Goal: Task Accomplishment & Management: Manage account settings

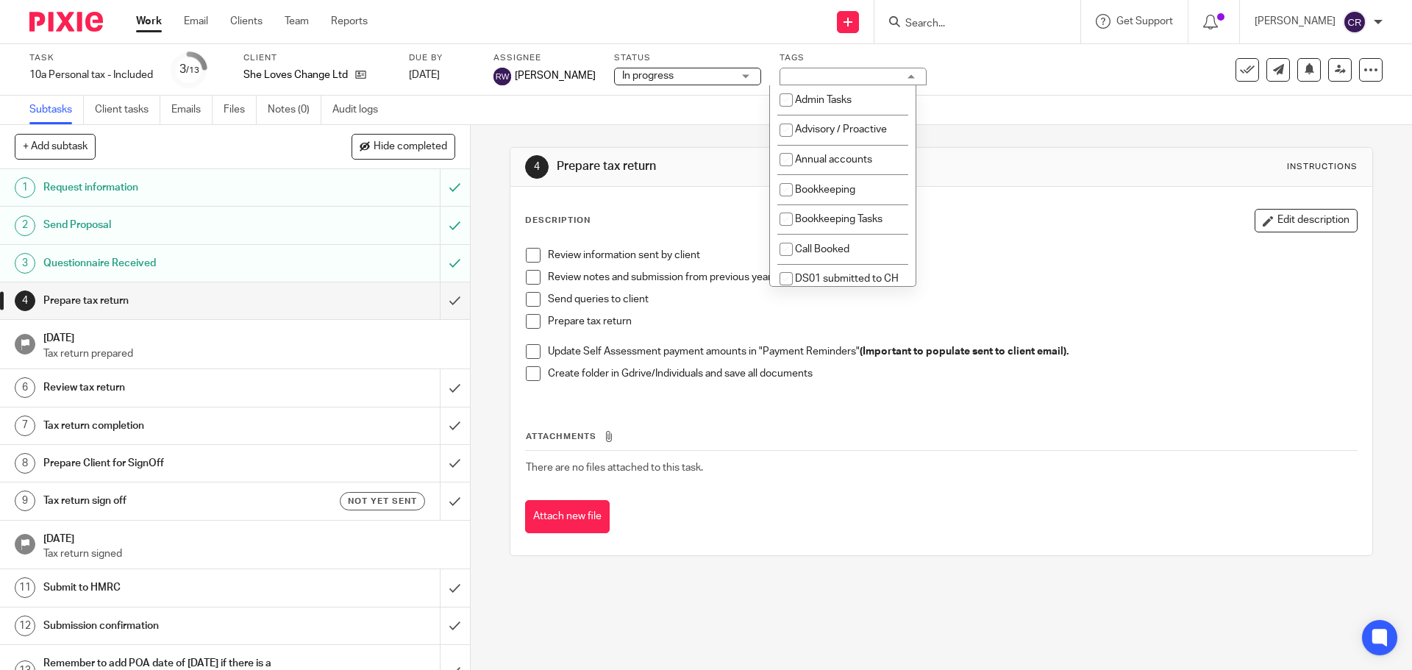
scroll to position [1250, 0]
click at [1093, 270] on p "Review notes and submission from previous years" at bounding box center [952, 277] width 808 height 15
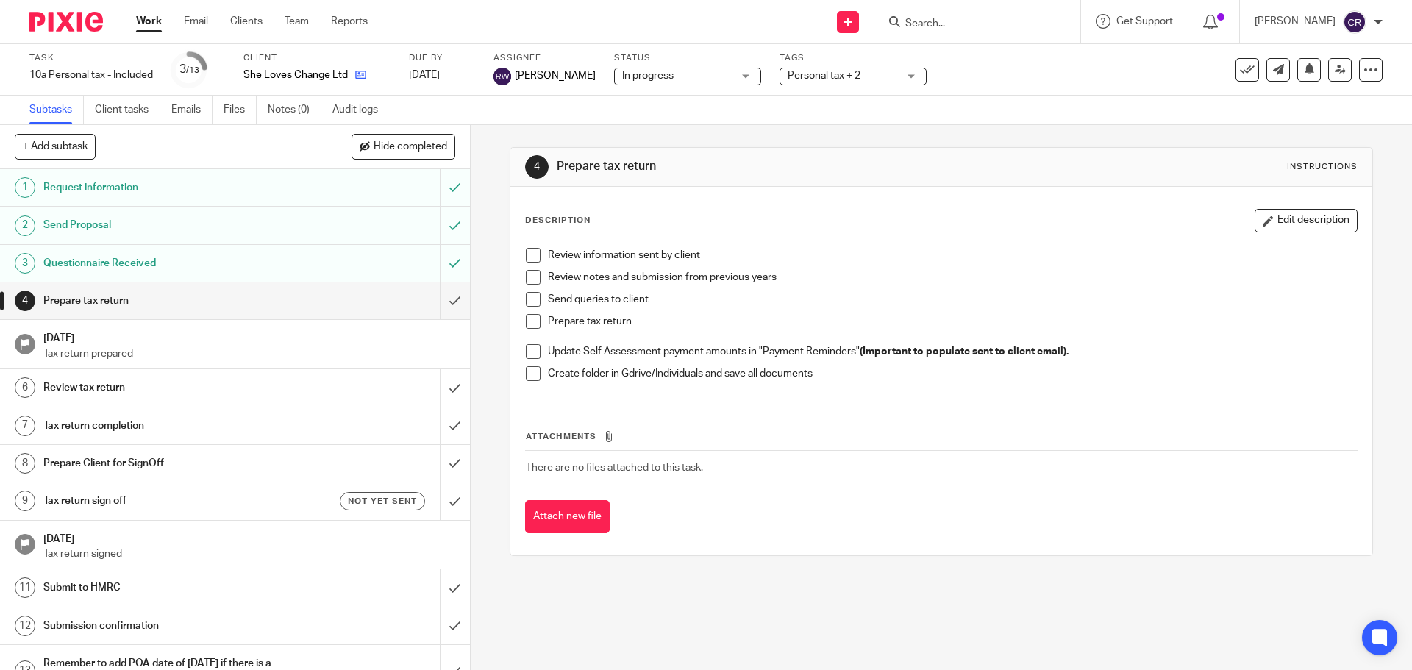
drag, startPoint x: 371, startPoint y: 72, endPoint x: 357, endPoint y: 70, distance: 14.9
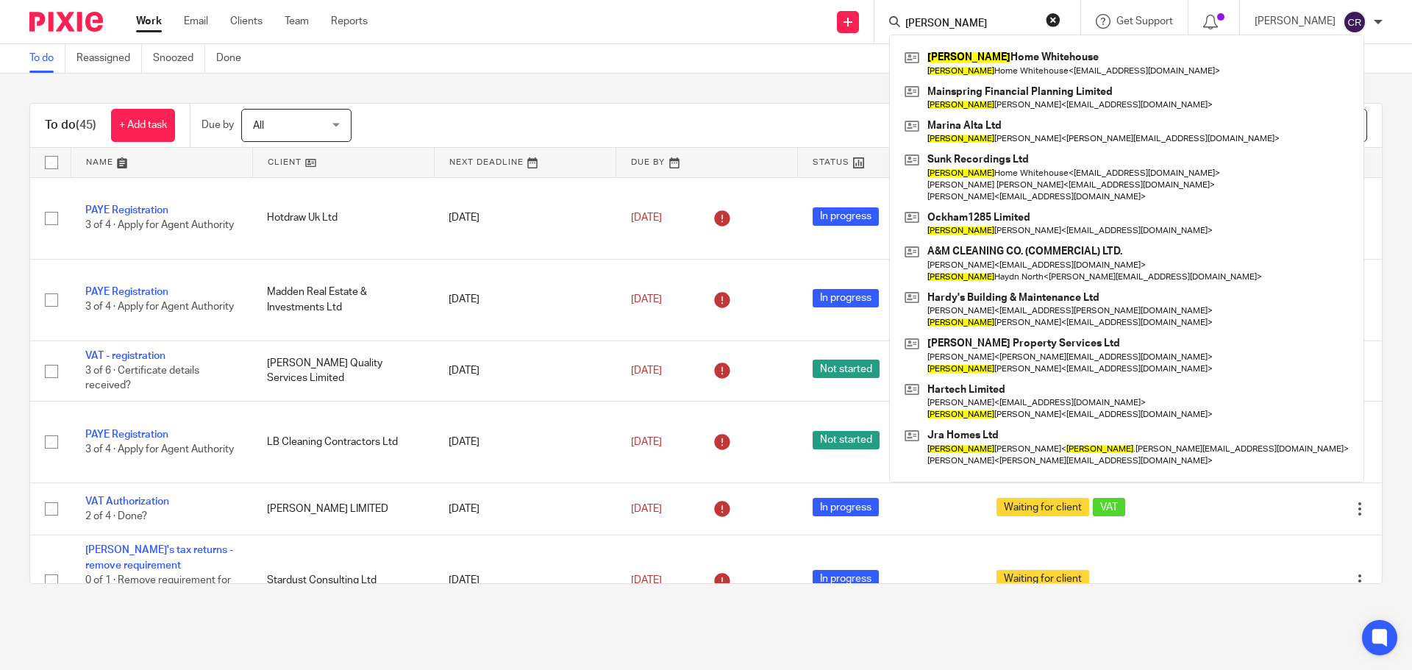
drag, startPoint x: 1055, startPoint y: 18, endPoint x: 995, endPoint y: 24, distance: 60.6
click at [1047, 21] on button "reset" at bounding box center [1053, 19] width 15 height 15
click at [995, 24] on input "Search" at bounding box center [970, 24] width 132 height 13
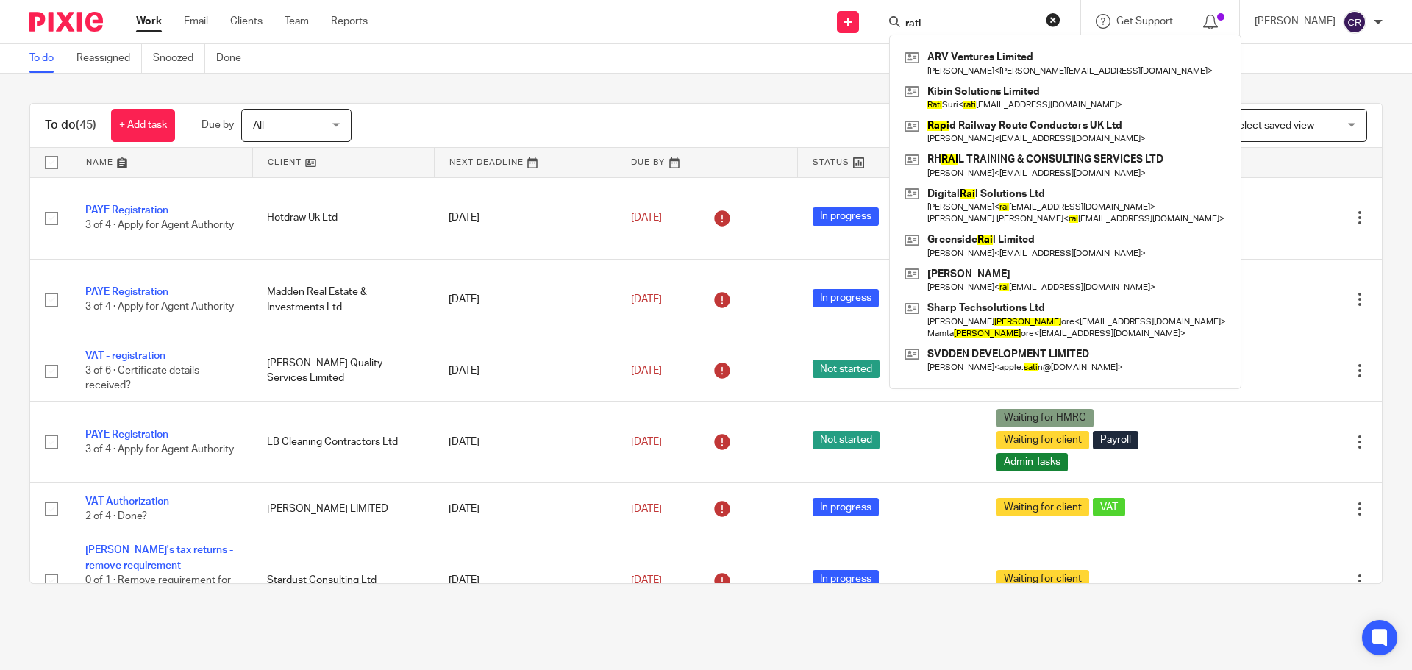
type input "rati"
click button "submit" at bounding box center [0, 0] width 0 height 0
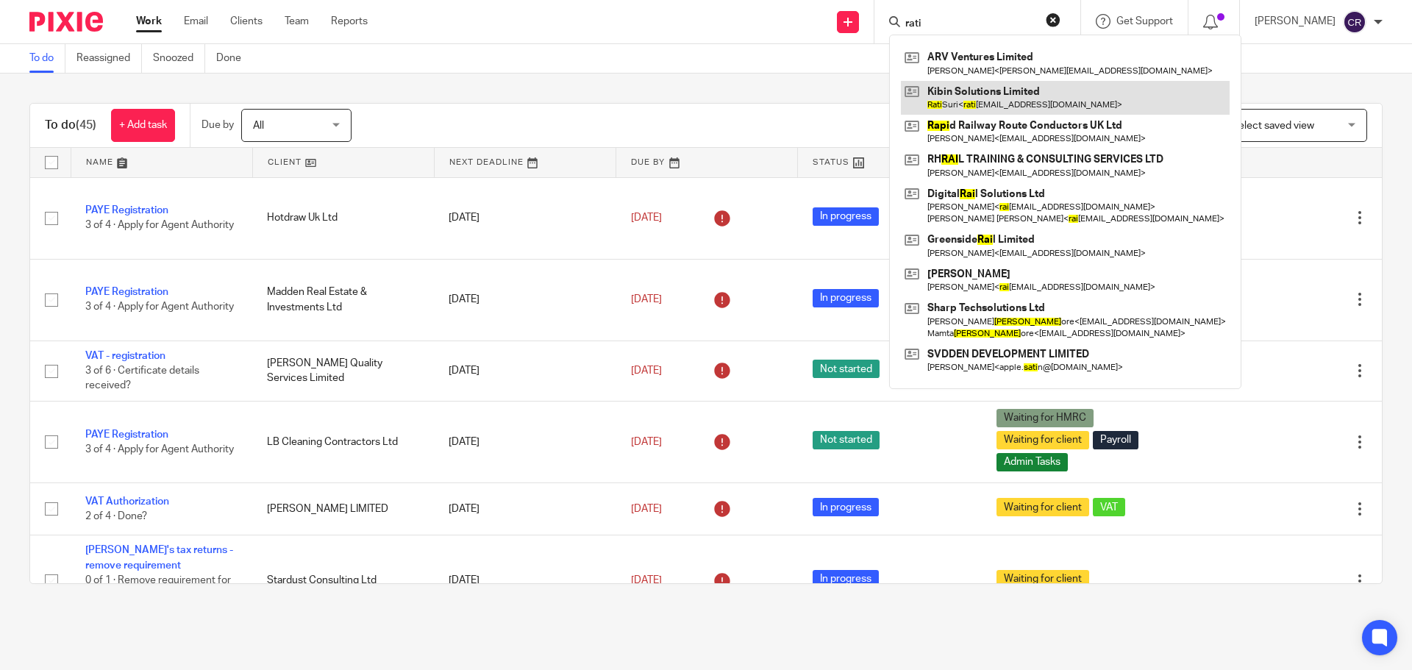
click at [1018, 83] on link at bounding box center [1065, 98] width 329 height 34
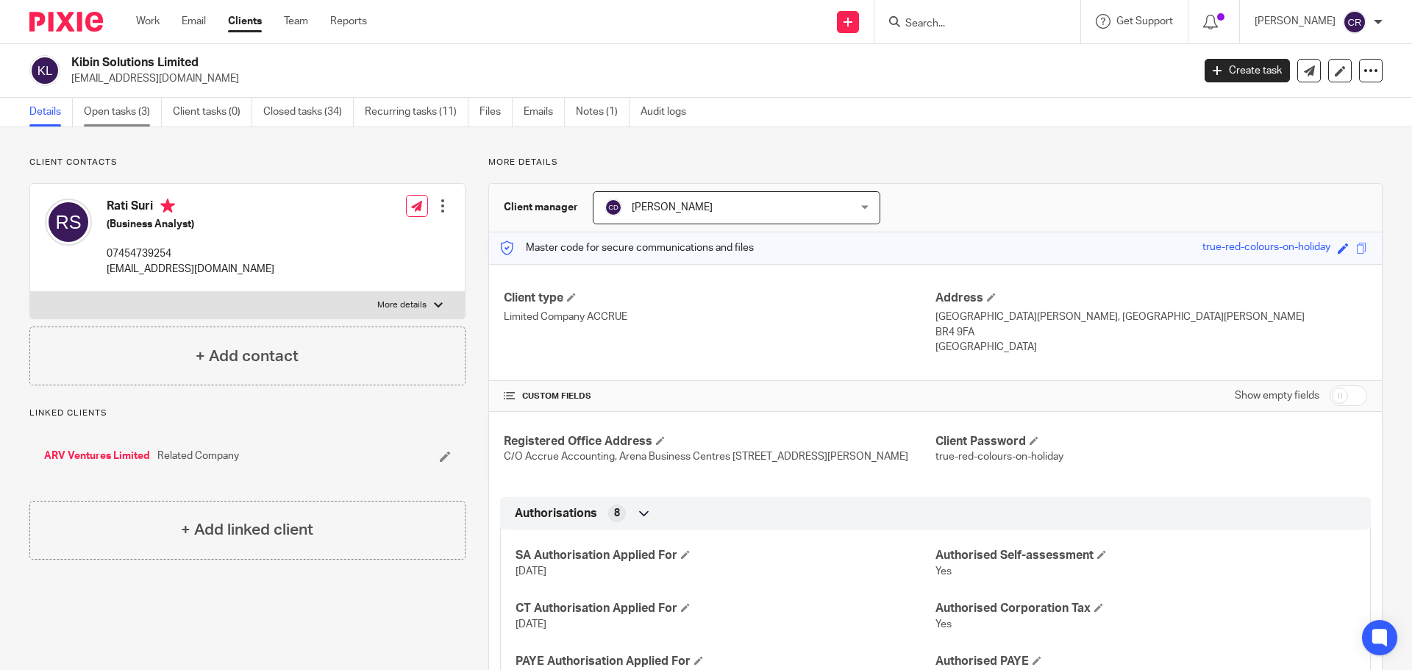
click at [110, 109] on link "Open tasks (3)" at bounding box center [123, 112] width 78 height 29
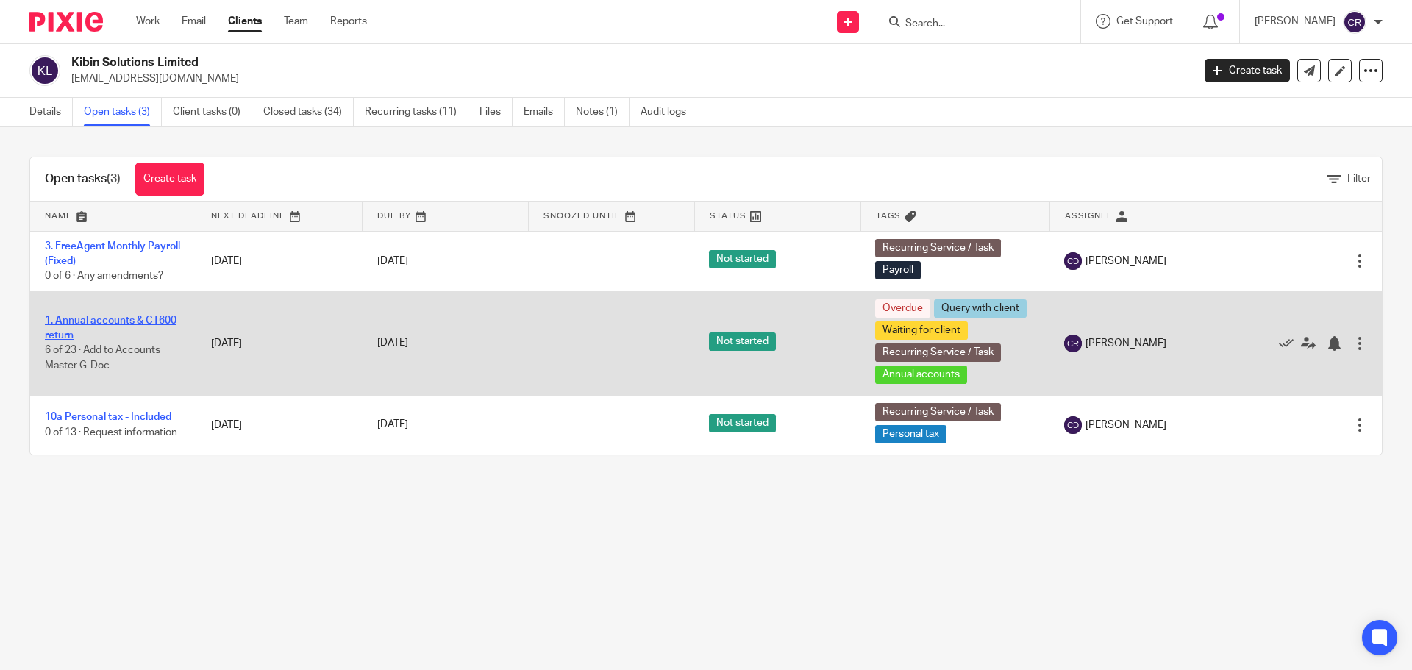
click at [136, 321] on link "1. Annual accounts & CT600 return" at bounding box center [111, 327] width 132 height 25
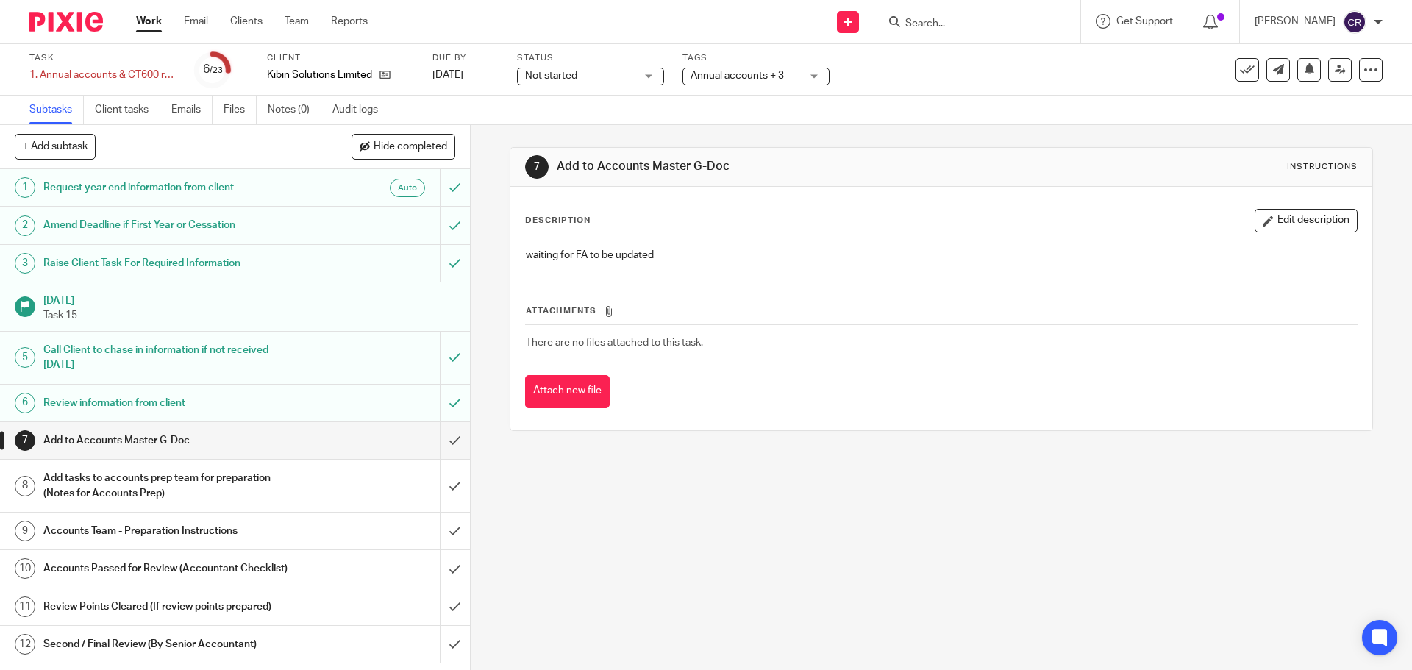
drag, startPoint x: 724, startPoint y: 72, endPoint x: 757, endPoint y: 88, distance: 36.8
click at [726, 72] on span "Annual accounts + 3" at bounding box center [736, 76] width 93 height 10
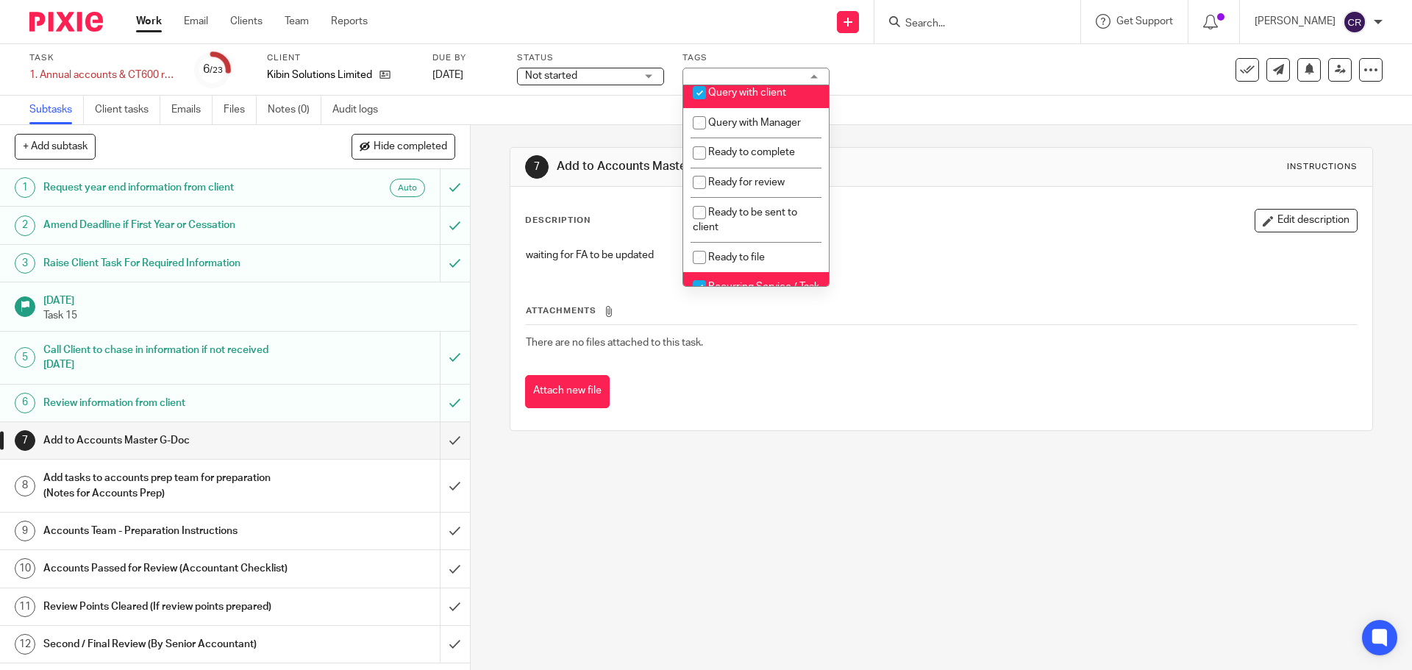
click at [751, 98] on span "Query with client" at bounding box center [747, 92] width 78 height 10
checkbox input "false"
click at [747, 157] on span "Ready to complete" at bounding box center [751, 152] width 87 height 10
checkbox input "true"
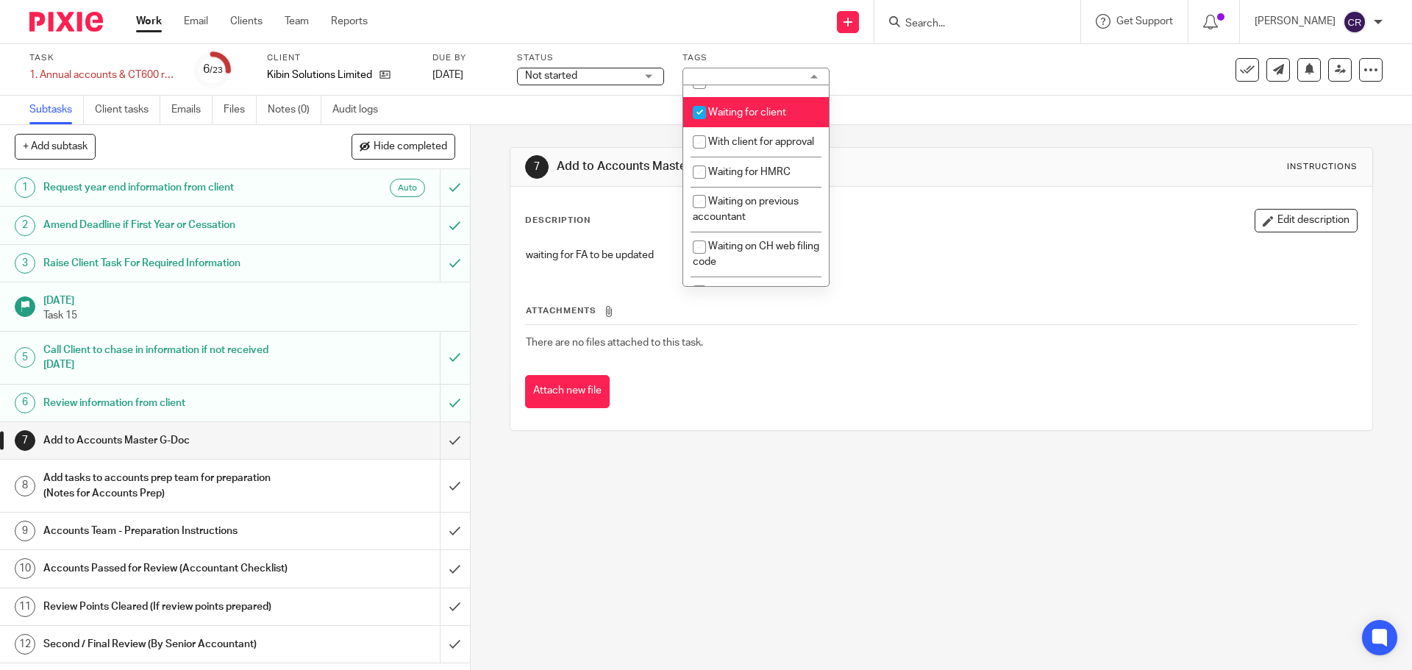
click at [743, 118] on span "Waiting for client" at bounding box center [747, 112] width 78 height 10
checkbox input "false"
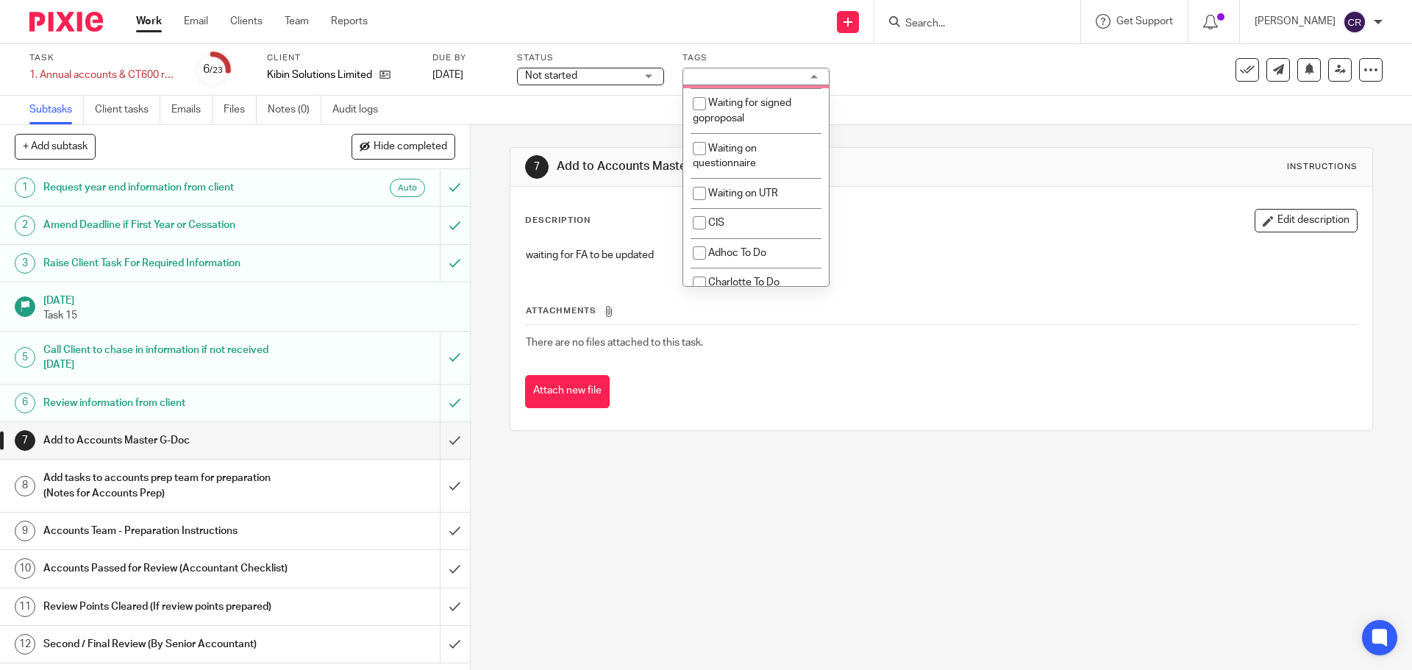
scroll to position [1324, 0]
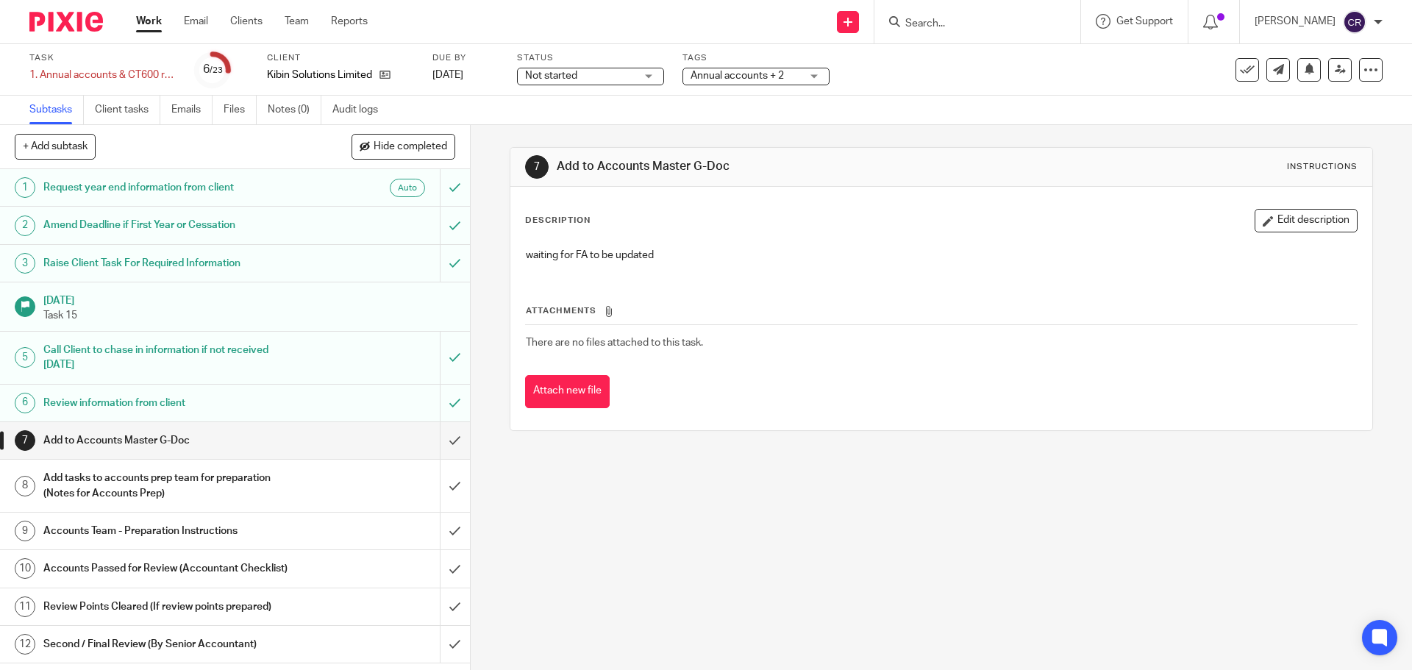
click at [1029, 220] on div "Description Edit description" at bounding box center [941, 221] width 832 height 24
click at [440, 437] on input "submit" at bounding box center [235, 440] width 470 height 37
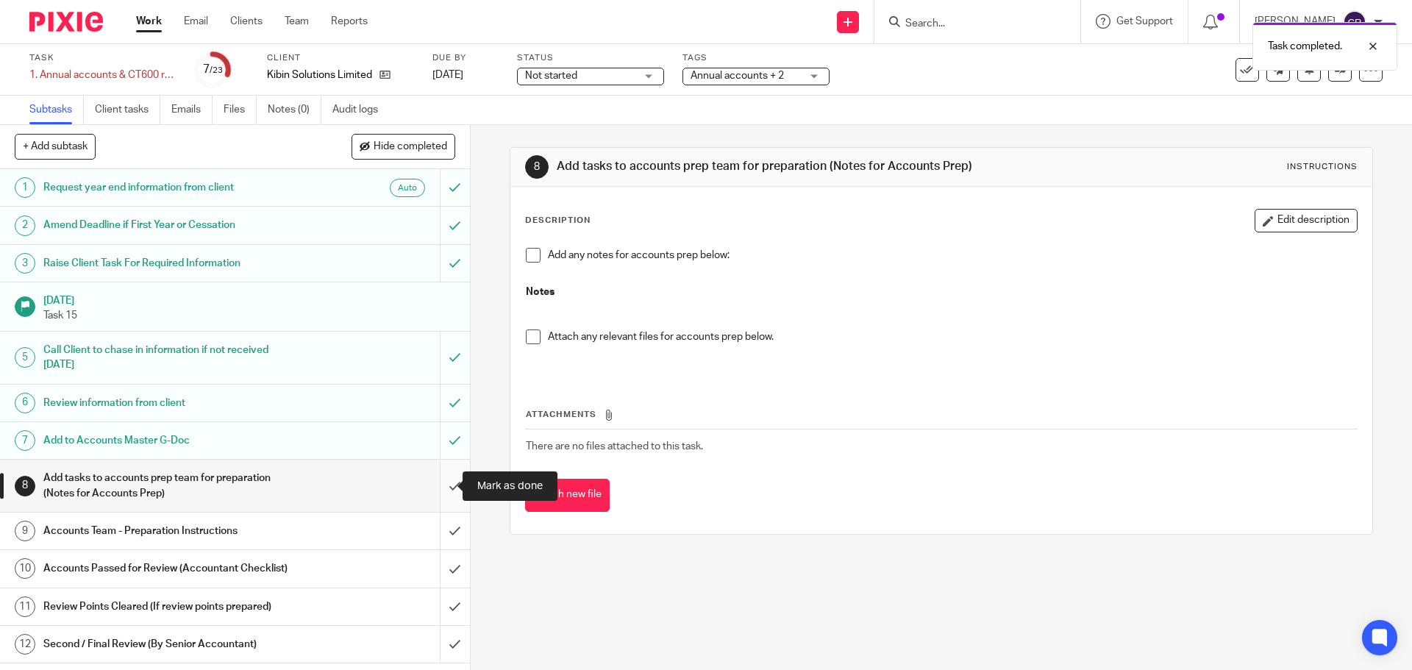
click at [445, 483] on input "submit" at bounding box center [235, 486] width 470 height 52
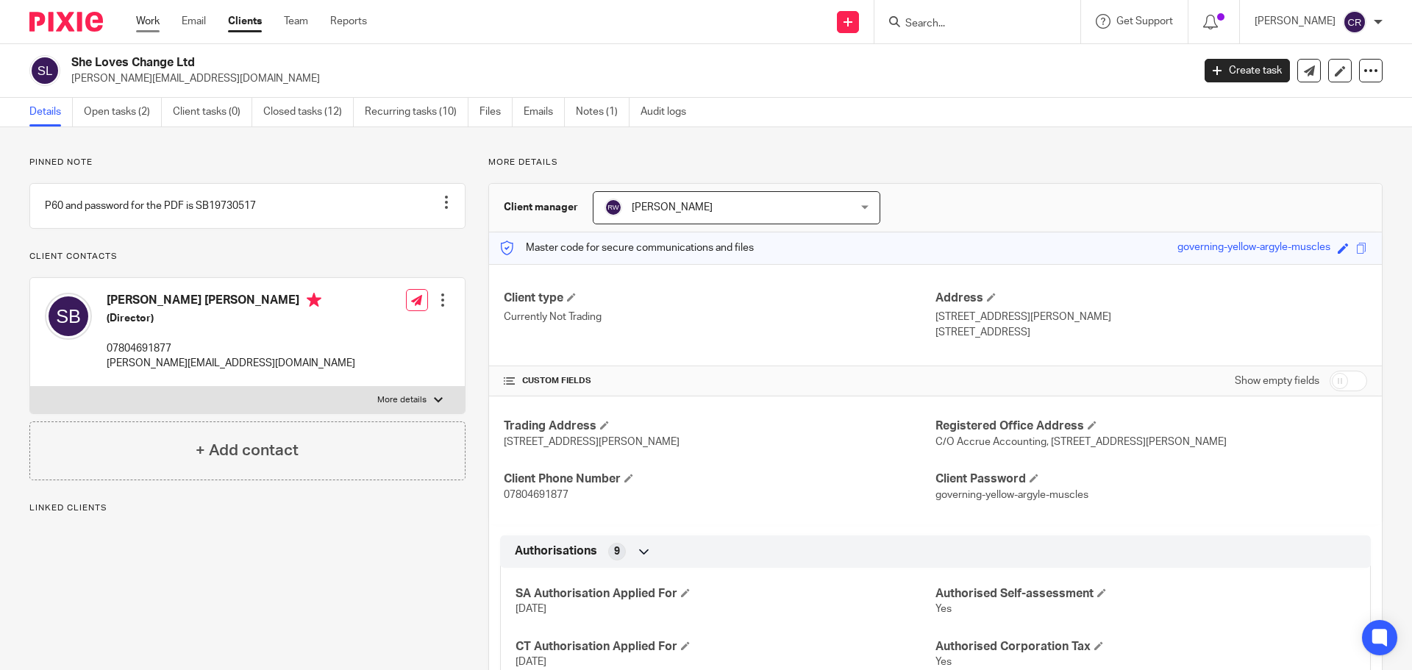
click at [159, 24] on link "Work" at bounding box center [148, 21] width 24 height 15
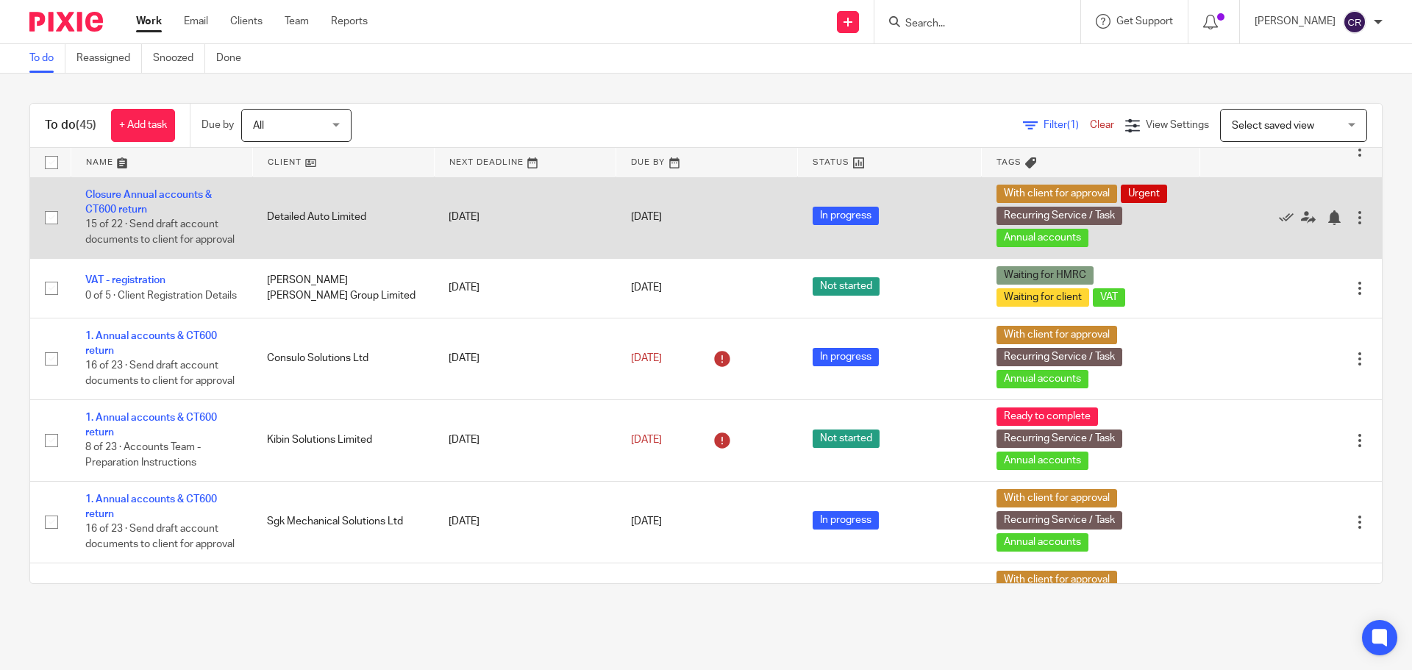
scroll to position [809, 0]
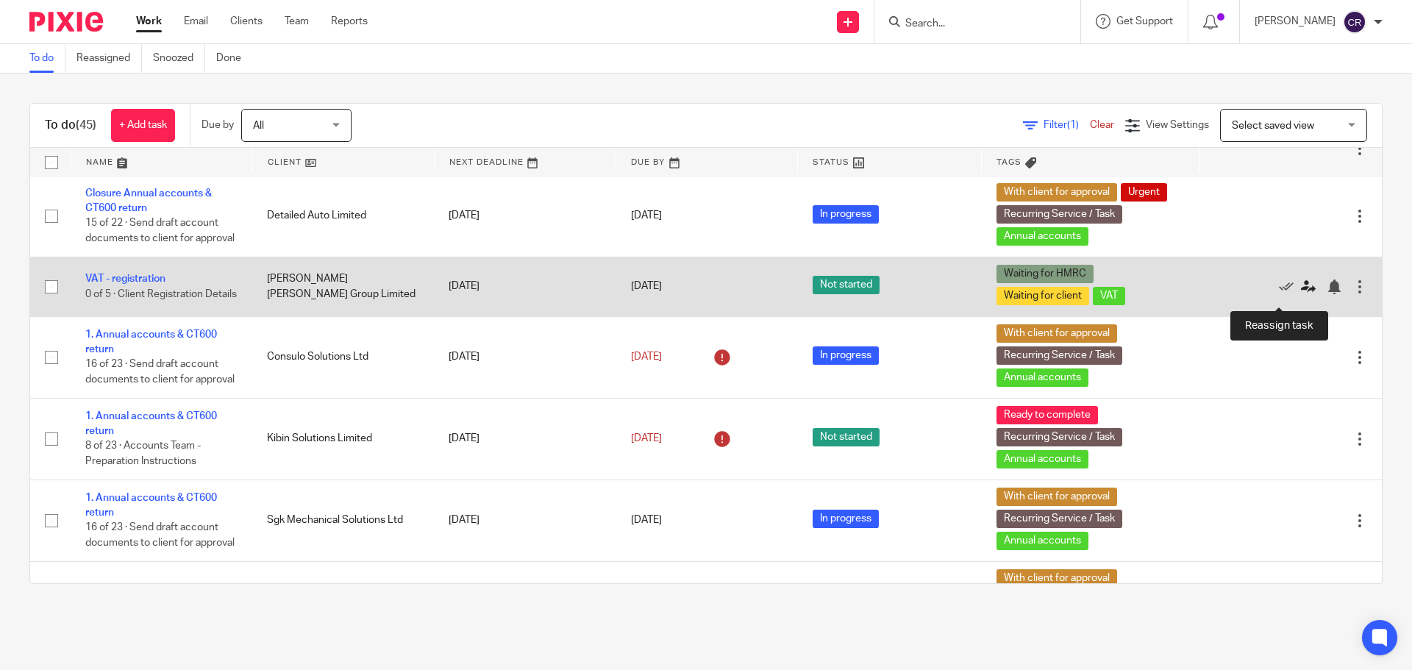
click at [1301, 294] on icon at bounding box center [1308, 286] width 15 height 15
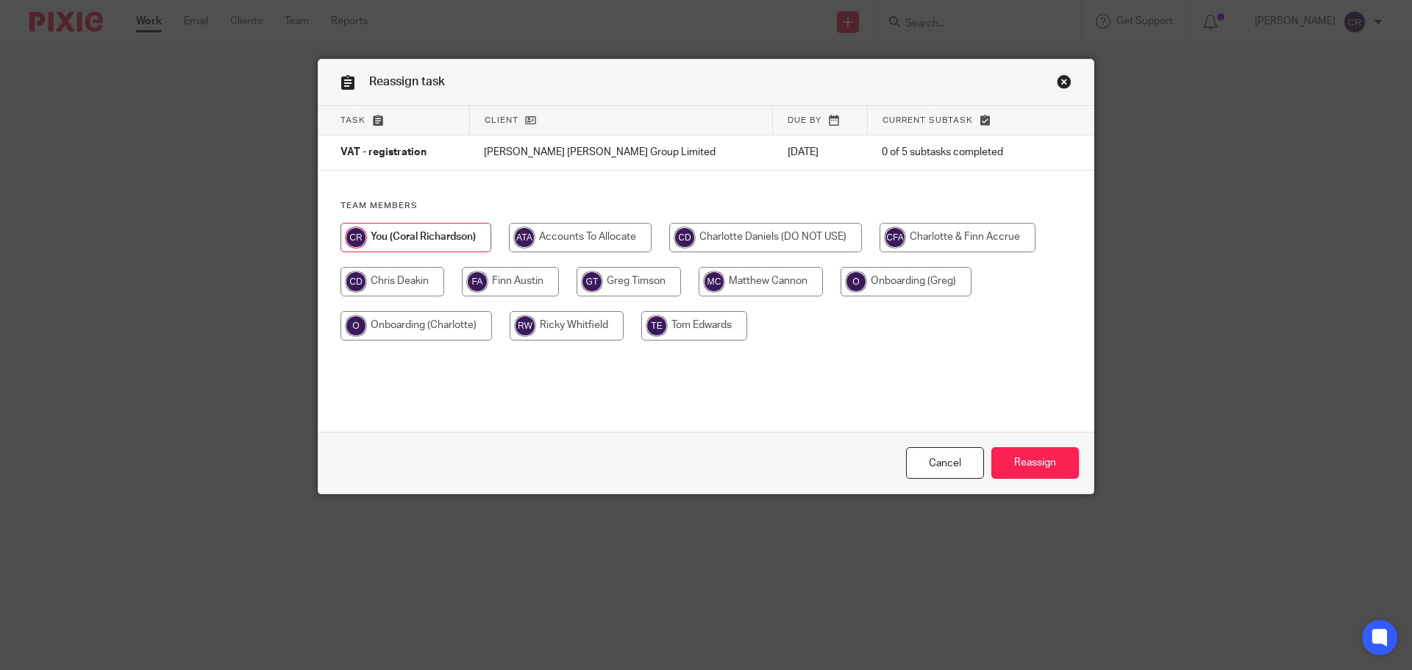
click at [784, 285] on input "radio" at bounding box center [760, 281] width 124 height 29
radio input "true"
click at [1025, 459] on input "Reassign" at bounding box center [1034, 463] width 87 height 32
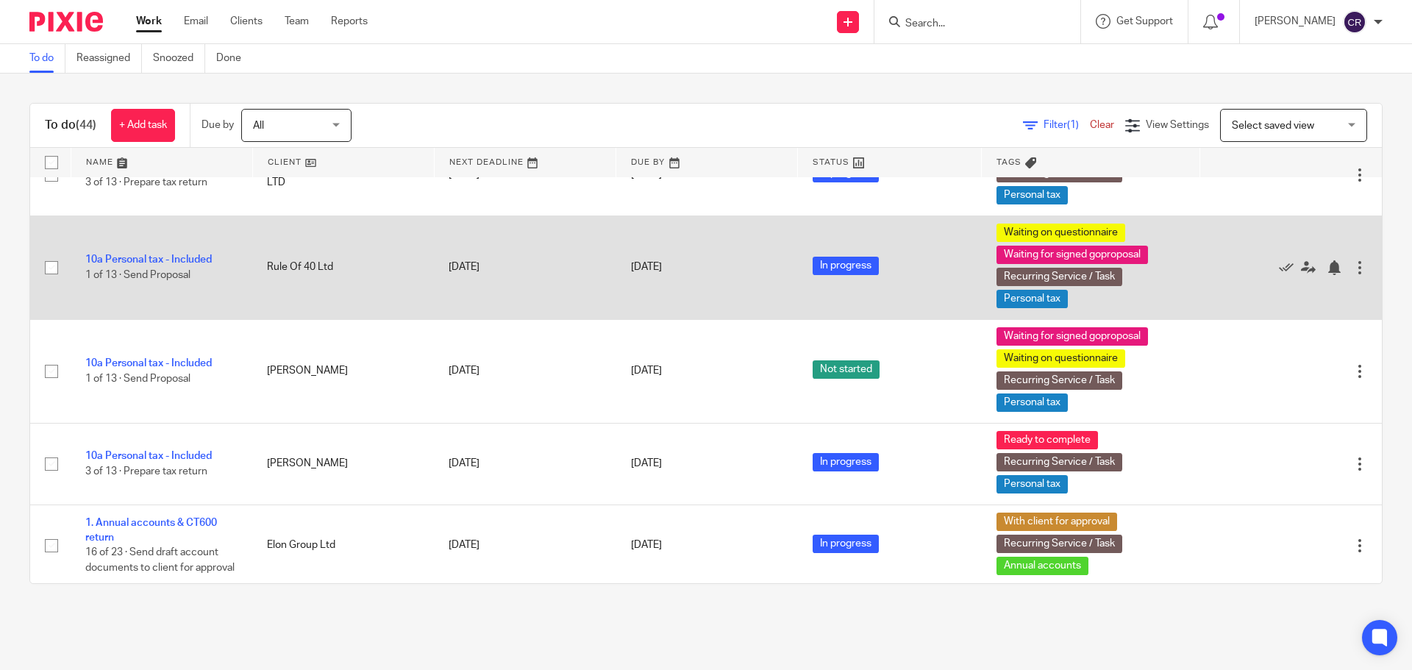
scroll to position [1838, 0]
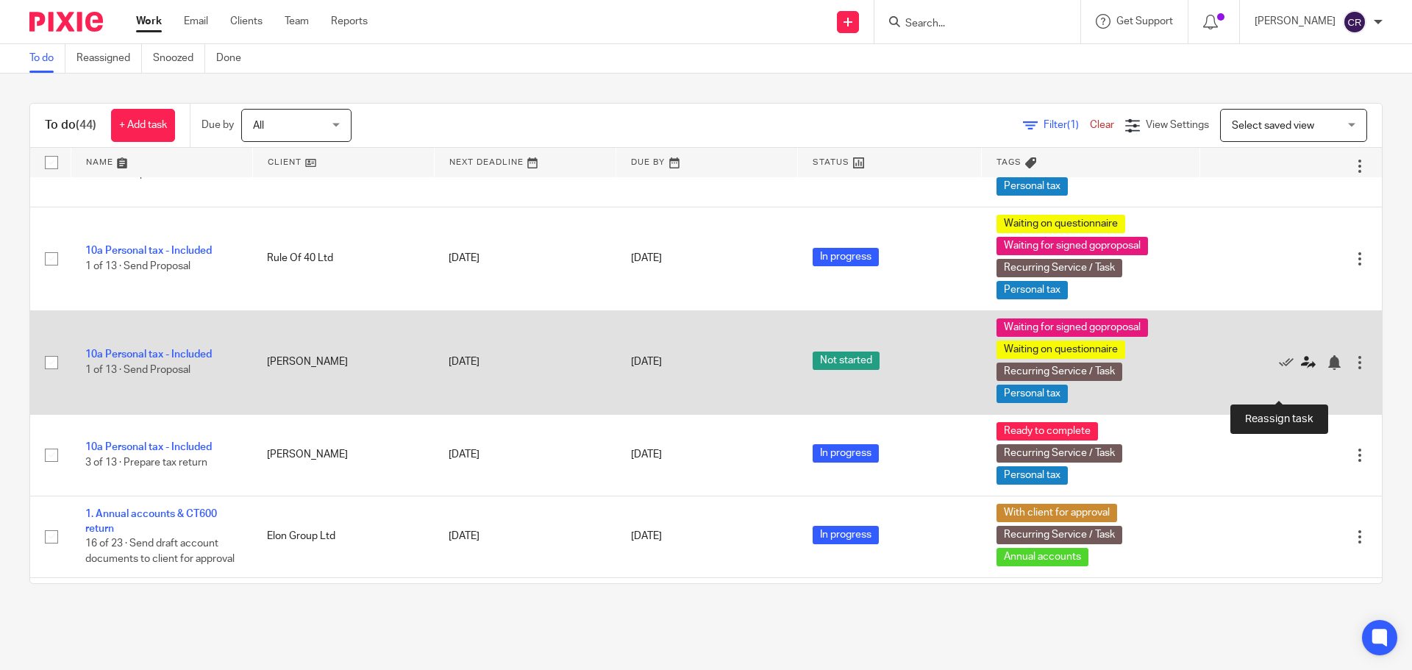
click at [1301, 370] on icon at bounding box center [1308, 362] width 15 height 15
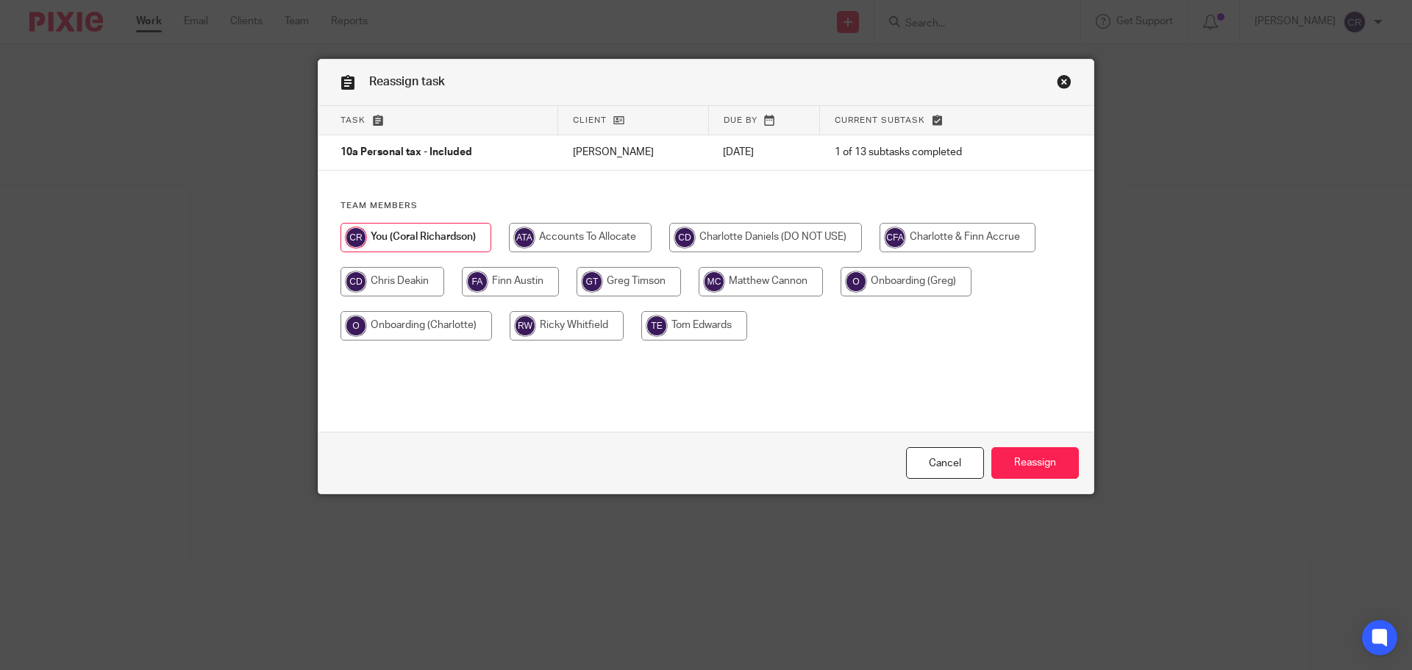
drag, startPoint x: 600, startPoint y: 318, endPoint x: 612, endPoint y: 331, distance: 17.2
click at [598, 324] on input "radio" at bounding box center [567, 325] width 114 height 29
radio input "true"
click at [1041, 462] on input "Reassign" at bounding box center [1034, 463] width 87 height 32
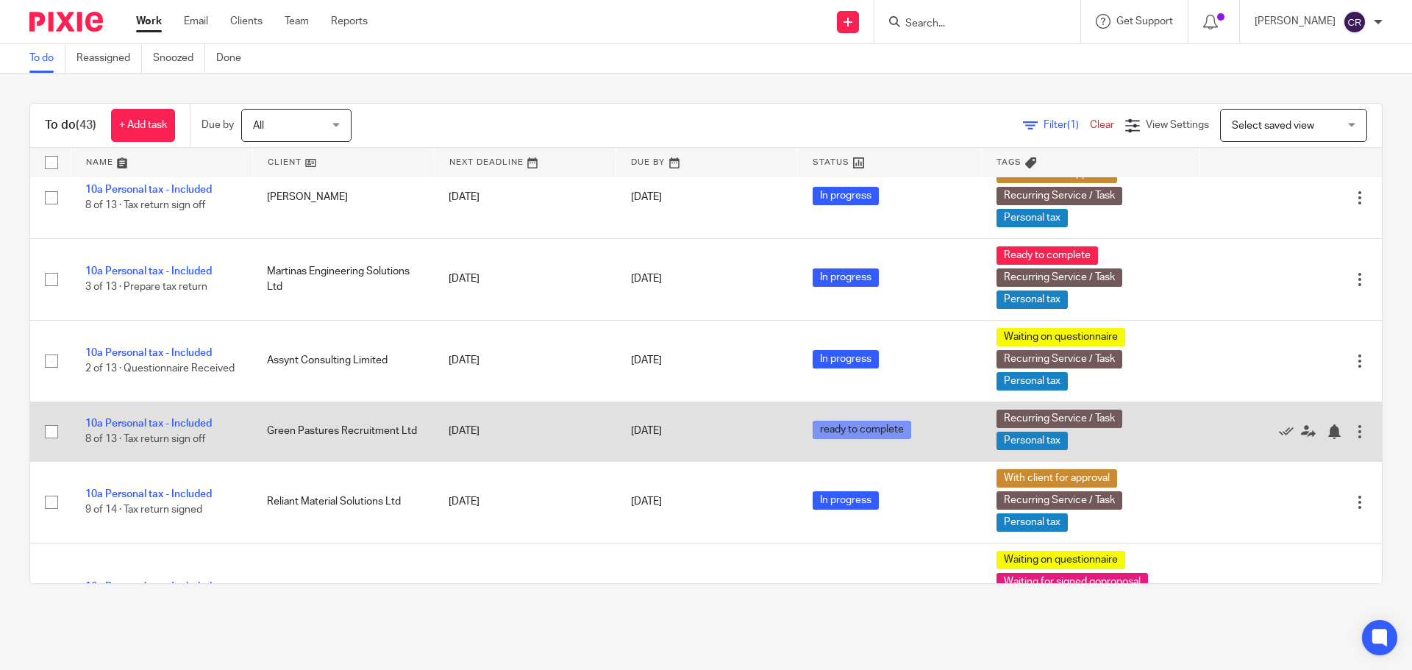
scroll to position [1544, 0]
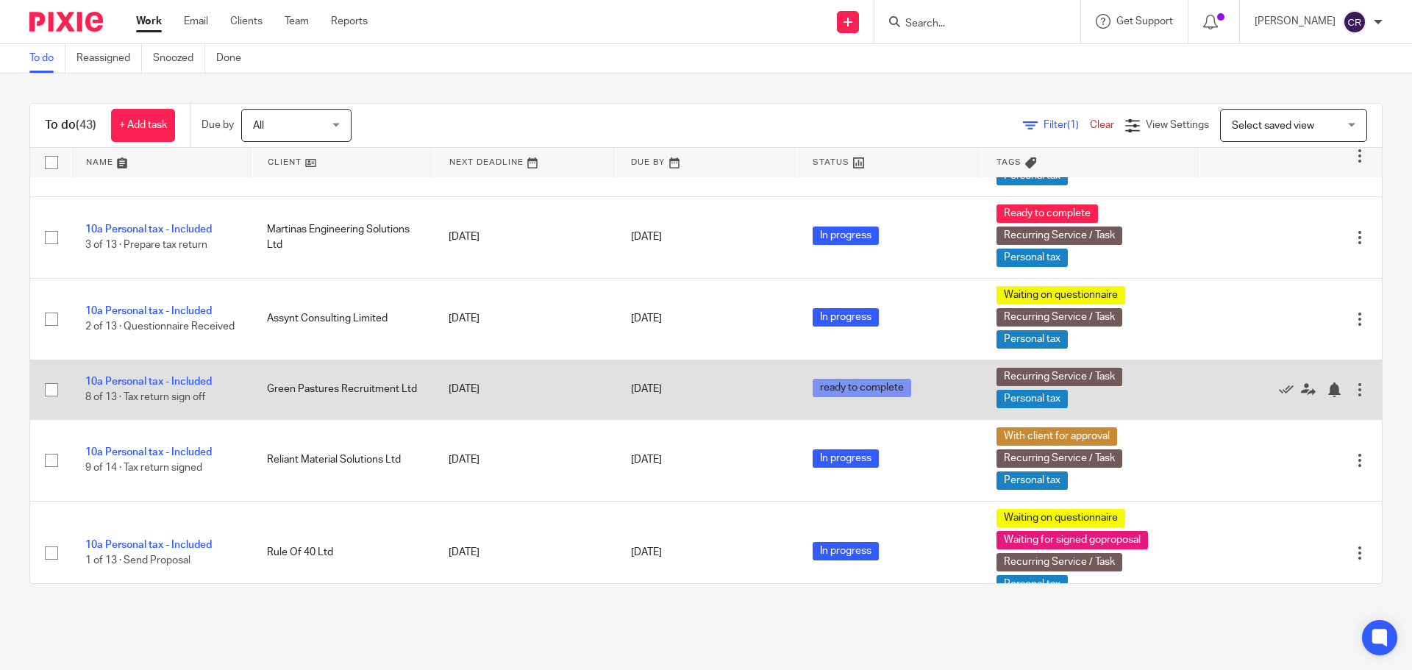
drag, startPoint x: 140, startPoint y: 404, endPoint x: 260, endPoint y: 418, distance: 119.9
click at [260, 418] on td "Green Pastures Recruitment Ltd" at bounding box center [343, 390] width 182 height 60
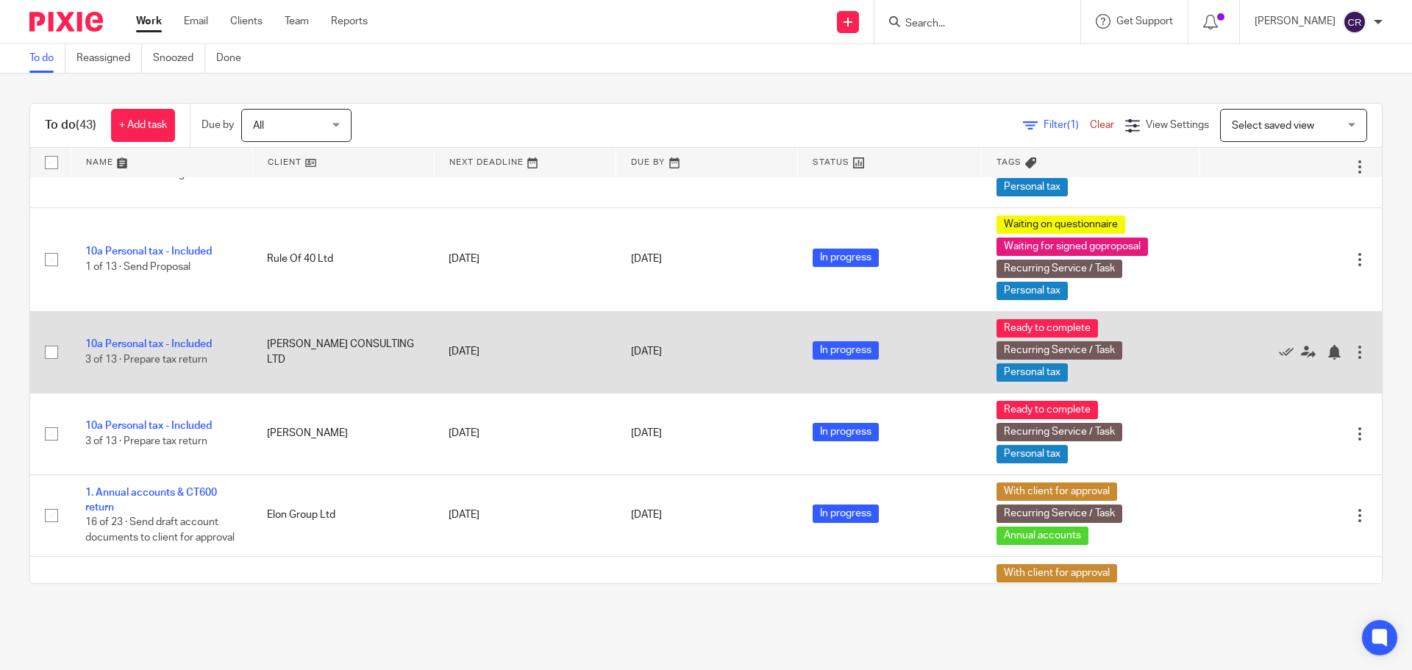
scroll to position [1802, 0]
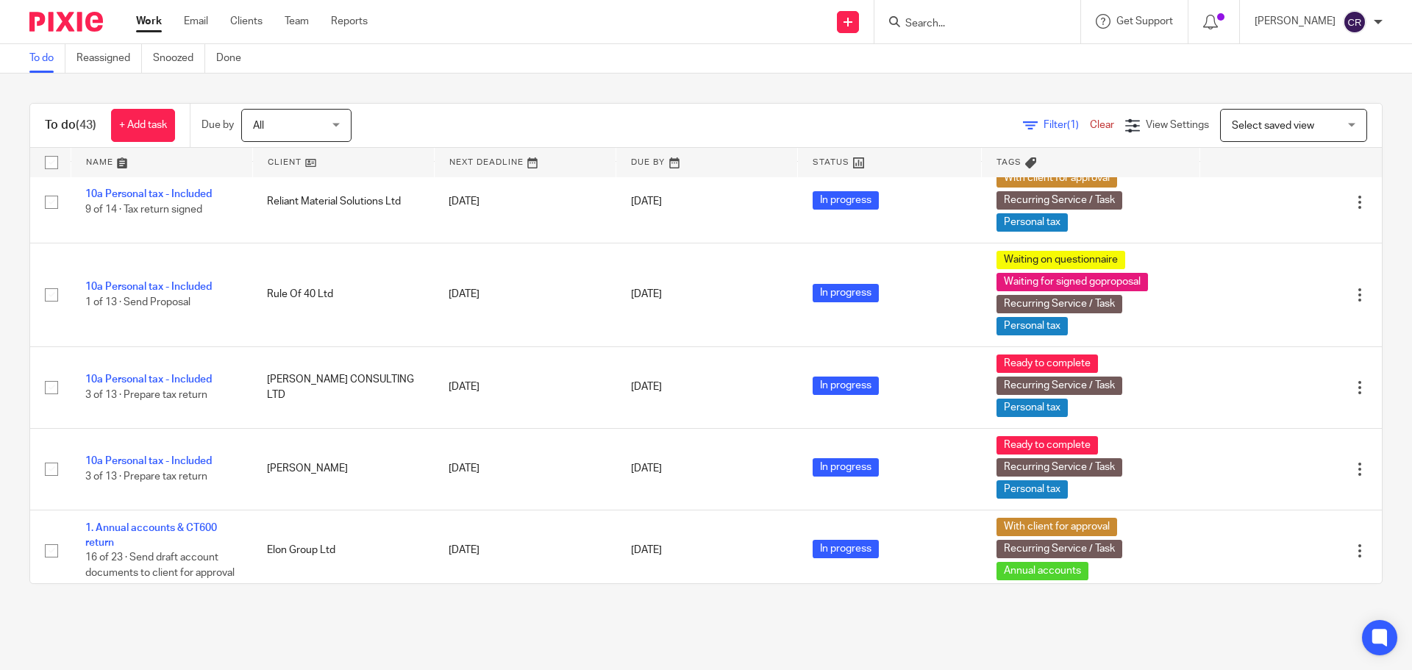
click at [972, 22] on input "Search" at bounding box center [970, 24] width 132 height 13
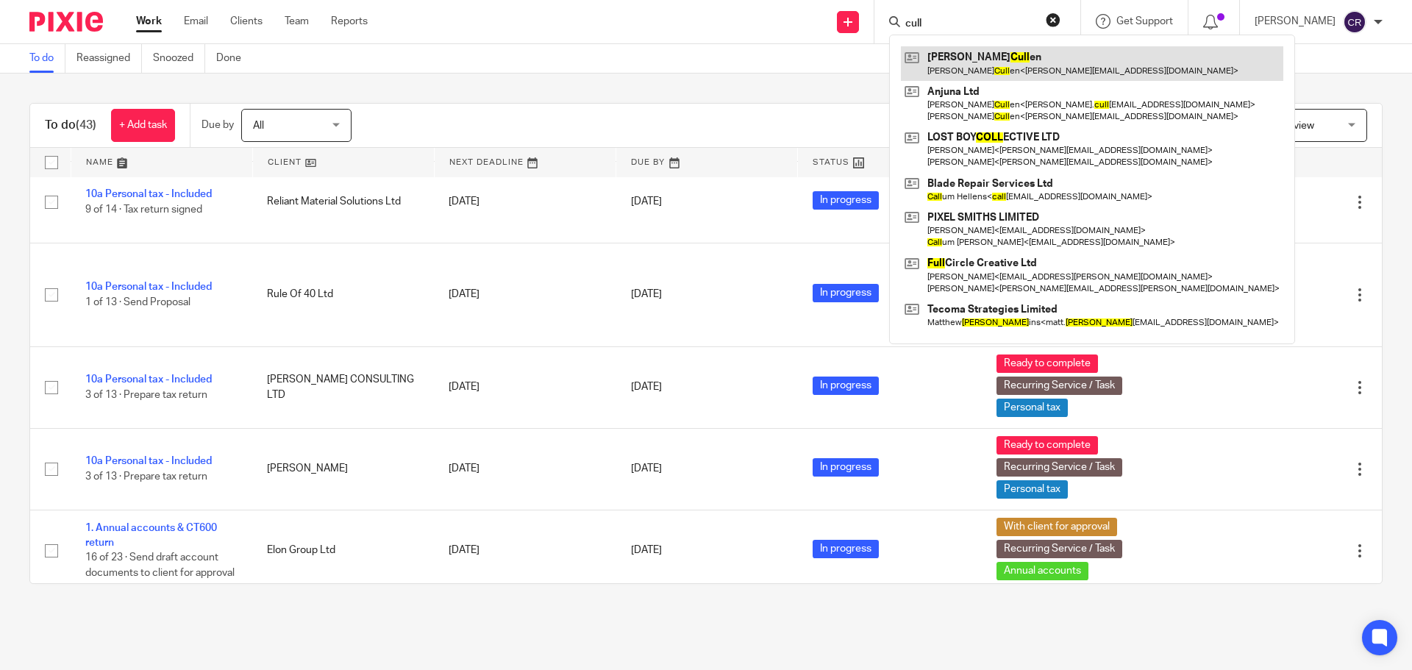
type input "cull"
click at [1043, 46] on link at bounding box center [1092, 63] width 382 height 34
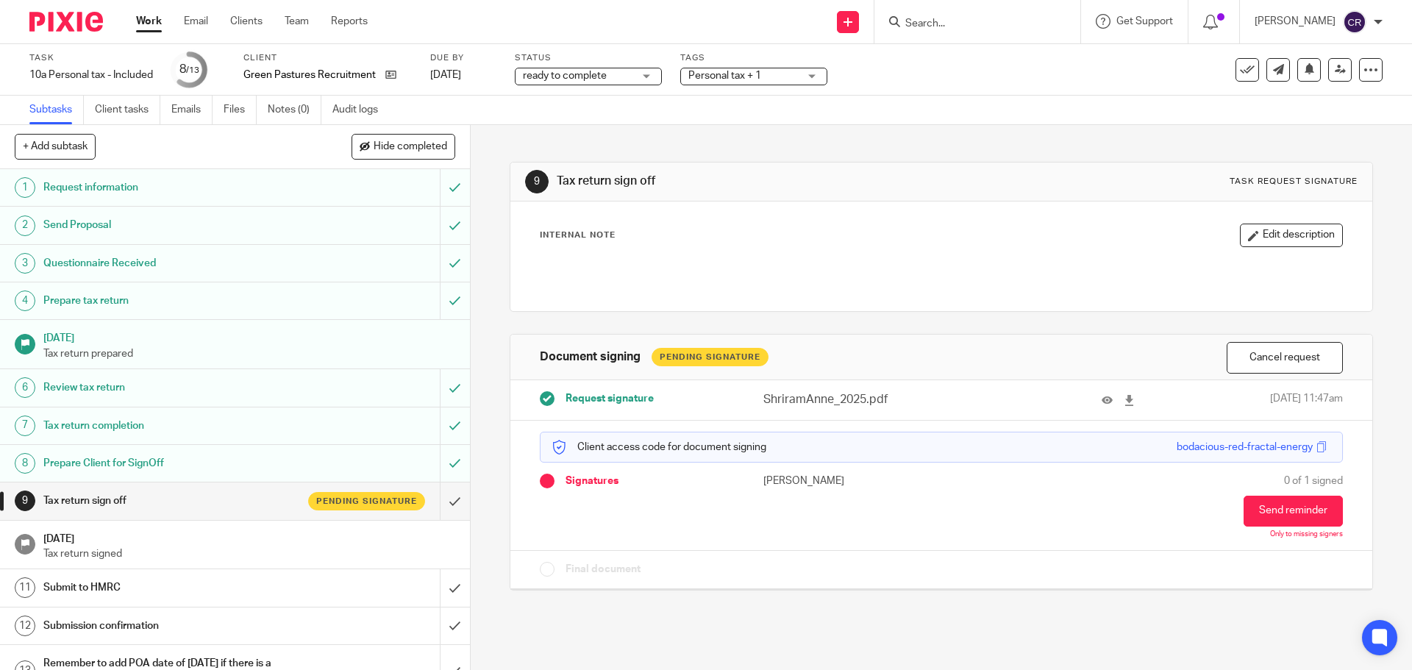
click at [631, 71] on span "ready to complete" at bounding box center [578, 75] width 110 height 15
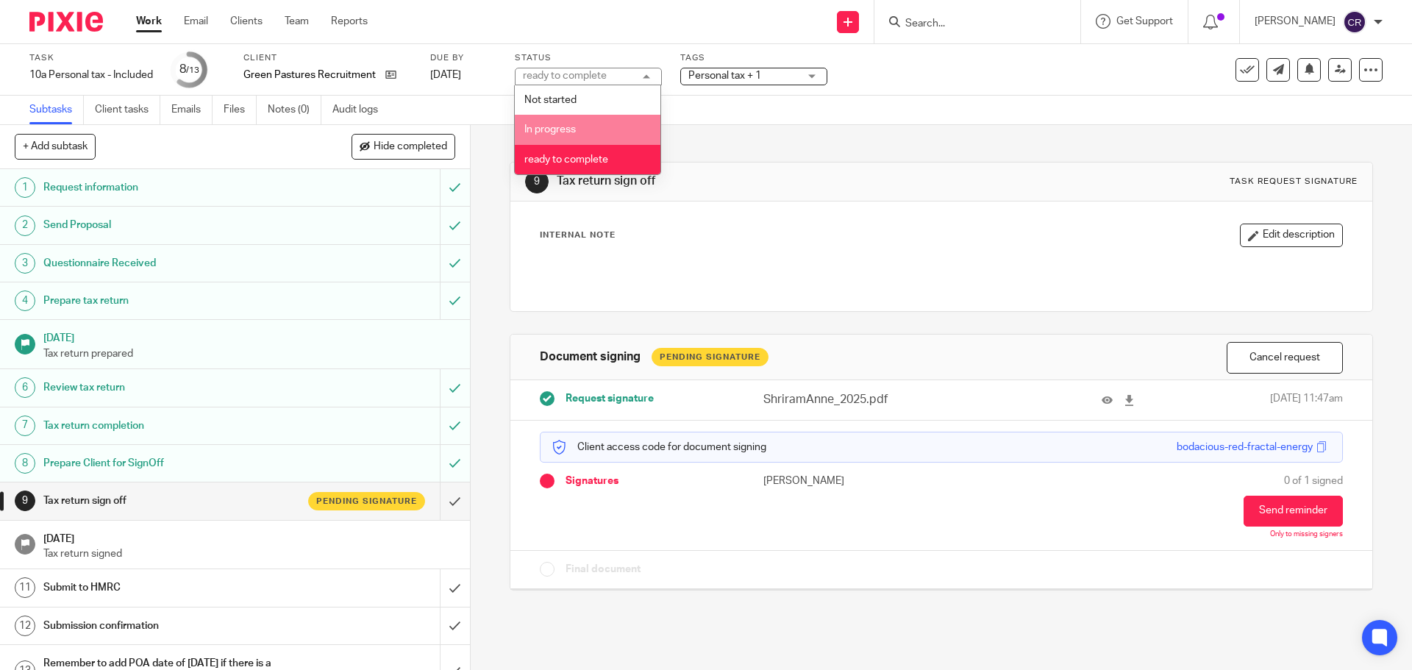
click at [606, 141] on li "In progress" at bounding box center [588, 130] width 146 height 30
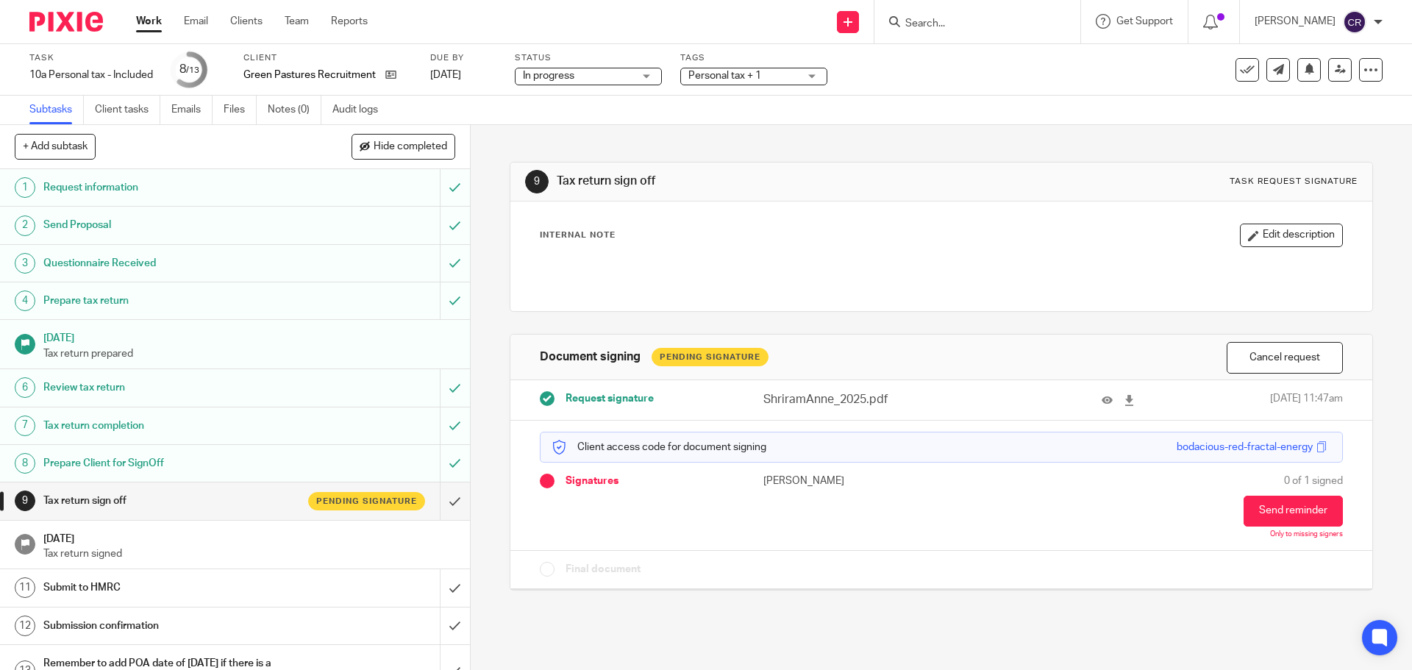
click at [796, 84] on div "Personal tax + 1" at bounding box center [753, 77] width 147 height 18
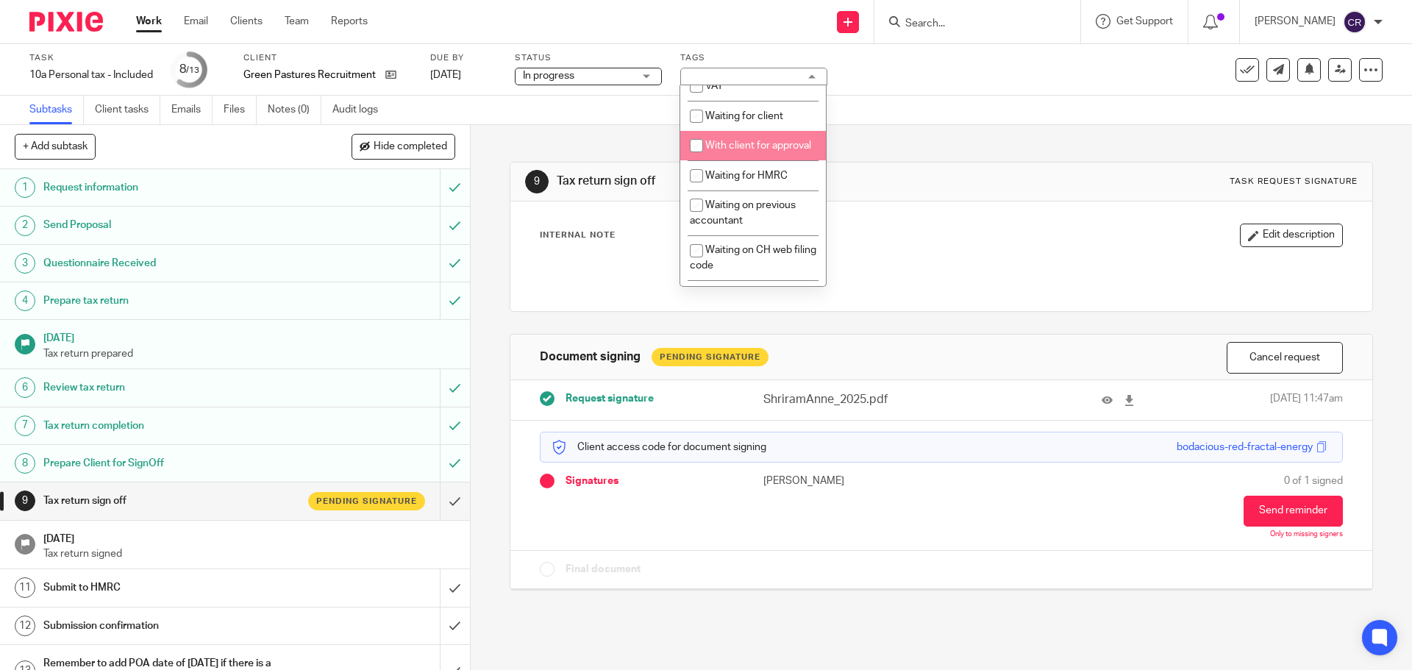
scroll to position [809, 0]
click at [766, 157] on li "With client for approval" at bounding box center [753, 142] width 146 height 30
checkbox input "true"
click at [920, 212] on div "Internal Note Edit description" at bounding box center [940, 256] width 861 height 110
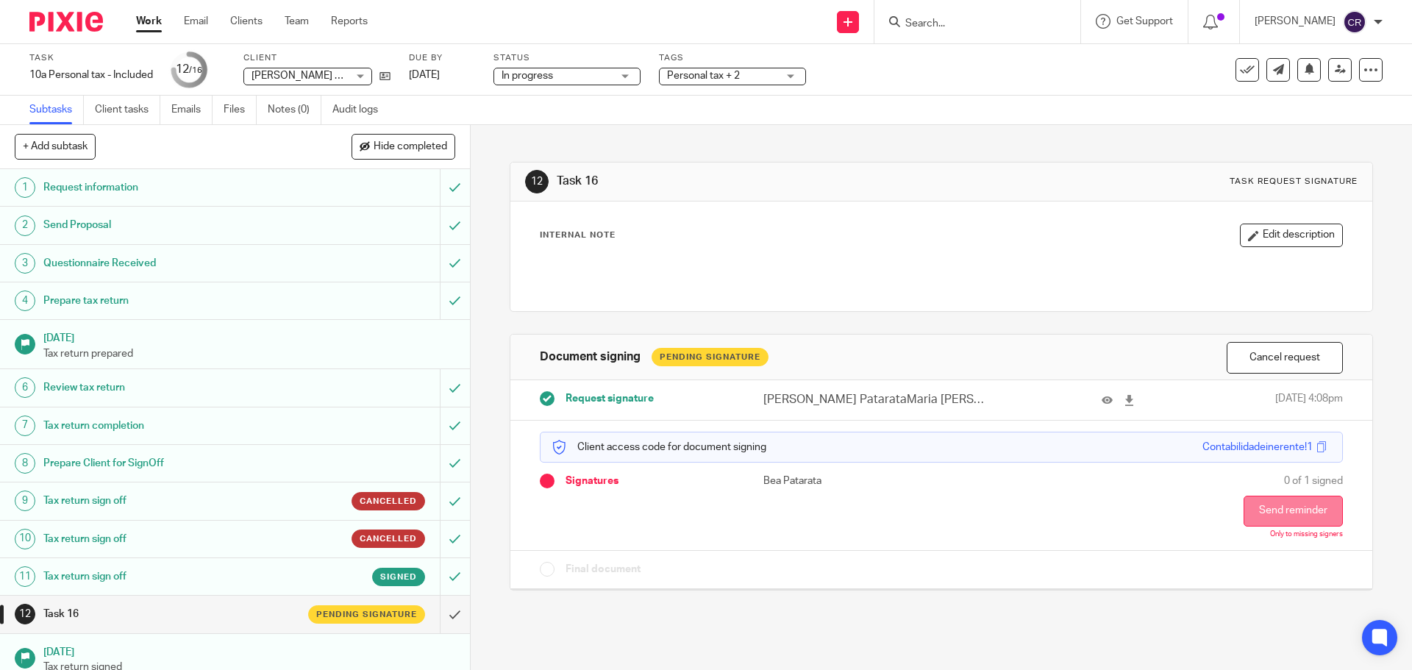
click at [1273, 504] on button "Send reminder" at bounding box center [1292, 511] width 99 height 31
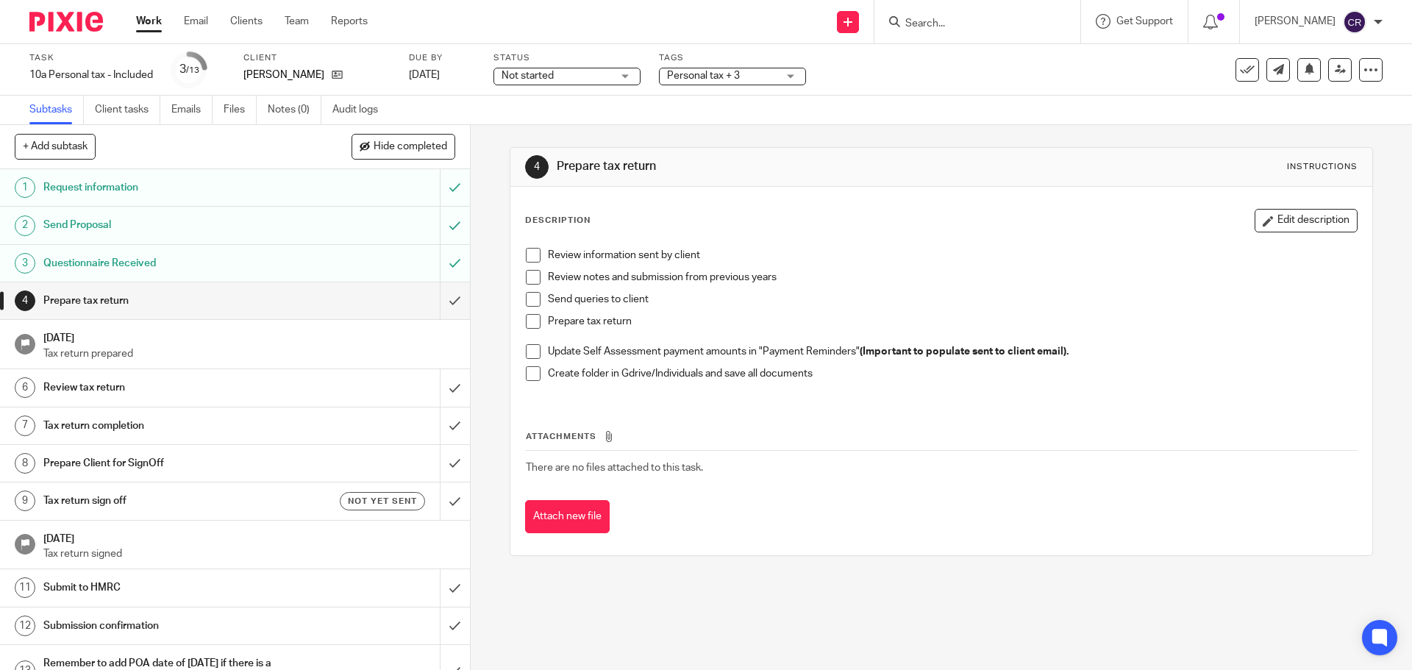
click at [746, 71] on span "Personal tax + 3" at bounding box center [722, 75] width 110 height 15
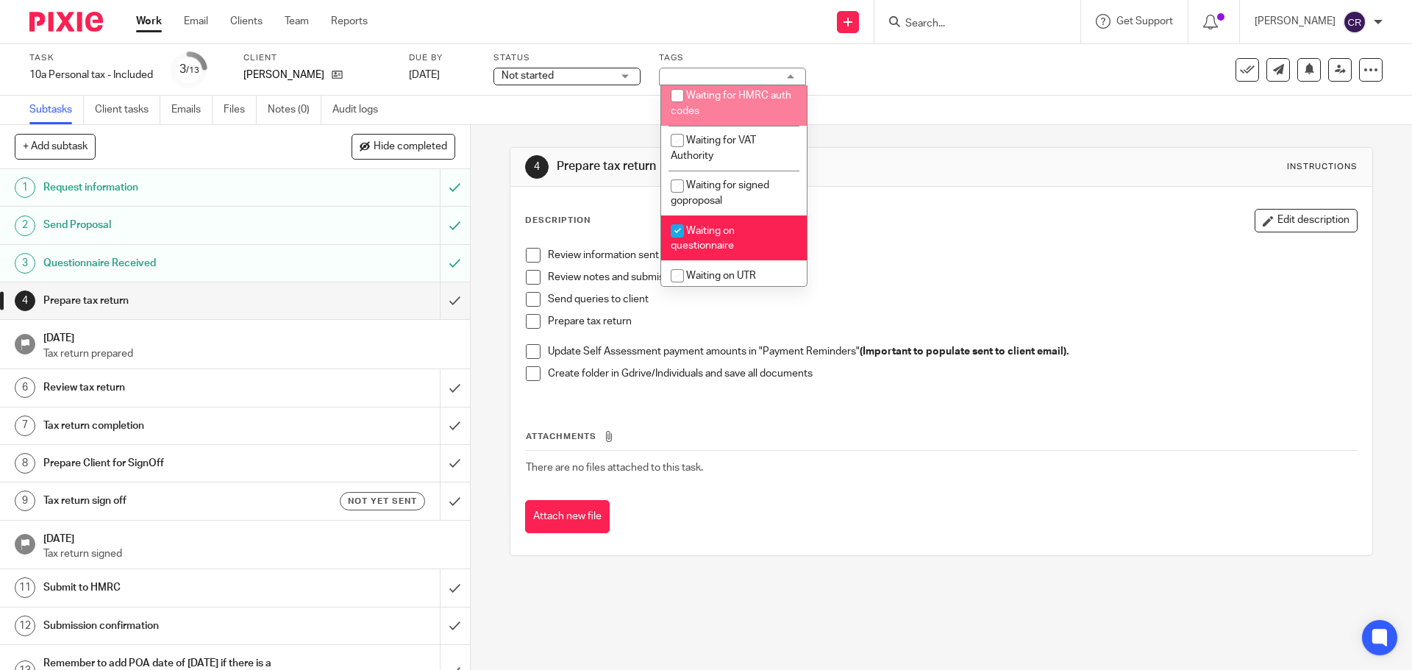
scroll to position [1250, 0]
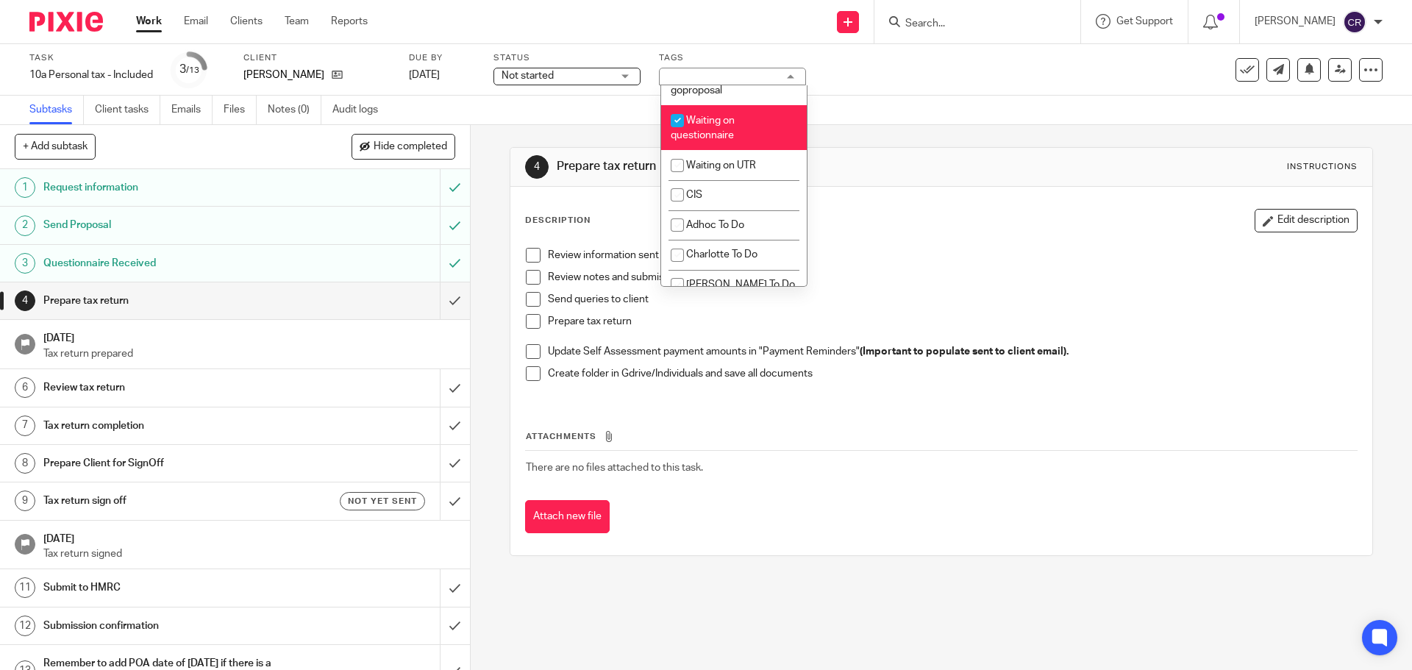
click at [735, 150] on li "Waiting on questionnaire" at bounding box center [734, 127] width 146 height 45
checkbox input "false"
click at [898, 212] on div "Description Edit description" at bounding box center [941, 221] width 832 height 24
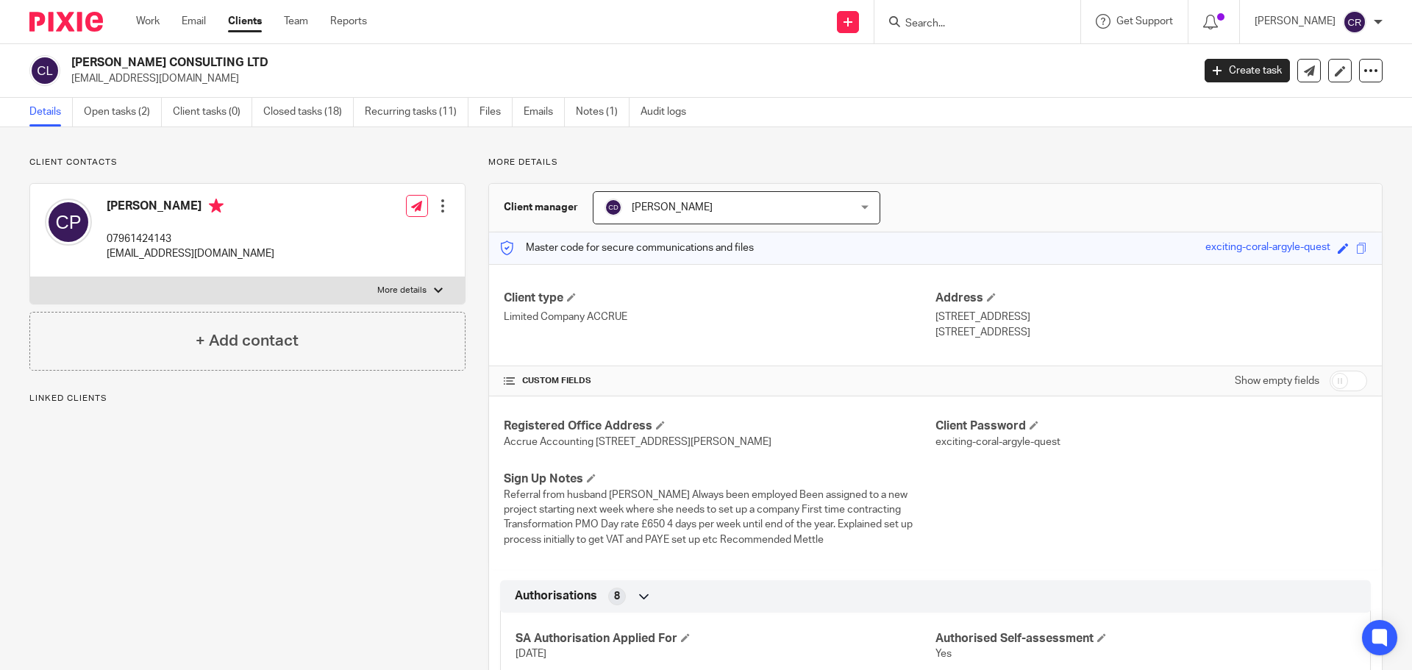
click at [322, 281] on label "More details" at bounding box center [247, 290] width 435 height 26
click at [30, 277] on input "More details" at bounding box center [29, 276] width 1 height 1
checkbox input "true"
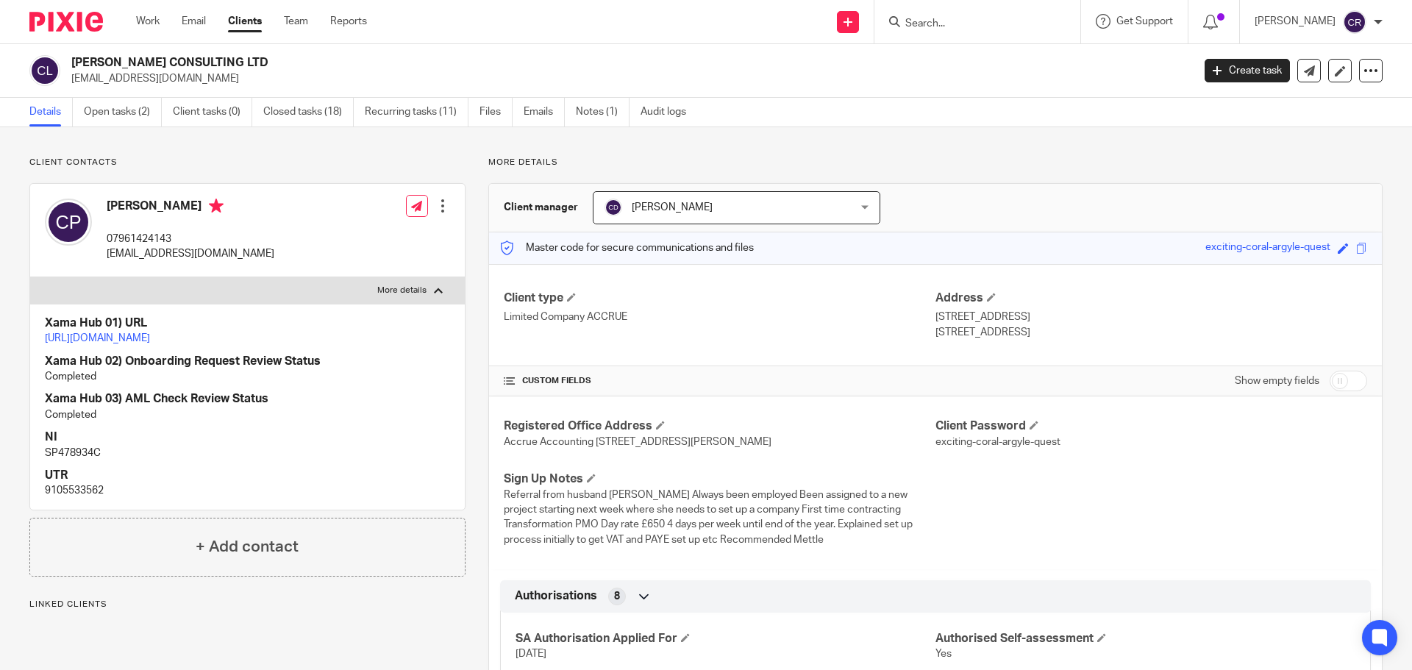
click at [71, 498] on p "9105533562" at bounding box center [247, 490] width 405 height 15
click at [65, 498] on p "9105533562" at bounding box center [247, 490] width 405 height 15
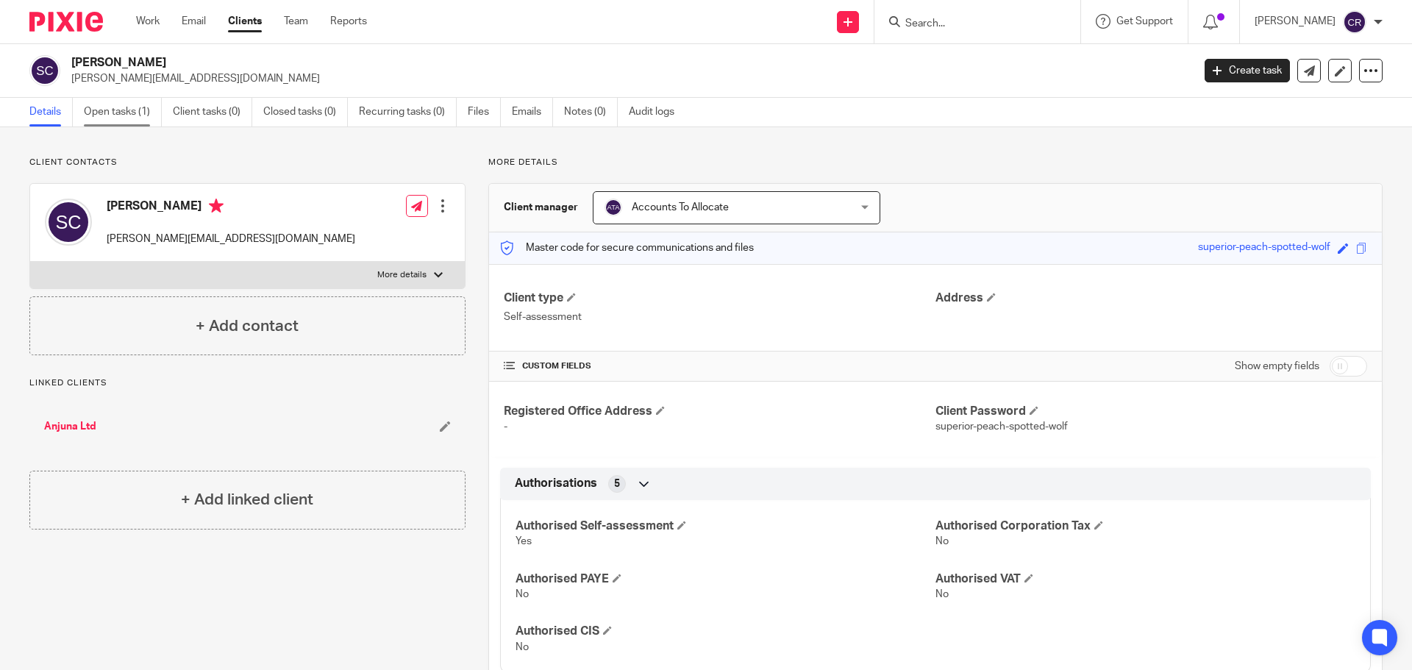
click at [107, 114] on link "Open tasks (1)" at bounding box center [123, 112] width 78 height 29
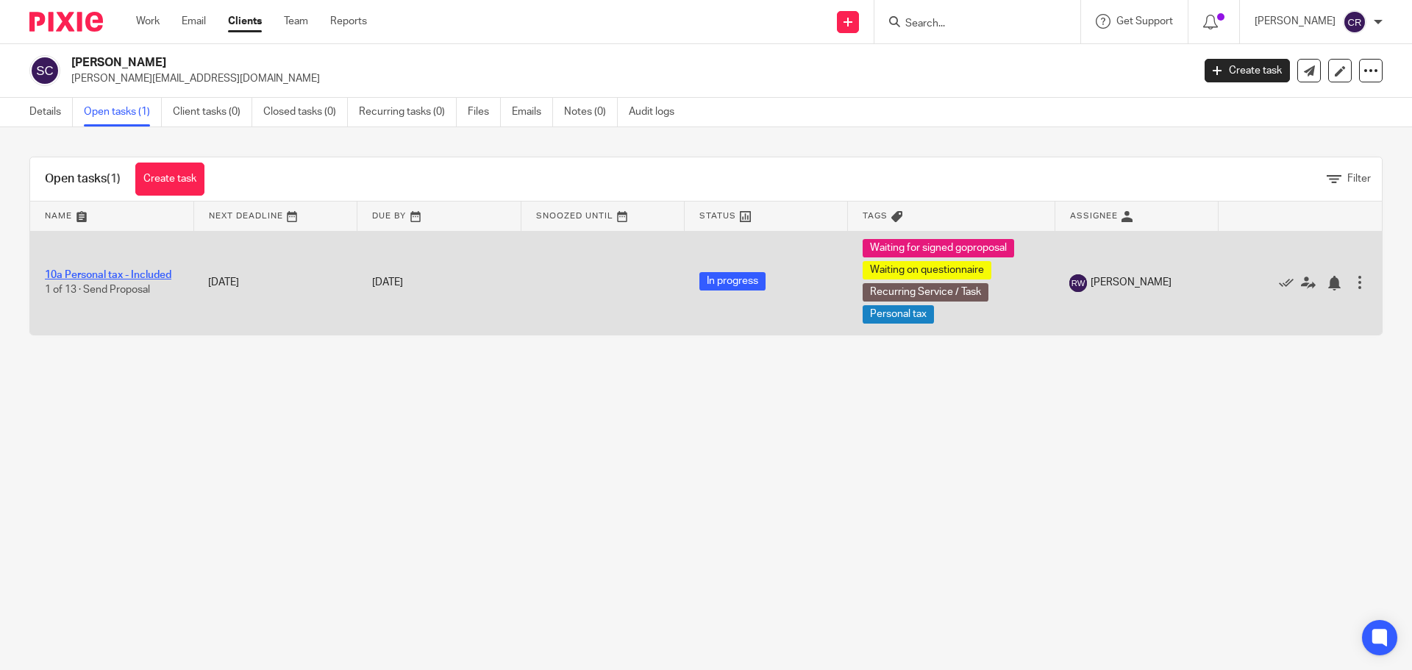
click at [129, 271] on link "10a Personal tax - Included" at bounding box center [108, 275] width 126 height 10
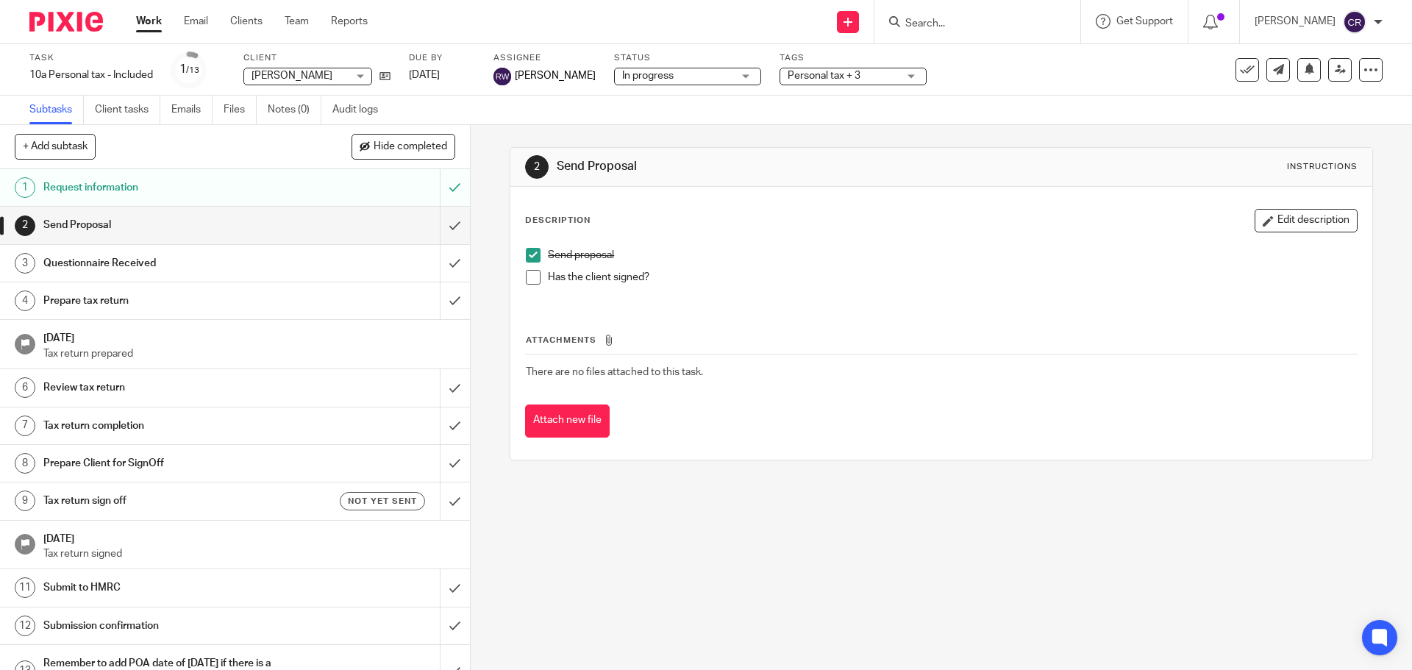
click at [531, 271] on span at bounding box center [533, 277] width 15 height 15
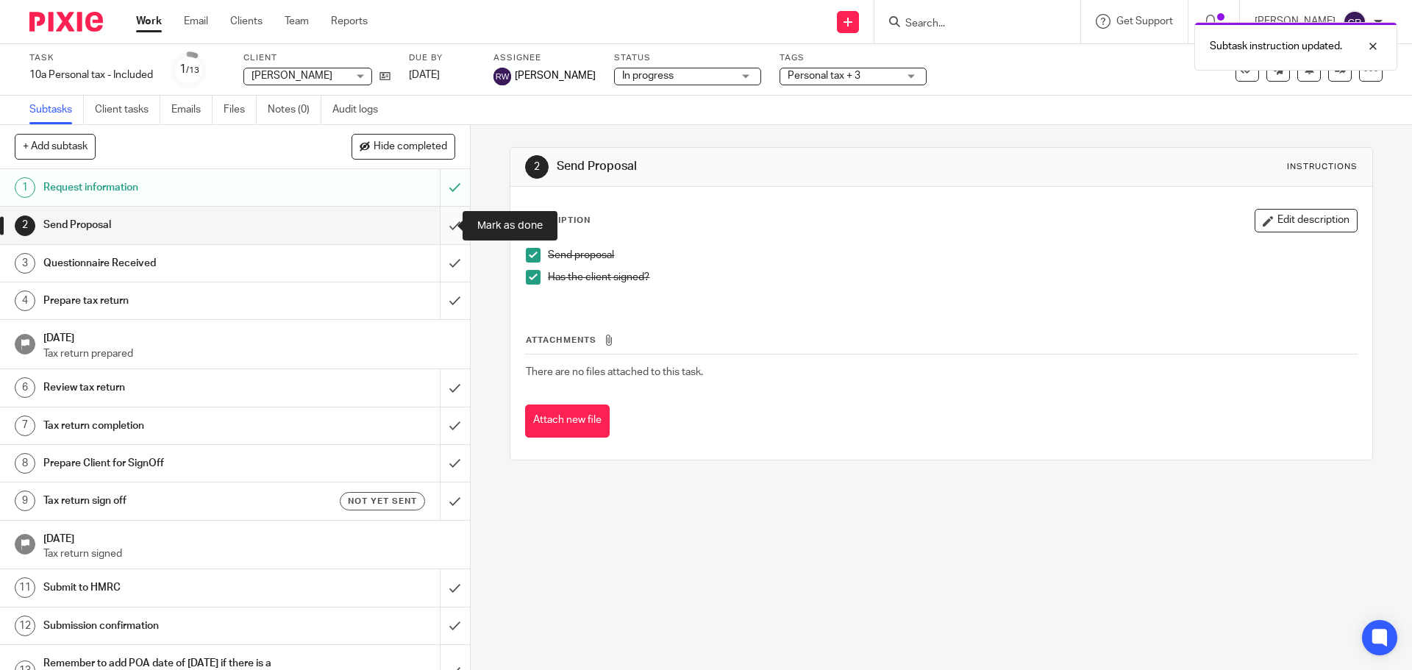
click at [447, 225] on input "submit" at bounding box center [235, 225] width 470 height 37
click at [445, 265] on input "submit" at bounding box center [235, 263] width 470 height 37
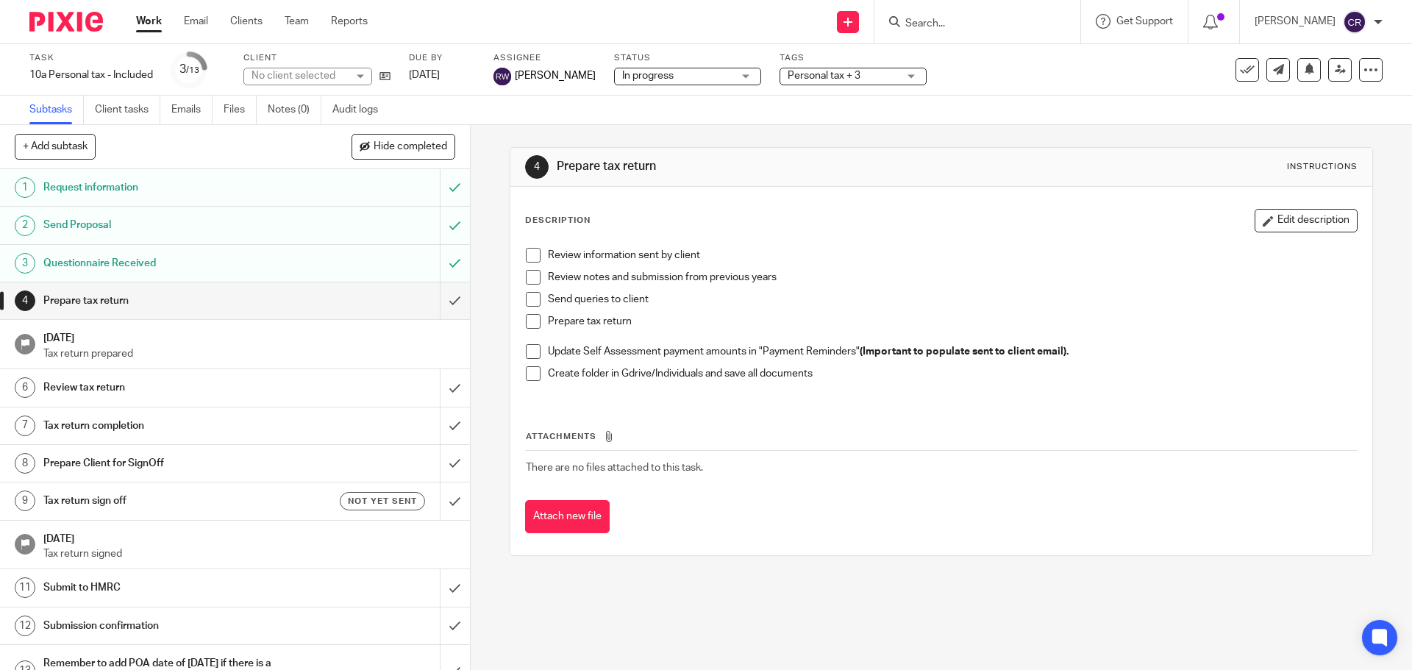
click at [828, 76] on span "Personal tax + 3" at bounding box center [823, 76] width 73 height 10
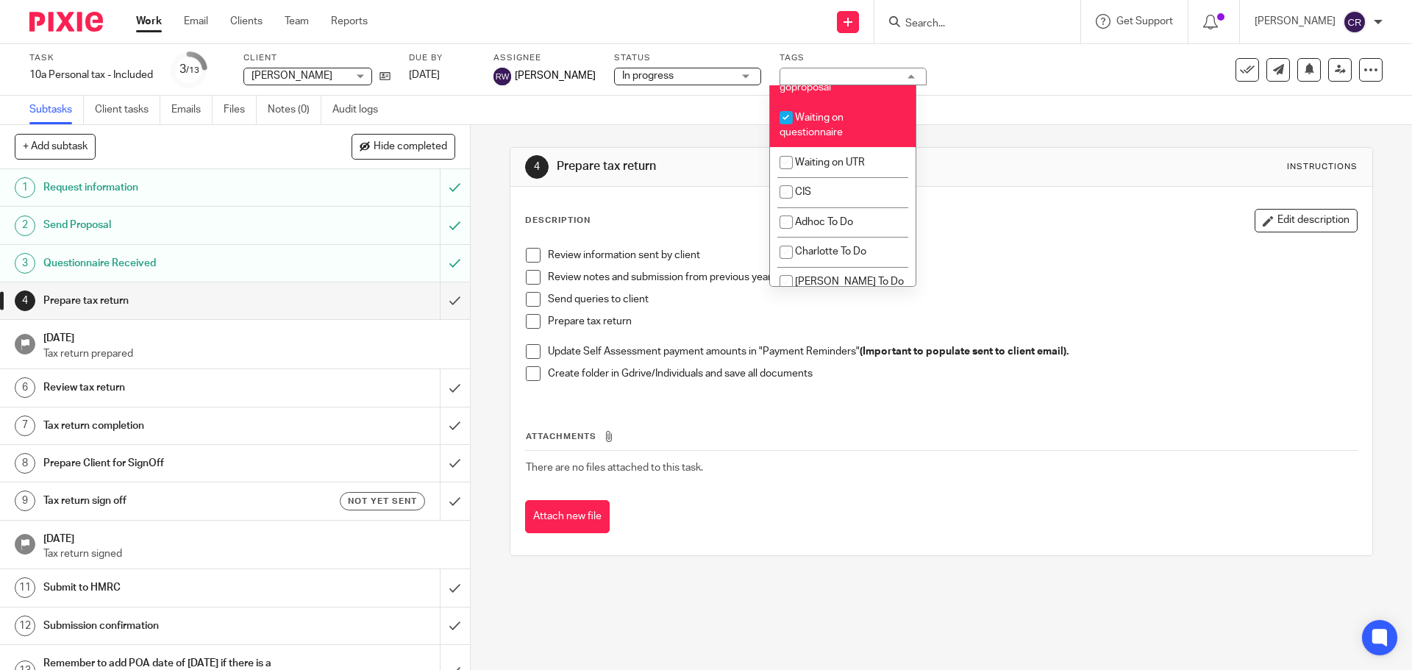
scroll to position [1251, 0]
drag, startPoint x: 853, startPoint y: 179, endPoint x: 858, endPoint y: 161, distance: 19.1
click at [854, 149] on li "Waiting on questionnaire" at bounding box center [843, 126] width 146 height 45
checkbox input "false"
click at [853, 104] on li "Waiting for signed goproposal" at bounding box center [843, 82] width 146 height 45
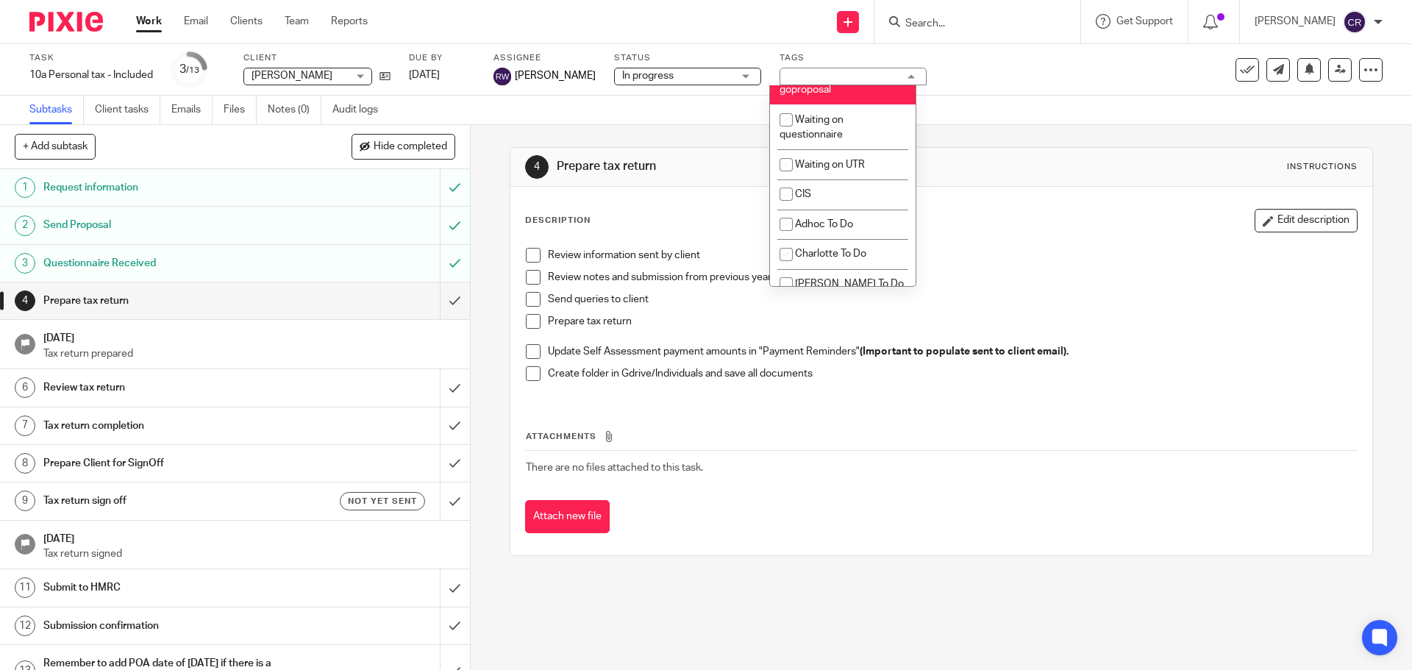
checkbox input "false"
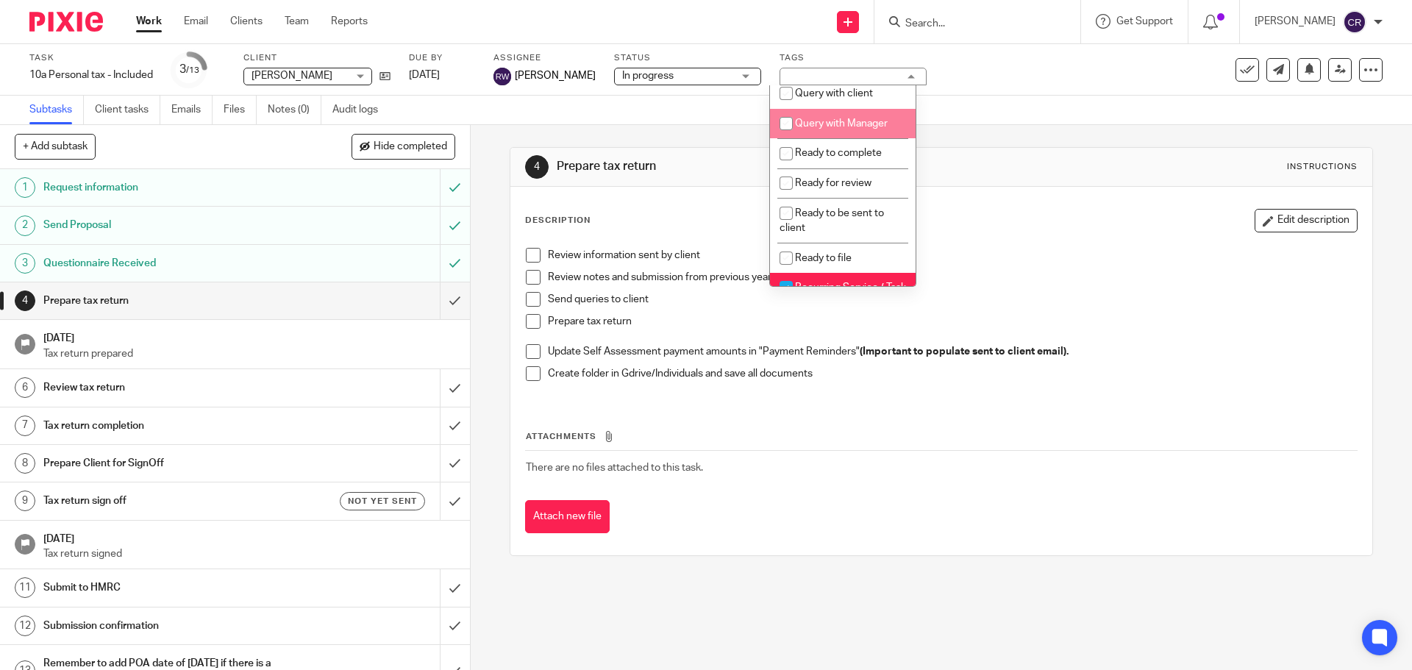
scroll to position [515, 0]
click at [861, 168] on li "Ready to complete" at bounding box center [843, 152] width 146 height 30
checkbox input "true"
click at [1141, 207] on div "Description Edit description Review information sent by client Review notes and…" at bounding box center [940, 371] width 861 height 368
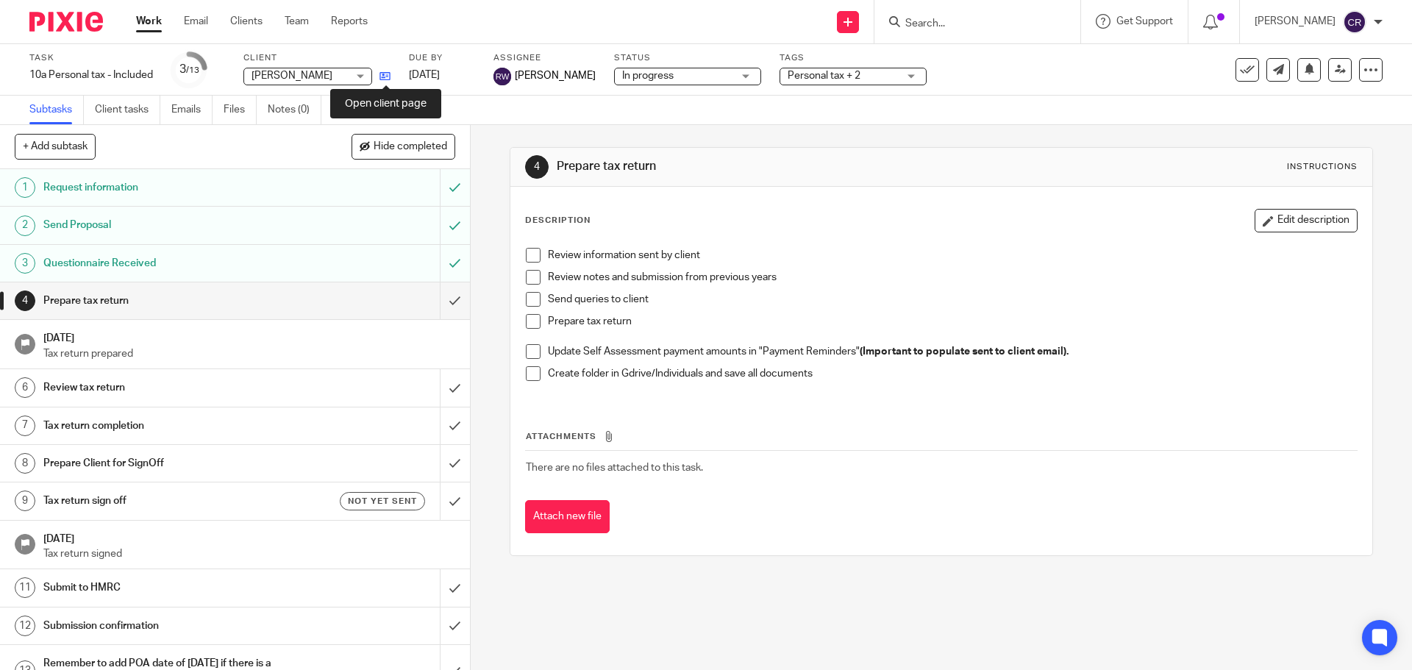
click at [385, 76] on icon at bounding box center [384, 76] width 11 height 11
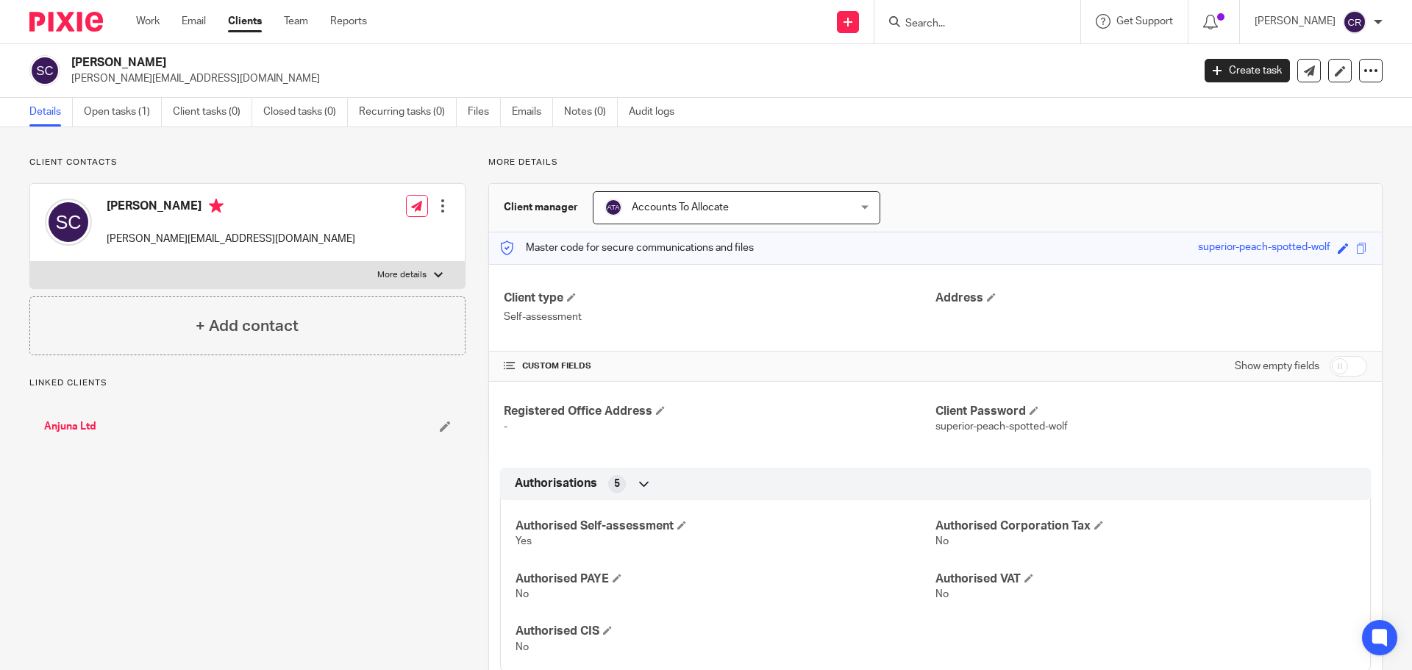
click at [755, 210] on span "Accounts To Allocate" at bounding box center [714, 207] width 221 height 31
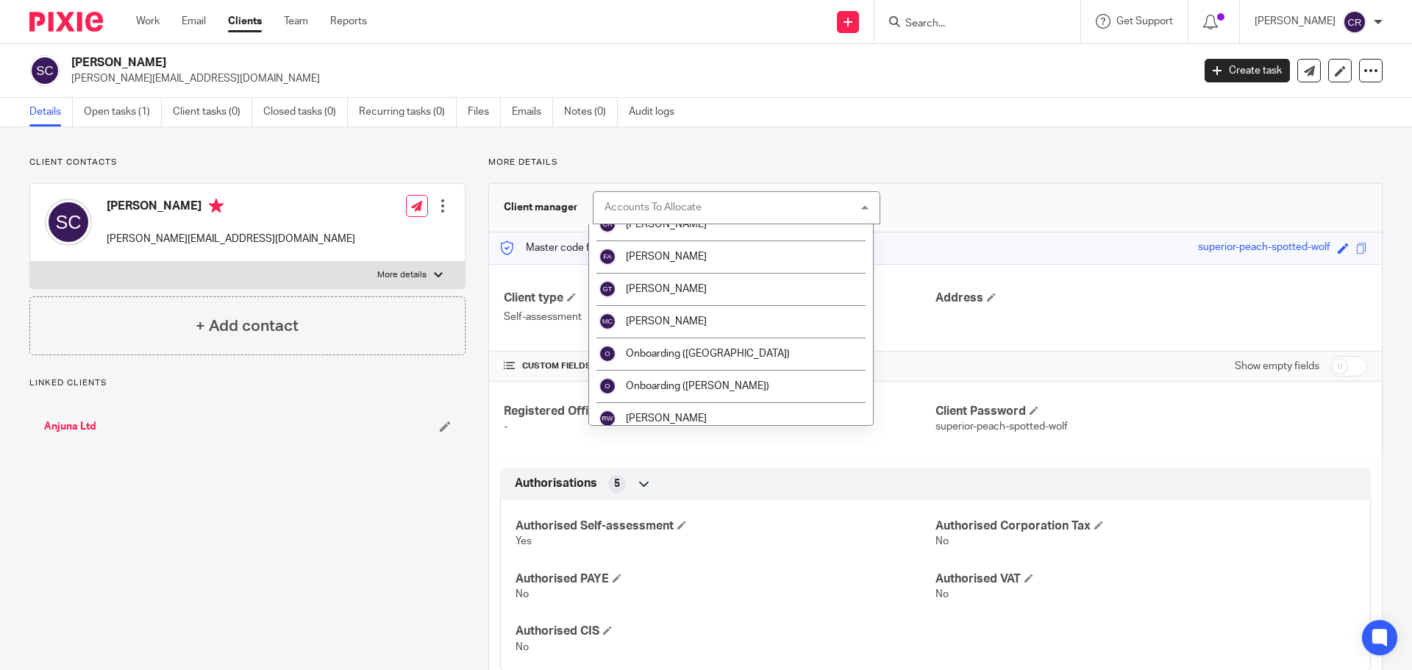
scroll to position [147, 0]
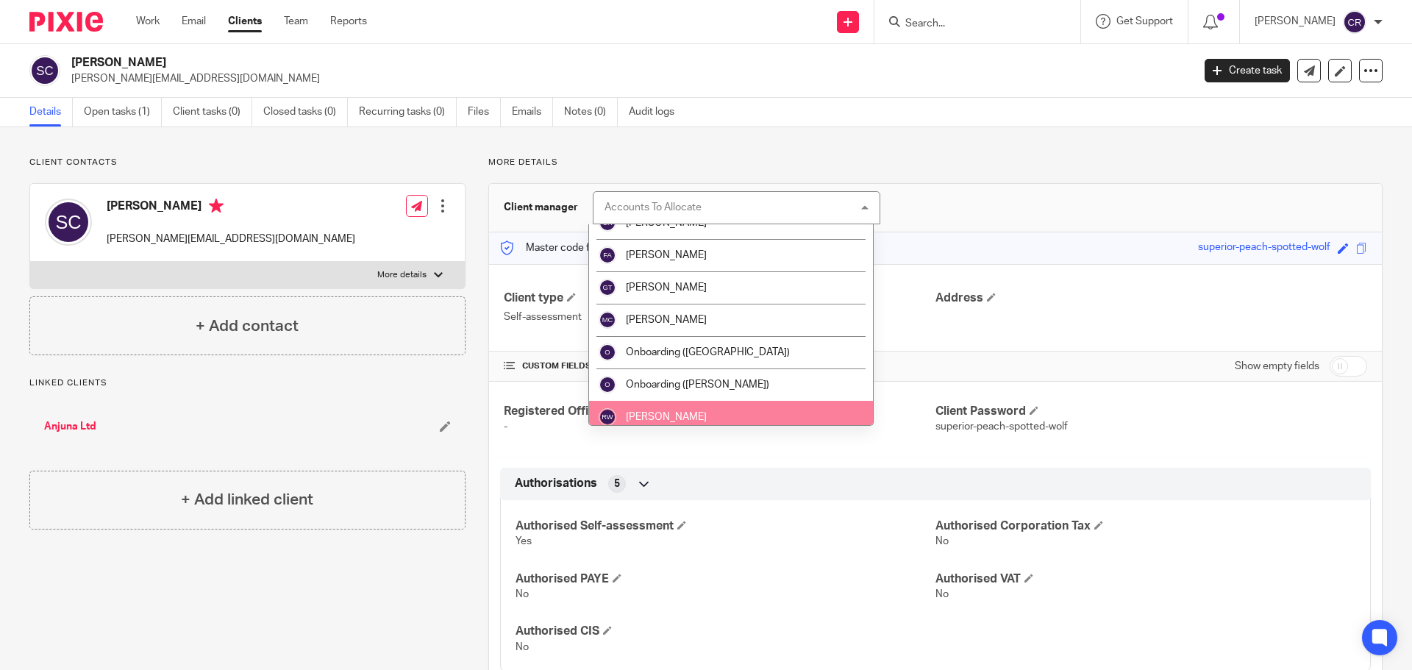
click at [695, 419] on li "[PERSON_NAME]" at bounding box center [731, 417] width 284 height 32
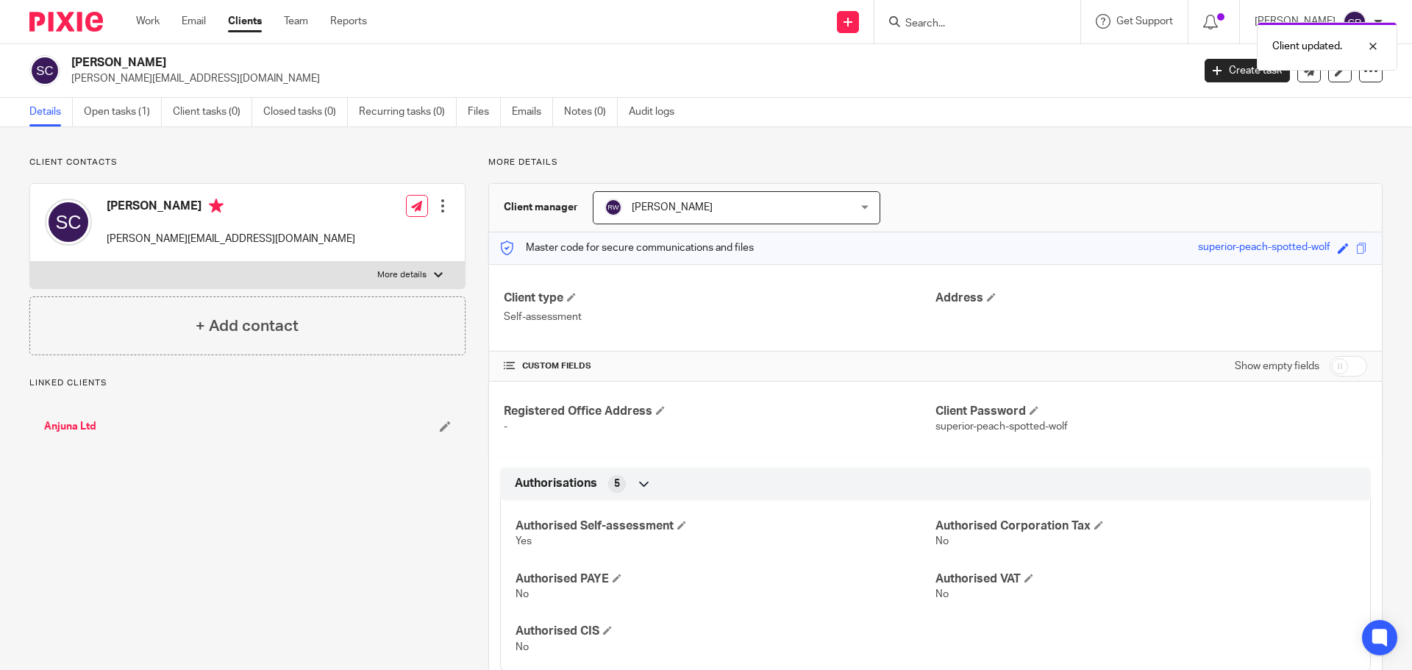
click at [69, 423] on link "Anjuna Ltd" at bounding box center [70, 426] width 52 height 15
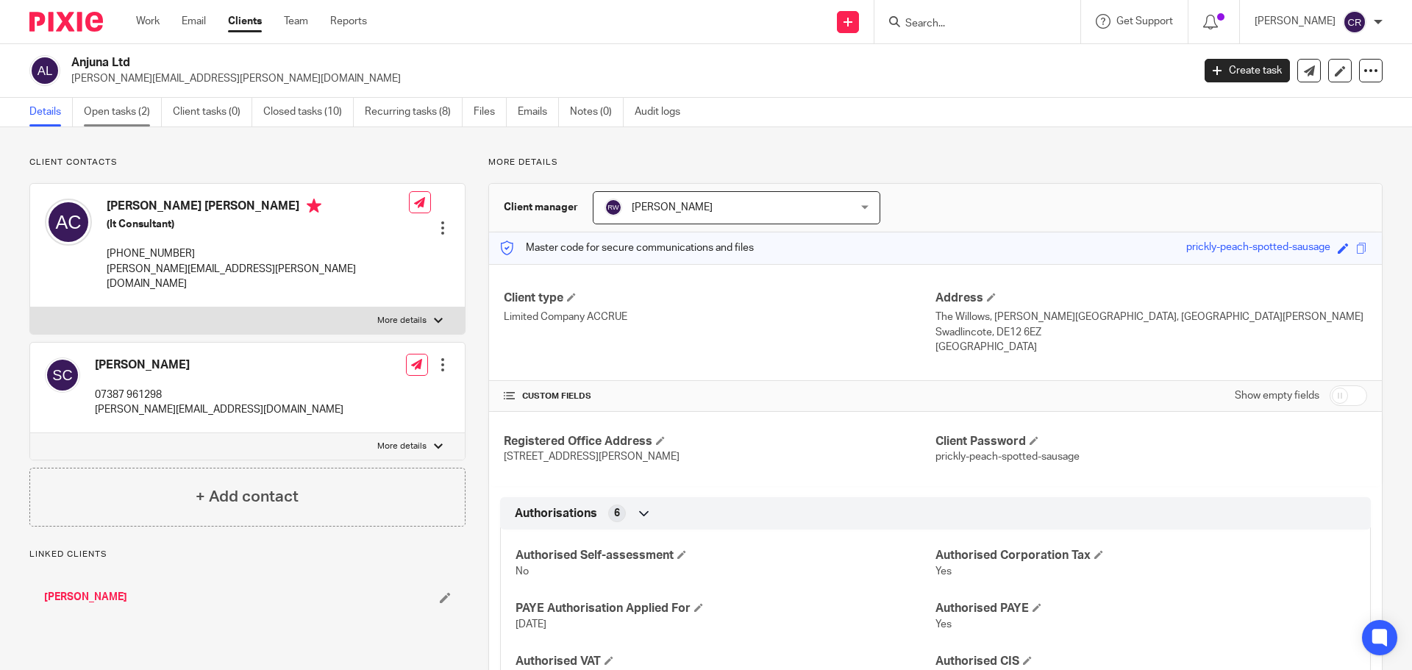
click at [138, 106] on link "Open tasks (2)" at bounding box center [123, 112] width 78 height 29
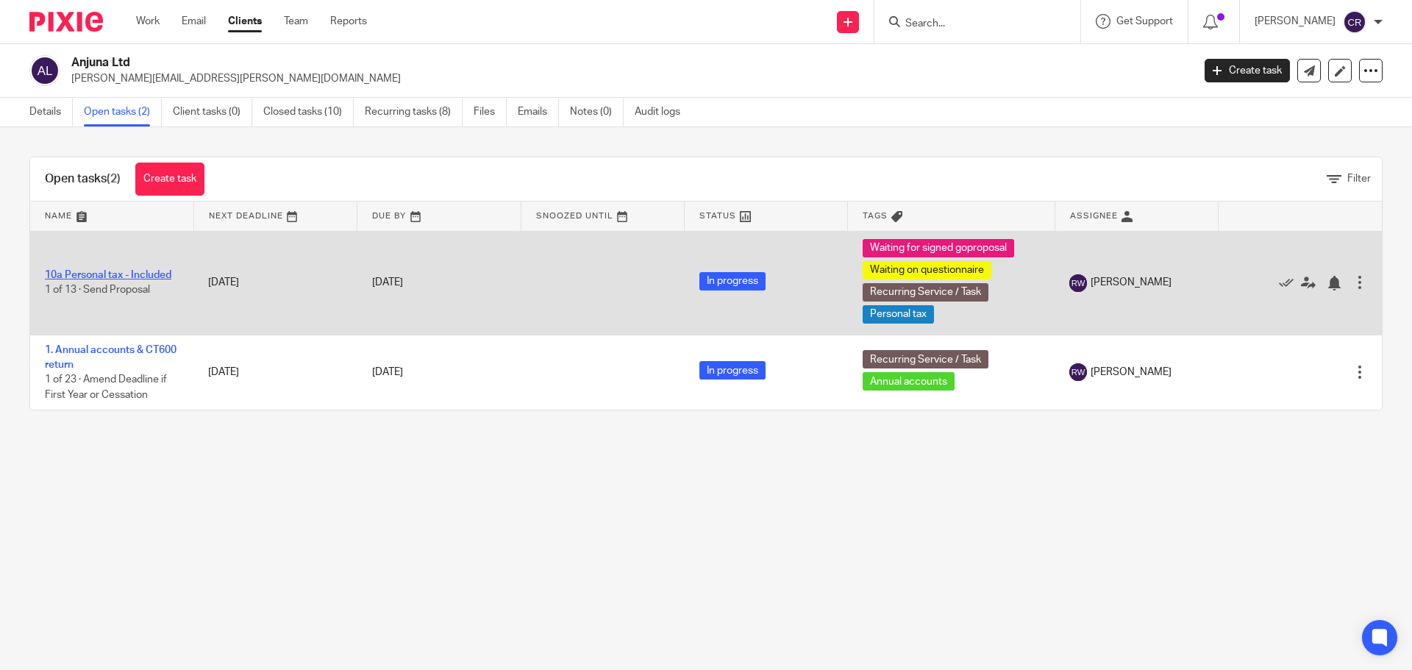
click at [143, 278] on link "10a Personal tax - Included" at bounding box center [108, 275] width 126 height 10
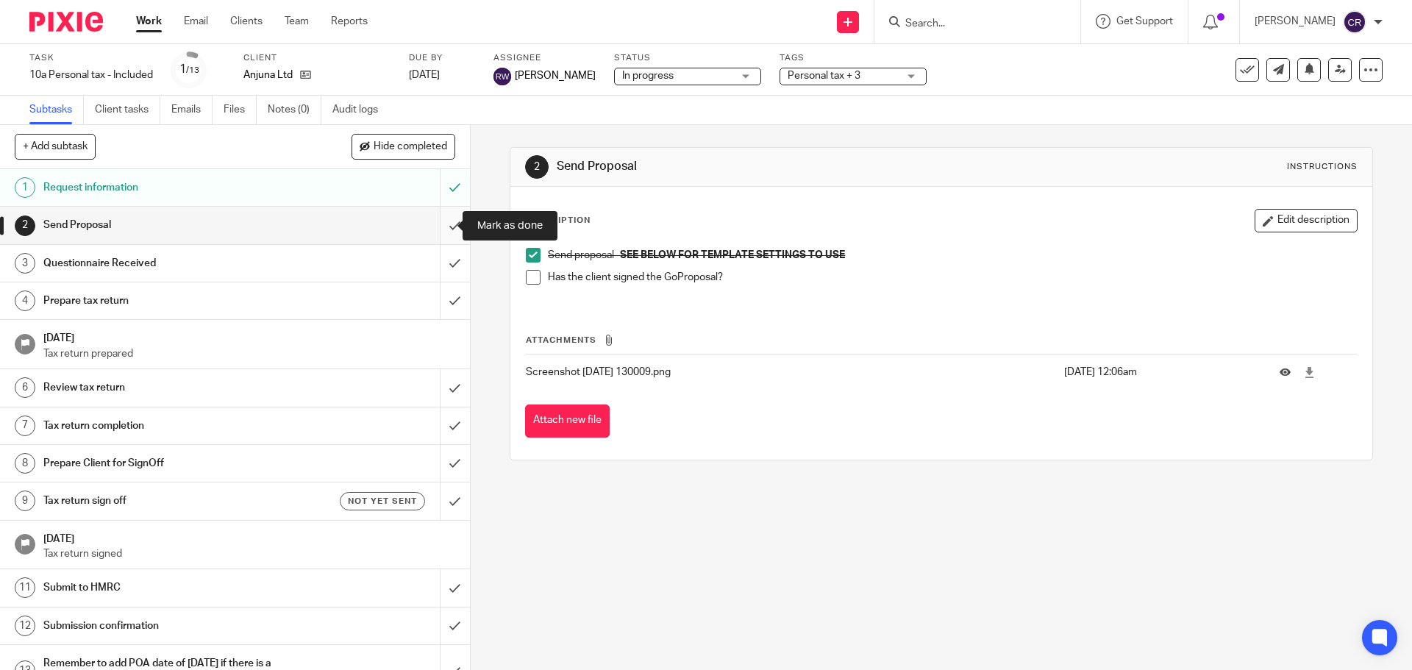
click at [438, 215] on input "submit" at bounding box center [235, 225] width 470 height 37
click at [436, 249] on input "submit" at bounding box center [235, 263] width 470 height 37
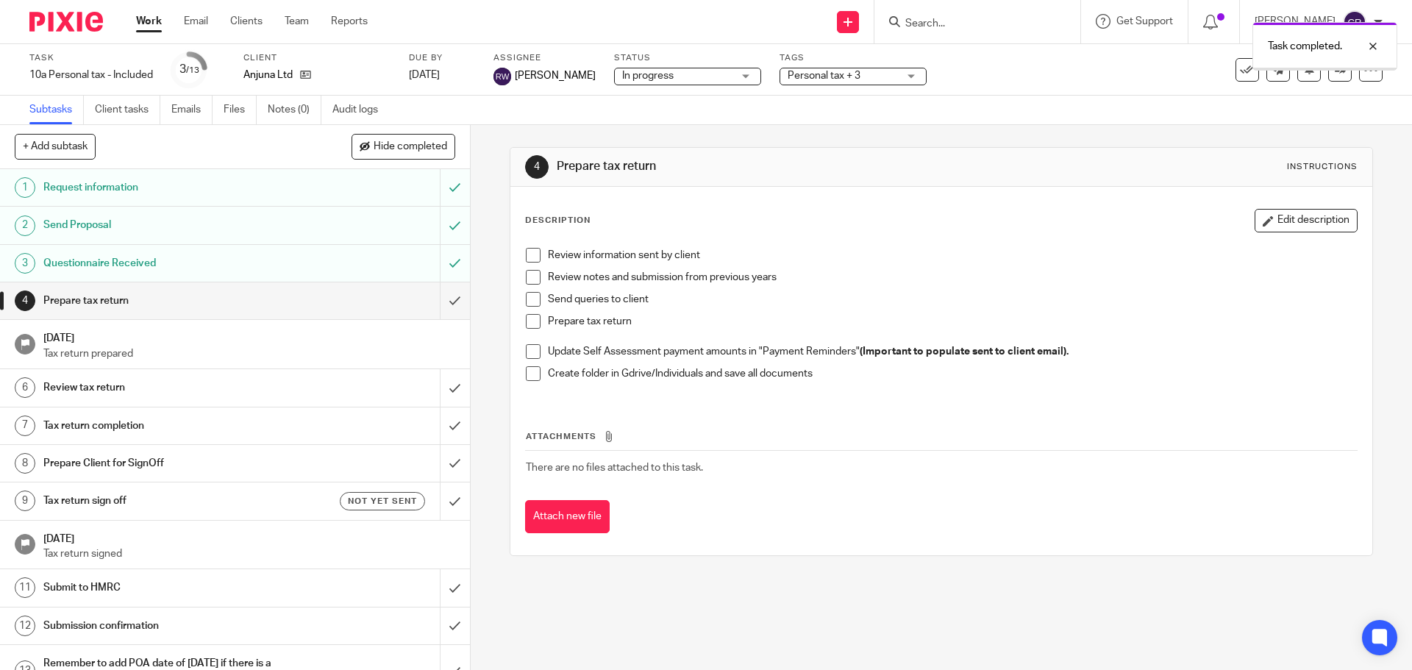
click at [830, 75] on span "Personal tax + 3" at bounding box center [823, 76] width 73 height 10
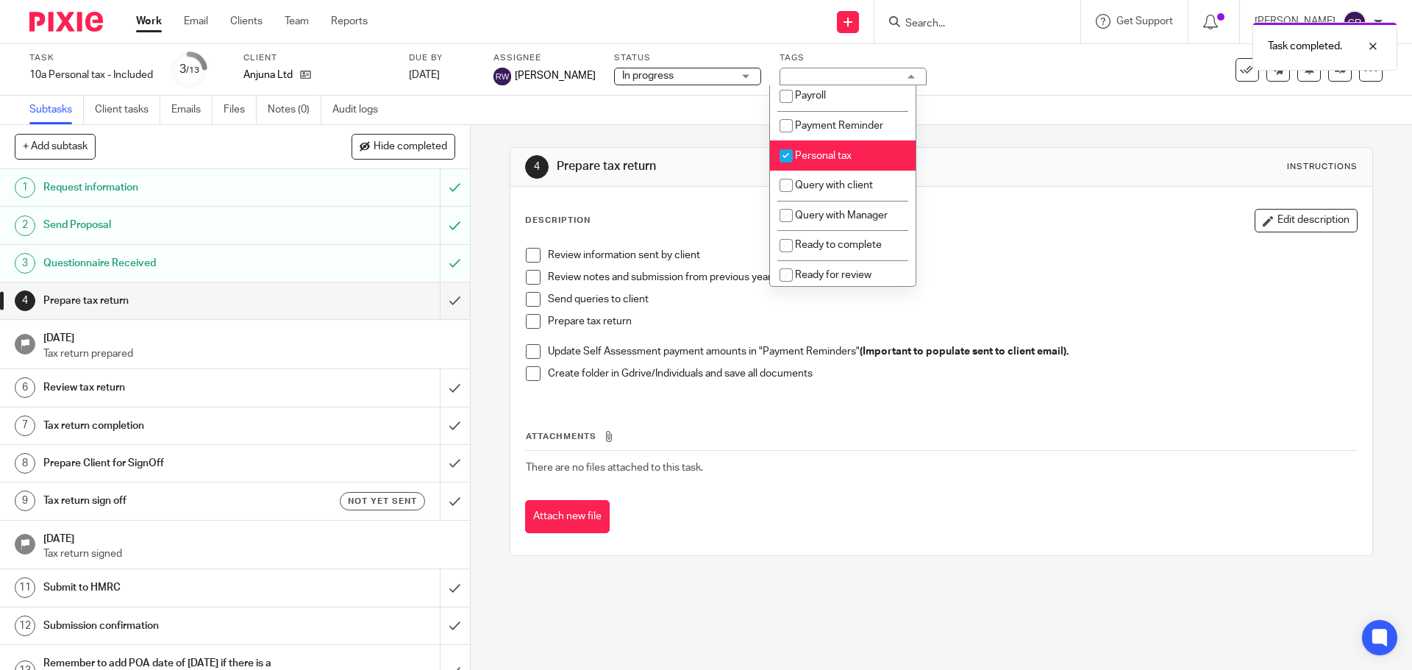
scroll to position [441, 0]
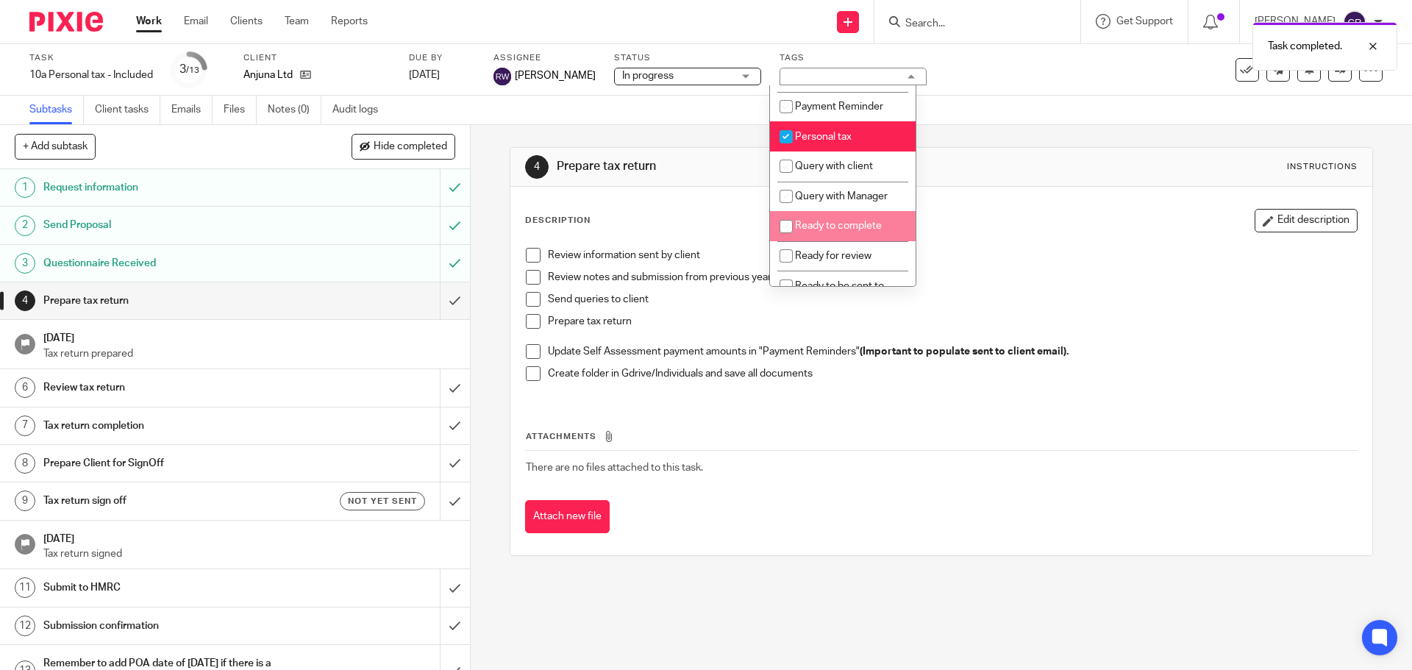
click at [843, 235] on li "Ready to complete" at bounding box center [843, 226] width 146 height 30
checkbox input "true"
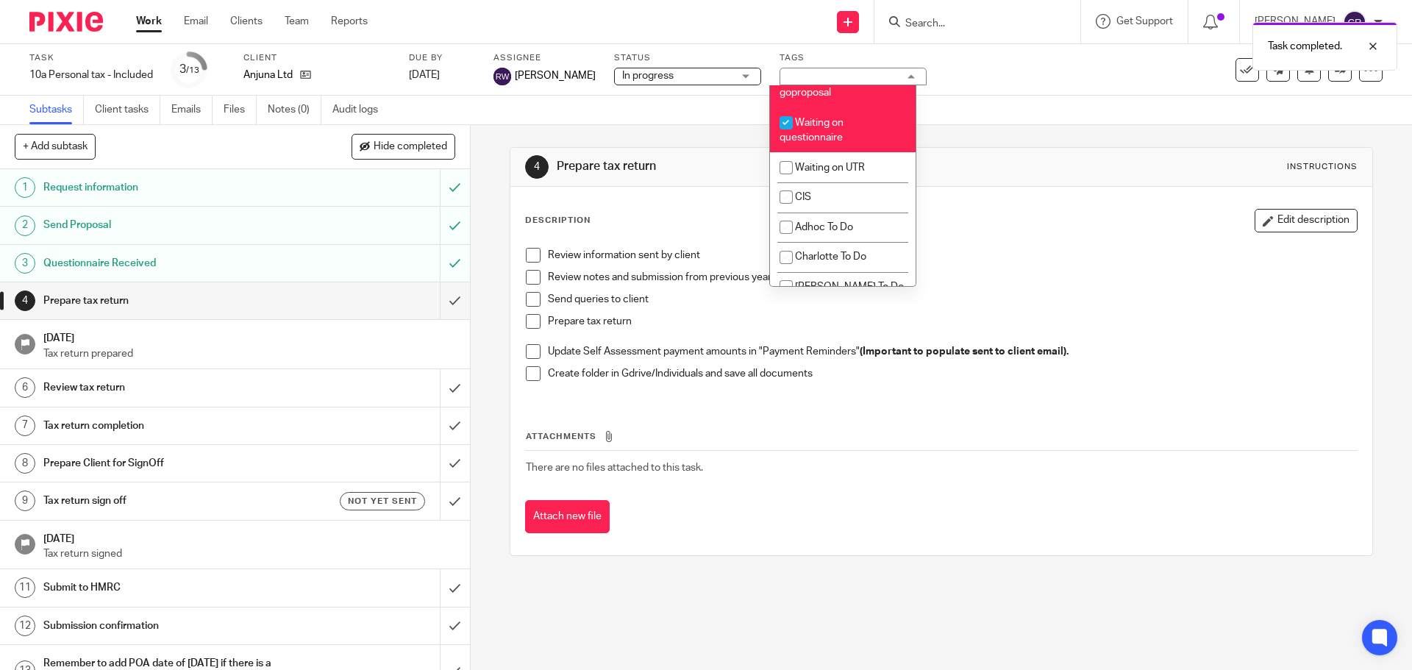
scroll to position [1250, 0]
click at [854, 105] on li "Waiting for signed goproposal" at bounding box center [843, 82] width 146 height 45
checkbox input "false"
click at [847, 150] on li "Waiting on questionnaire" at bounding box center [843, 127] width 146 height 45
checkbox input "false"
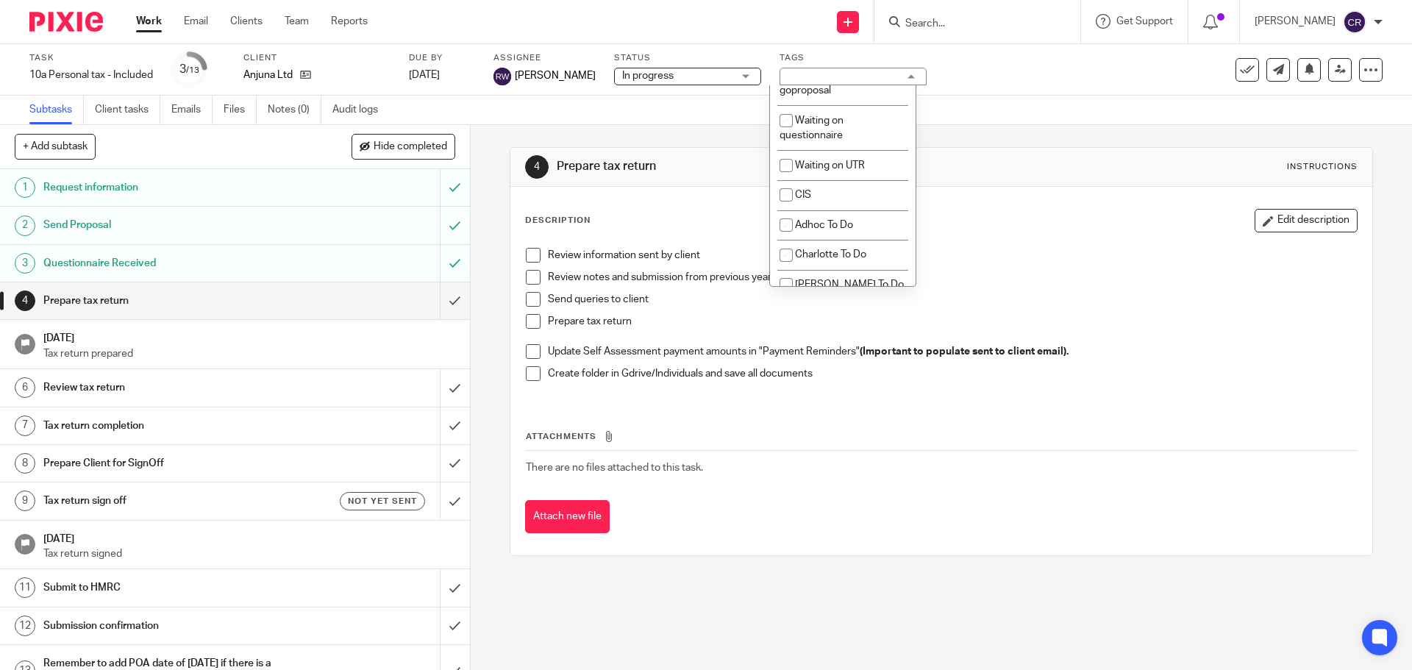
click at [1110, 230] on div "Description Edit description" at bounding box center [941, 221] width 832 height 24
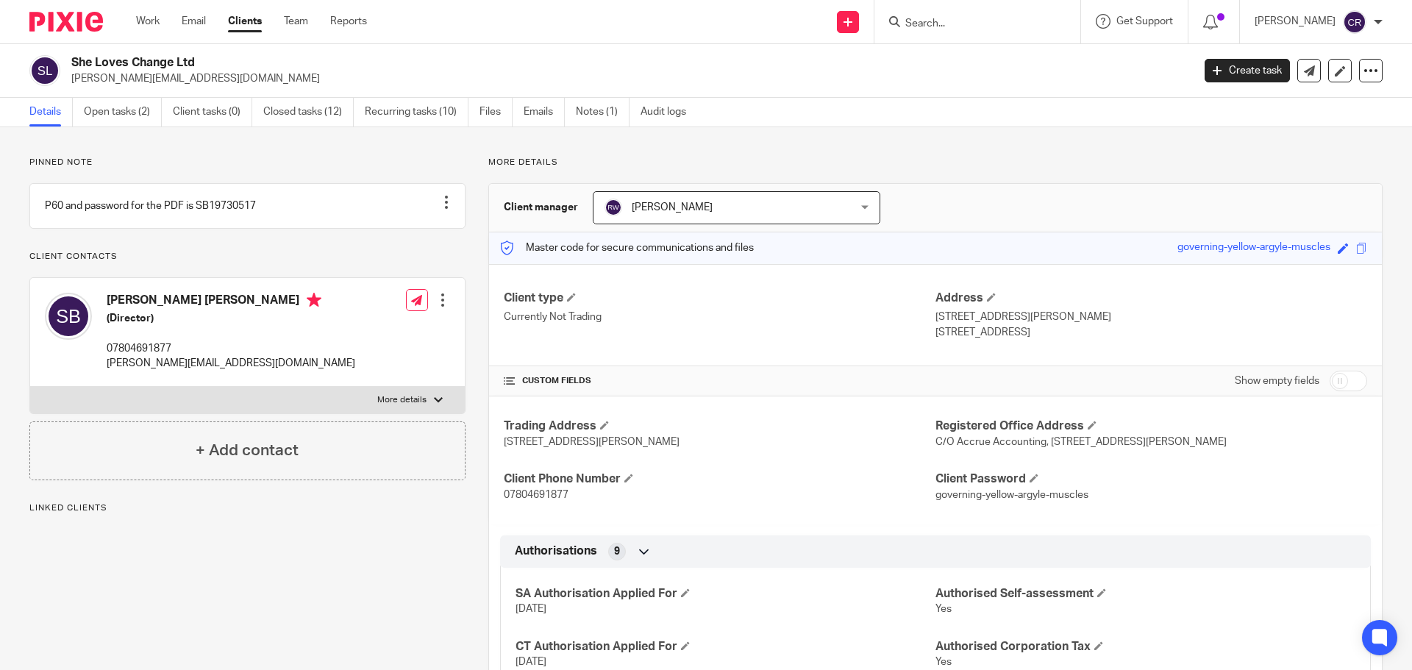
click at [401, 410] on label "More details" at bounding box center [247, 400] width 435 height 26
click at [30, 387] on input "More details" at bounding box center [29, 386] width 1 height 1
checkbox input "true"
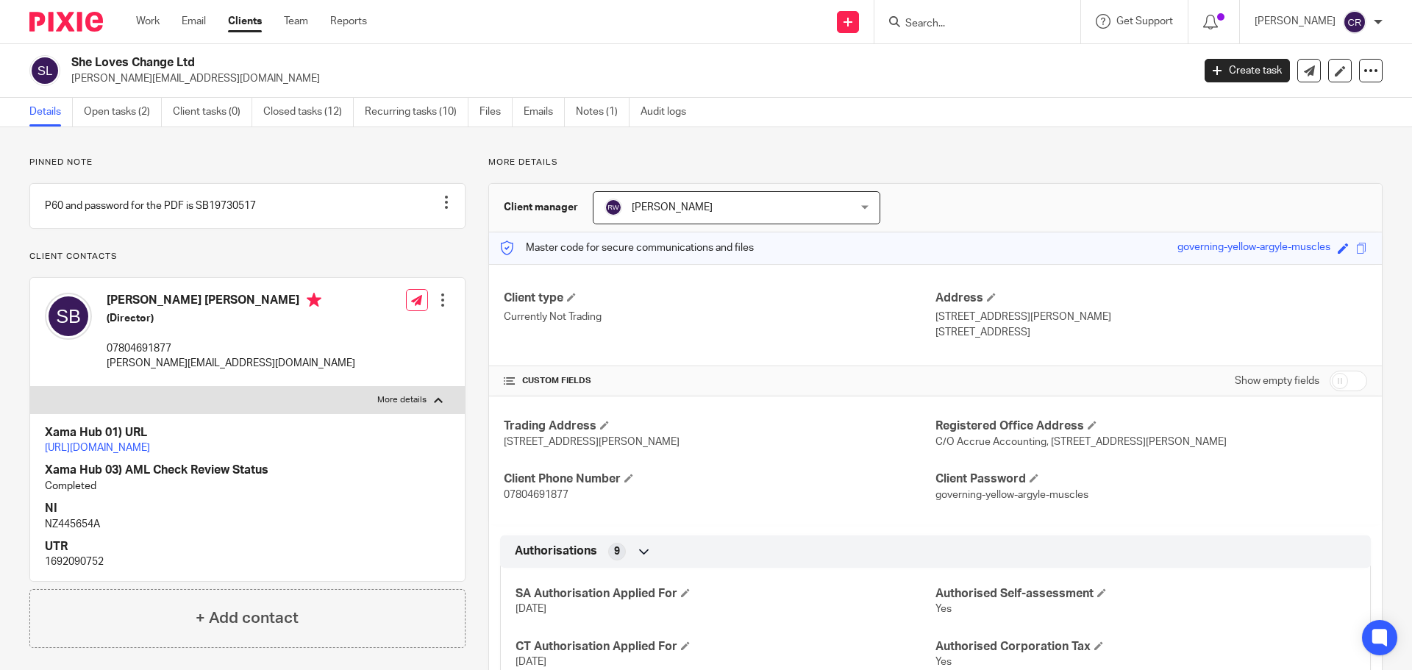
click at [76, 569] on p "1692090752" at bounding box center [247, 561] width 405 height 15
copy p "1692090752"
click at [150, 453] on link "https://platform.xamatech.com/portal/crm/clients/86470340-02e2-11ef-96f5-e7e56e…" at bounding box center [97, 448] width 105 height 10
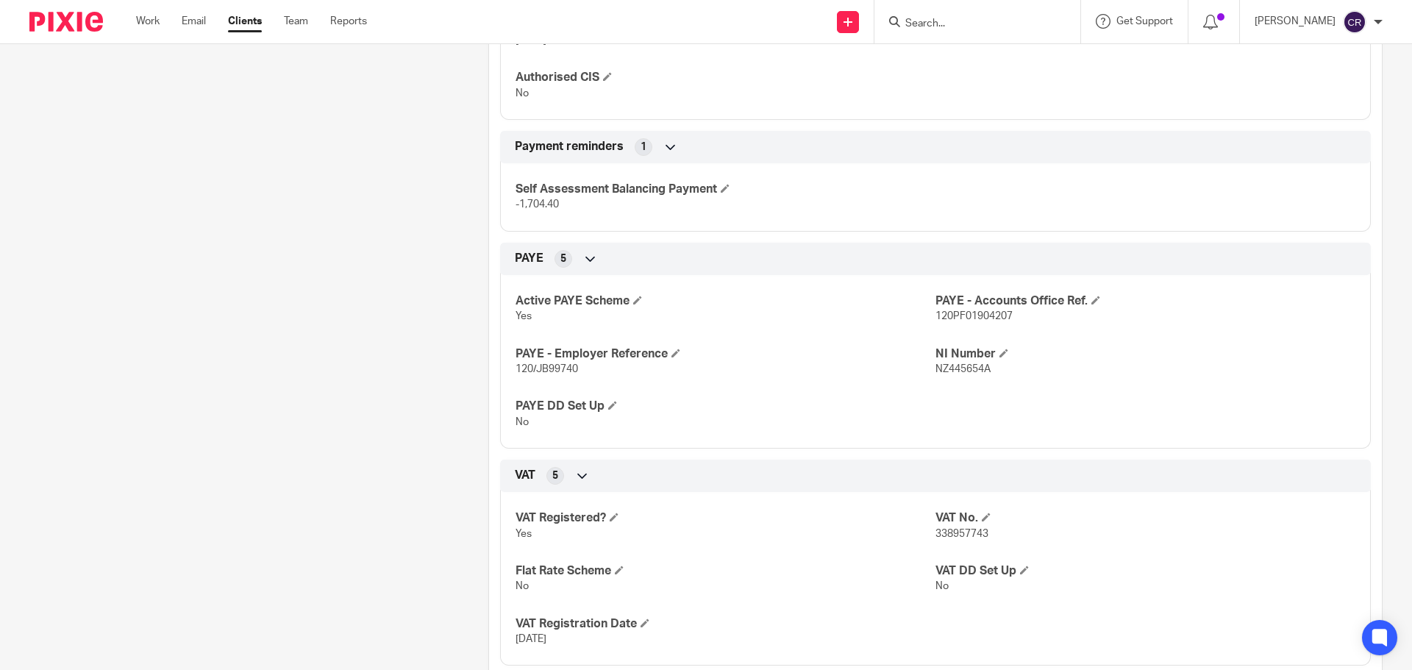
scroll to position [735, 0]
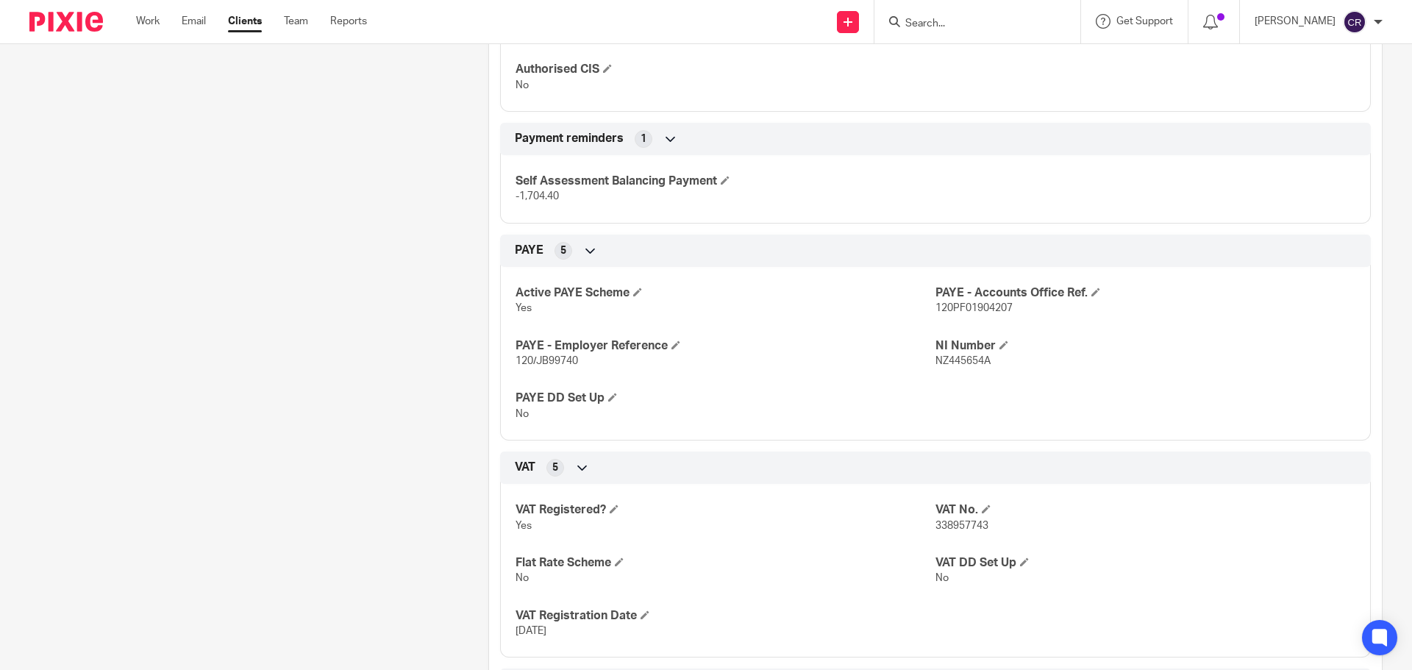
click at [529, 366] on span "120/JB99740" at bounding box center [546, 361] width 62 height 10
copy p "120/JB99740"
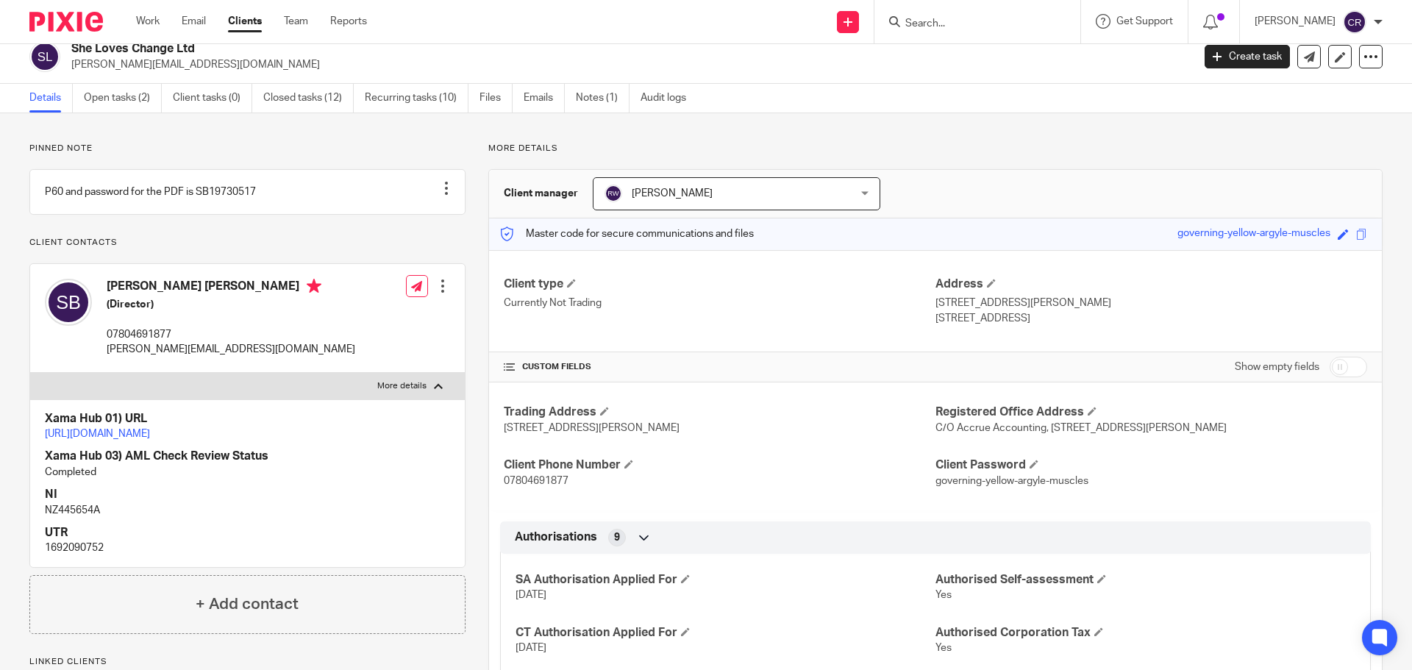
scroll to position [0, 0]
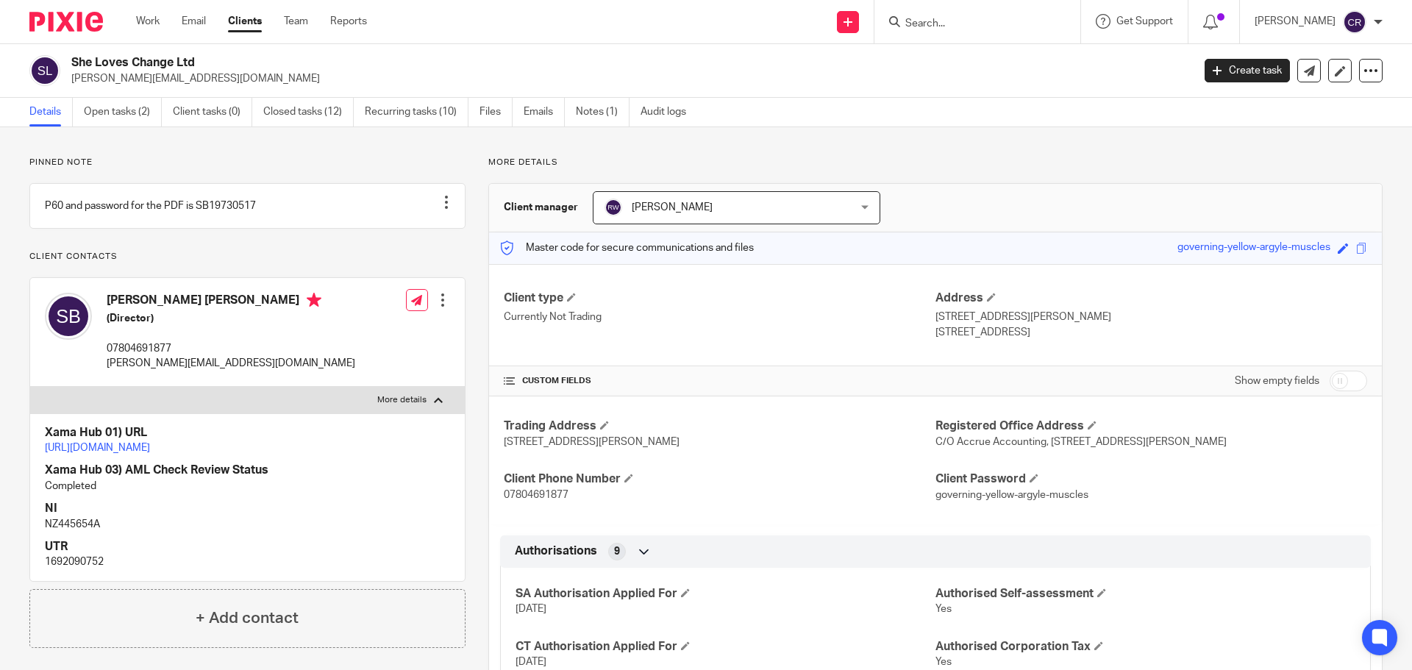
click at [111, 68] on h2 "She Loves Change Ltd" at bounding box center [515, 62] width 889 height 15
click at [112, 68] on h2 "She Loves Change Ltd" at bounding box center [515, 62] width 889 height 15
click at [123, 59] on h2 "She Loves Change Ltd" at bounding box center [515, 62] width 889 height 15
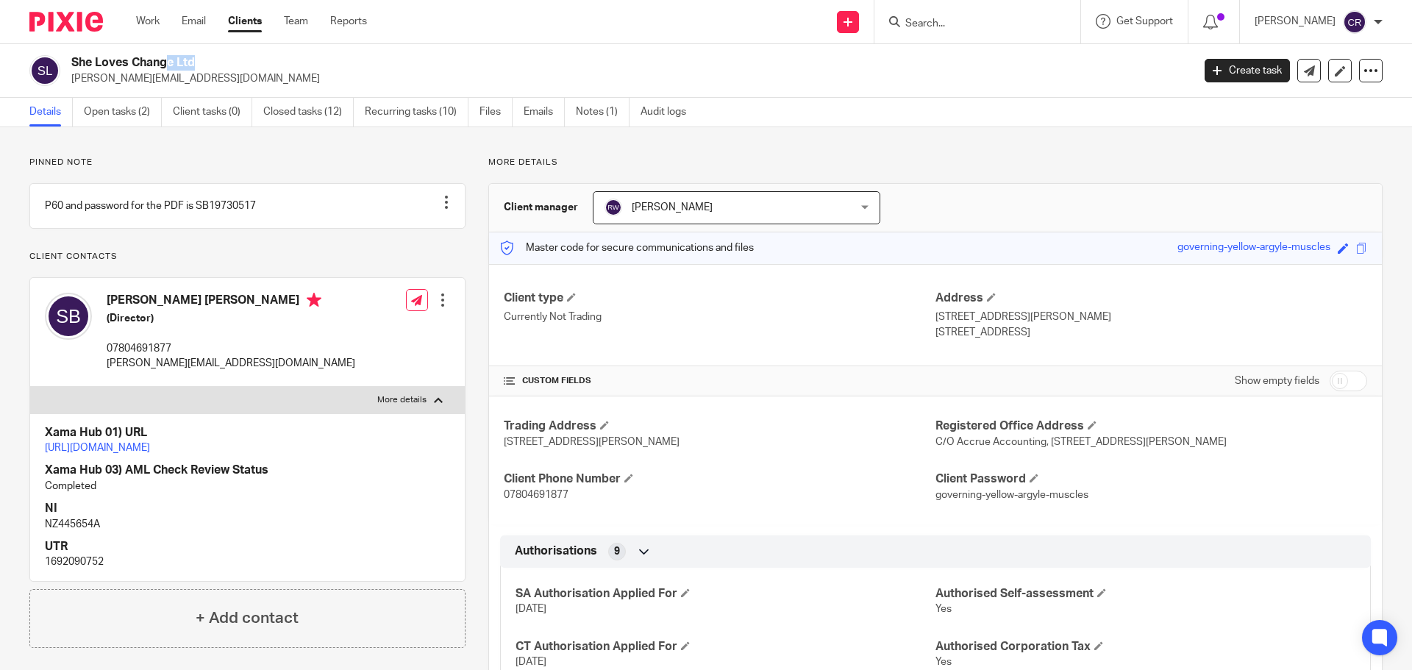
click at [123, 59] on h2 "She Loves Change Ltd" at bounding box center [515, 62] width 889 height 15
click at [988, 27] on input "Search" at bounding box center [970, 24] width 132 height 13
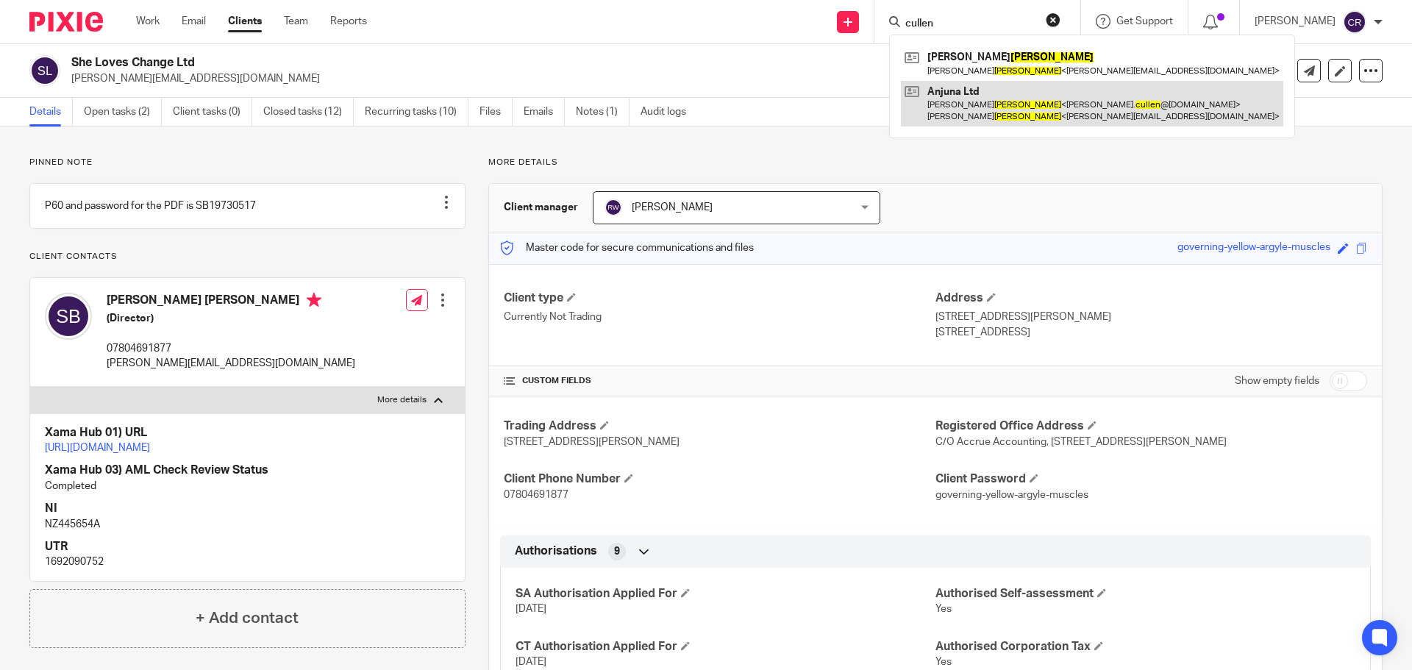
type input "cullen"
click at [993, 106] on link at bounding box center [1092, 104] width 382 height 46
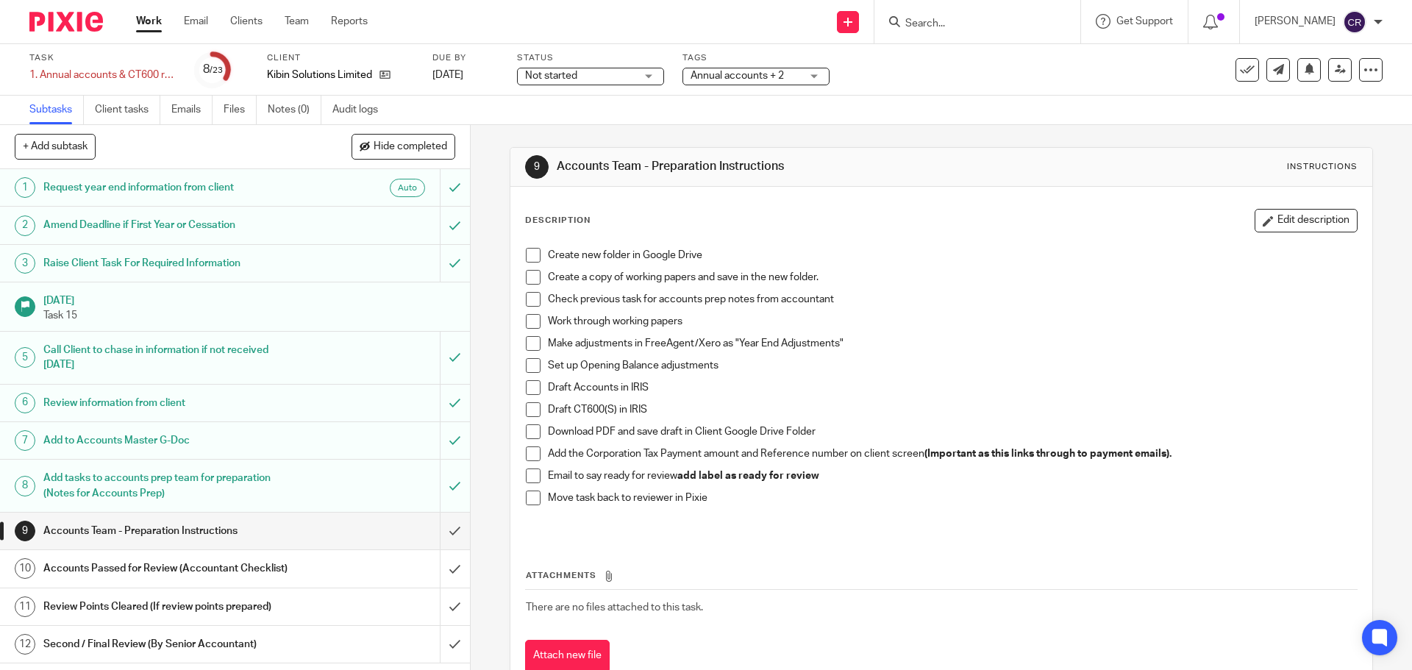
click at [950, 28] on input "Search" at bounding box center [970, 24] width 132 height 13
type input "m"
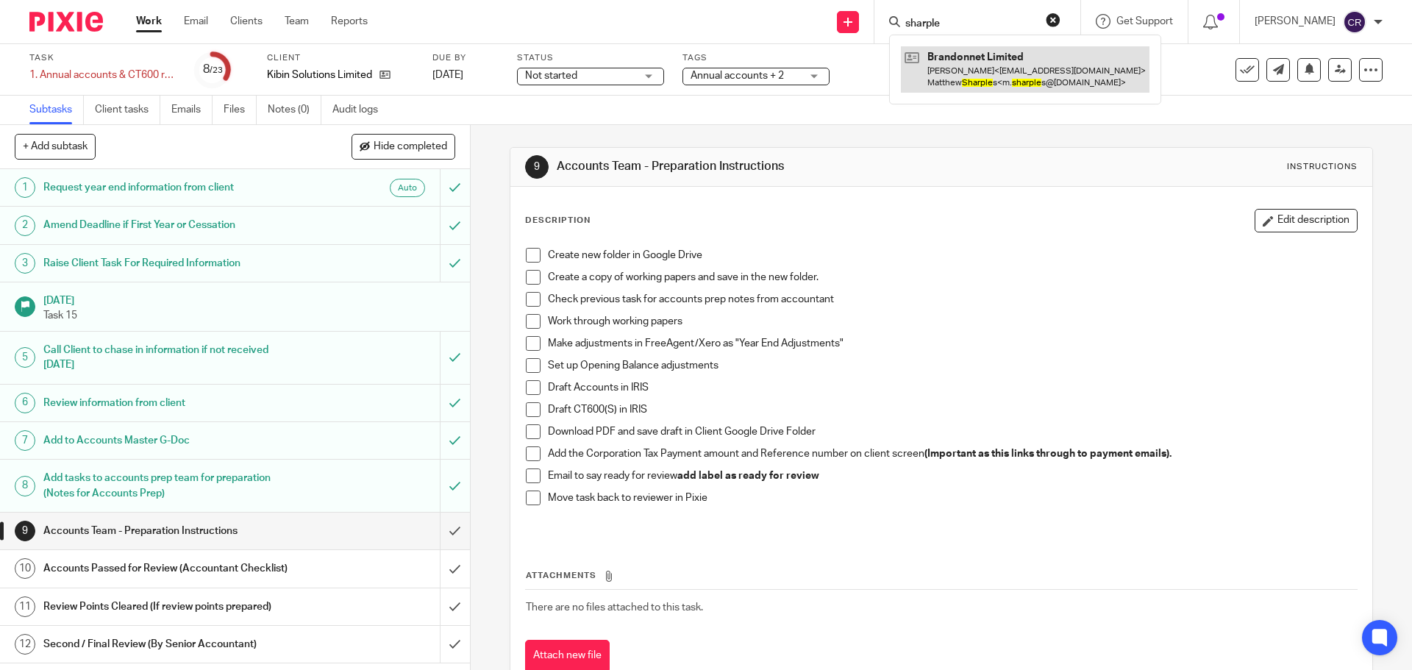
type input "sharple"
click at [967, 72] on link at bounding box center [1025, 69] width 249 height 46
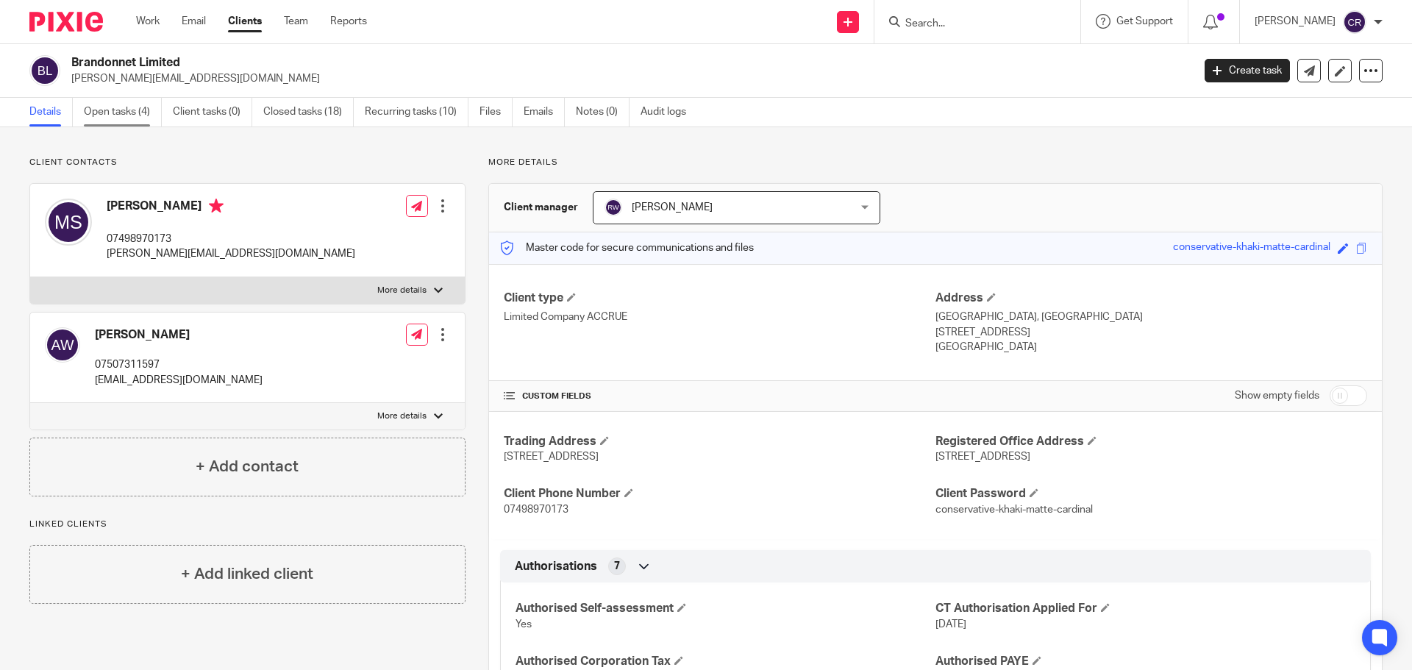
click at [107, 121] on link "Open tasks (4)" at bounding box center [123, 112] width 78 height 29
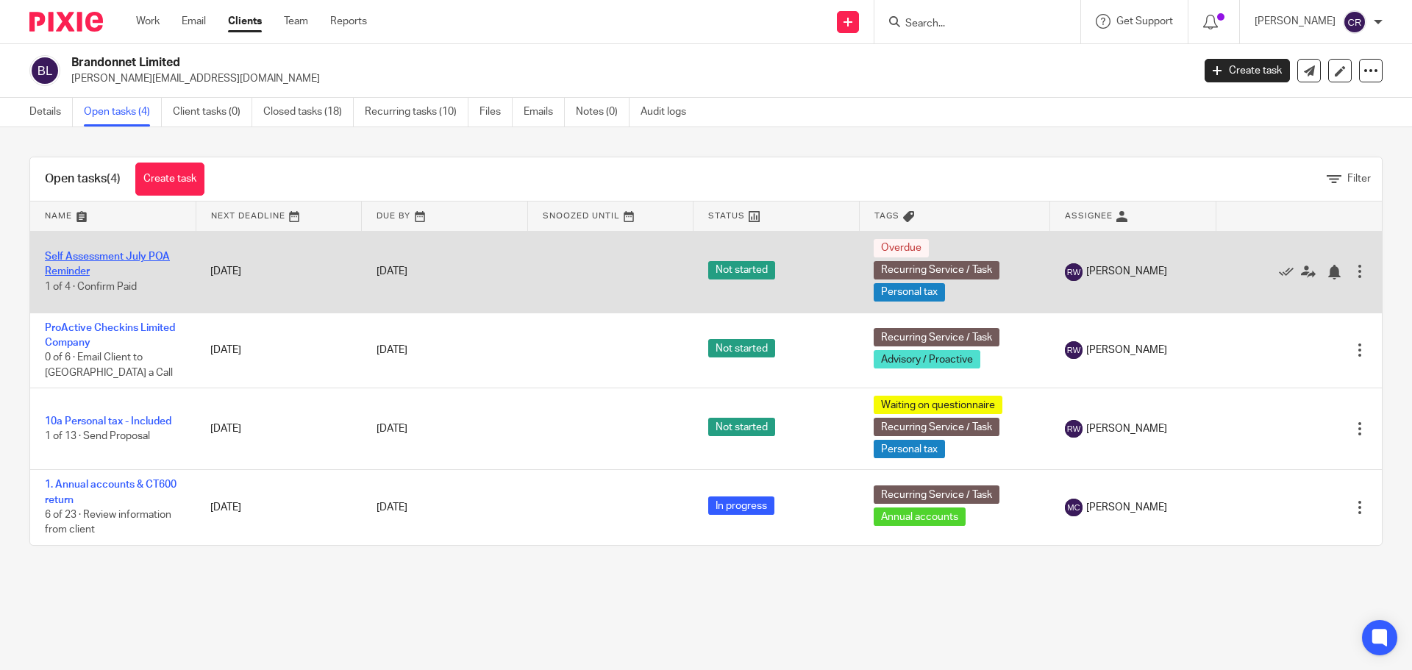
click at [115, 258] on link "Self Assessment July POA Reminder" at bounding box center [107, 263] width 125 height 25
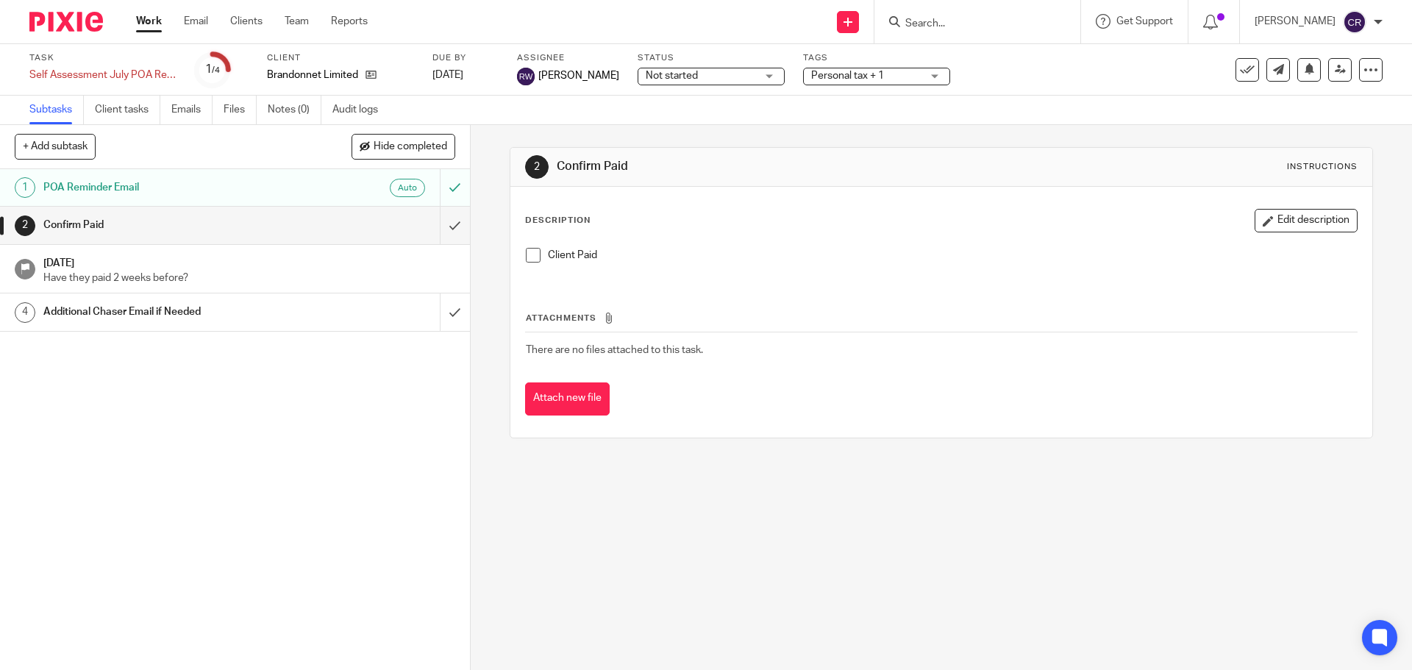
click at [298, 194] on div "Auto" at bounding box center [361, 188] width 127 height 18
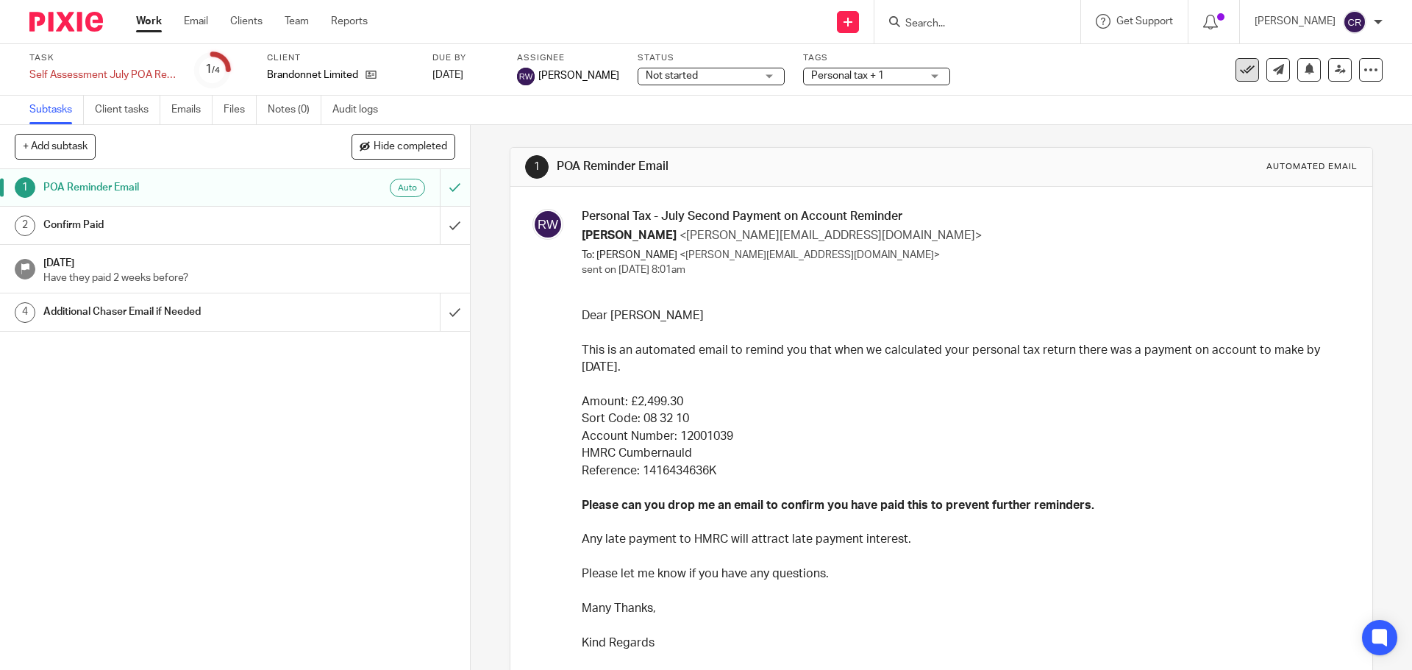
click at [1235, 71] on button at bounding box center [1247, 70] width 24 height 24
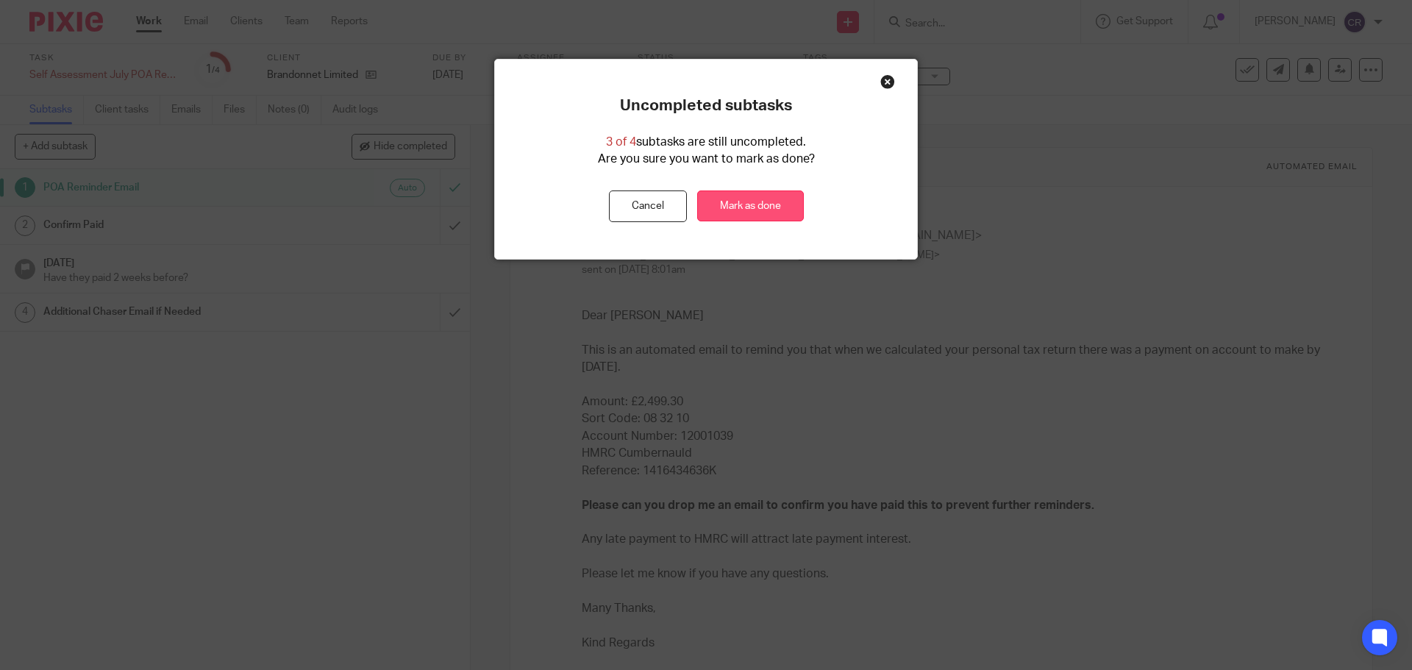
click at [761, 220] on link "Mark as done" at bounding box center [750, 206] width 107 height 32
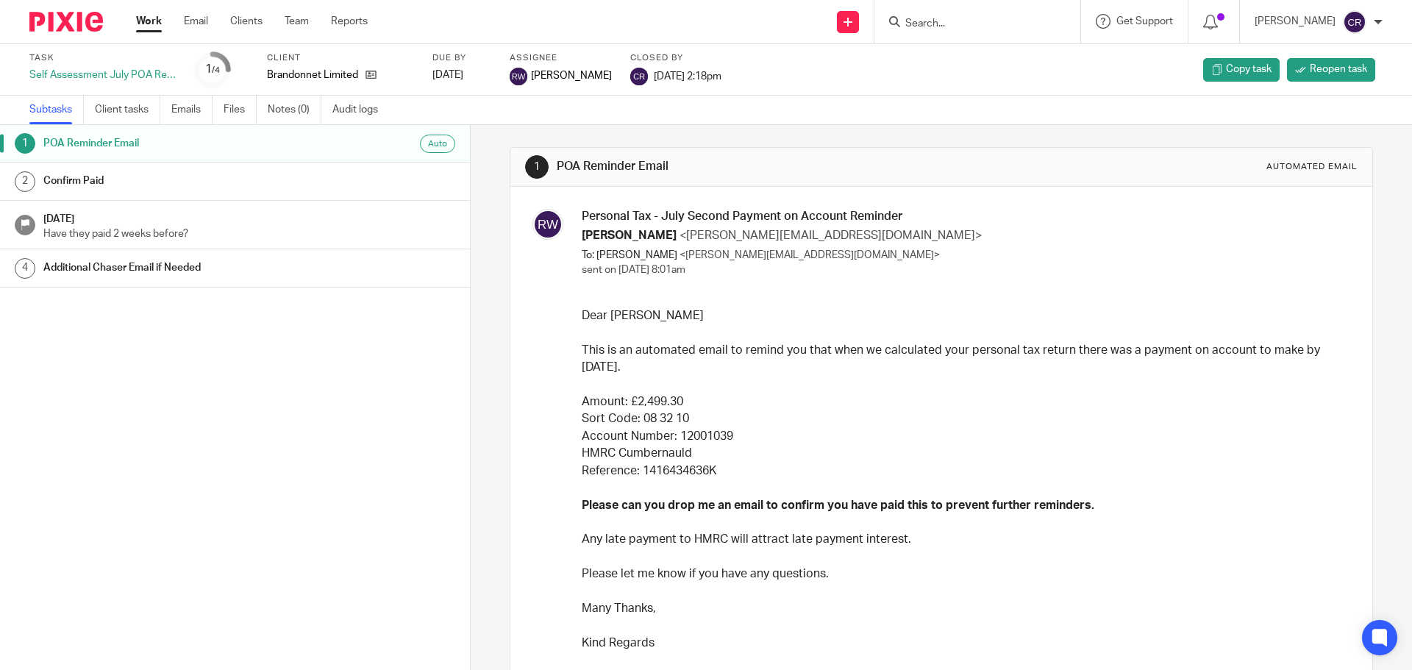
click at [146, 26] on link "Work" at bounding box center [149, 21] width 26 height 15
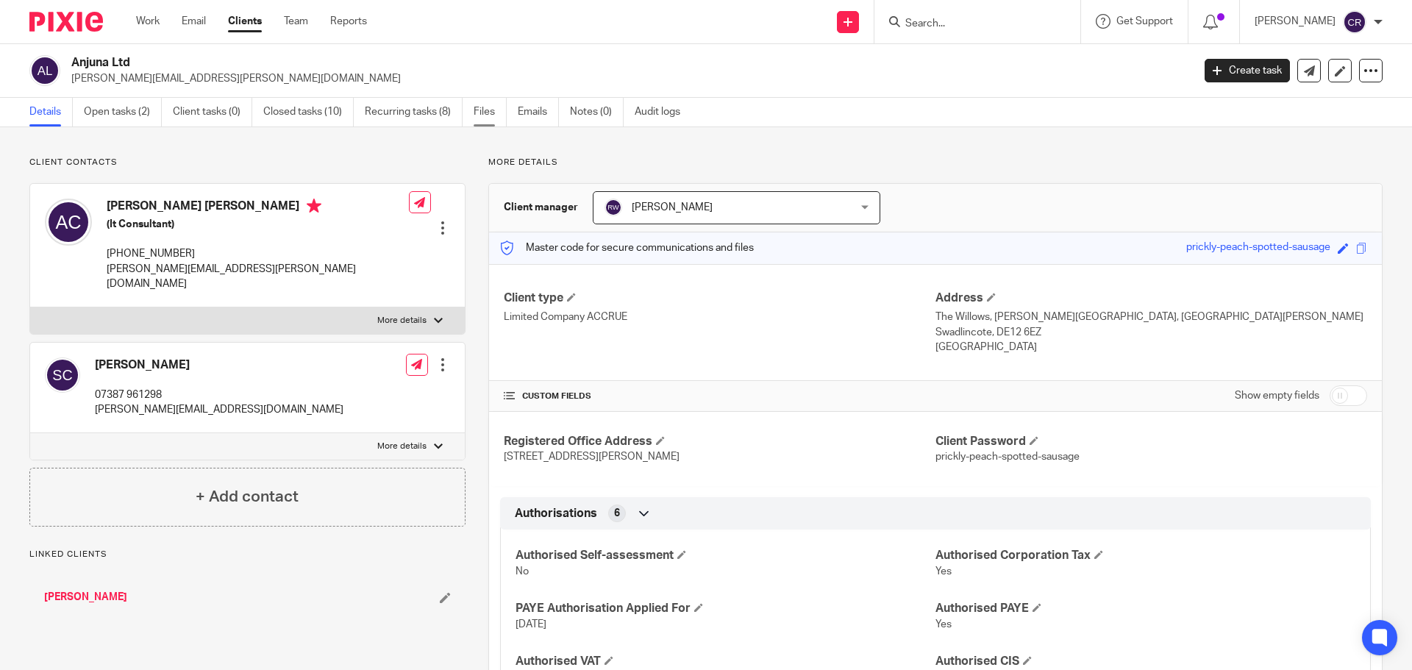
click at [488, 113] on link "Files" at bounding box center [489, 112] width 33 height 29
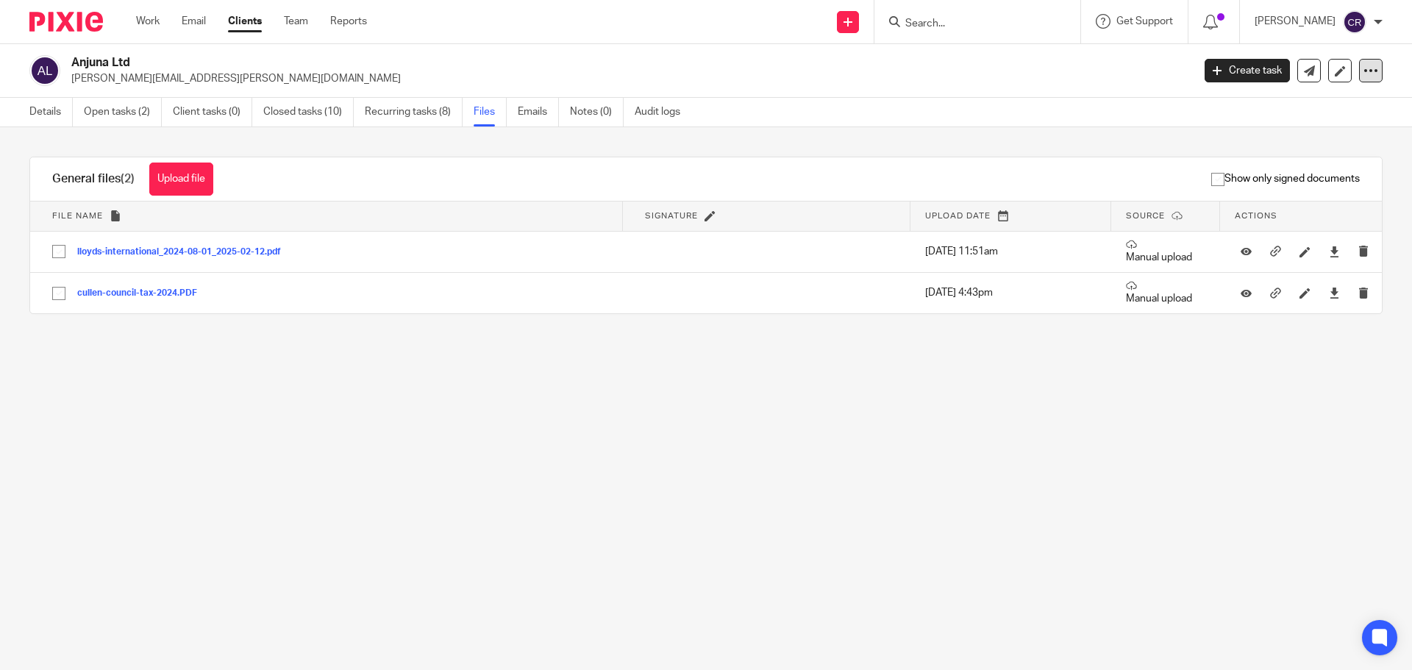
click at [1363, 68] on icon at bounding box center [1370, 70] width 15 height 15
click at [411, 180] on div "Show only signed documents" at bounding box center [808, 178] width 1146 height 43
drag, startPoint x: 848, startPoint y: 424, endPoint x: 44, endPoint y: 145, distance: 851.5
click at [820, 418] on main "Anjuna Ltd anthony.cullen@featheredowl.com Create task Update from Companies Ho…" at bounding box center [706, 335] width 1412 height 670
click at [136, 112] on link "Open tasks (2)" at bounding box center [123, 112] width 78 height 29
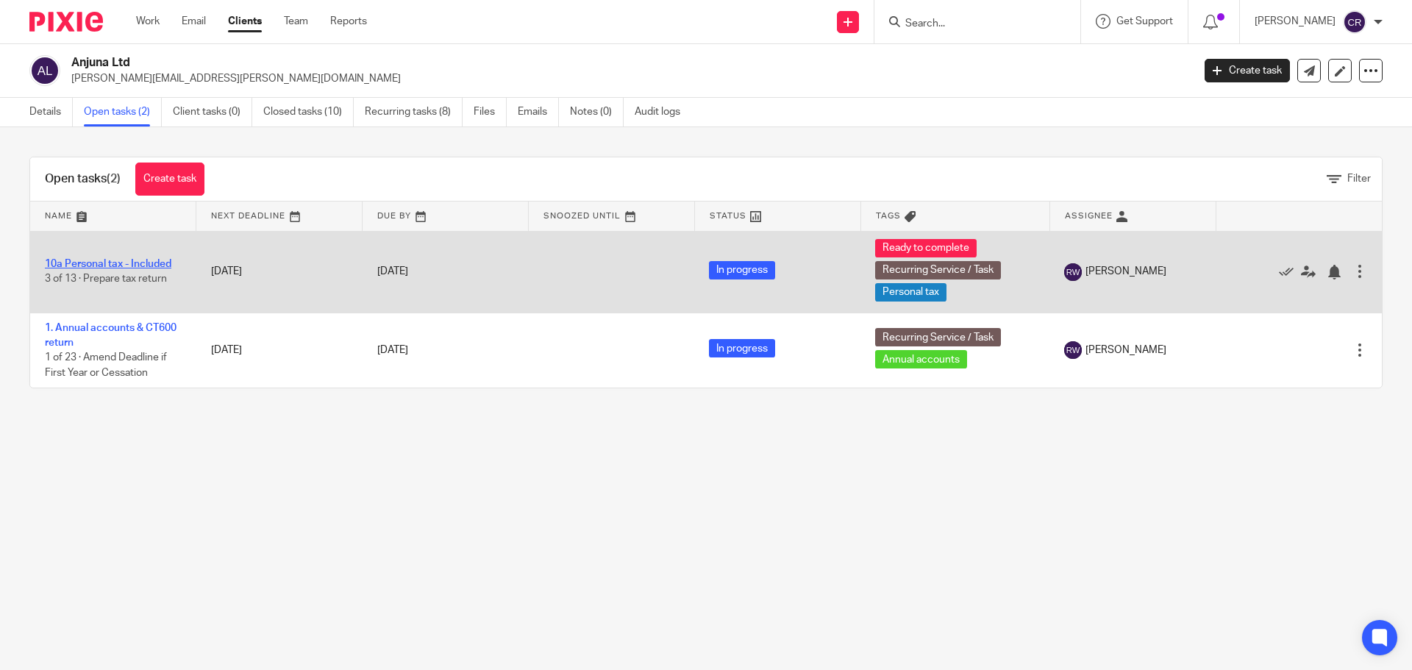
click at [157, 268] on link "10a Personal tax - Included" at bounding box center [108, 264] width 126 height 10
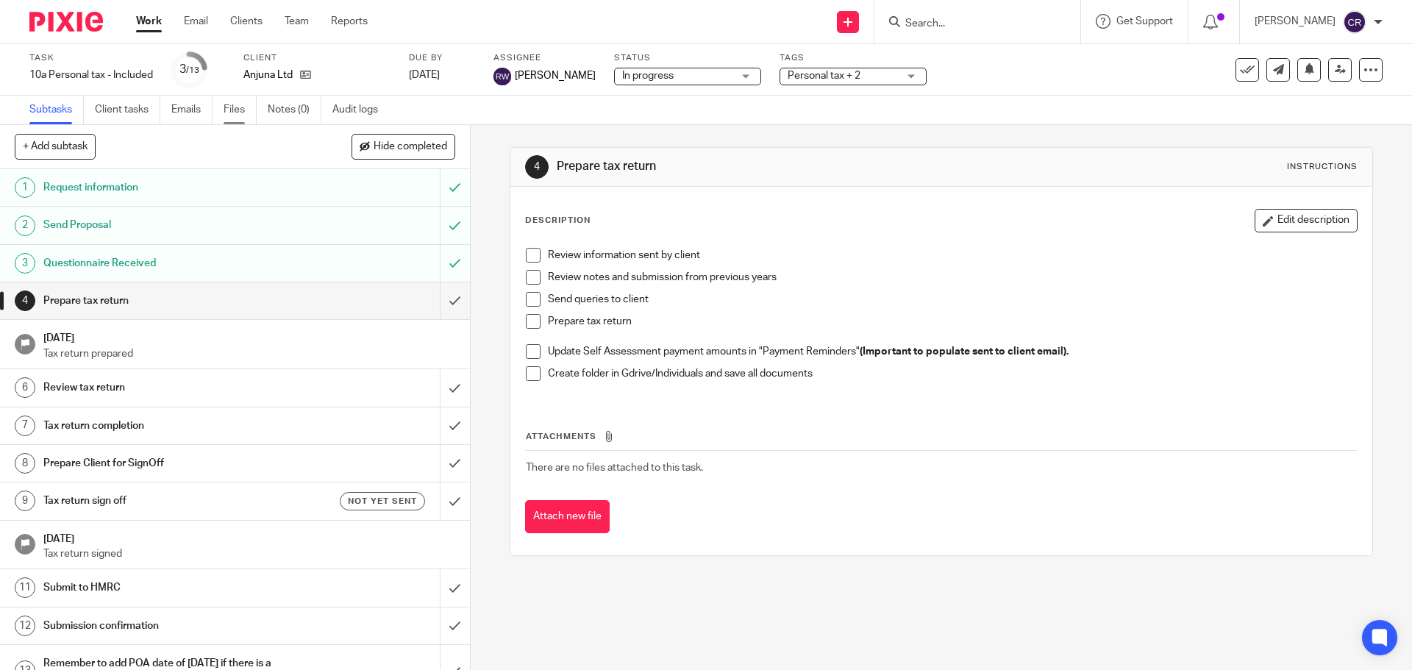
click at [232, 112] on link "Files" at bounding box center [240, 110] width 33 height 29
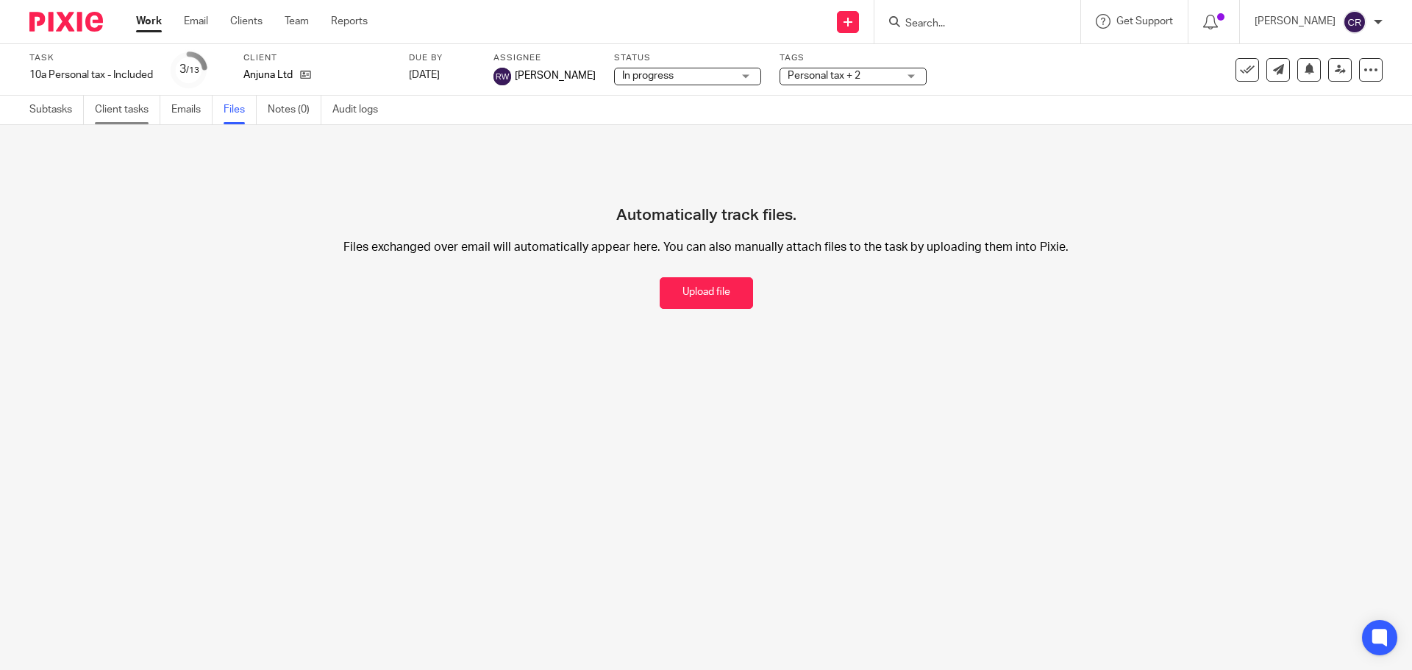
click at [133, 116] on link "Client tasks" at bounding box center [127, 110] width 65 height 29
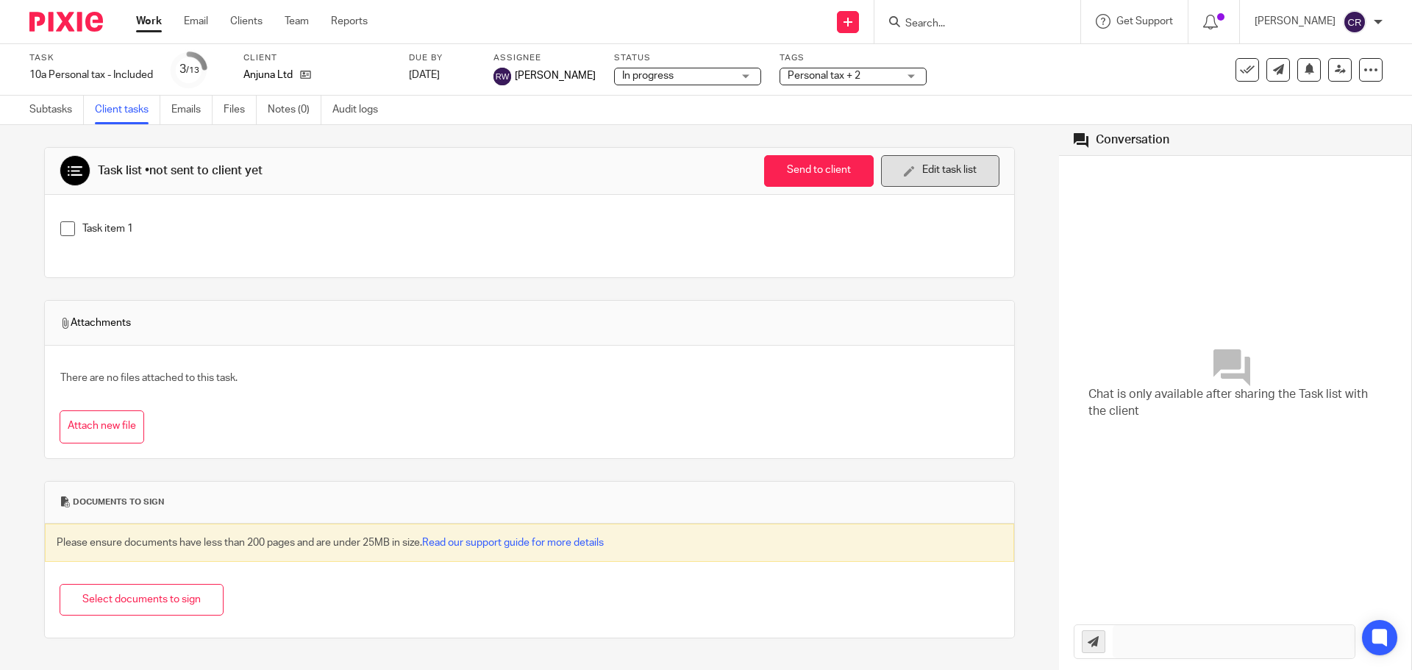
click at [937, 177] on button "Edit task list" at bounding box center [940, 171] width 118 height 32
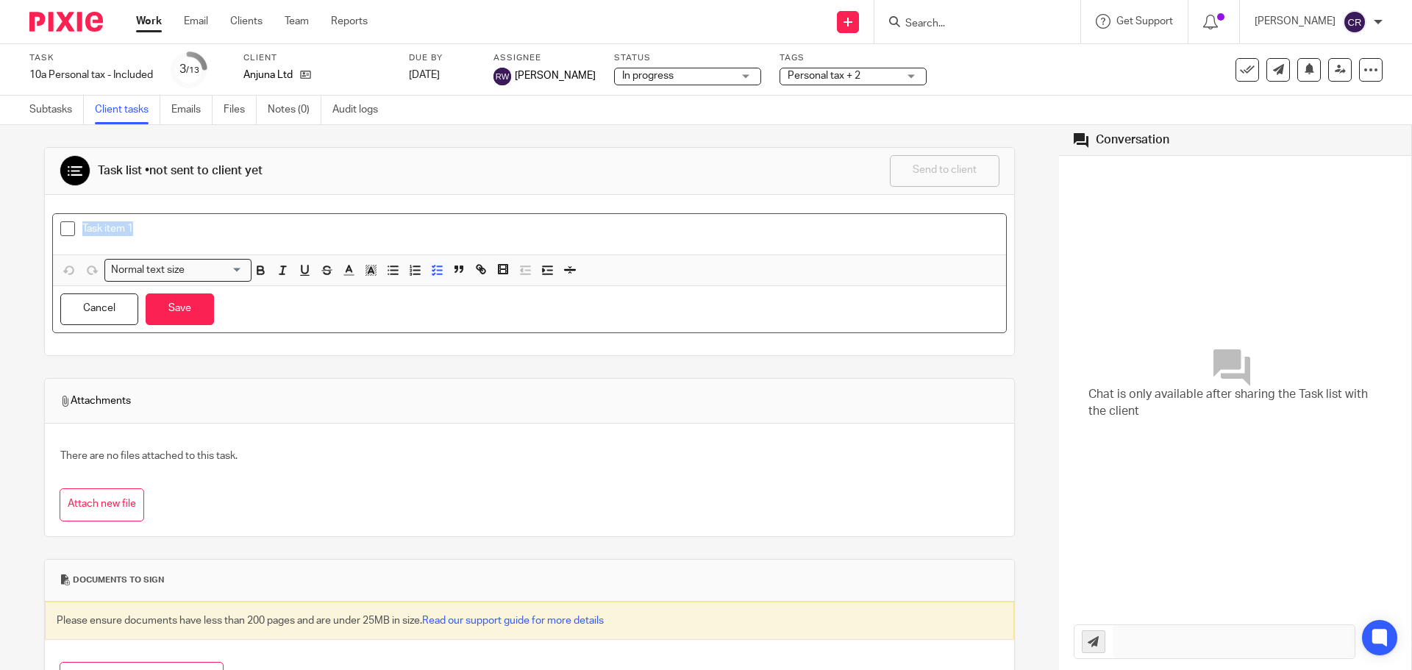
drag, startPoint x: 204, startPoint y: 221, endPoint x: 51, endPoint y: 221, distance: 152.2
click at [53, 221] on div "Task item 1" at bounding box center [529, 234] width 953 height 40
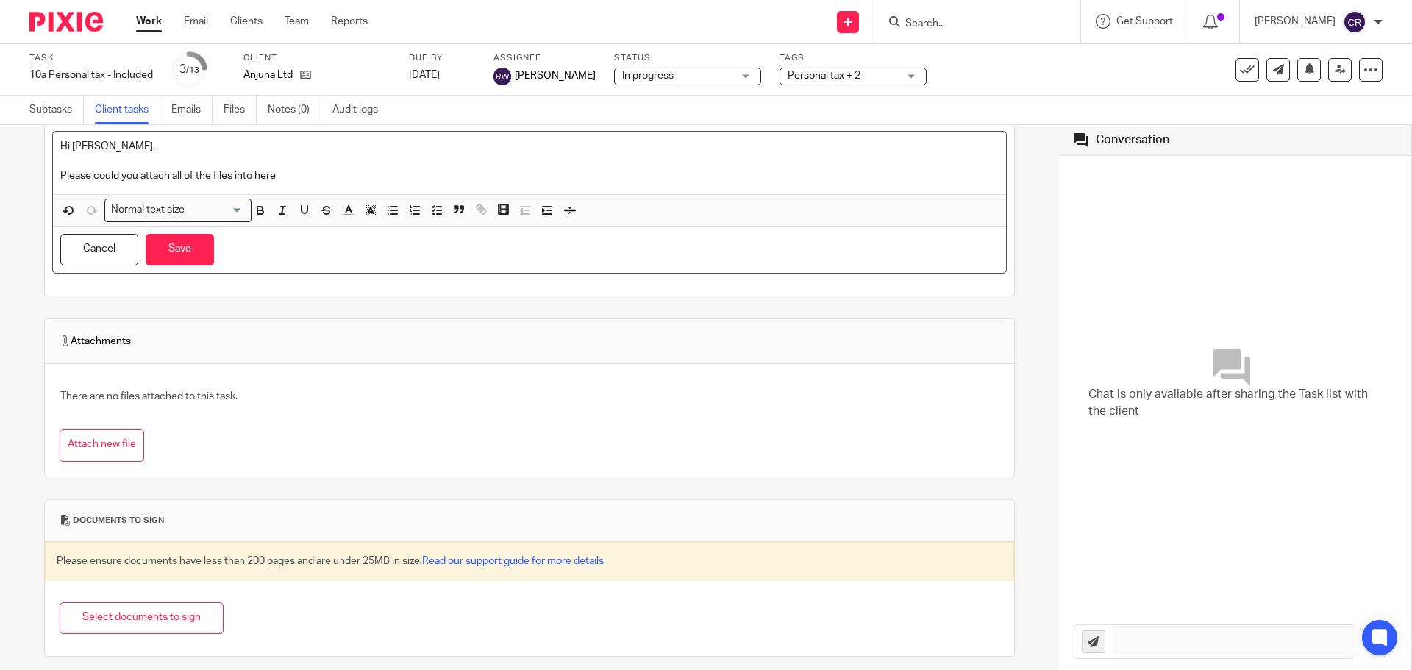
scroll to position [91, 0]
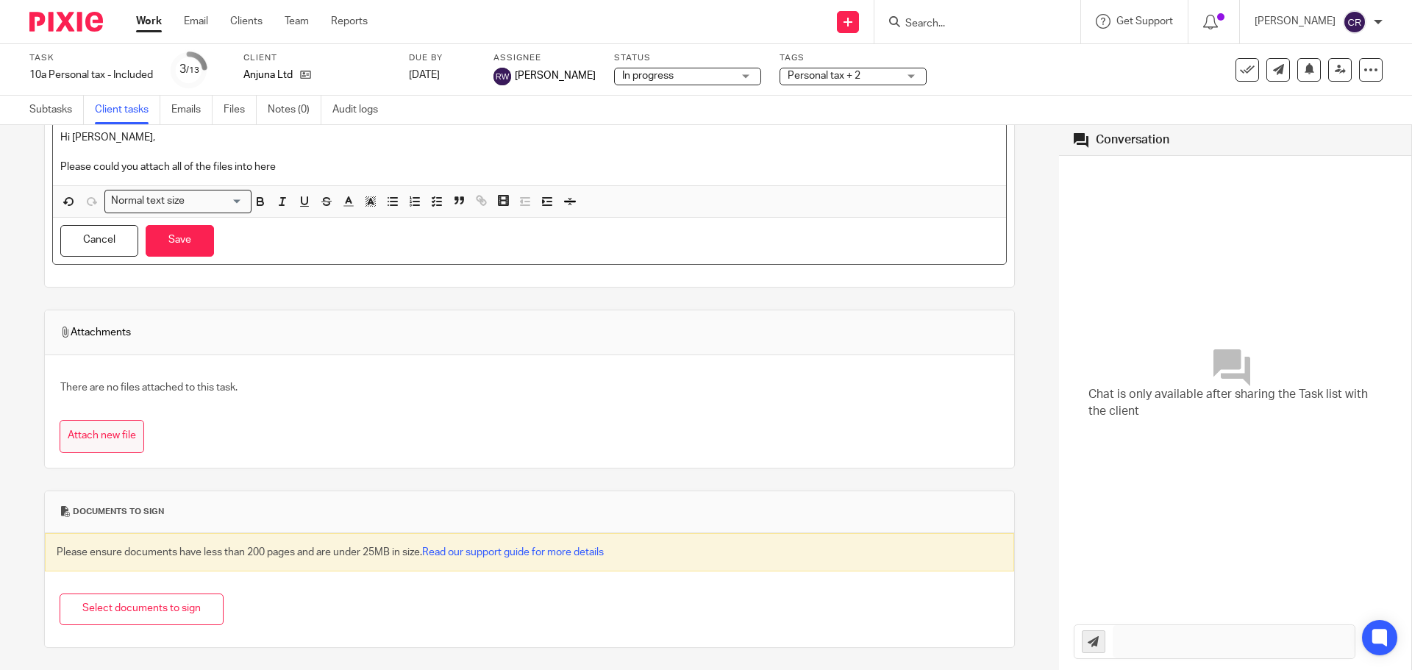
click at [127, 443] on button "Attach new file" at bounding box center [102, 436] width 85 height 33
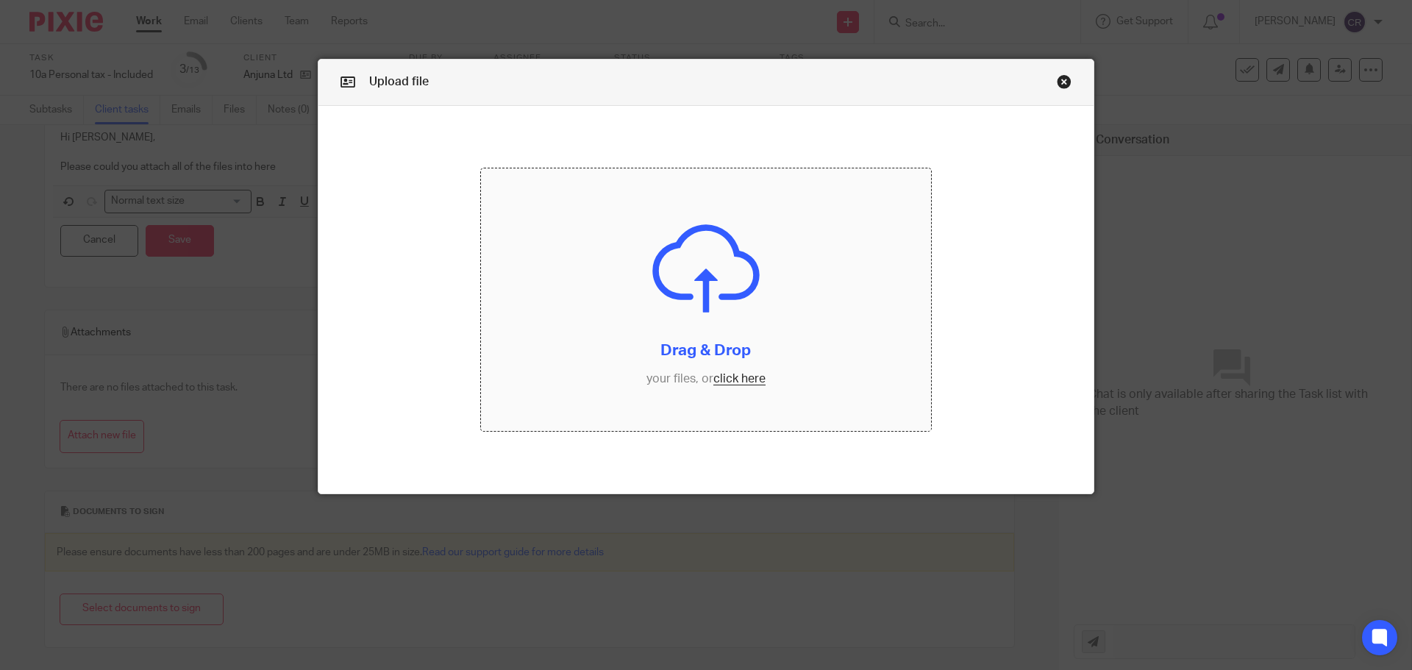
click at [737, 382] on input "file" at bounding box center [706, 299] width 451 height 263
click at [1057, 85] on link "Close this dialog window" at bounding box center [1064, 84] width 15 height 20
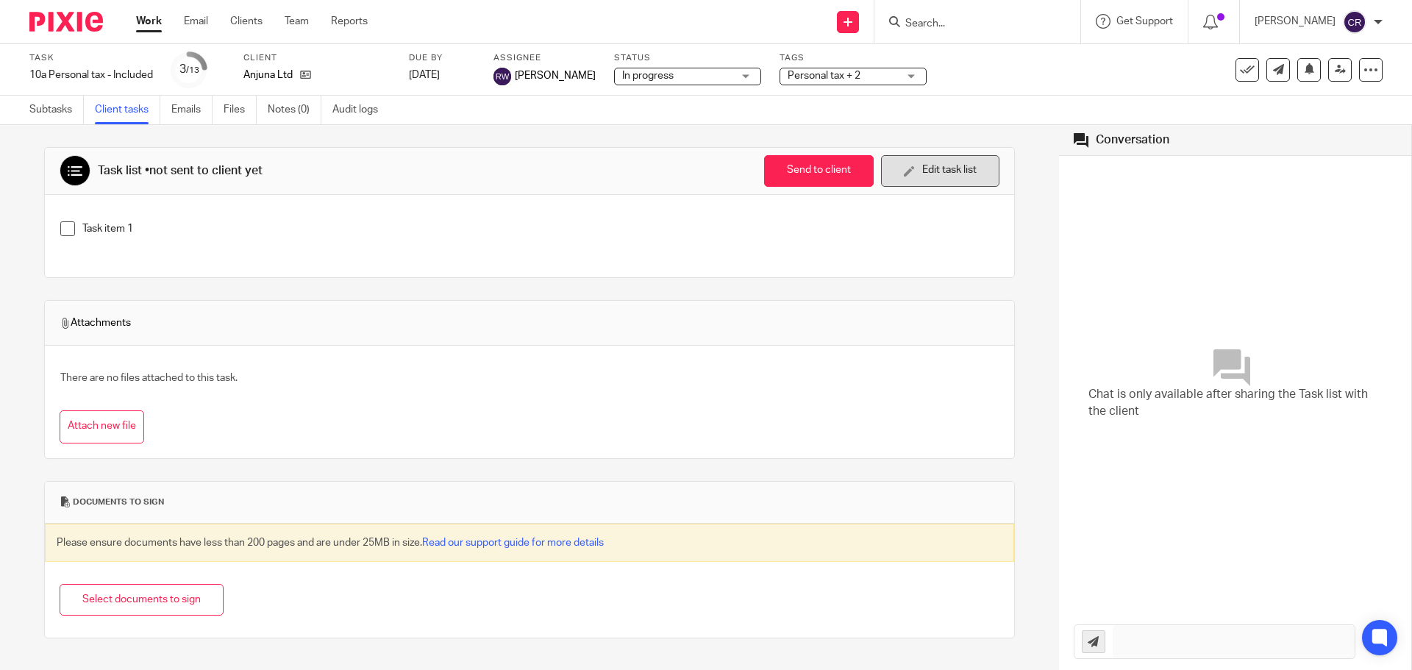
click at [949, 174] on button "Edit task list" at bounding box center [940, 171] width 118 height 32
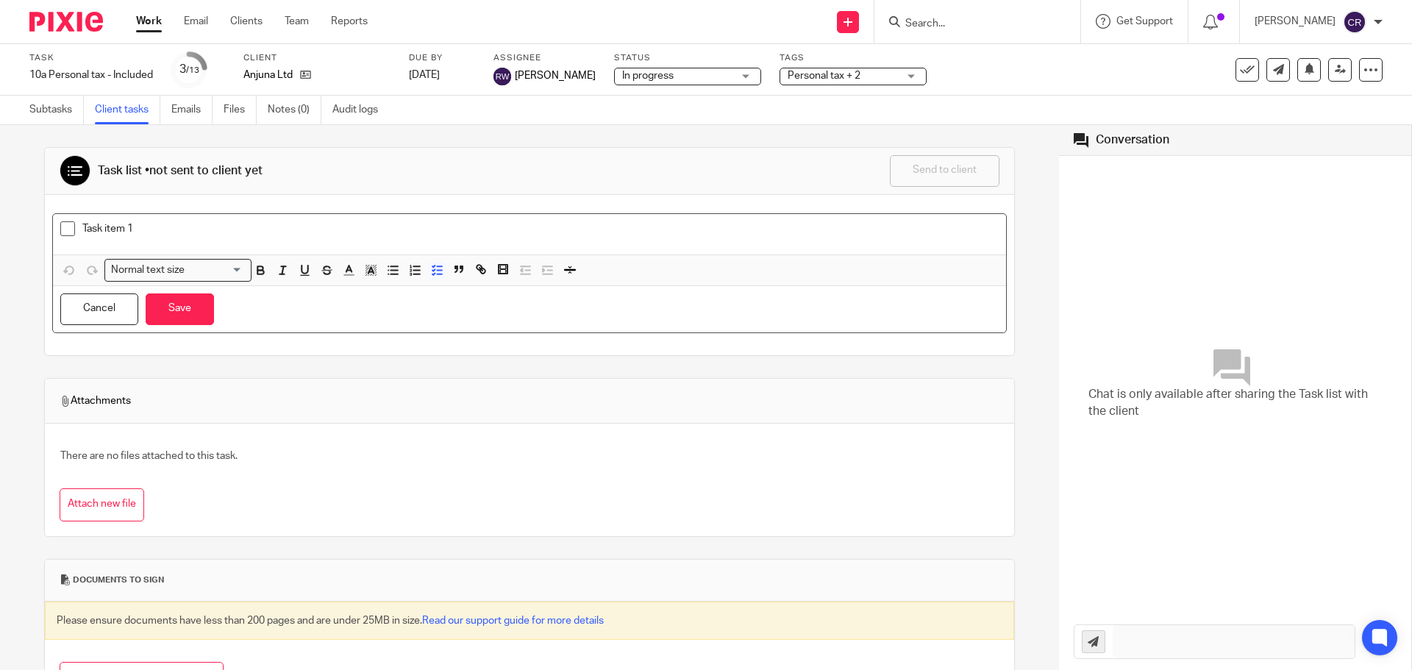
click at [290, 248] on div "Task item 1" at bounding box center [529, 234] width 953 height 40
click at [290, 246] on div "Task item 1" at bounding box center [529, 234] width 953 height 40
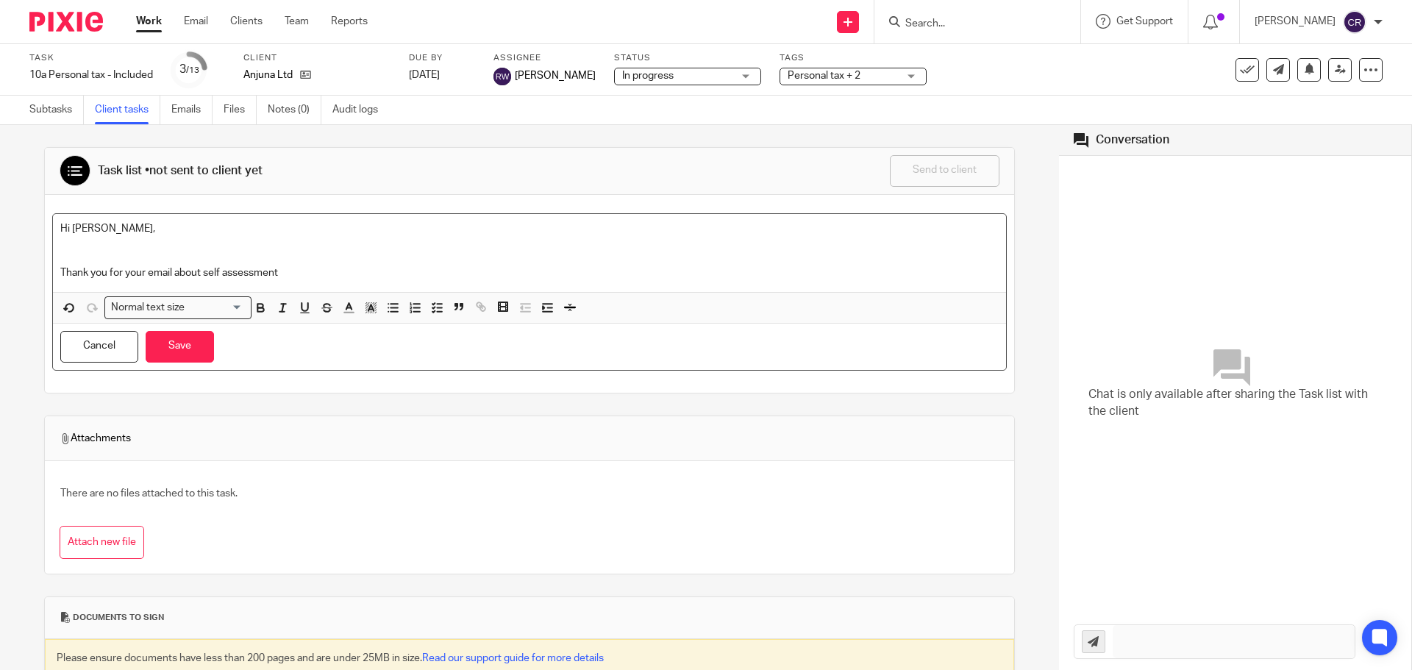
click at [207, 271] on p "Thank you for your email about self assessment" at bounding box center [529, 272] width 938 height 15
click at [390, 277] on p "Thank you for your email about yours and Sarah's self assessment" at bounding box center [529, 272] width 938 height 15
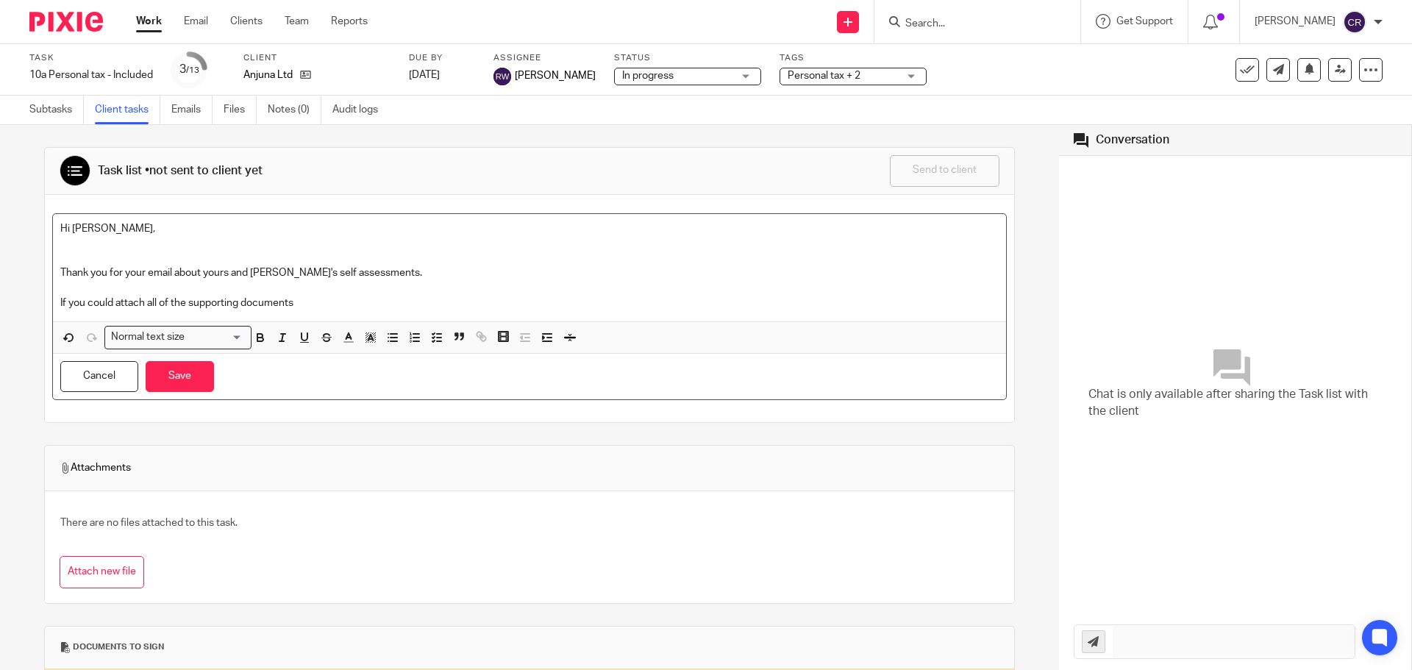
click at [343, 303] on p "If you could attach all of the supporting documents" at bounding box center [529, 303] width 938 height 15
click at [121, 262] on p at bounding box center [529, 258] width 938 height 15
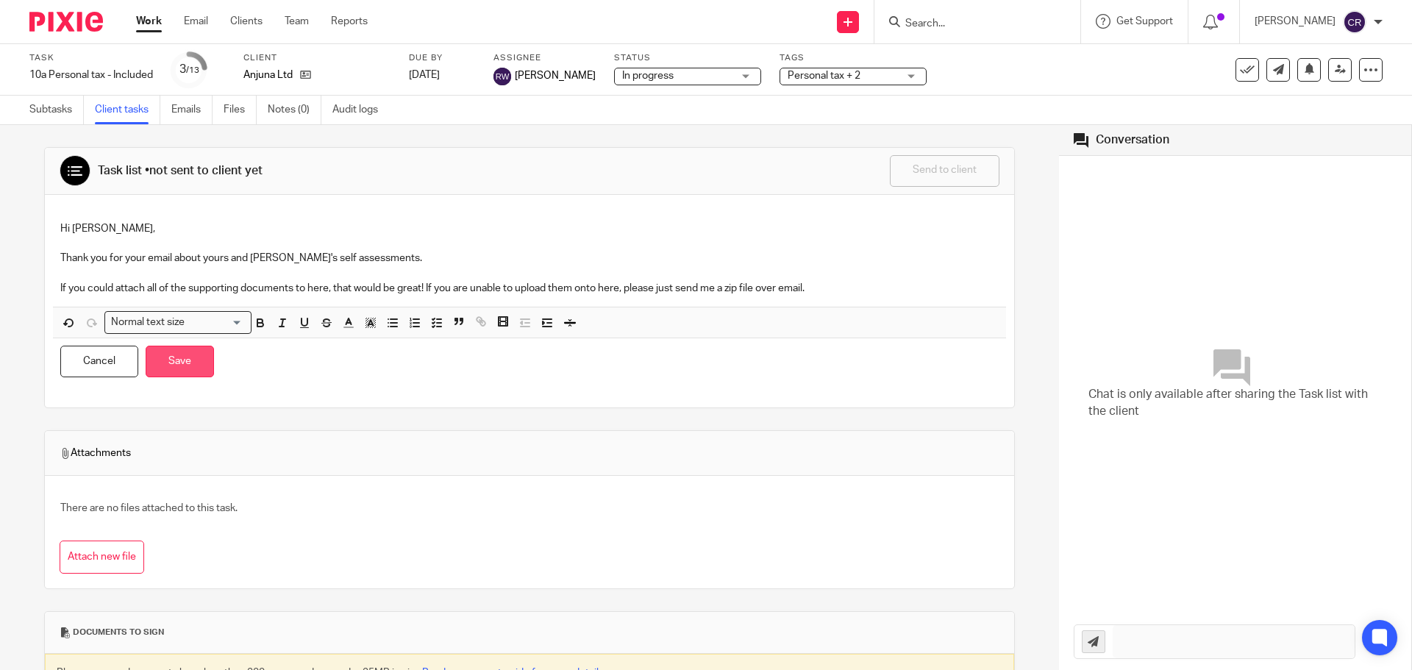
click at [179, 377] on button "Save" at bounding box center [180, 362] width 68 height 32
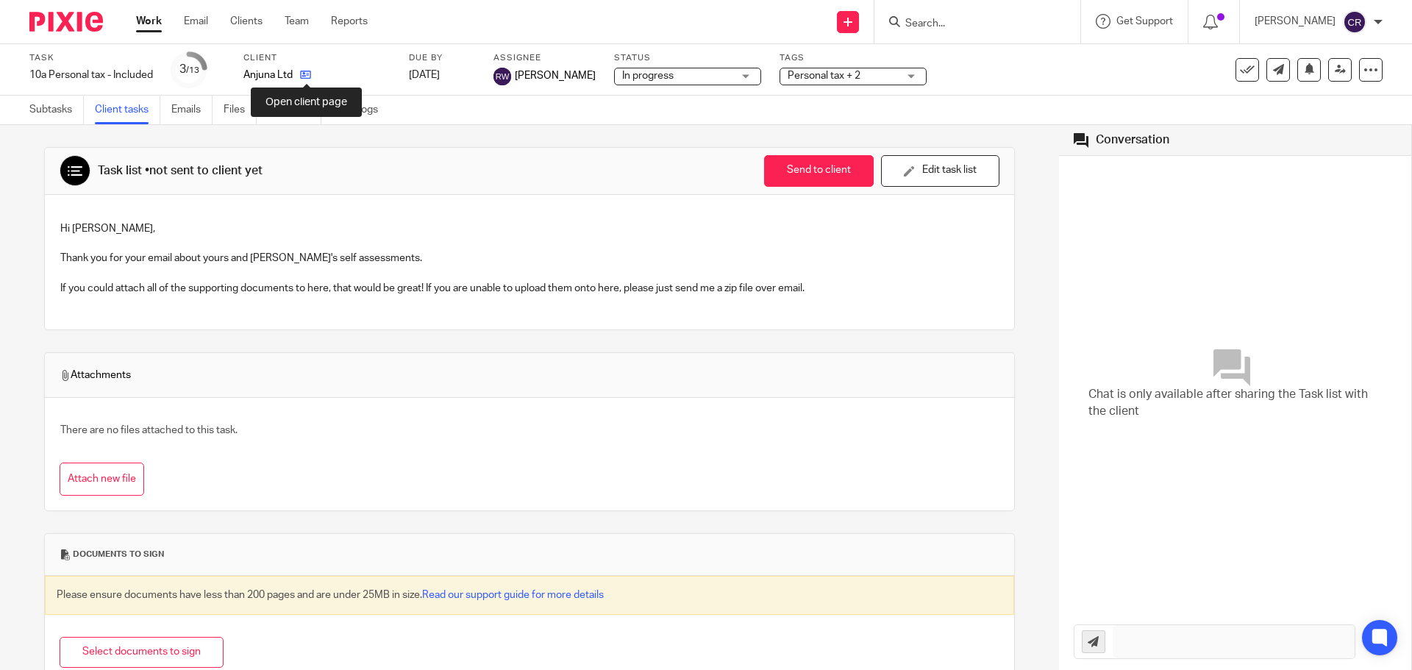
click at [311, 79] on icon at bounding box center [305, 74] width 11 height 11
drag, startPoint x: 909, startPoint y: 160, endPoint x: 829, endPoint y: 166, distance: 80.4
click at [918, 160] on button "Edit task list" at bounding box center [940, 171] width 118 height 32
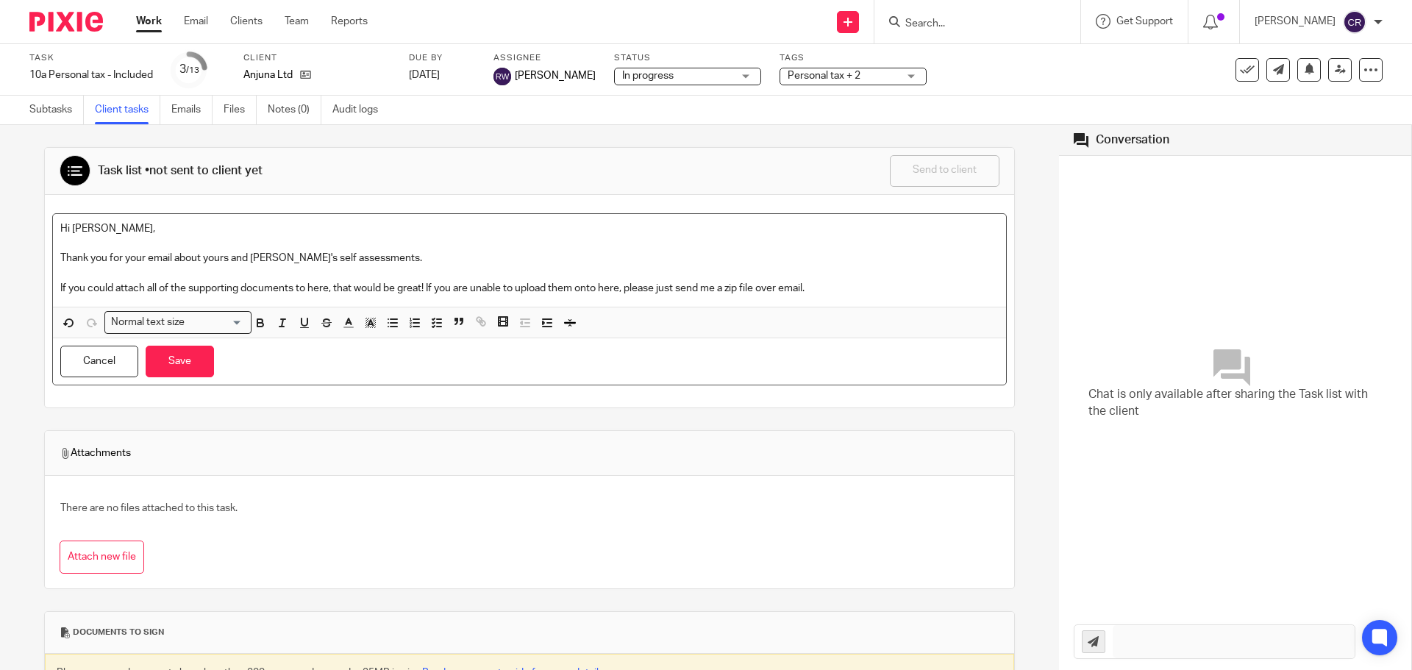
drag, startPoint x: 92, startPoint y: 227, endPoint x: 138, endPoint y: 261, distance: 57.4
click at [91, 227] on p "Hi Pete," at bounding box center [529, 228] width 938 height 15
click at [176, 370] on button "Save" at bounding box center [180, 362] width 68 height 32
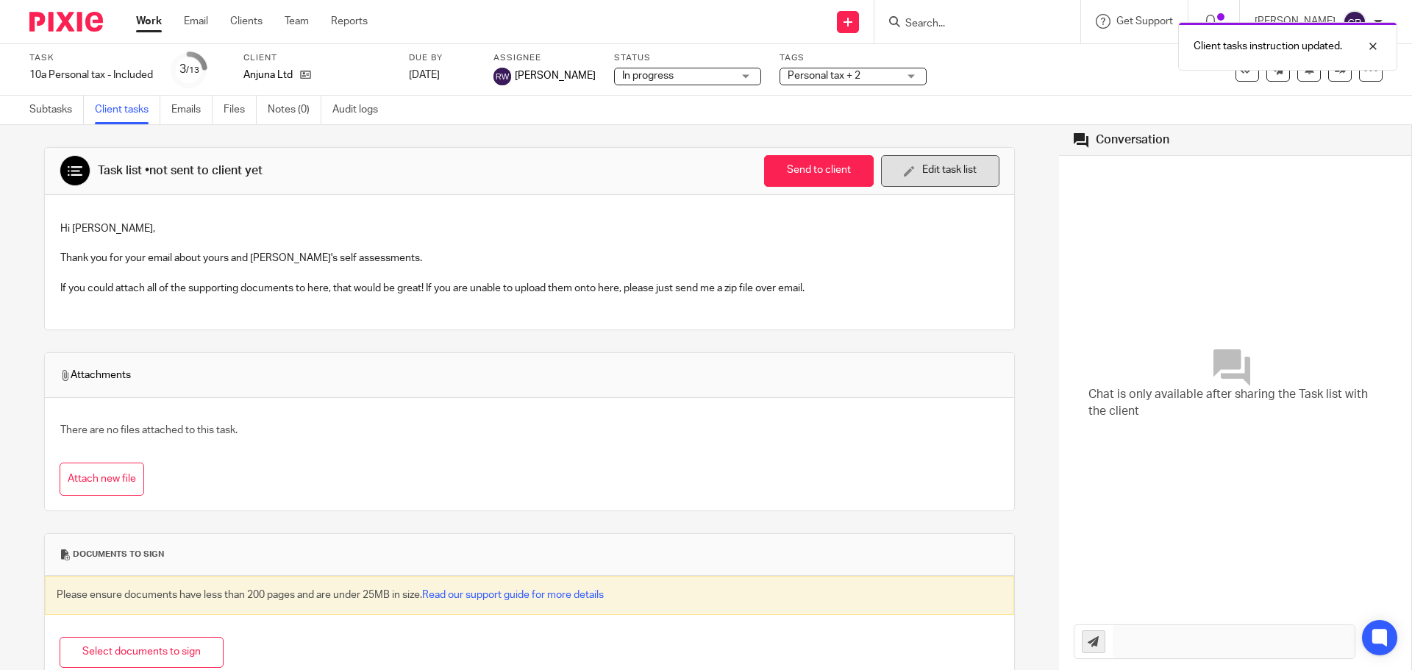
click at [945, 178] on button "Edit task list" at bounding box center [940, 171] width 118 height 32
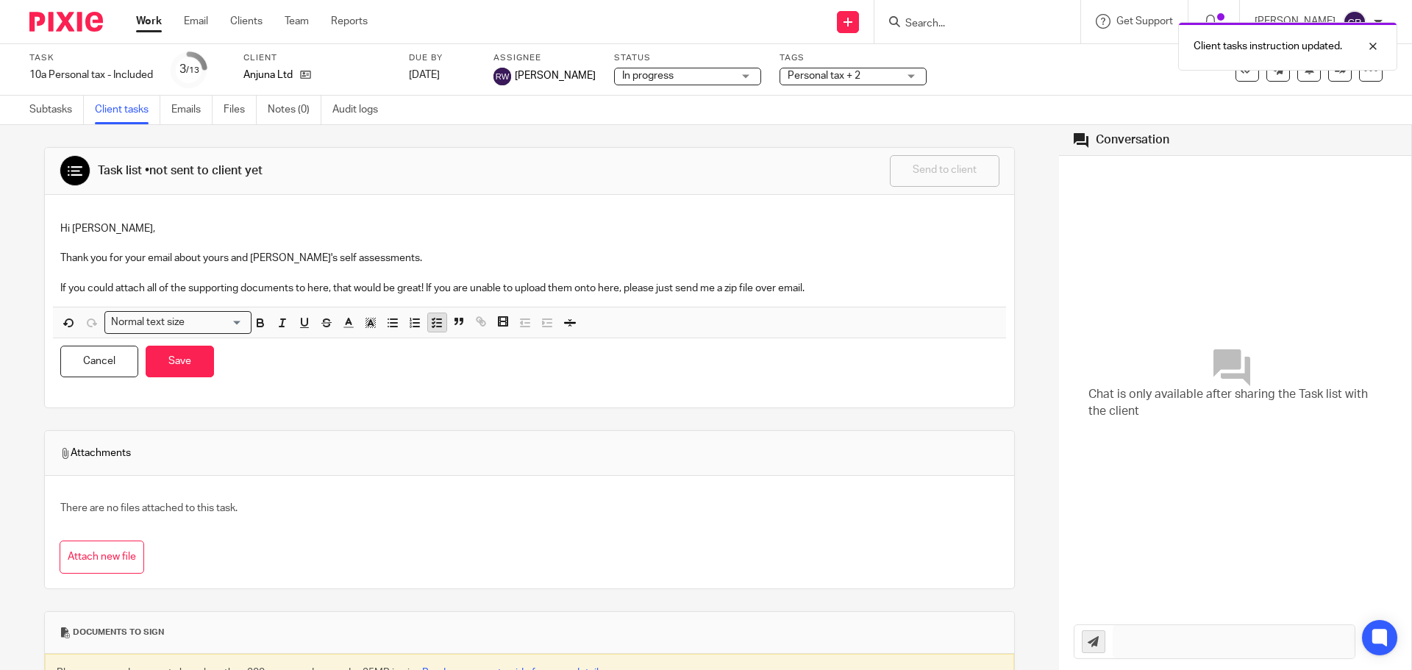
click at [435, 326] on polyline "button" at bounding box center [433, 326] width 2 height 1
click at [845, 290] on p "If you could attach all of the supporting documents to here, that would be grea…" at bounding box center [529, 288] width 938 height 15
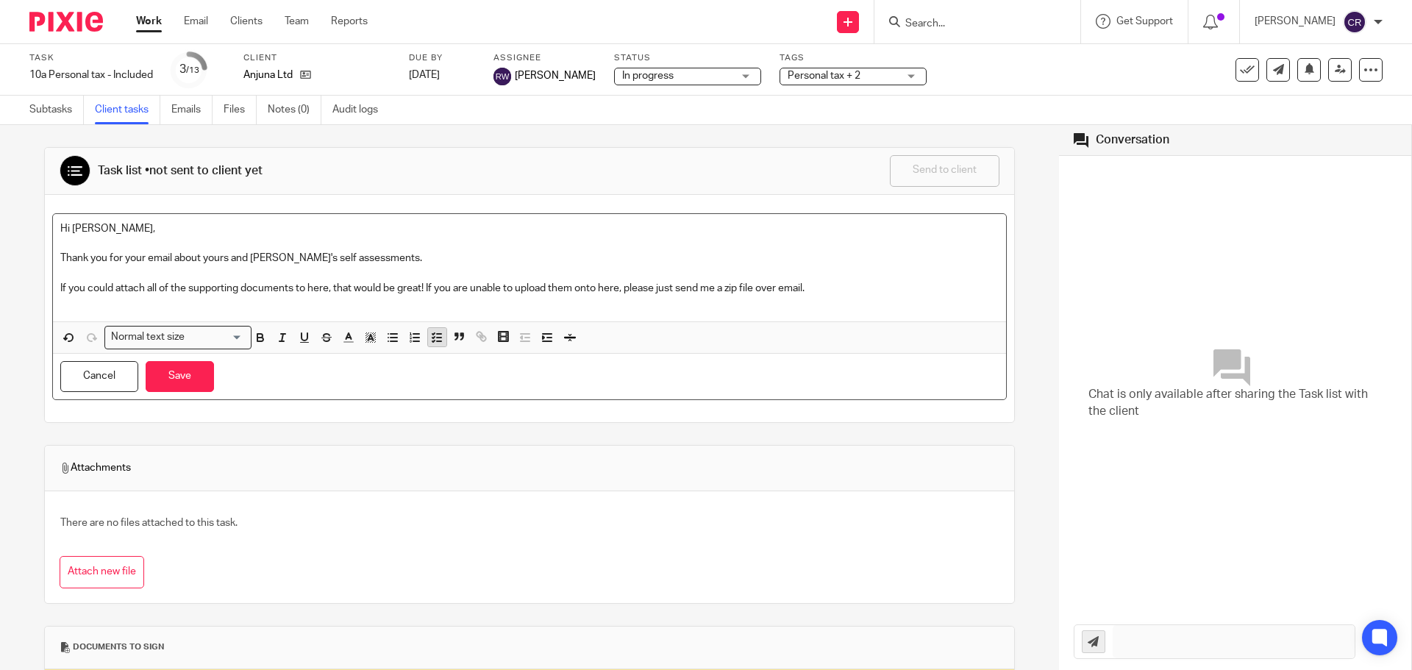
click at [433, 339] on icon "button" at bounding box center [436, 337] width 13 height 13
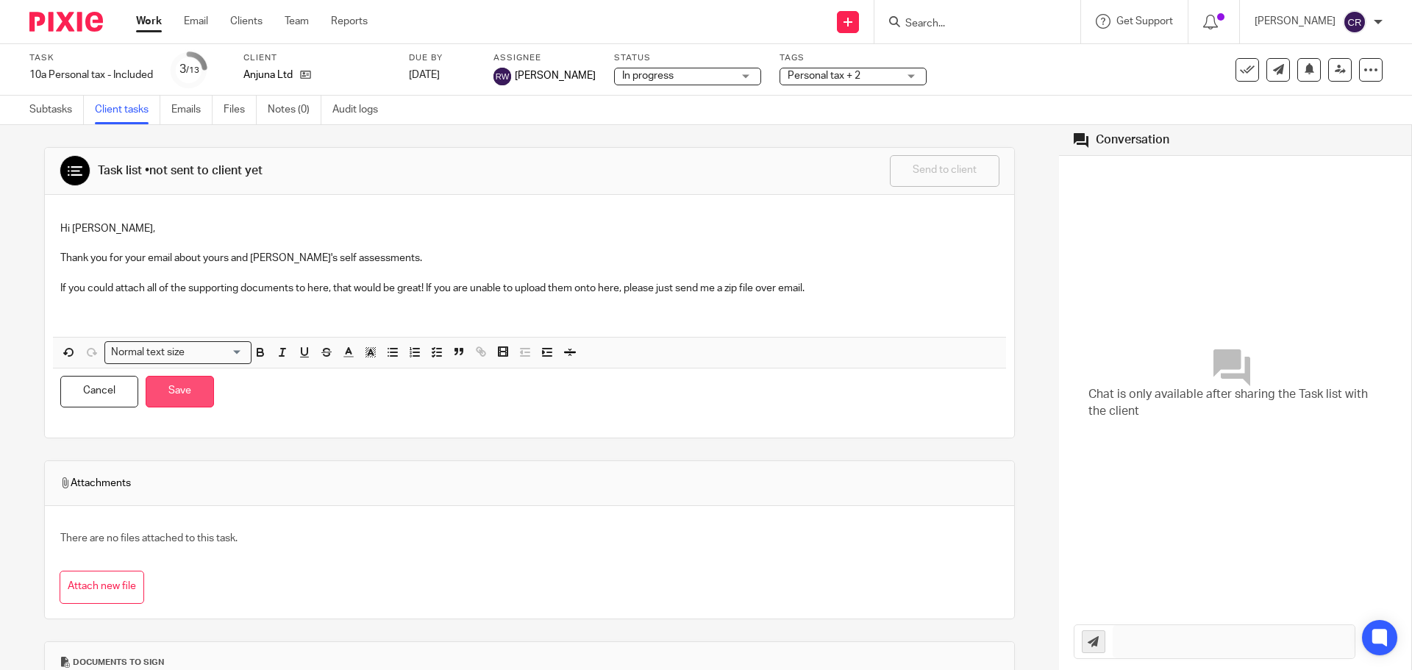
click at [190, 400] on button "Save" at bounding box center [180, 392] width 68 height 32
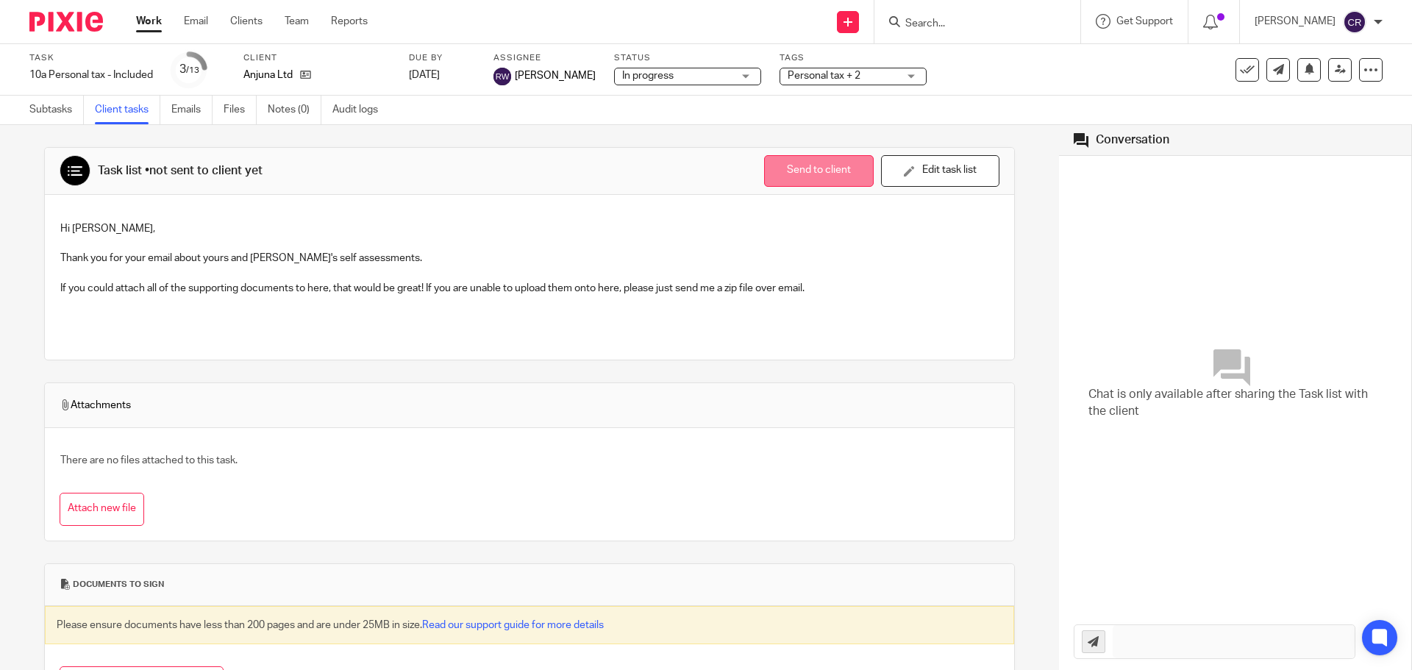
click at [796, 174] on button "Send to client" at bounding box center [819, 171] width 110 height 32
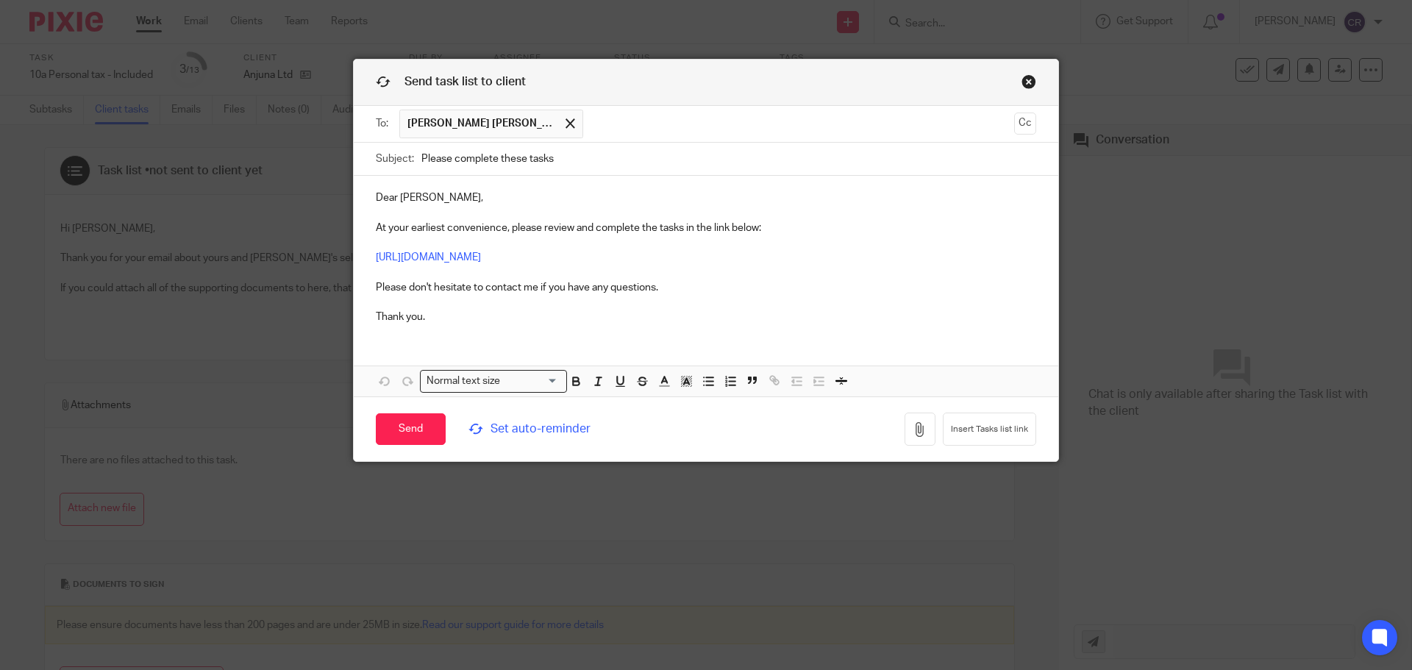
click at [615, 164] on input "Please complete these tasks" at bounding box center [728, 159] width 615 height 33
click at [808, 196] on p "Dear Anthony, At your earliest convenience, please review and complete the task…" at bounding box center [706, 257] width 660 height 134
drag, startPoint x: 765, startPoint y: 229, endPoint x: 509, endPoint y: 232, distance: 255.9
click at [509, 232] on p "Dear Anthony, At your earliest convenience, please review and complete the task…" at bounding box center [706, 257] width 660 height 134
click at [585, 154] on input "Please complete these tasks" at bounding box center [728, 159] width 615 height 33
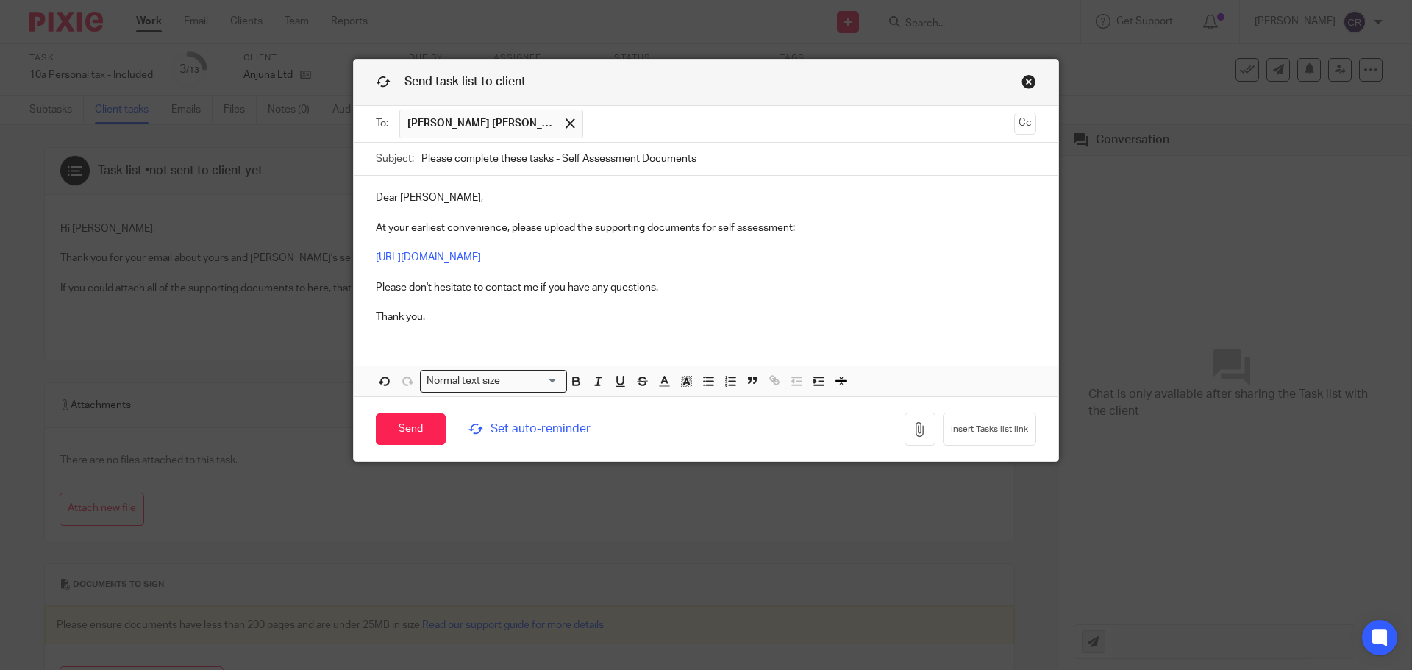
type input "Please complete these tasks - Self Assessment Documents"
click at [550, 424] on span "Set auto-reminder" at bounding box center [568, 429] width 201 height 17
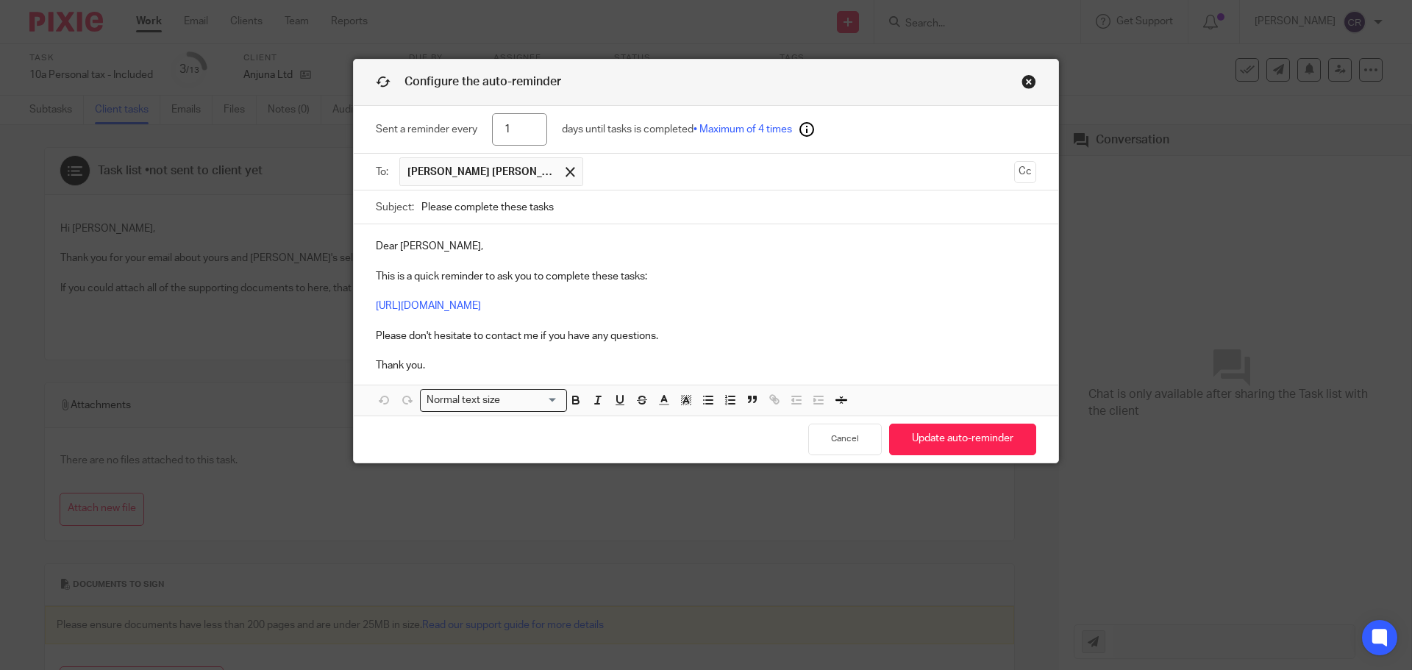
drag, startPoint x: 534, startPoint y: 125, endPoint x: 490, endPoint y: 121, distance: 43.5
click at [492, 121] on input "1" at bounding box center [519, 129] width 55 height 33
type input "3"
type input "7"
click at [979, 449] on button "Update auto-reminder" at bounding box center [962, 439] width 147 height 32
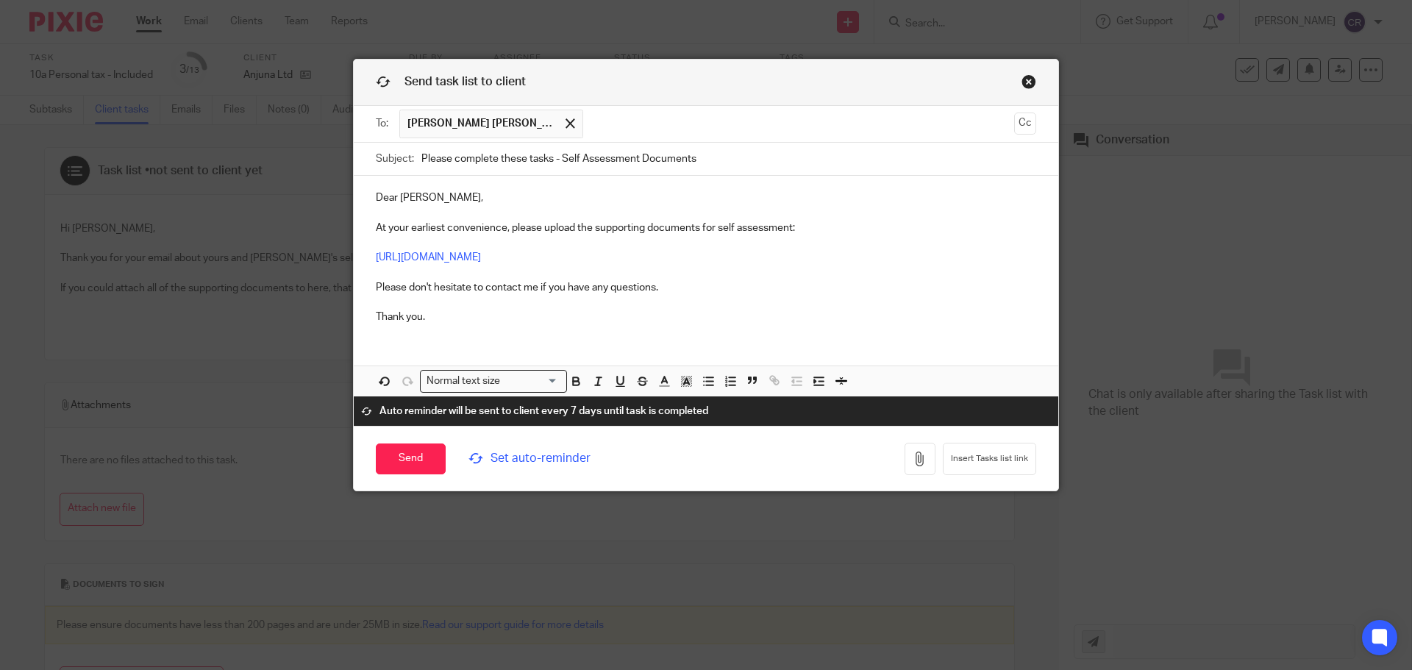
click at [1023, 77] on link "Close this dialog window" at bounding box center [1028, 84] width 15 height 20
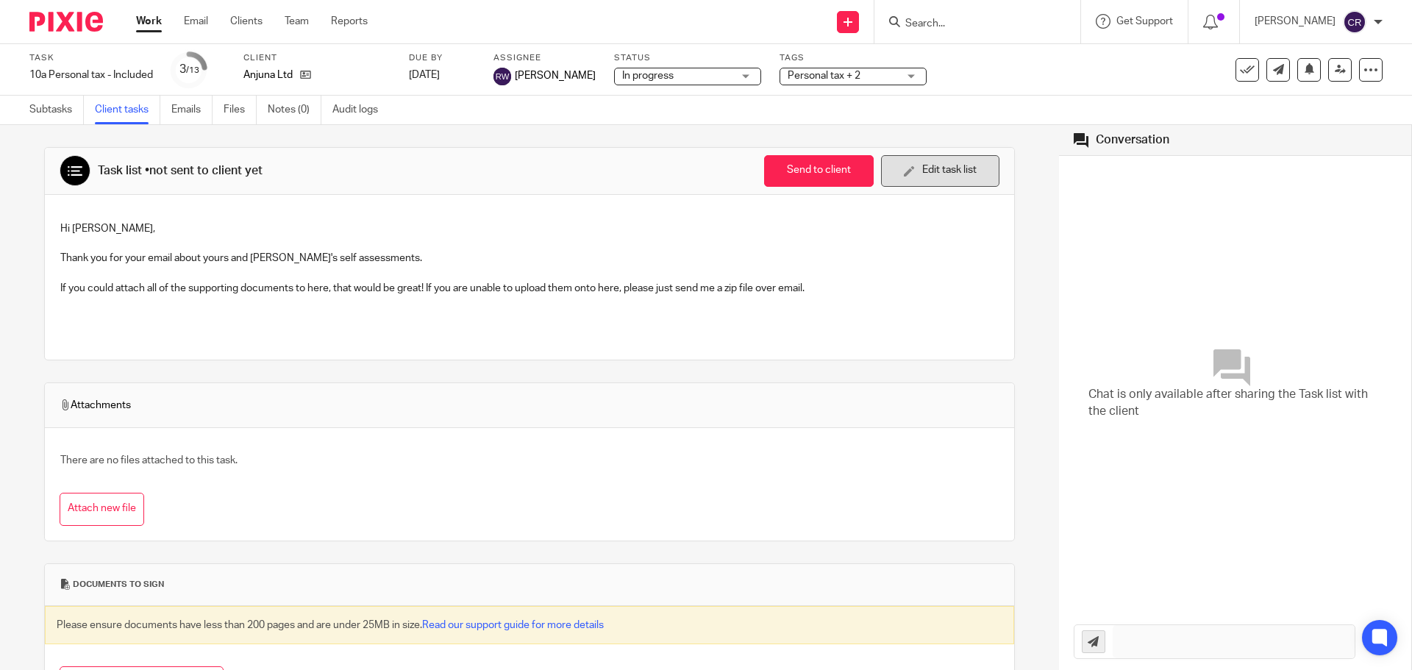
click at [949, 166] on button "Edit task list" at bounding box center [940, 171] width 118 height 32
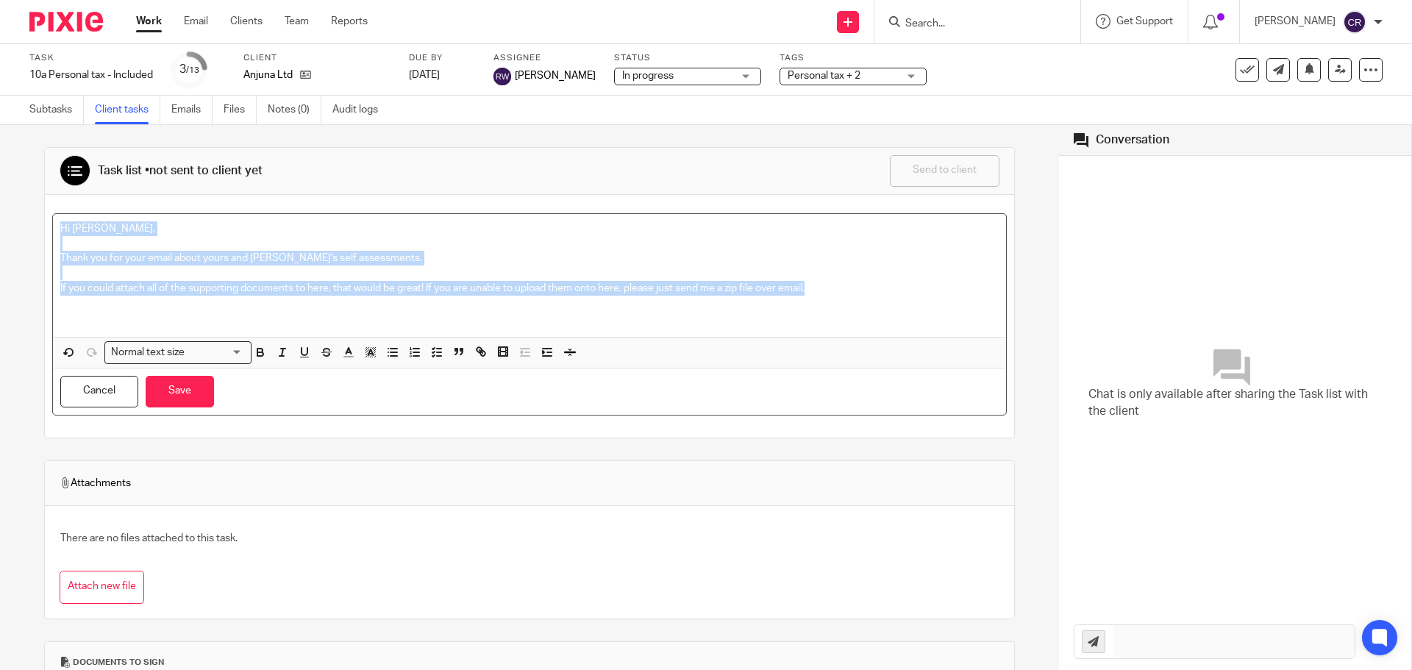
drag, startPoint x: 792, startPoint y: 302, endPoint x: 0, endPoint y: 223, distance: 795.8
click at [0, 223] on div "Task list • not sent to client yet Send to client Send to client Ask client to …" at bounding box center [529, 397] width 1059 height 545
copy div "Hi Peter, Thank you for your email about yours and Sarah's self assessments. If…"
click at [110, 390] on button "Cancel" at bounding box center [99, 392] width 78 height 32
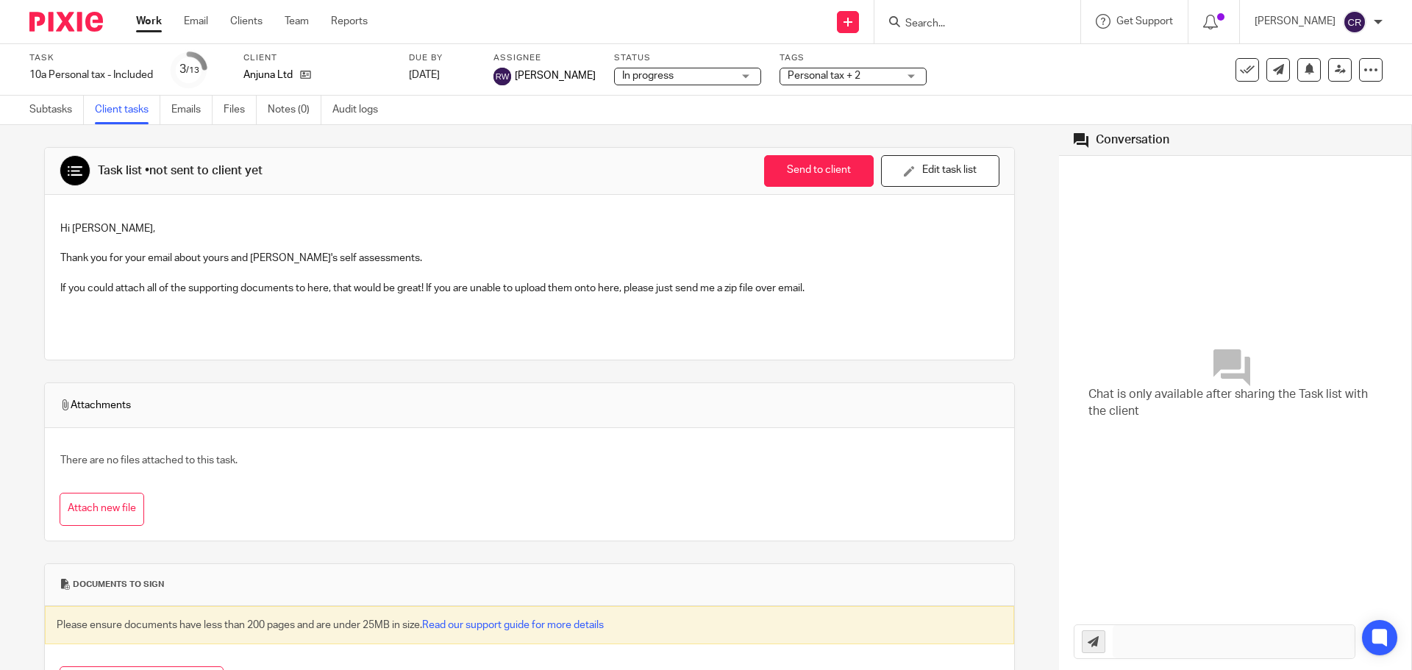
click at [950, 18] on input "Search" at bounding box center [970, 24] width 132 height 13
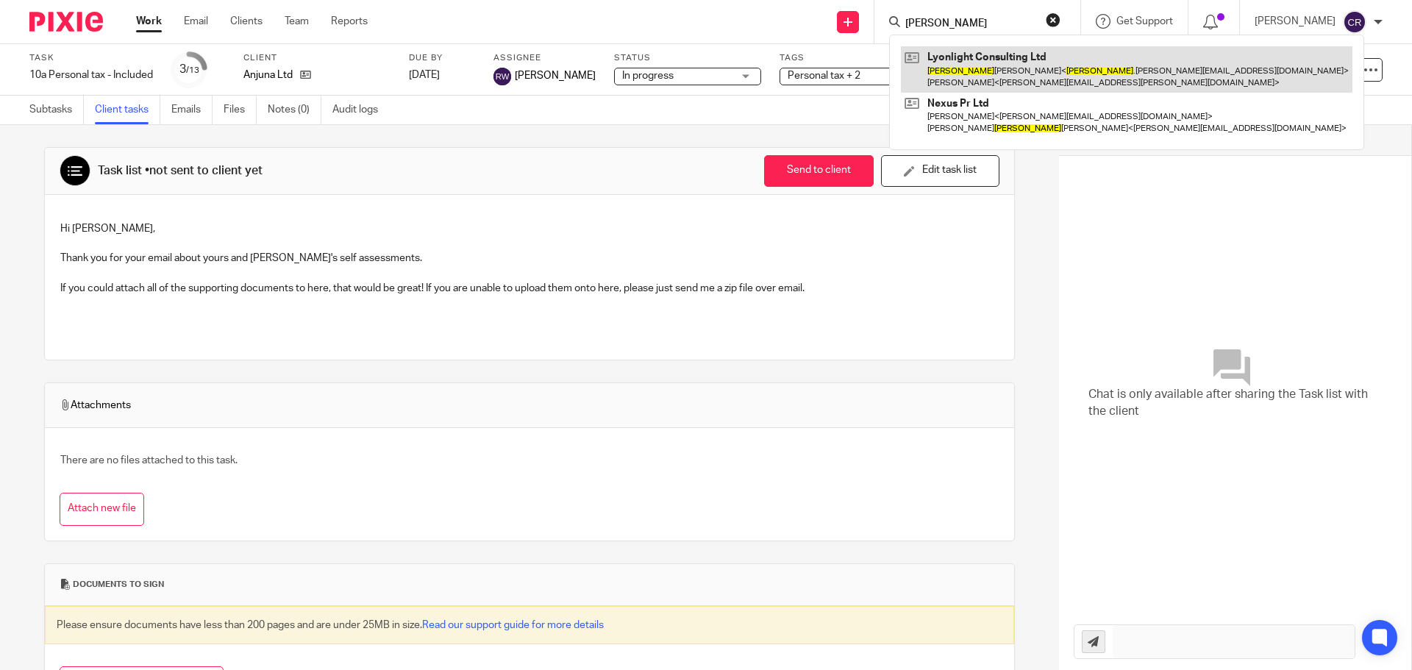
type input "peter"
click at [963, 60] on link at bounding box center [1126, 69] width 451 height 46
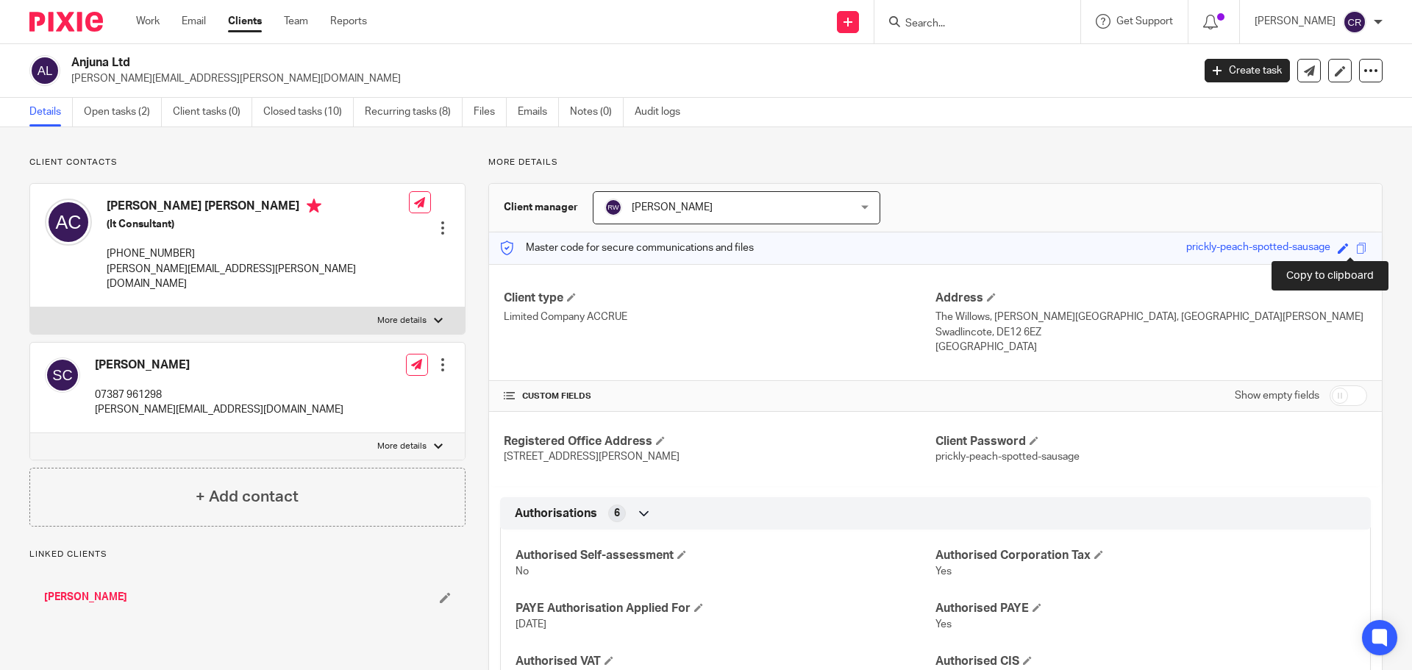
click at [1356, 246] on span at bounding box center [1361, 248] width 11 height 11
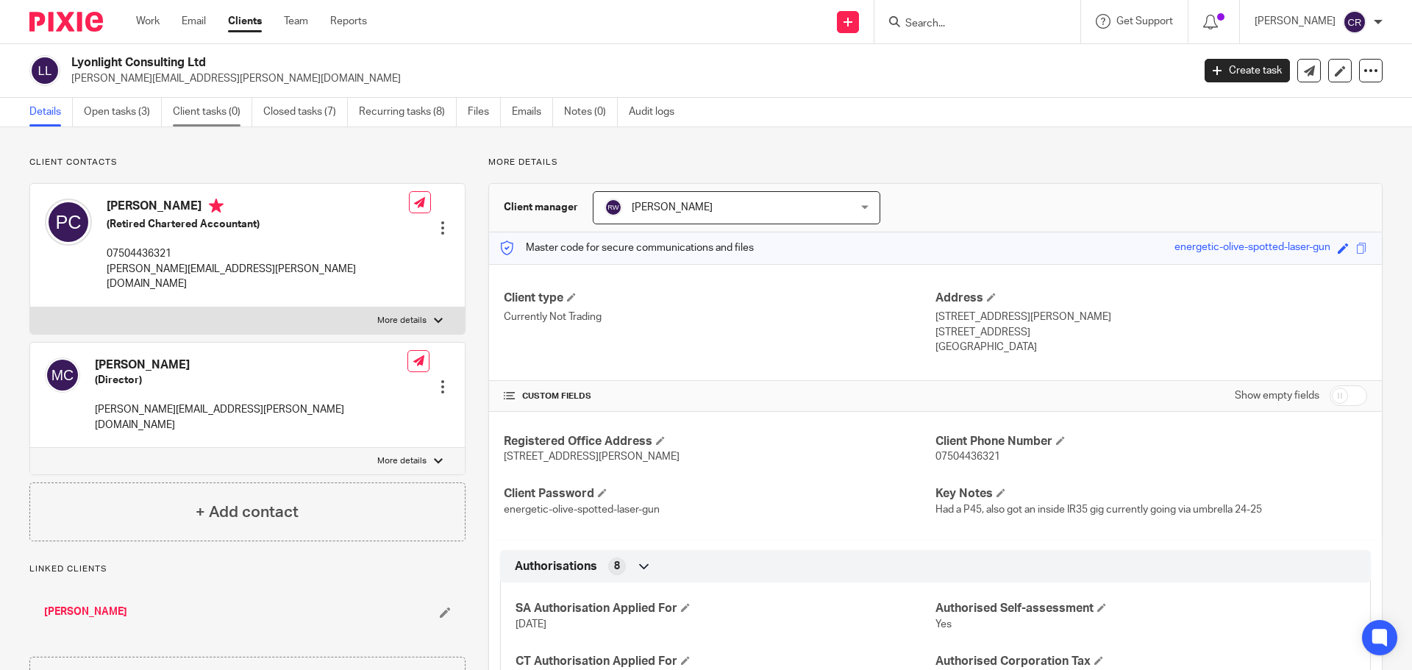
click at [210, 106] on link "Client tasks (0)" at bounding box center [212, 112] width 79 height 29
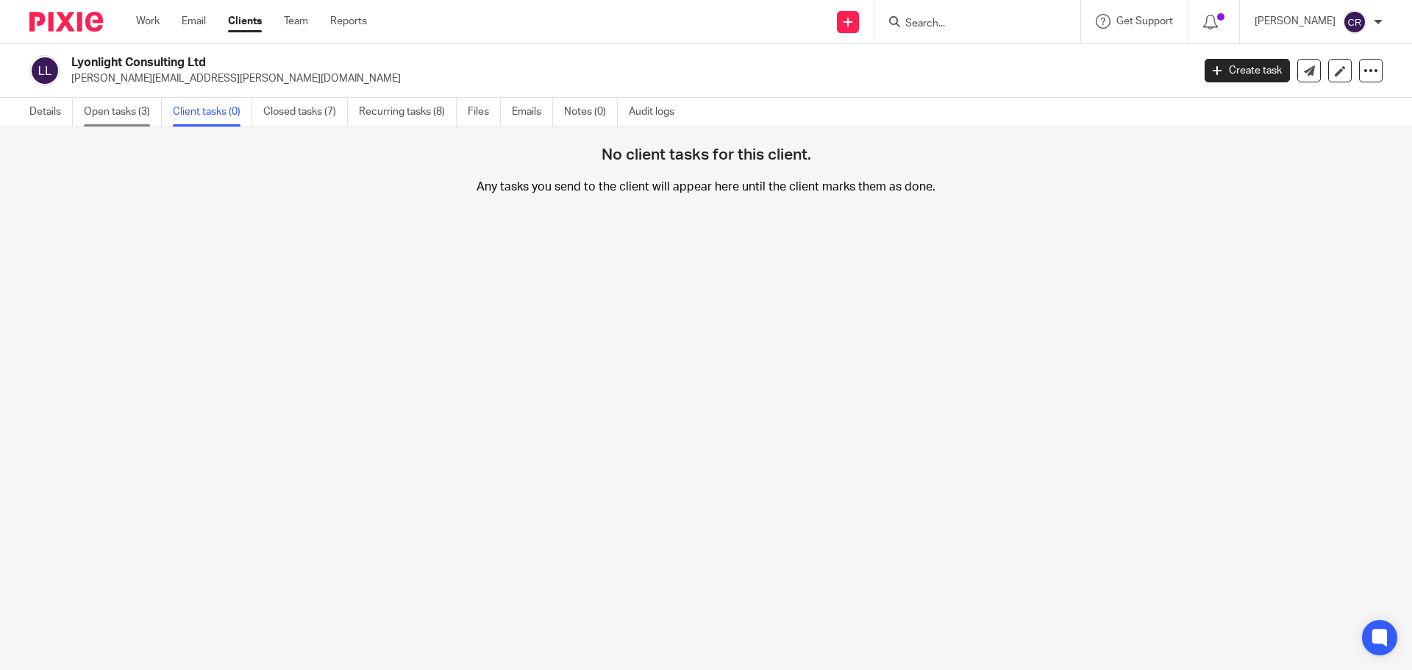
click at [120, 117] on link "Open tasks (3)" at bounding box center [123, 112] width 78 height 29
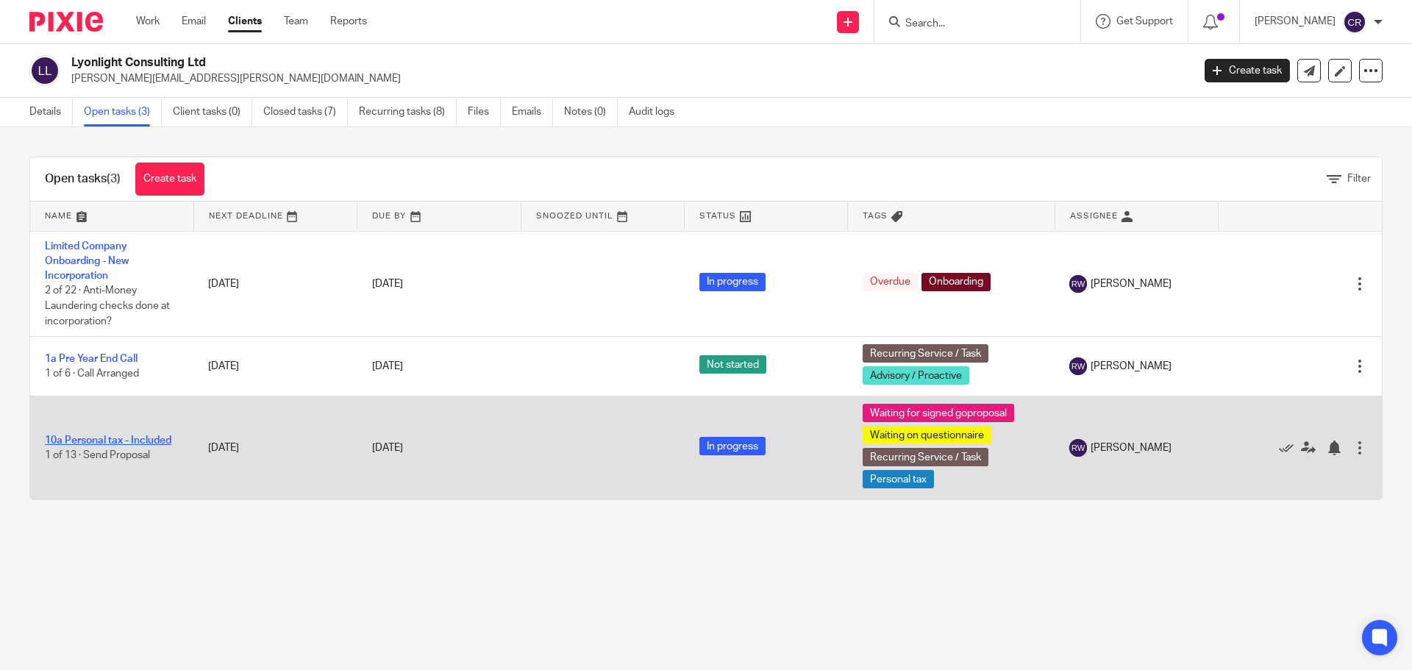
click at [110, 441] on link "10a Personal tax - Included" at bounding box center [108, 440] width 126 height 10
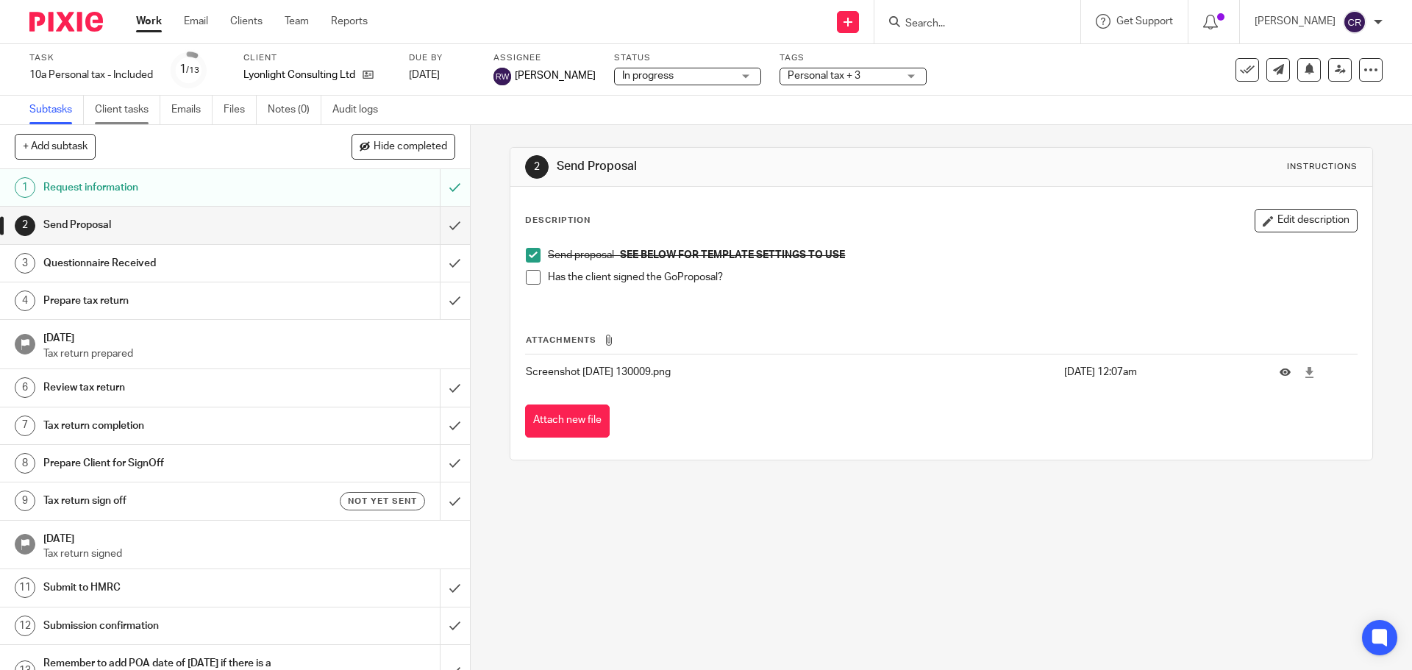
click at [134, 107] on link "Client tasks" at bounding box center [127, 110] width 65 height 29
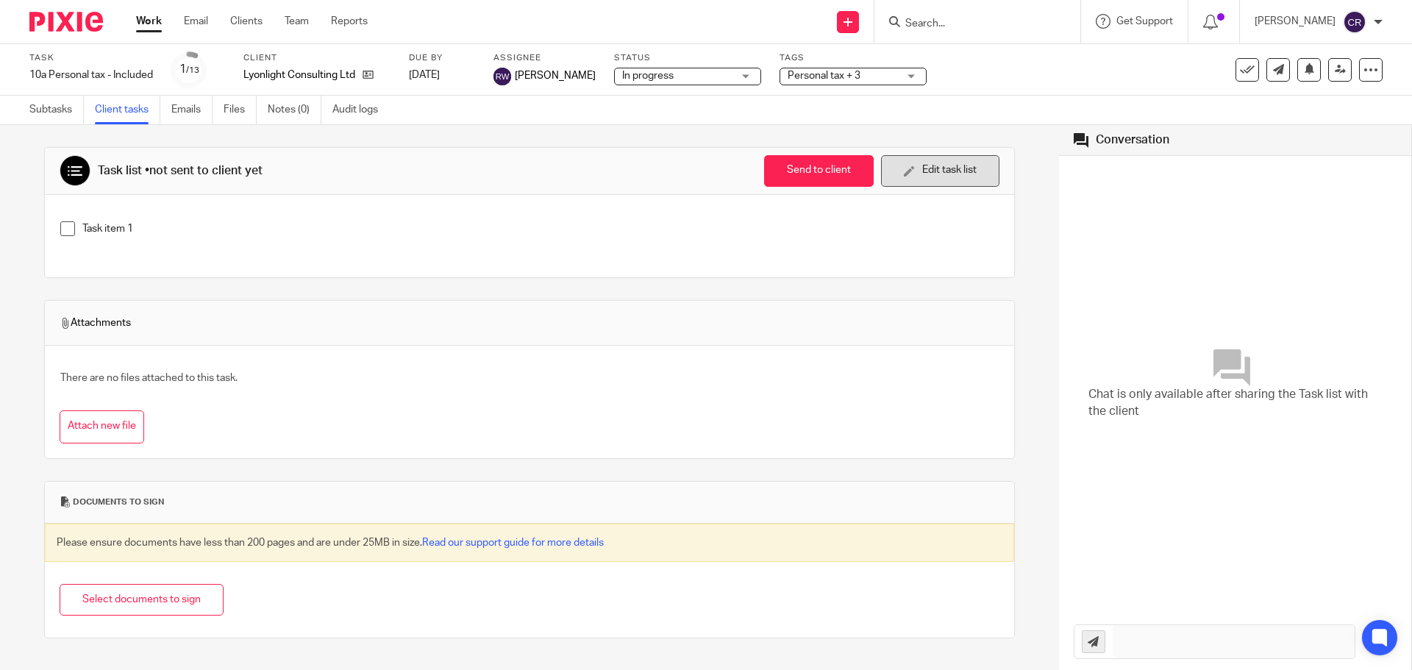
click at [939, 169] on button "Edit task list" at bounding box center [940, 171] width 118 height 32
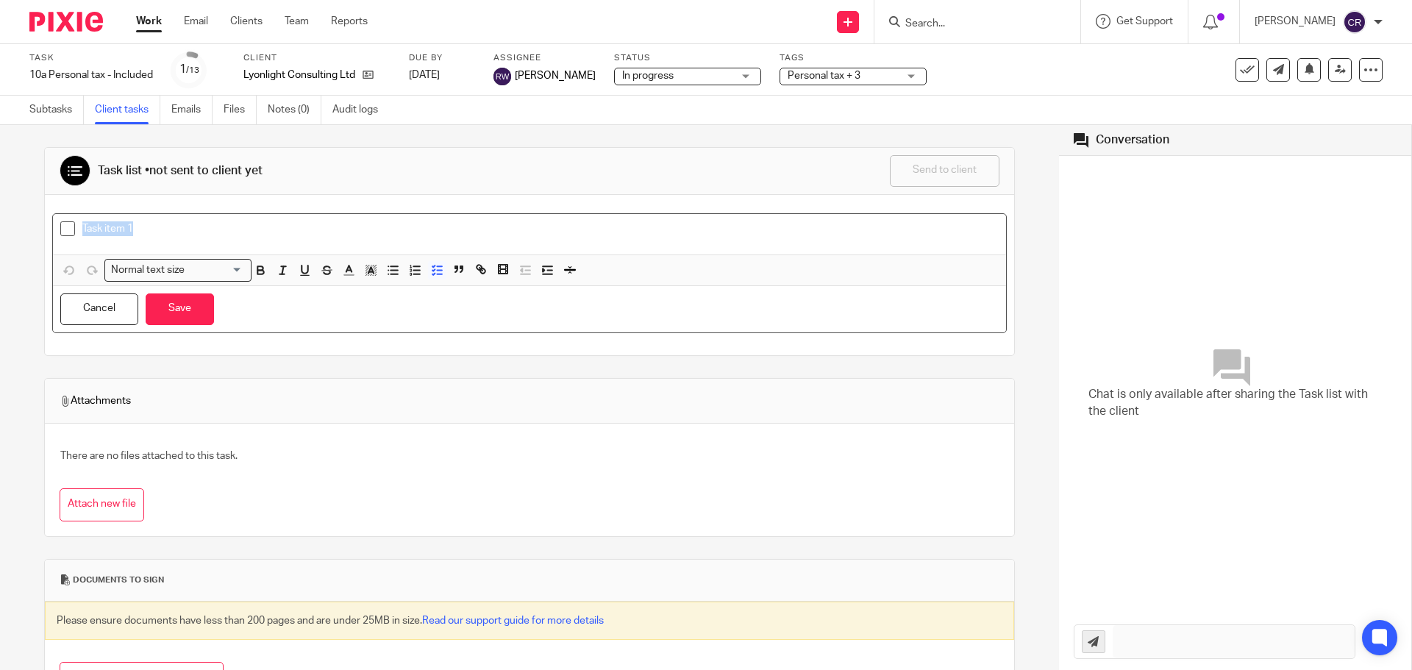
drag, startPoint x: 145, startPoint y: 229, endPoint x: 0, endPoint y: 210, distance: 146.1
click at [0, 210] on div "Task list • not sent to client yet Send to client Send to client Ask client to …" at bounding box center [529, 397] width 1059 height 545
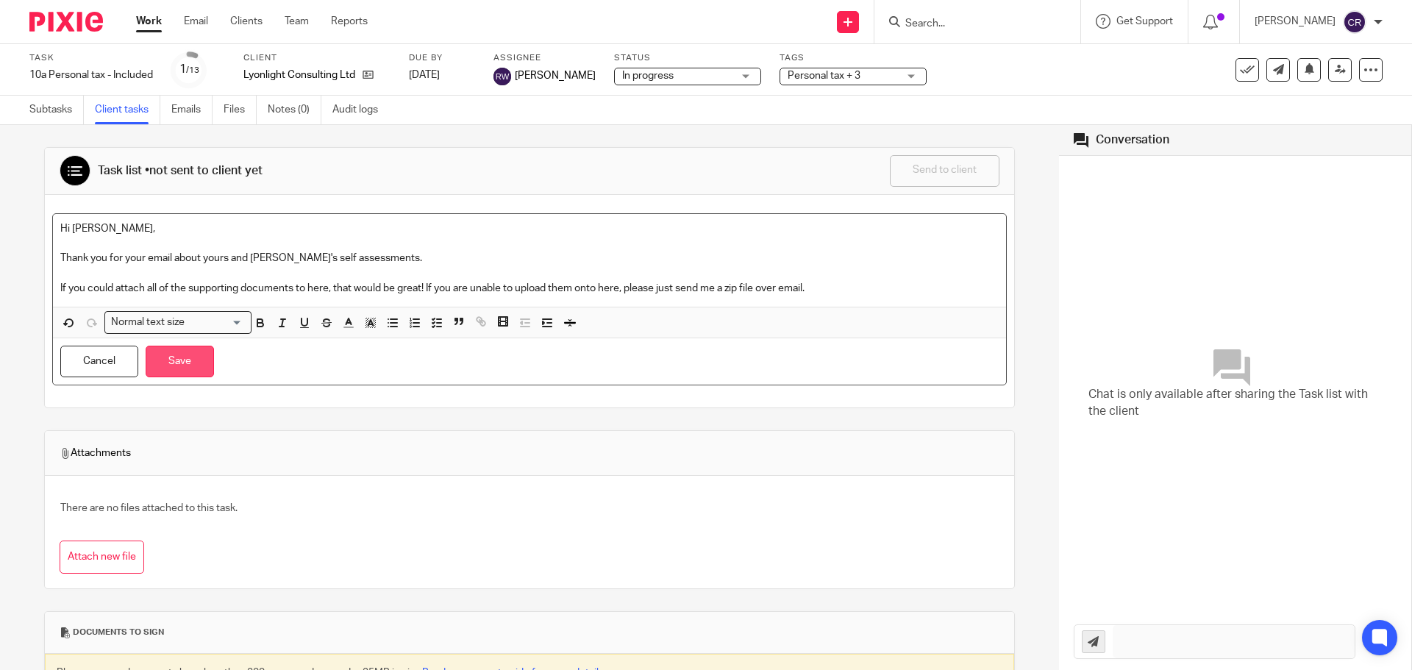
click at [186, 373] on button "Save" at bounding box center [180, 362] width 68 height 32
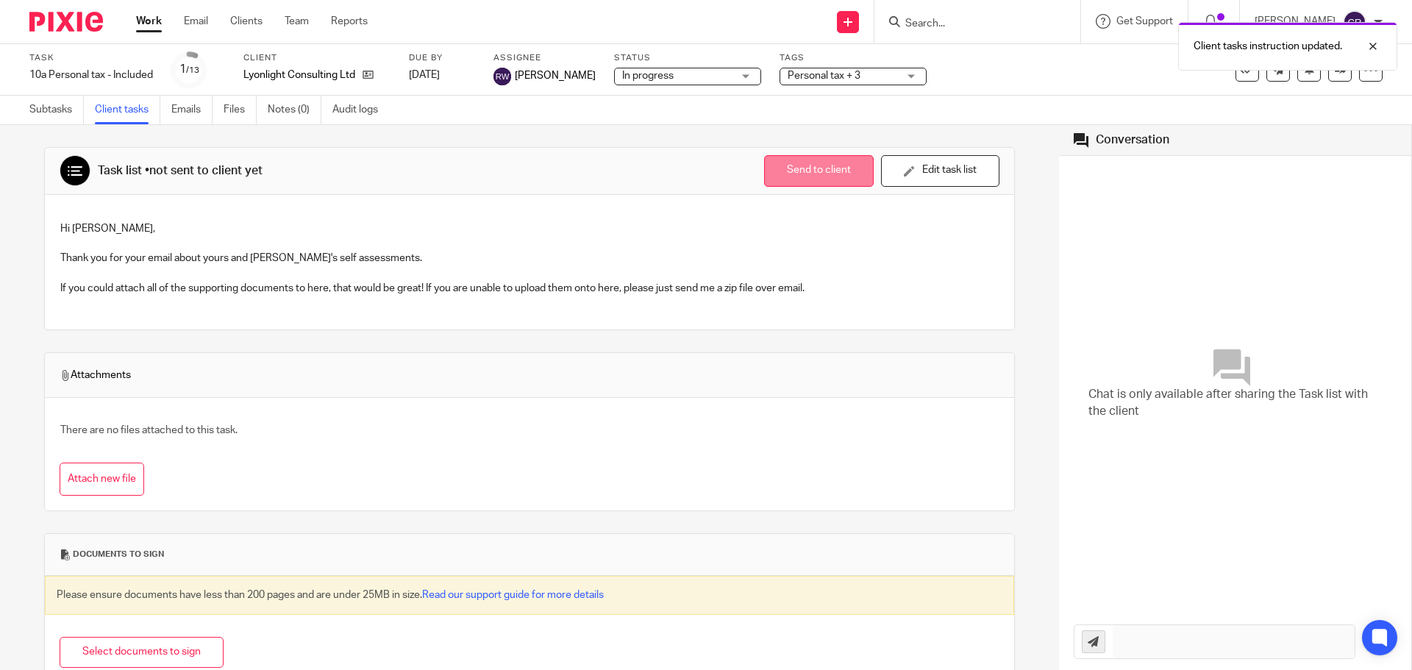
click at [795, 171] on button "Send to client" at bounding box center [819, 171] width 110 height 32
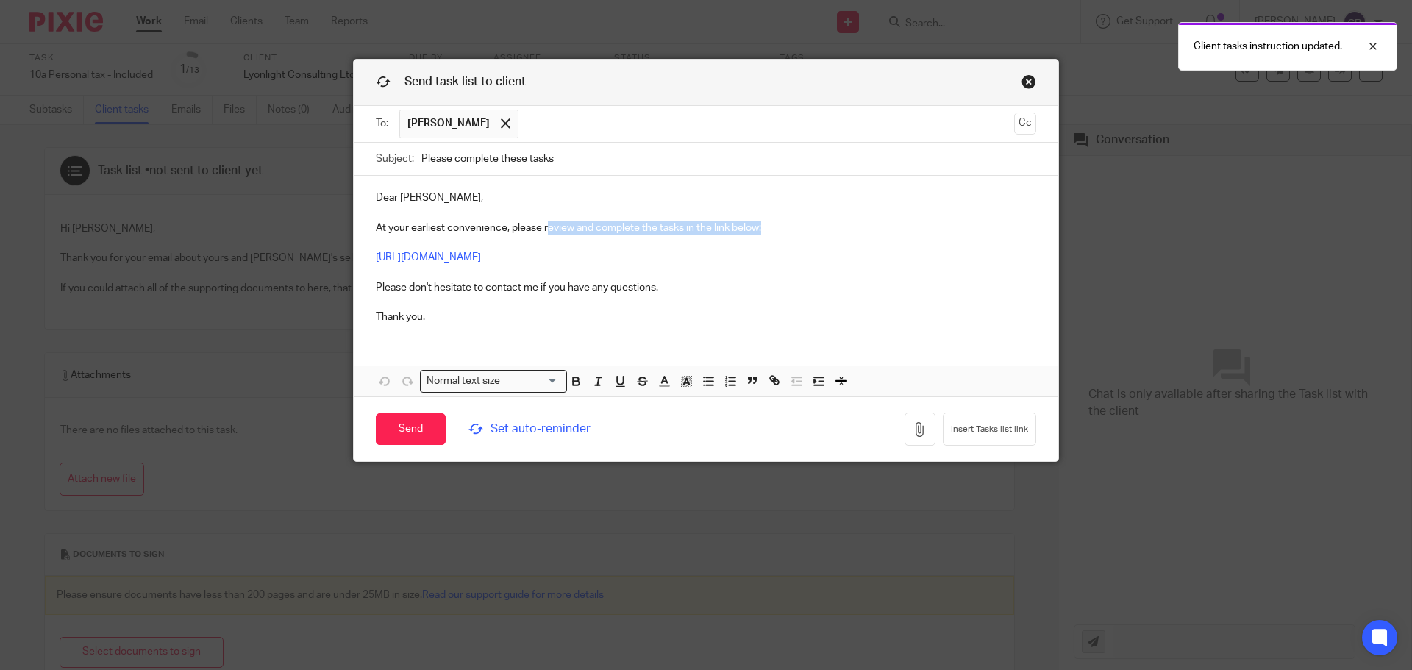
drag, startPoint x: 766, startPoint y: 226, endPoint x: 541, endPoint y: 232, distance: 225.0
click at [541, 232] on p "Dear Peter, At your earliest convenience, please review and complete the tasks …" at bounding box center [706, 257] width 660 height 134
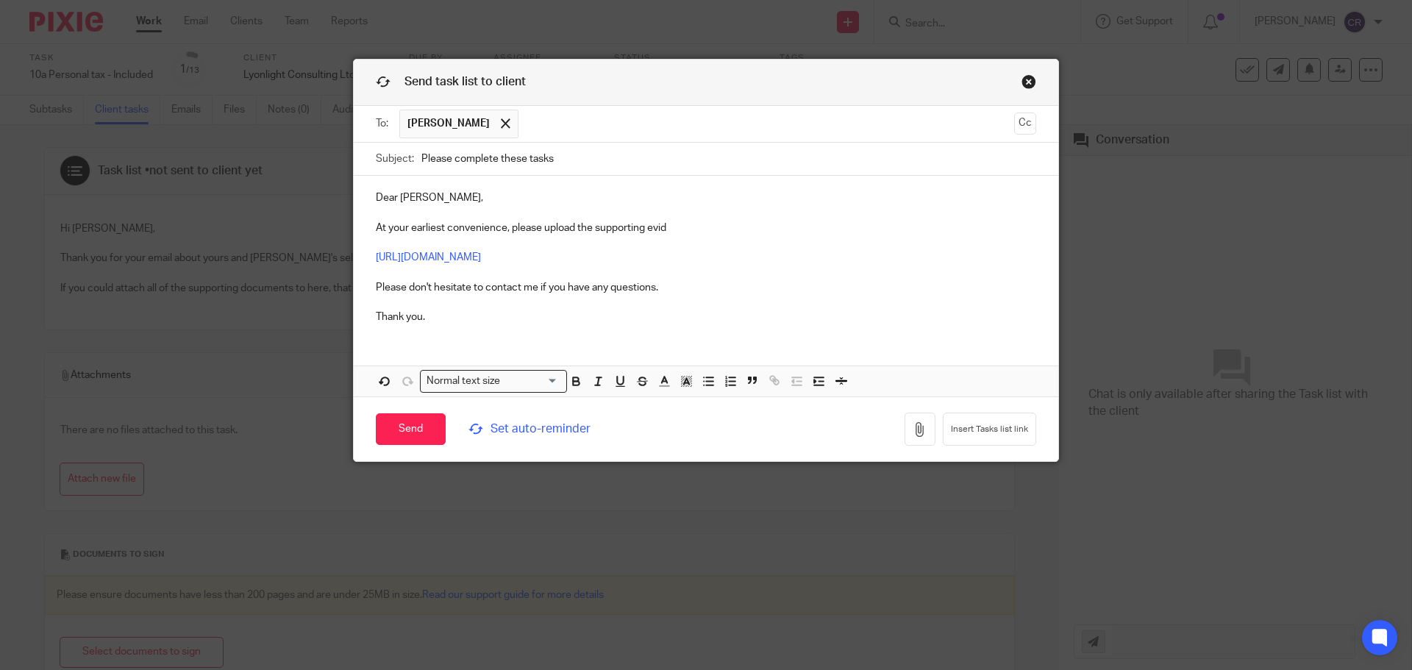
click at [671, 233] on p "Dear Peter, At your earliest convenience, please upload the supporting evid htt…" at bounding box center [706, 257] width 660 height 134
click at [587, 160] on input "Please complete these tasks" at bounding box center [728, 159] width 615 height 33
type input "Please complete these tasks - Self Assessment Documents"
click at [548, 421] on span "Set auto-reminder" at bounding box center [568, 429] width 201 height 17
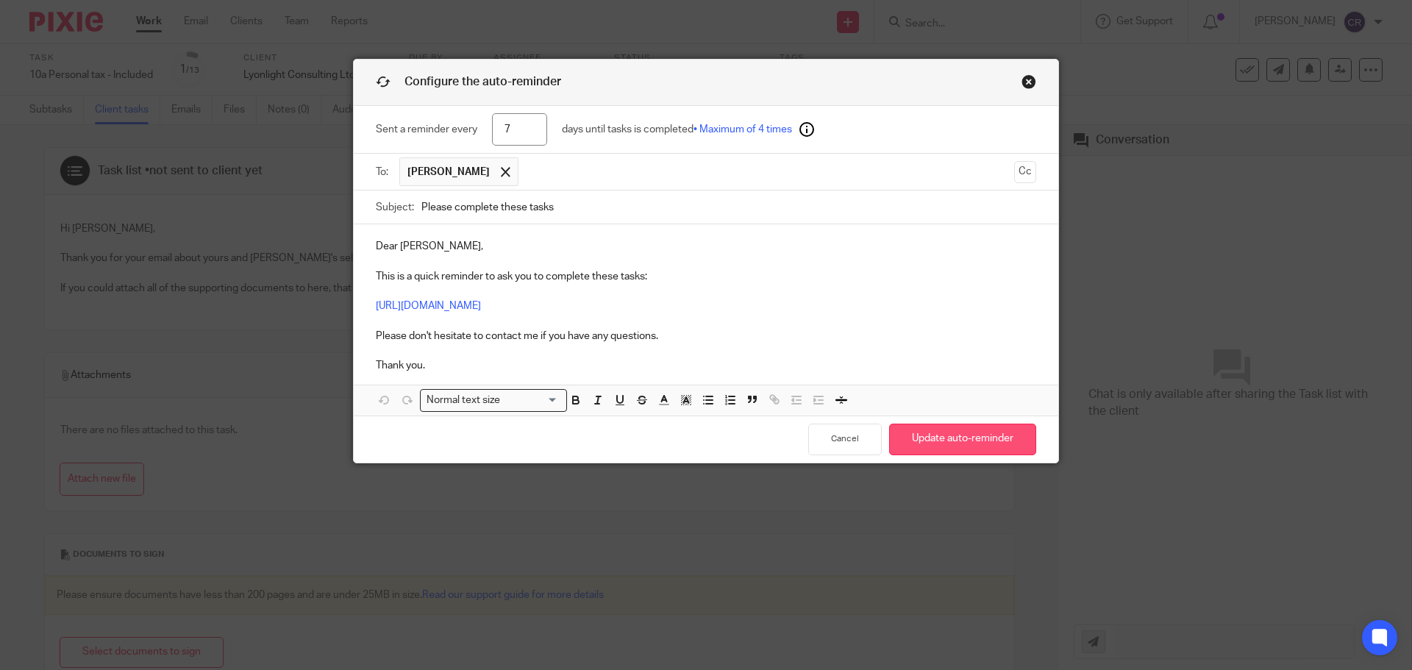
type input "7"
click at [964, 435] on button "Update auto-reminder" at bounding box center [962, 439] width 147 height 32
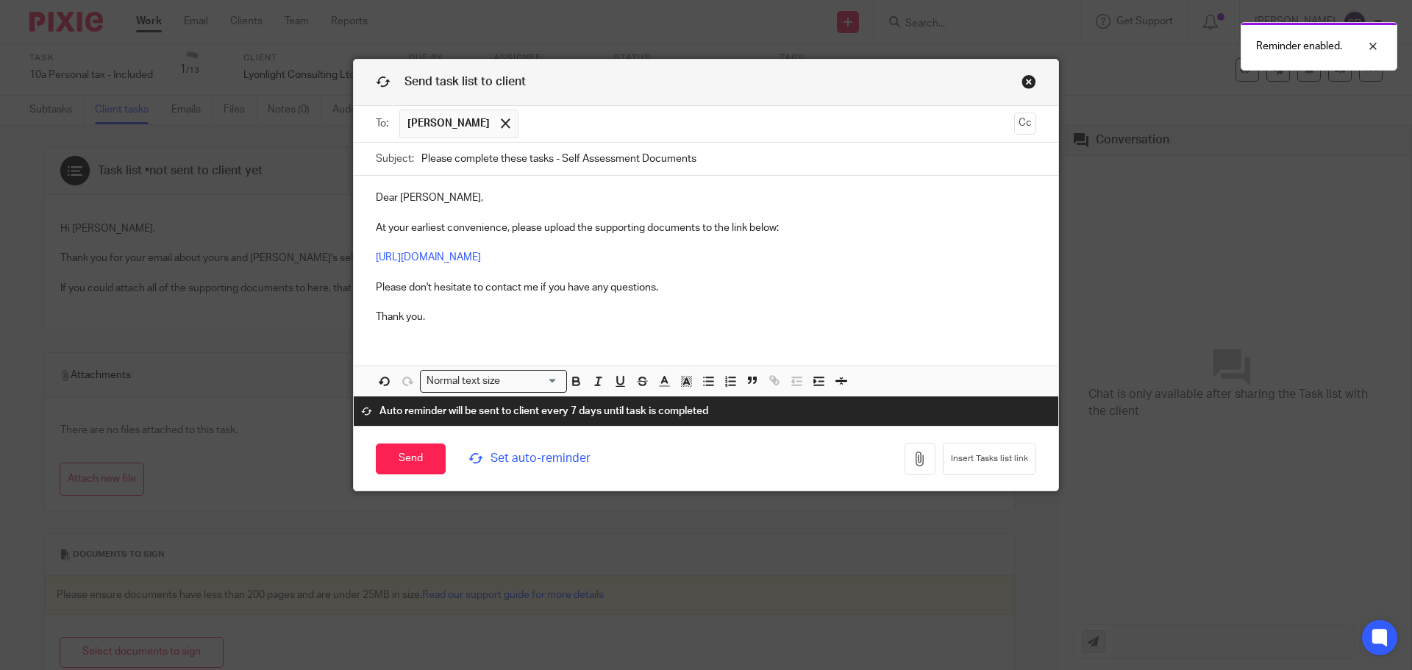
click at [376, 202] on p "Dear Peter, At your earliest convenience, please upload the supporting document…" at bounding box center [706, 257] width 660 height 134
click at [402, 456] on input "Send" at bounding box center [411, 459] width 70 height 32
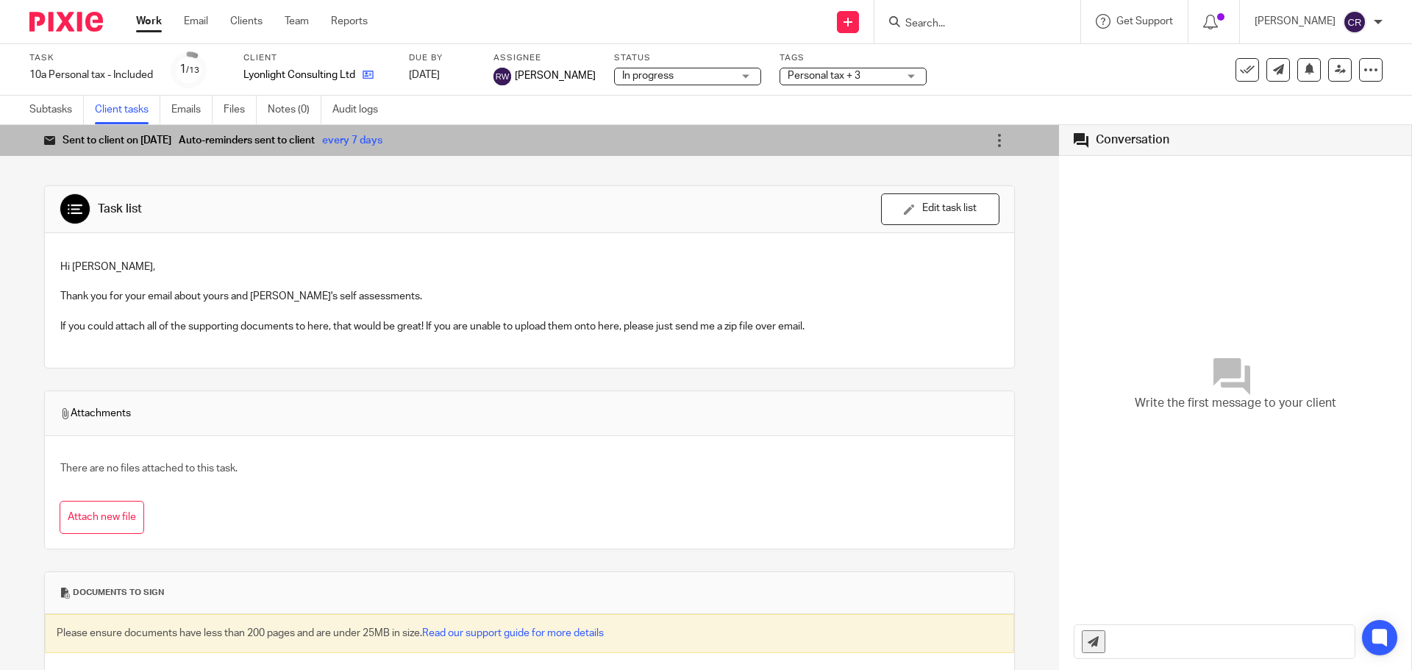
drag, startPoint x: 377, startPoint y: 74, endPoint x: 368, endPoint y: 74, distance: 8.8
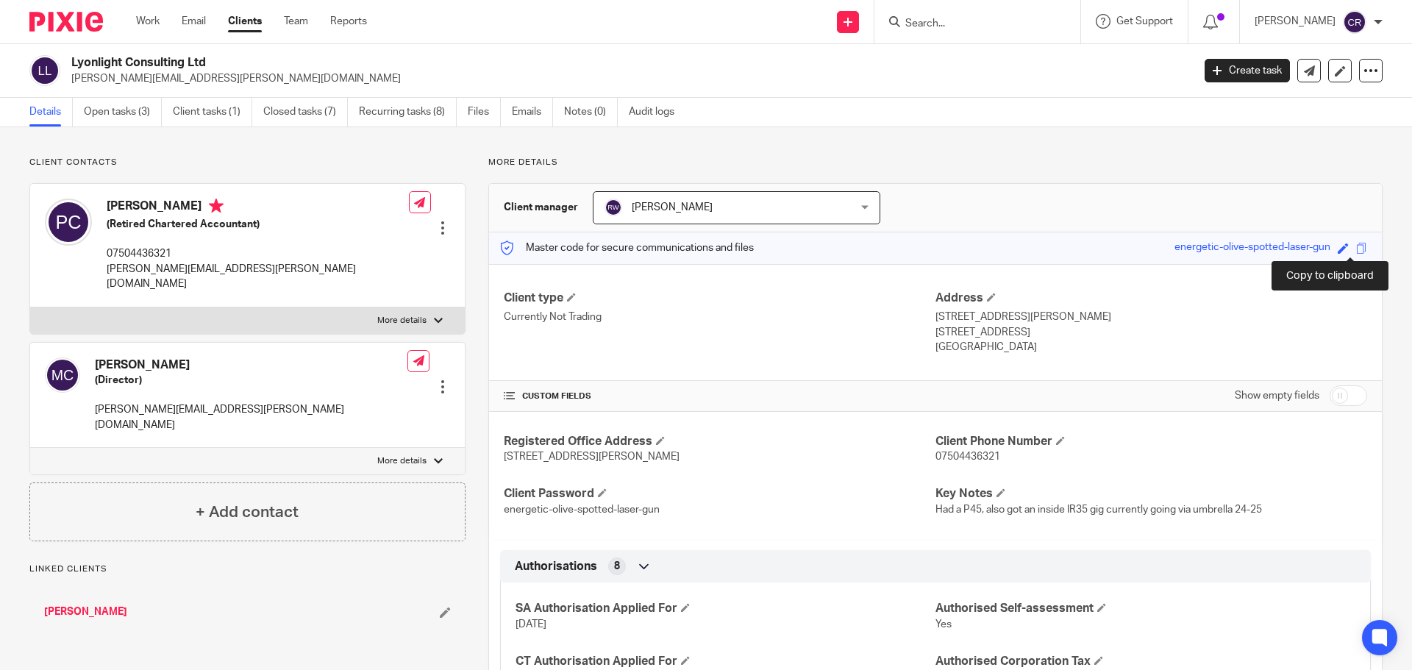
drag, startPoint x: 1346, startPoint y: 247, endPoint x: 1368, endPoint y: 271, distance: 32.3
click at [1356, 248] on span at bounding box center [1361, 248] width 11 height 11
click at [986, 40] on div at bounding box center [977, 21] width 206 height 43
click at [986, 25] on input "Search" at bounding box center [970, 24] width 132 height 13
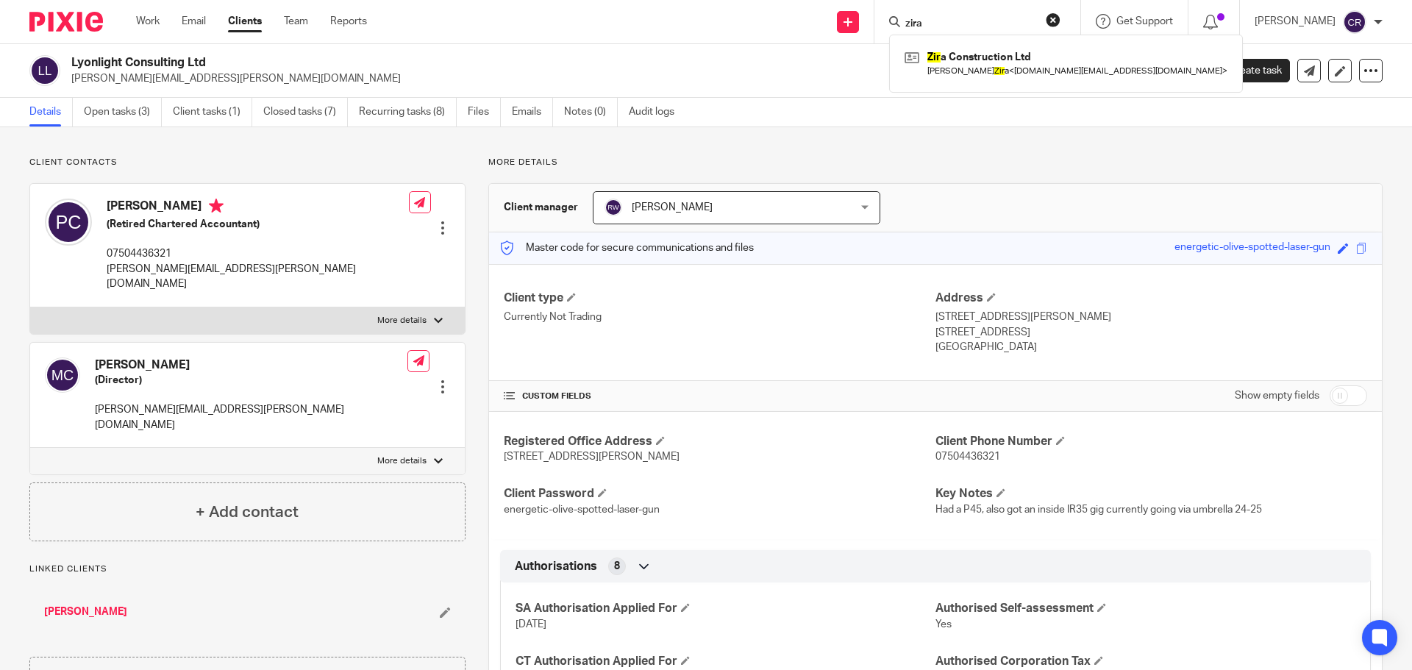
type input "zira"
click button "submit" at bounding box center [0, 0] width 0 height 0
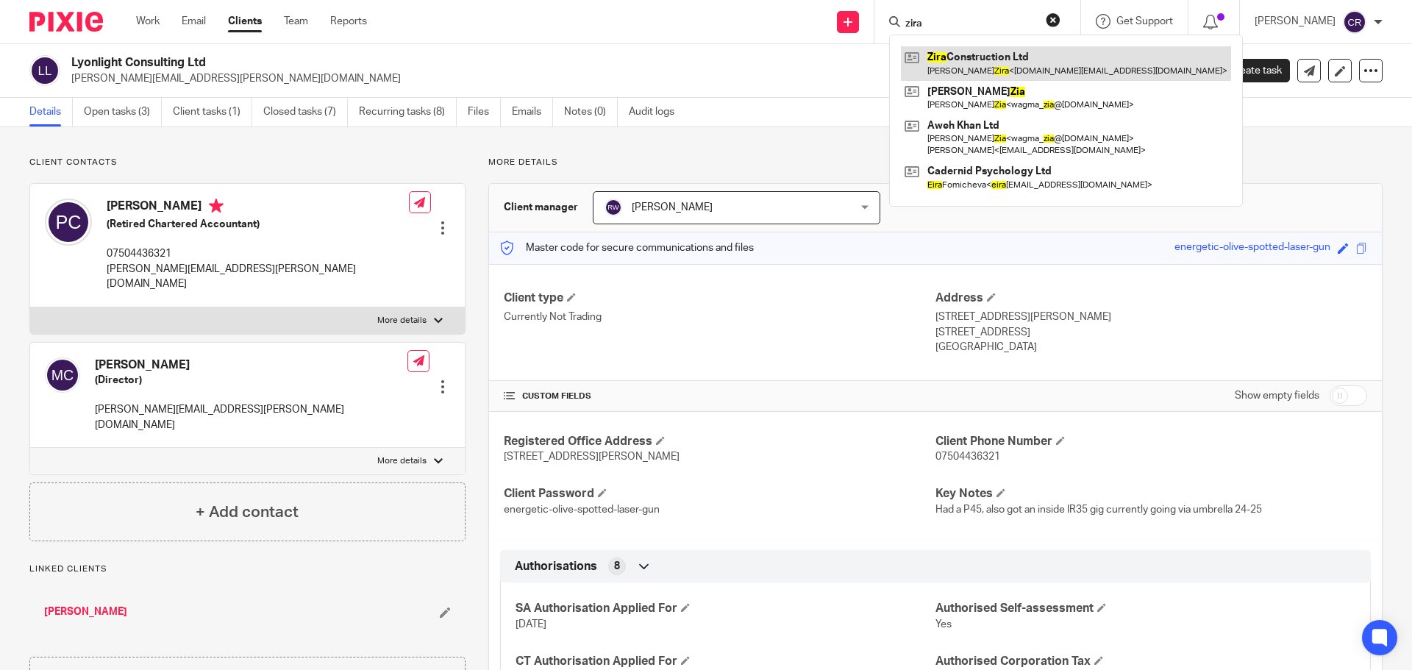
click at [966, 65] on link at bounding box center [1066, 63] width 330 height 34
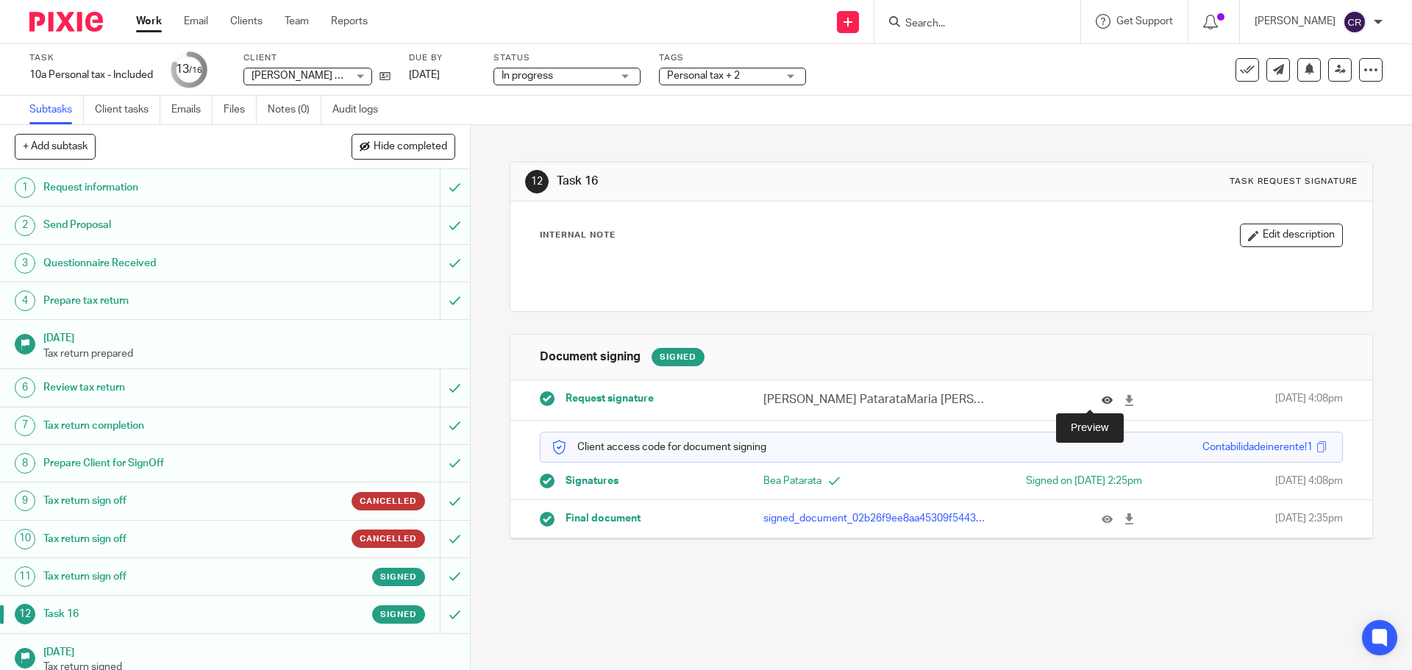
click at [1101, 400] on icon at bounding box center [1106, 400] width 11 height 11
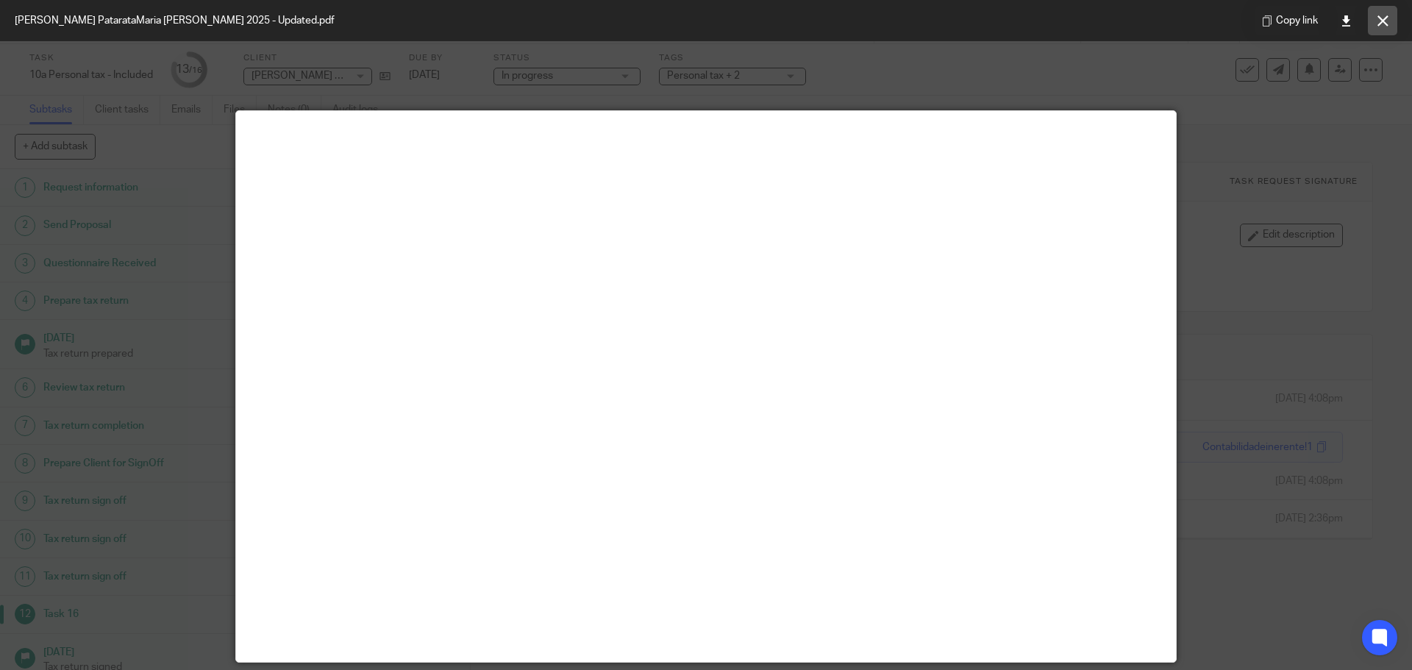
click at [1392, 16] on button at bounding box center [1382, 20] width 29 height 29
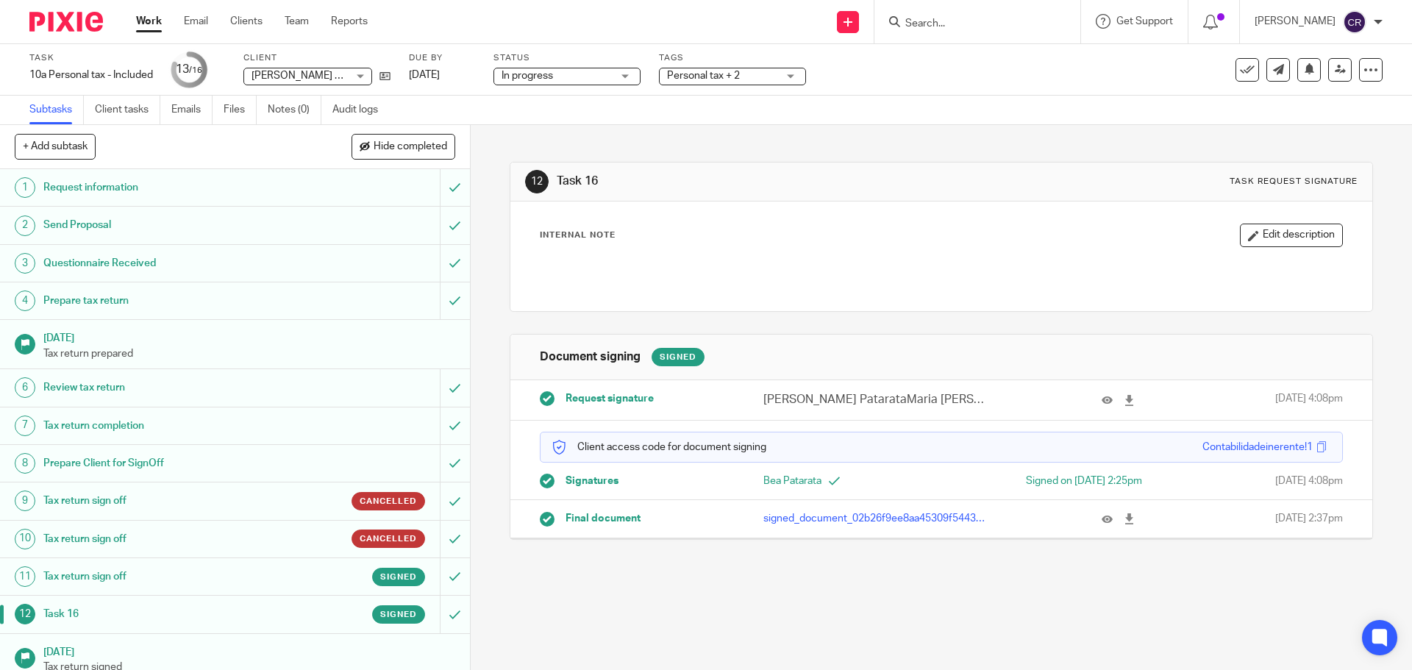
scroll to position [141, 0]
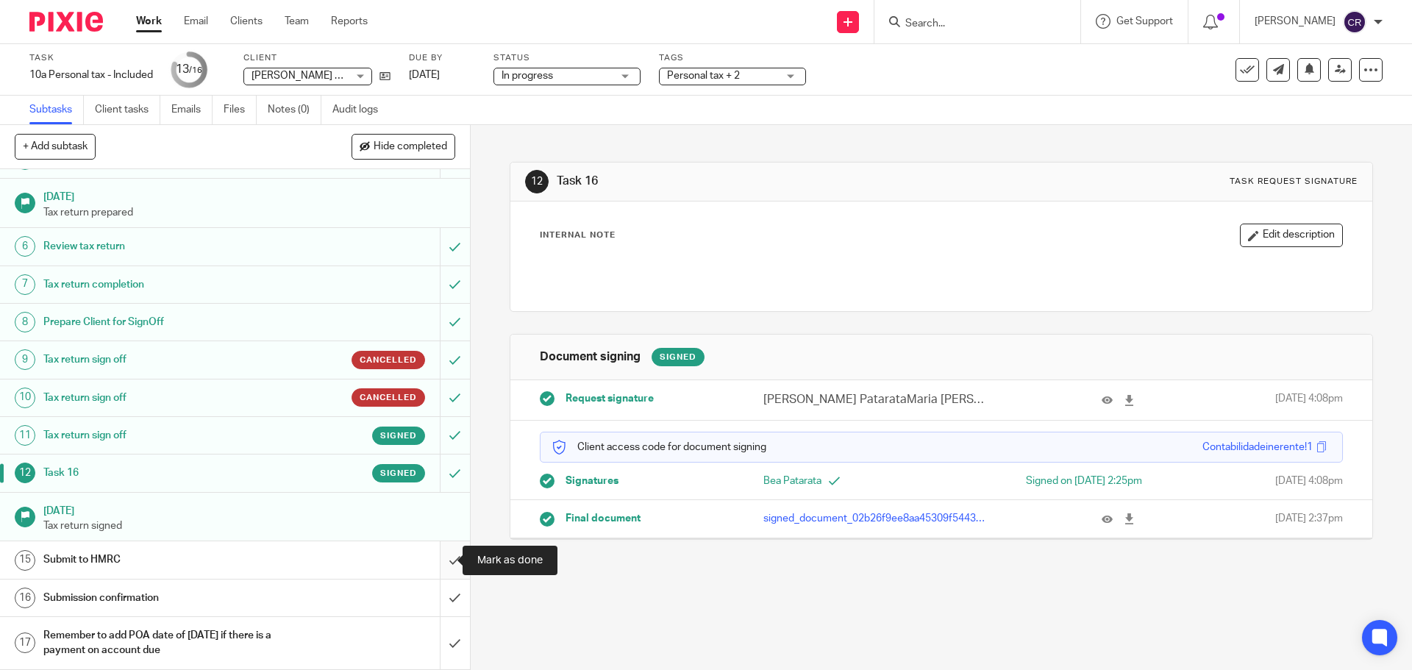
click at [437, 571] on input "submit" at bounding box center [235, 559] width 470 height 37
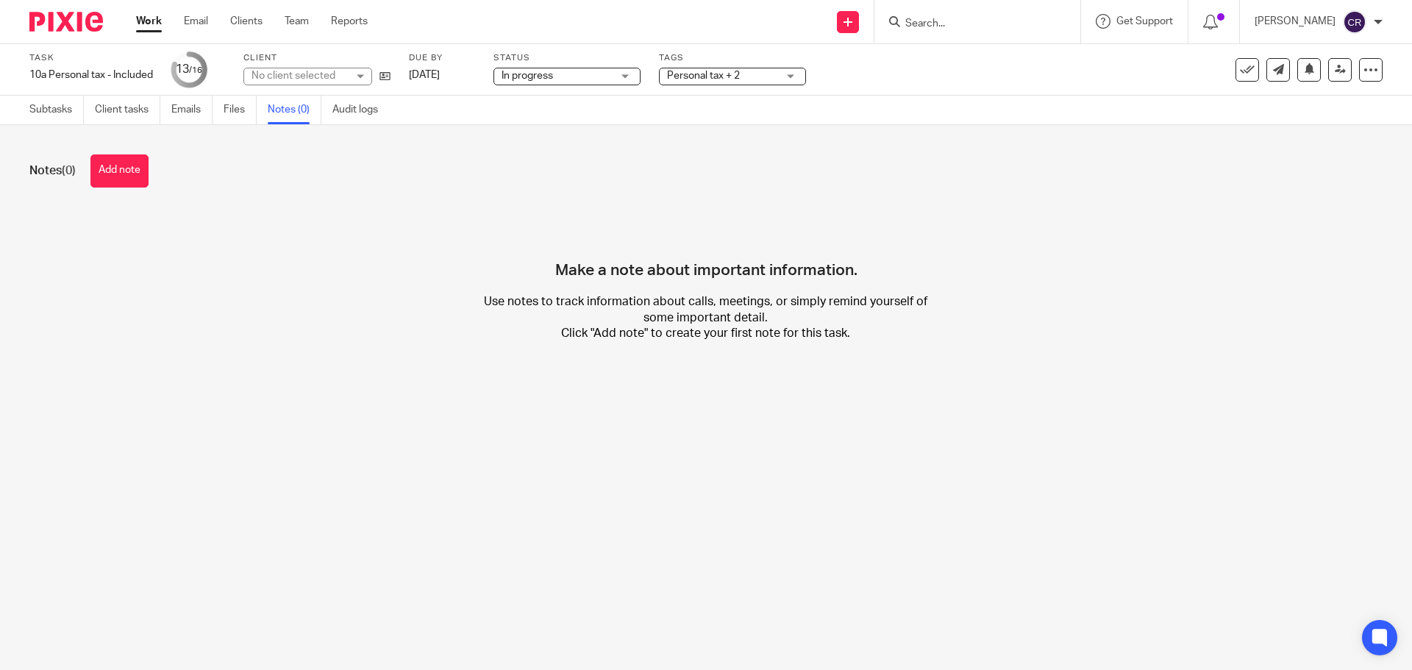
drag, startPoint x: 104, startPoint y: 174, endPoint x: 185, endPoint y: 193, distance: 82.2
click at [106, 176] on button "Add note" at bounding box center [119, 170] width 58 height 33
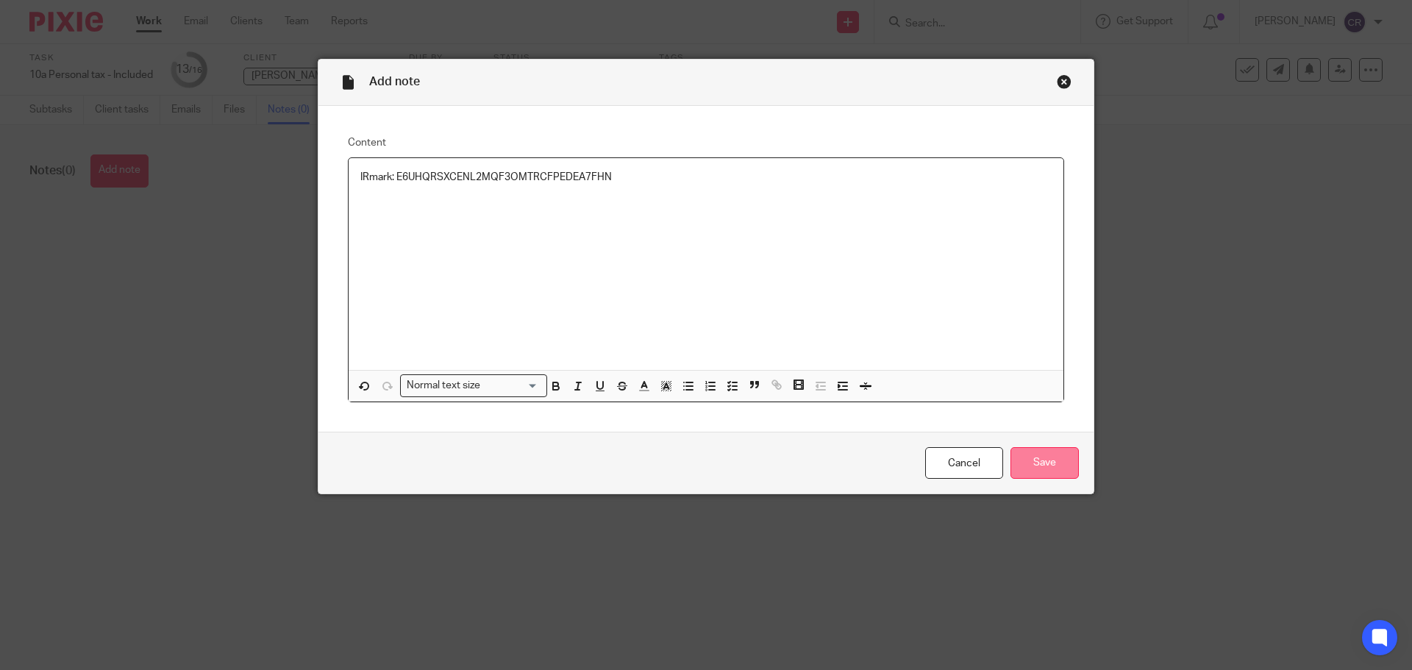
click at [1029, 470] on input "Save" at bounding box center [1044, 463] width 68 height 32
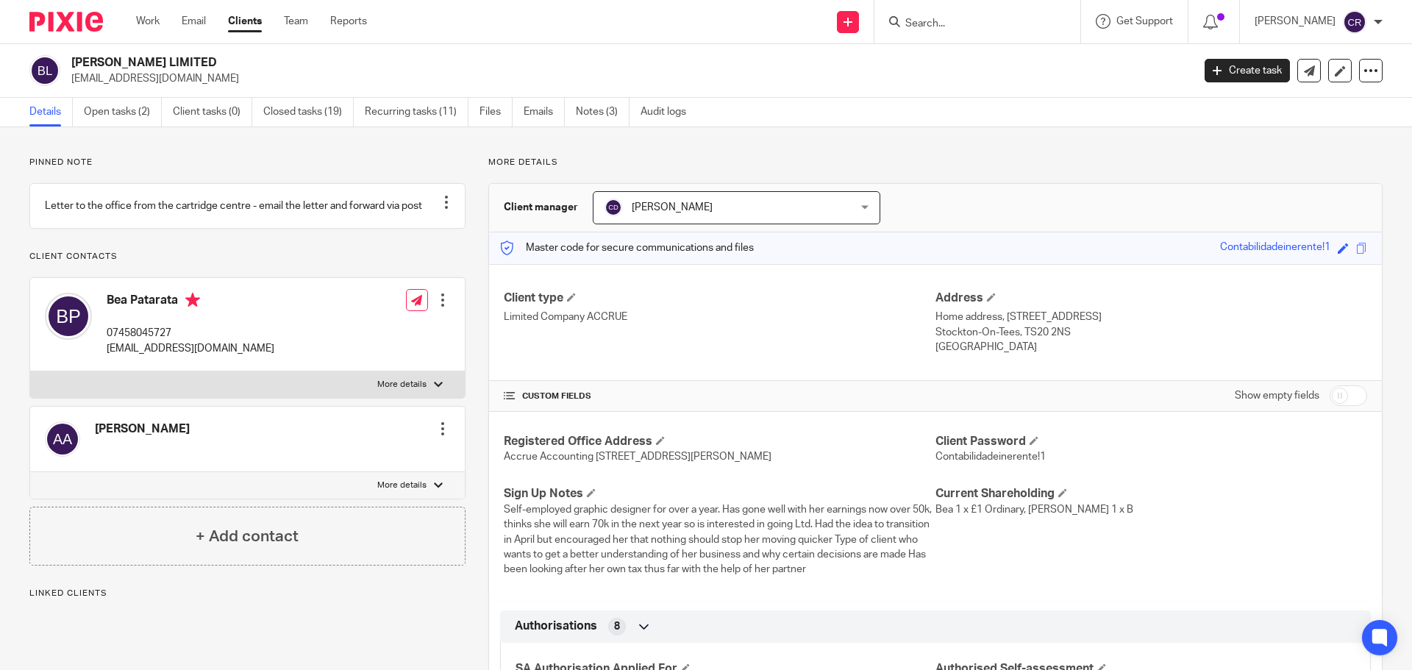
click at [1329, 389] on input "checkbox" at bounding box center [1347, 395] width 37 height 21
checkbox input "true"
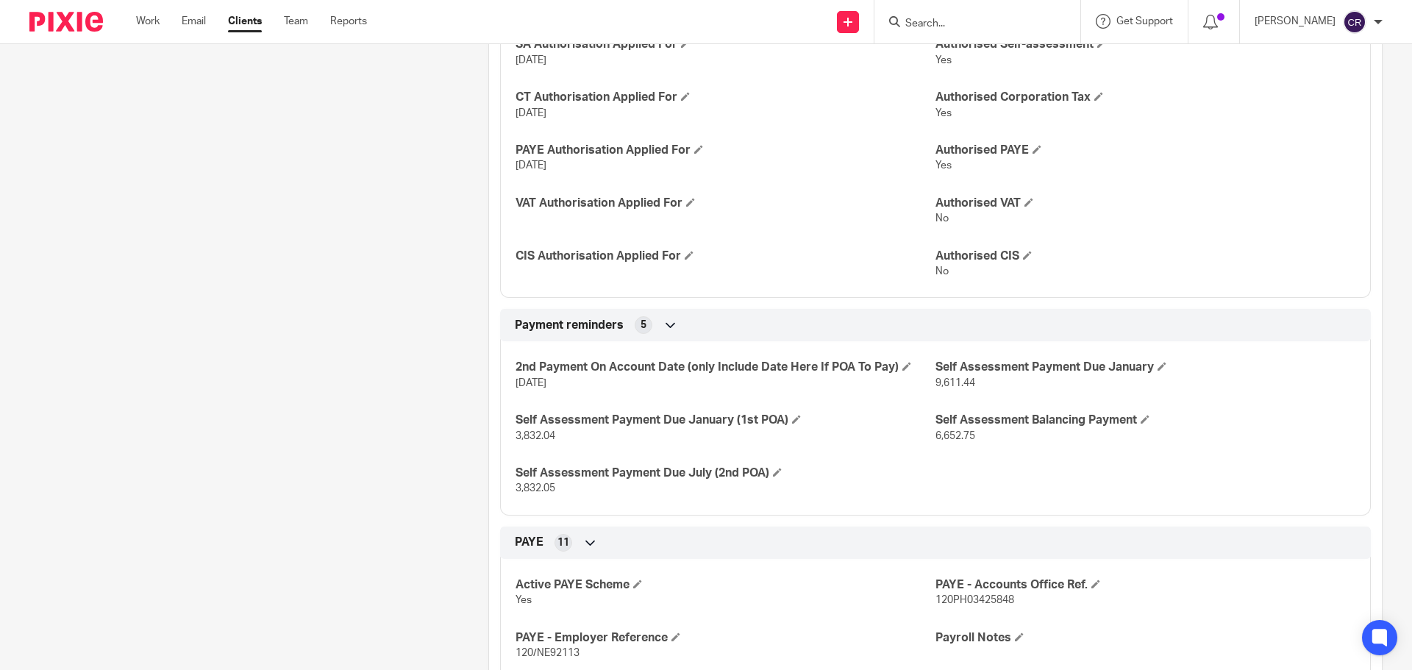
scroll to position [773, 0]
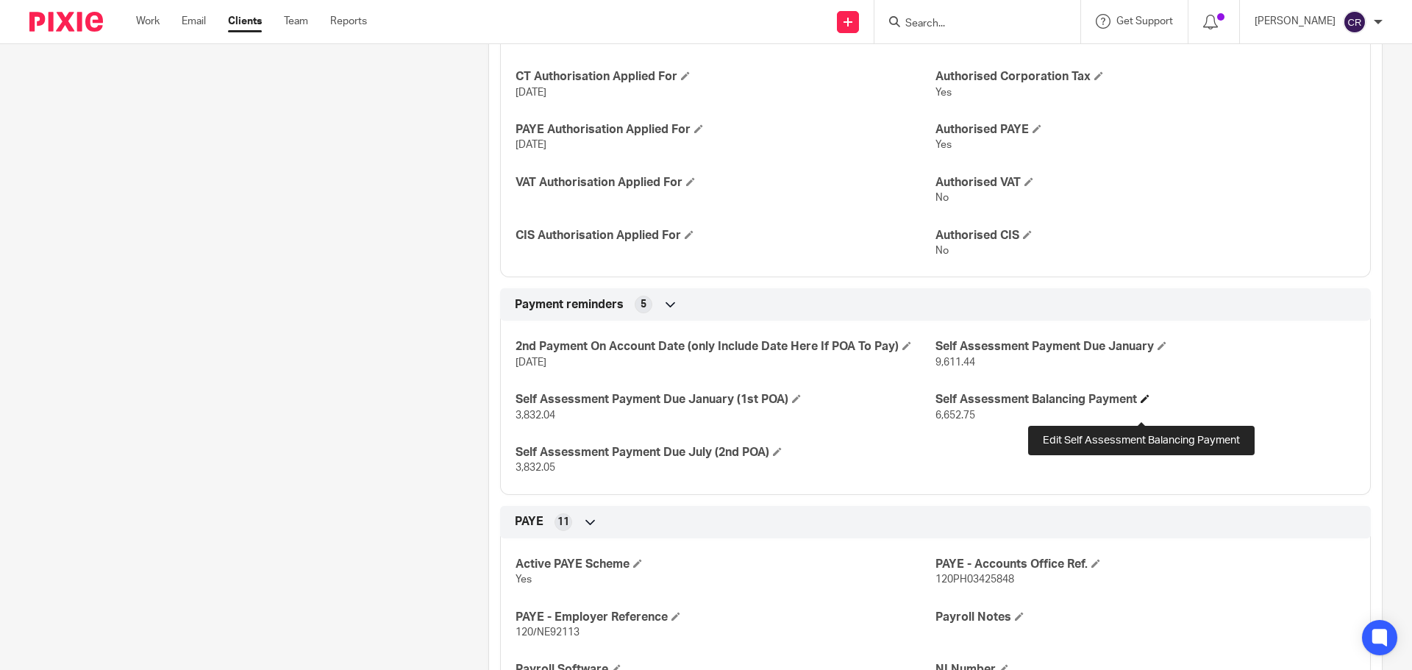
click at [1140, 403] on span at bounding box center [1144, 398] width 9 height 9
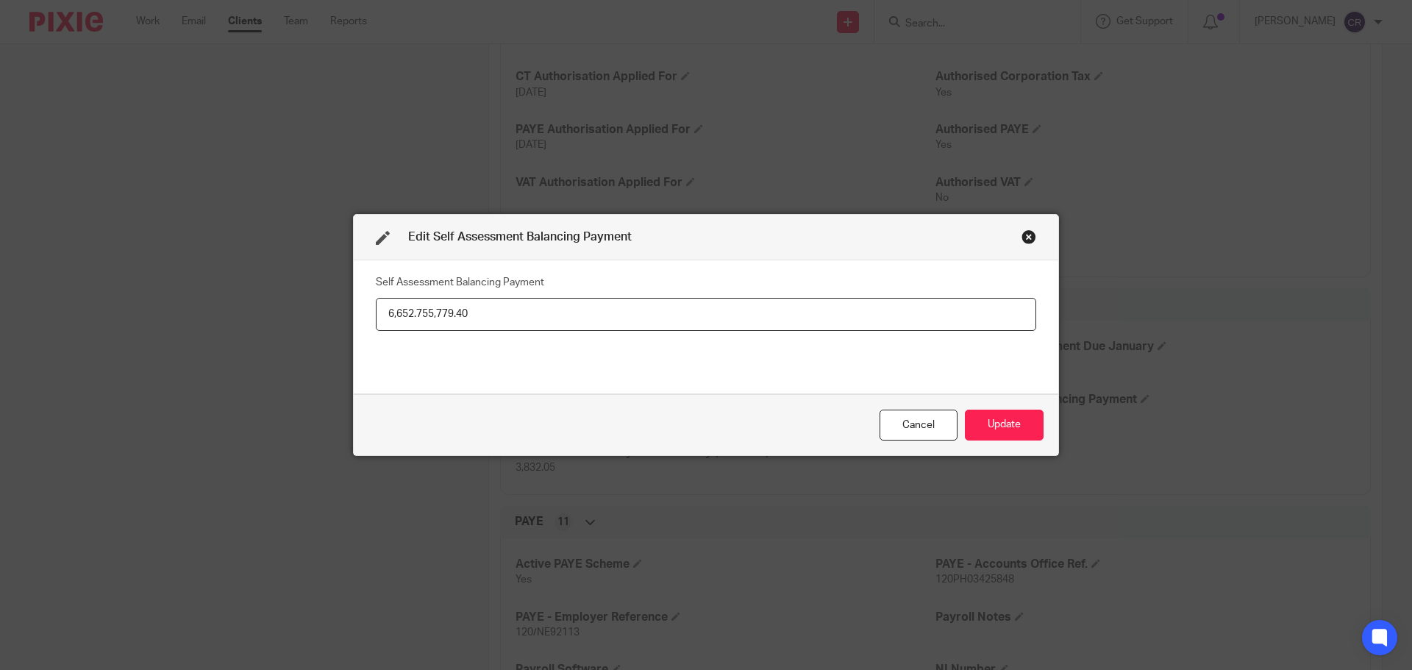
click at [425, 316] on input "6,652.755,779.40" at bounding box center [706, 314] width 660 height 33
drag, startPoint x: 425, startPoint y: 314, endPoint x: 354, endPoint y: 318, distance: 70.7
click at [354, 318] on div "Self Assessment Balancing Payment 6,652.755,779.40" at bounding box center [706, 326] width 704 height 133
type input "5,779.40"
click at [984, 412] on button "Update" at bounding box center [1004, 426] width 79 height 32
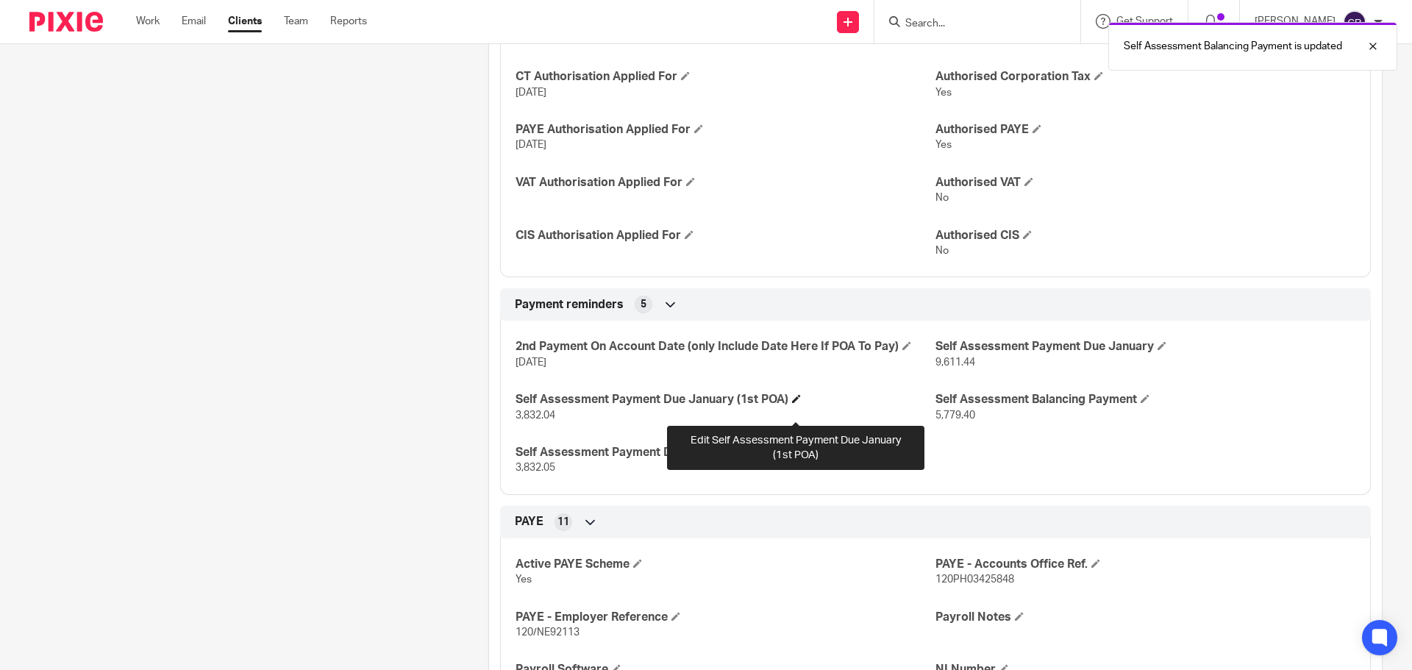
click at [798, 403] on span at bounding box center [796, 398] width 9 height 9
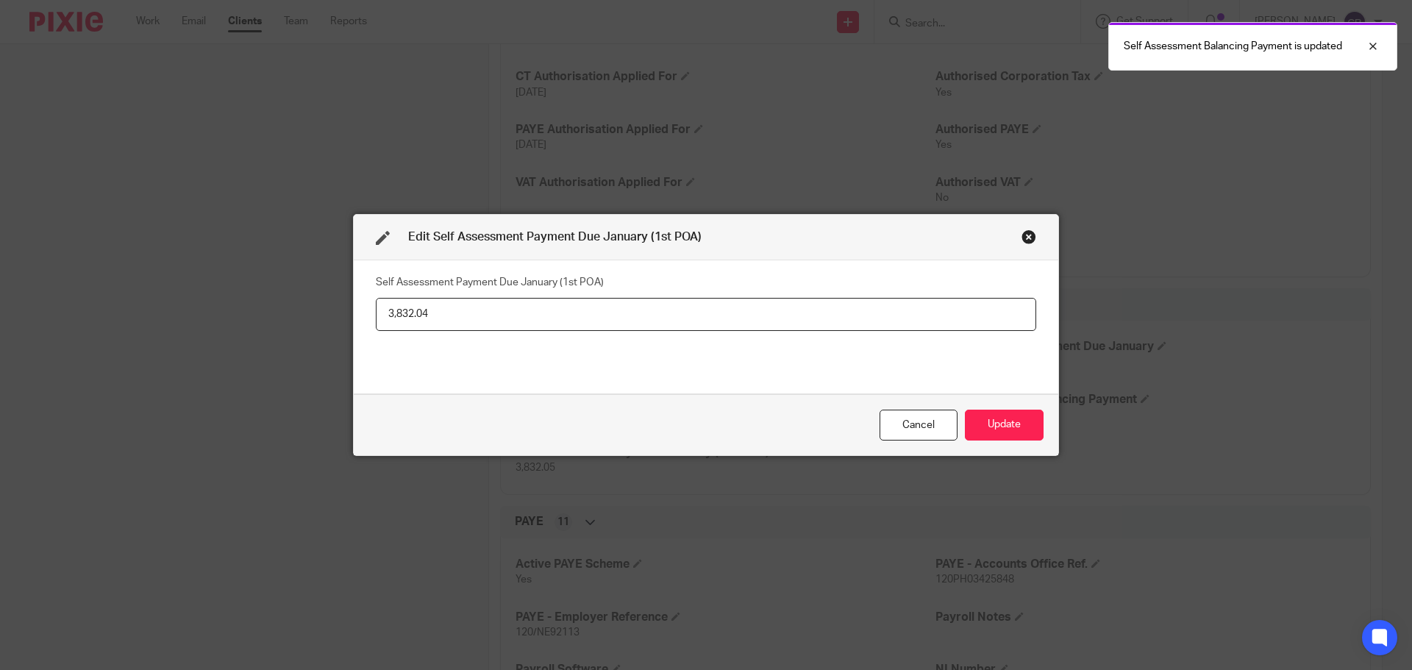
click at [382, 315] on input "3,832.04" at bounding box center [706, 314] width 660 height 33
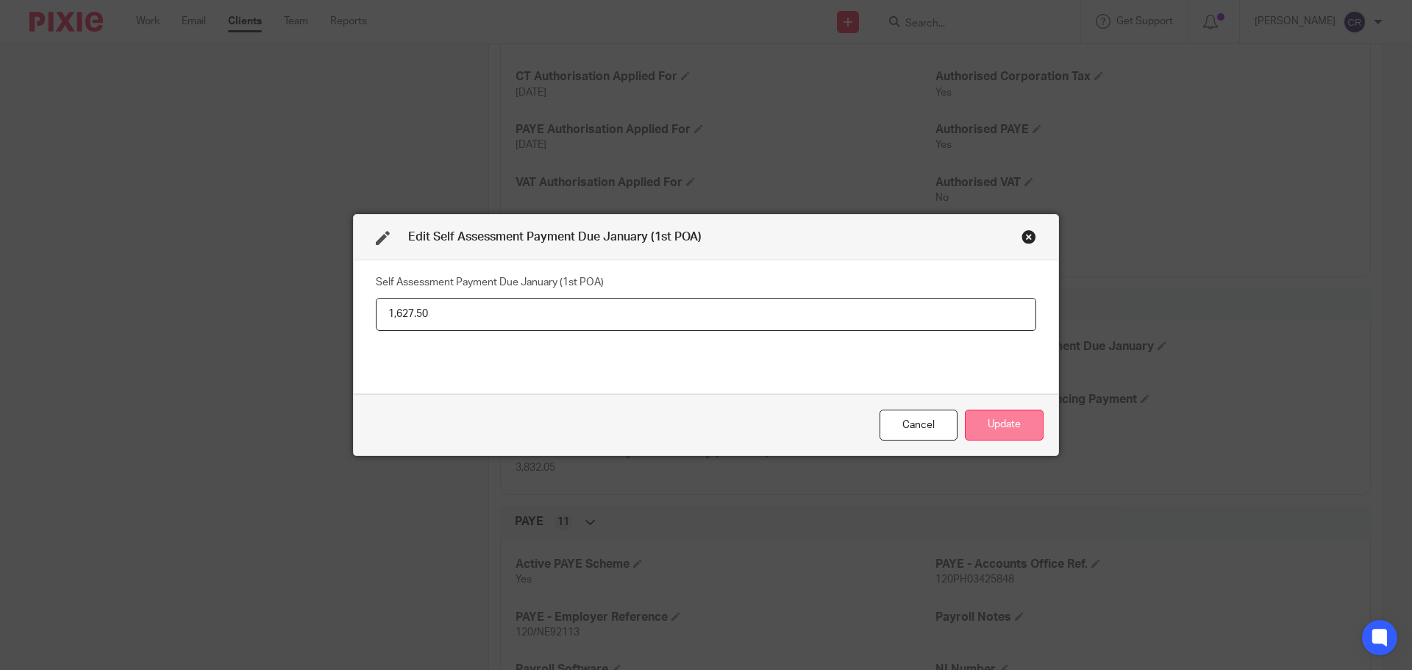
type input "1,627.50"
click at [1010, 429] on button "Update" at bounding box center [1004, 426] width 79 height 32
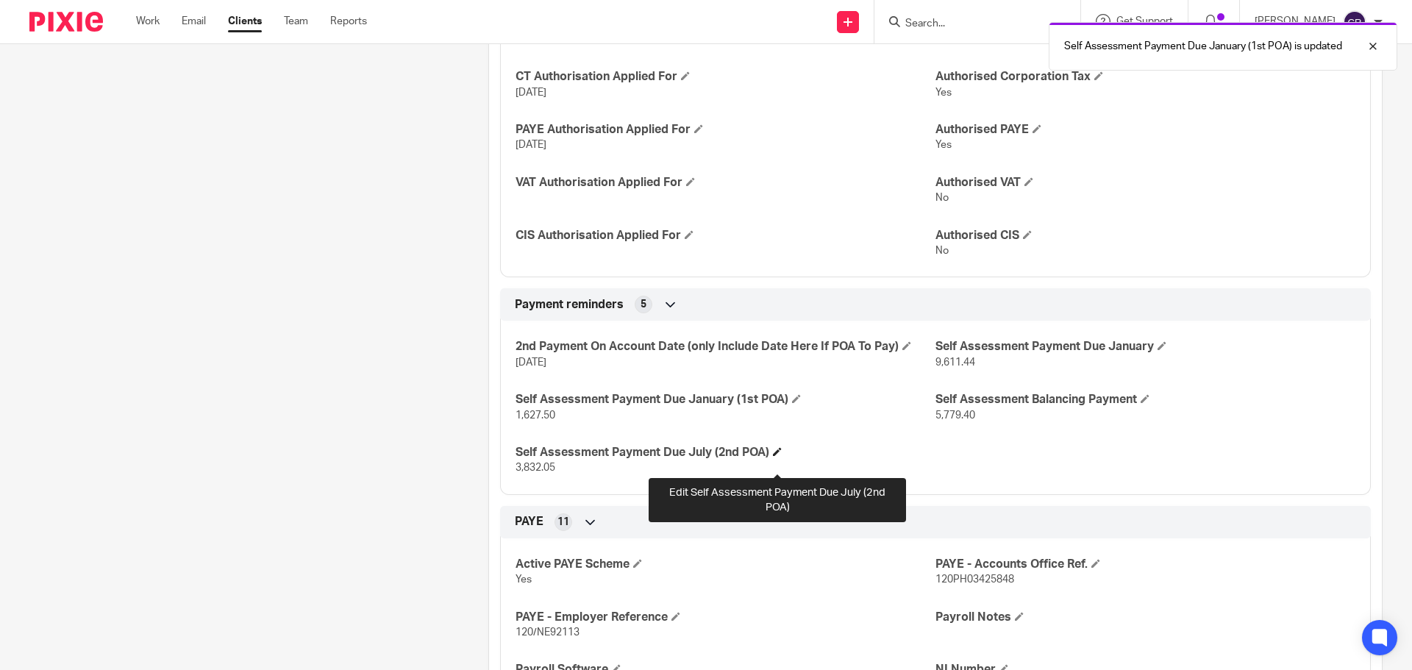
click at [775, 456] on span at bounding box center [777, 451] width 9 height 9
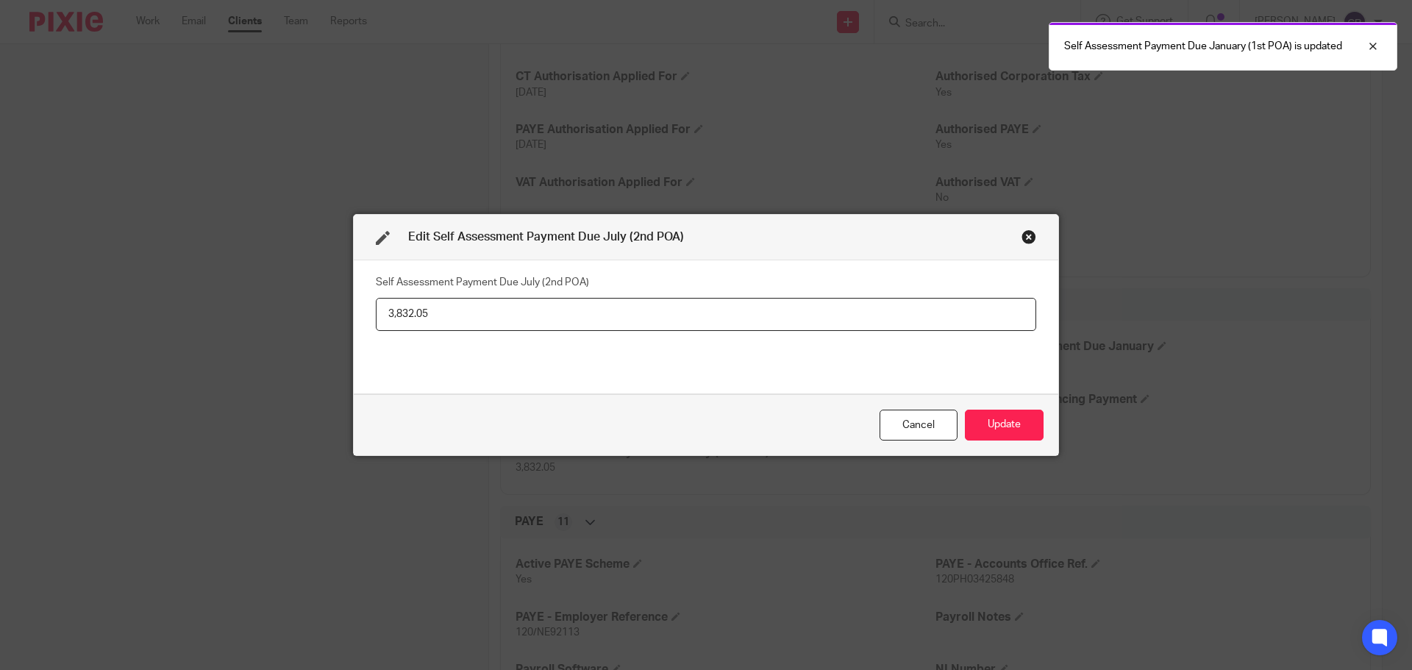
click at [398, 311] on input "3,832.05" at bounding box center [706, 314] width 660 height 33
click at [401, 311] on input "3,832.05" at bounding box center [706, 314] width 660 height 33
click at [416, 313] on input "3,832.05" at bounding box center [706, 314] width 660 height 33
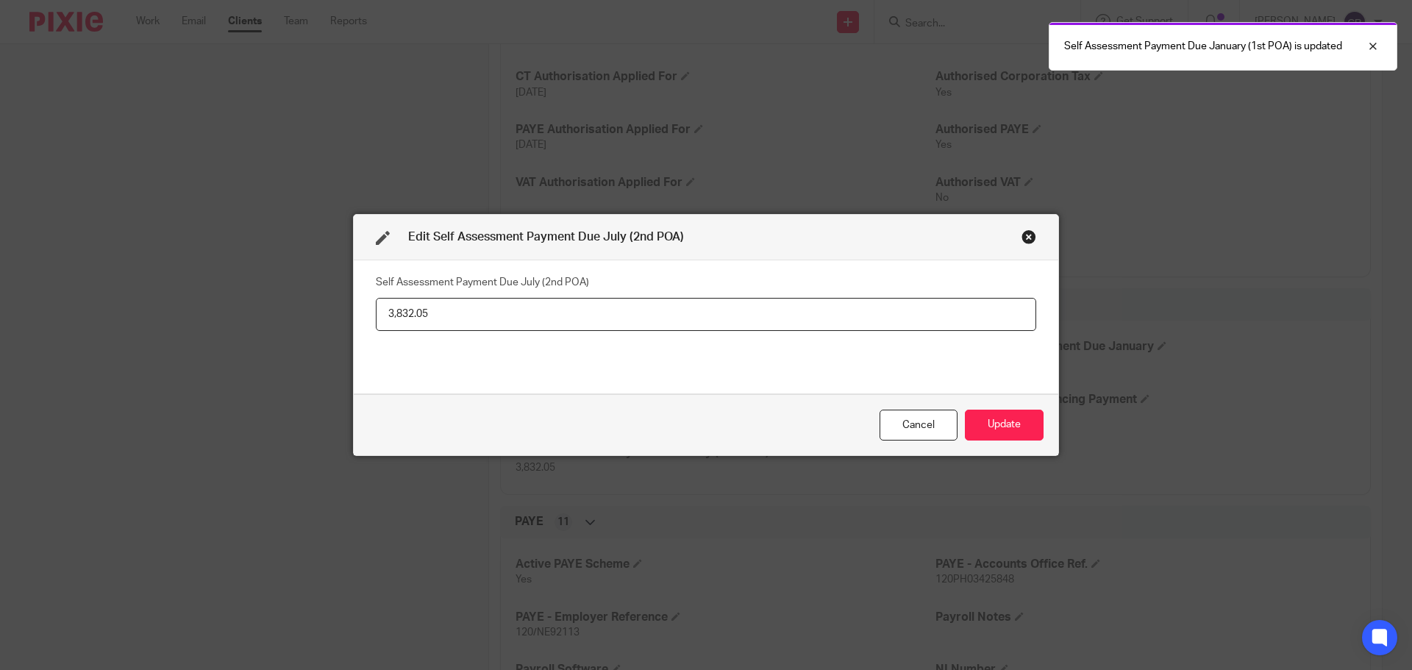
click at [416, 313] on input "3,832.05" at bounding box center [706, 314] width 660 height 33
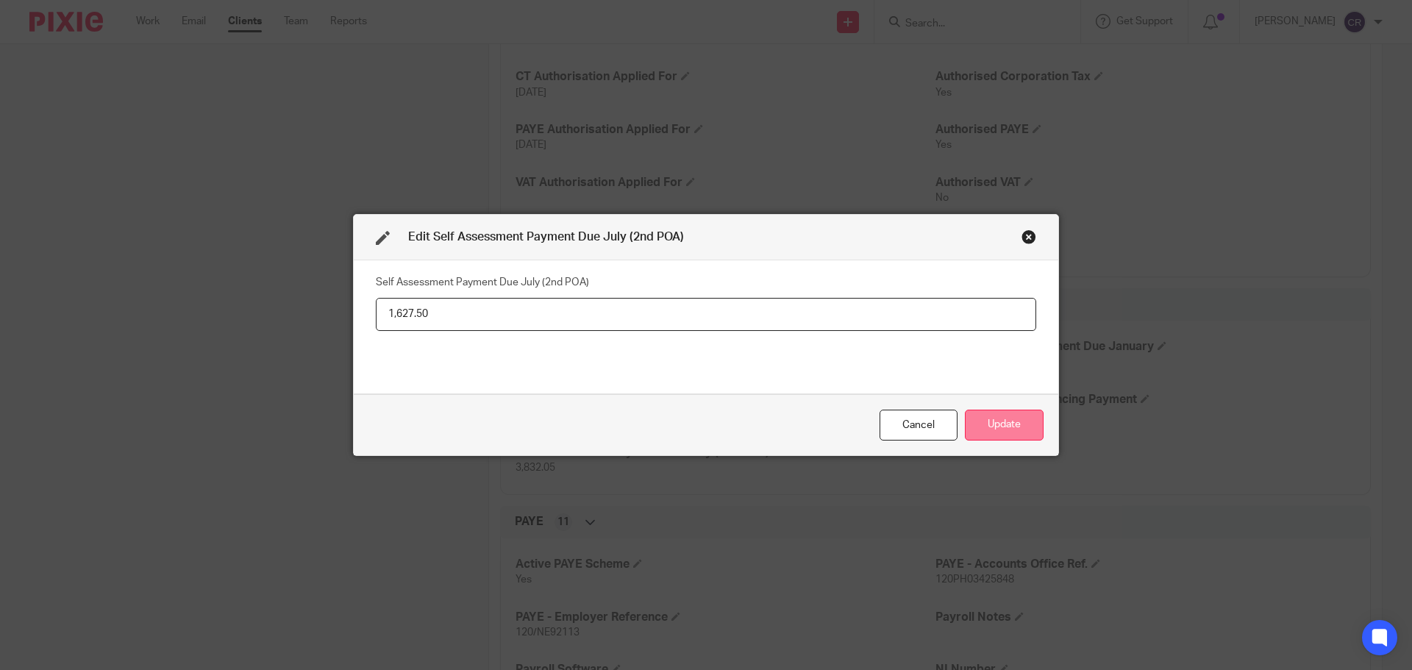
type input "1,627.50"
click at [979, 421] on button "Update" at bounding box center [1004, 426] width 79 height 32
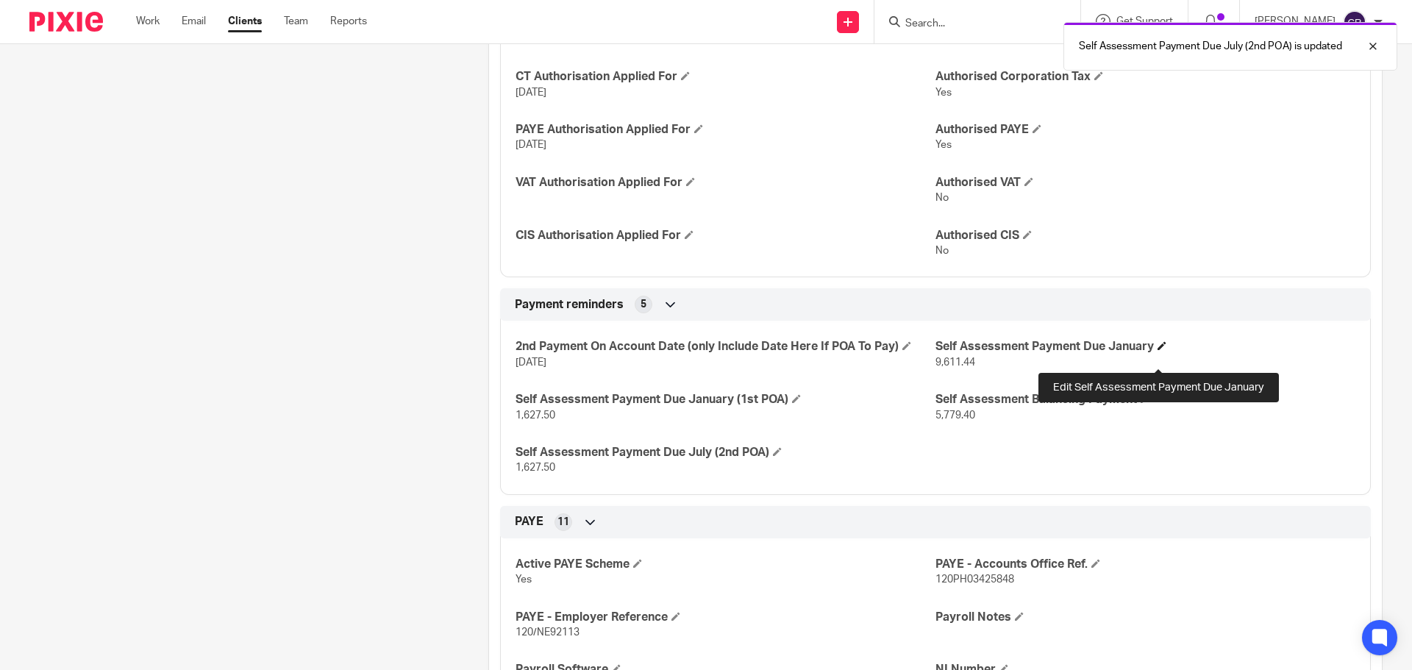
click at [1159, 350] on span at bounding box center [1161, 345] width 9 height 9
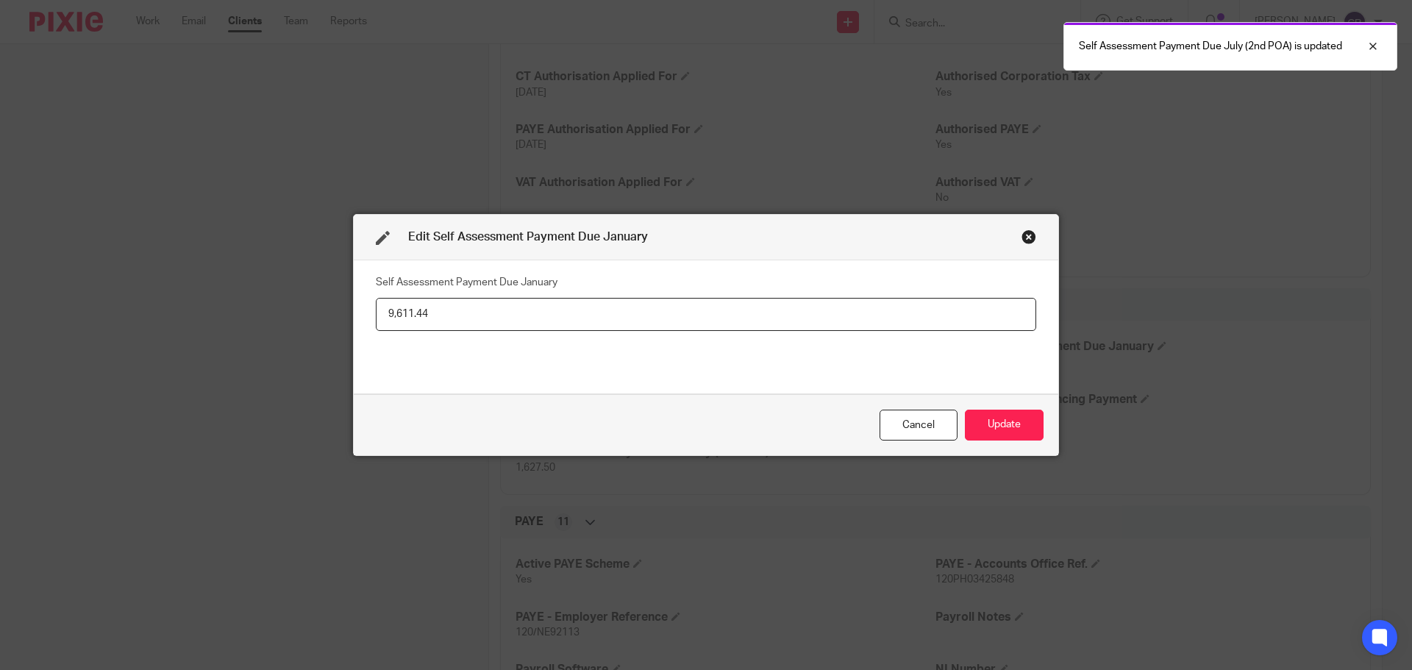
drag, startPoint x: 416, startPoint y: 318, endPoint x: 301, endPoint y: 317, distance: 114.7
click at [303, 318] on div "Edit Self Assessment Payment Due January Self Assessment Payment Due January 9,…" at bounding box center [706, 335] width 1412 height 670
type input "7,406.90"
click at [1014, 421] on button "Update" at bounding box center [1004, 426] width 79 height 32
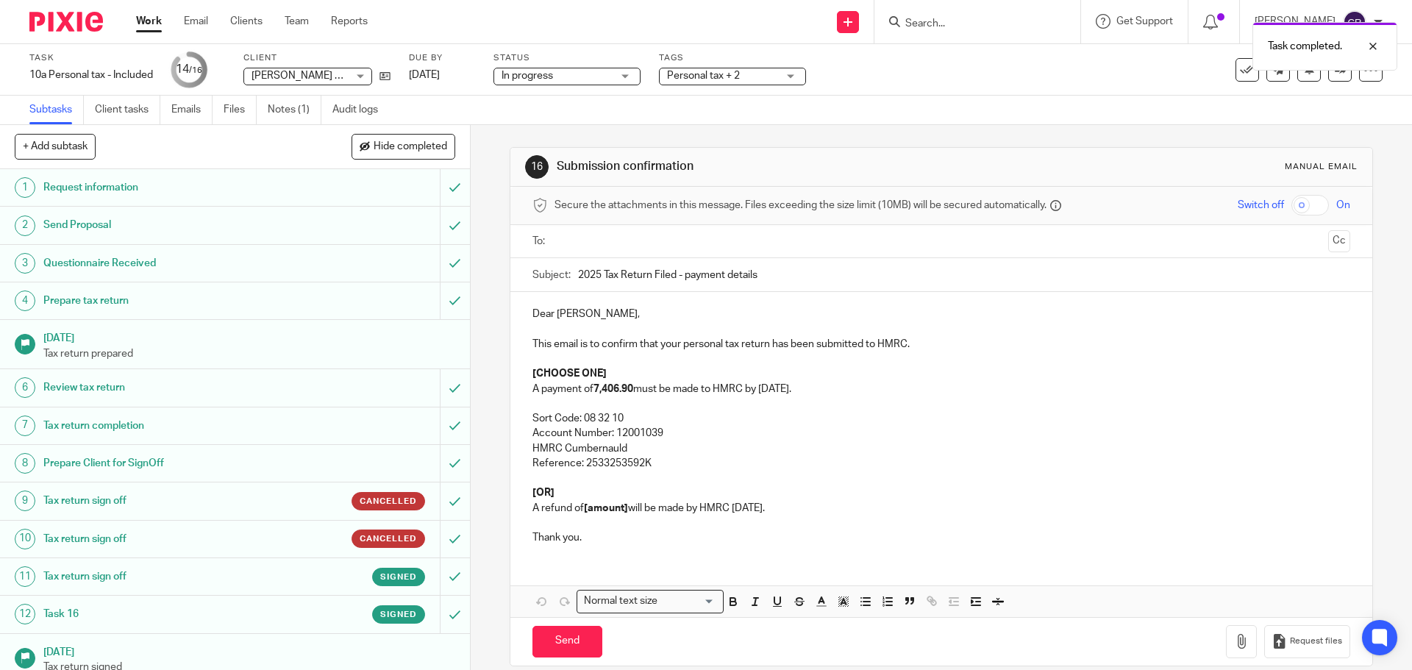
click at [594, 391] on strong "7,406.90" at bounding box center [613, 389] width 40 height 10
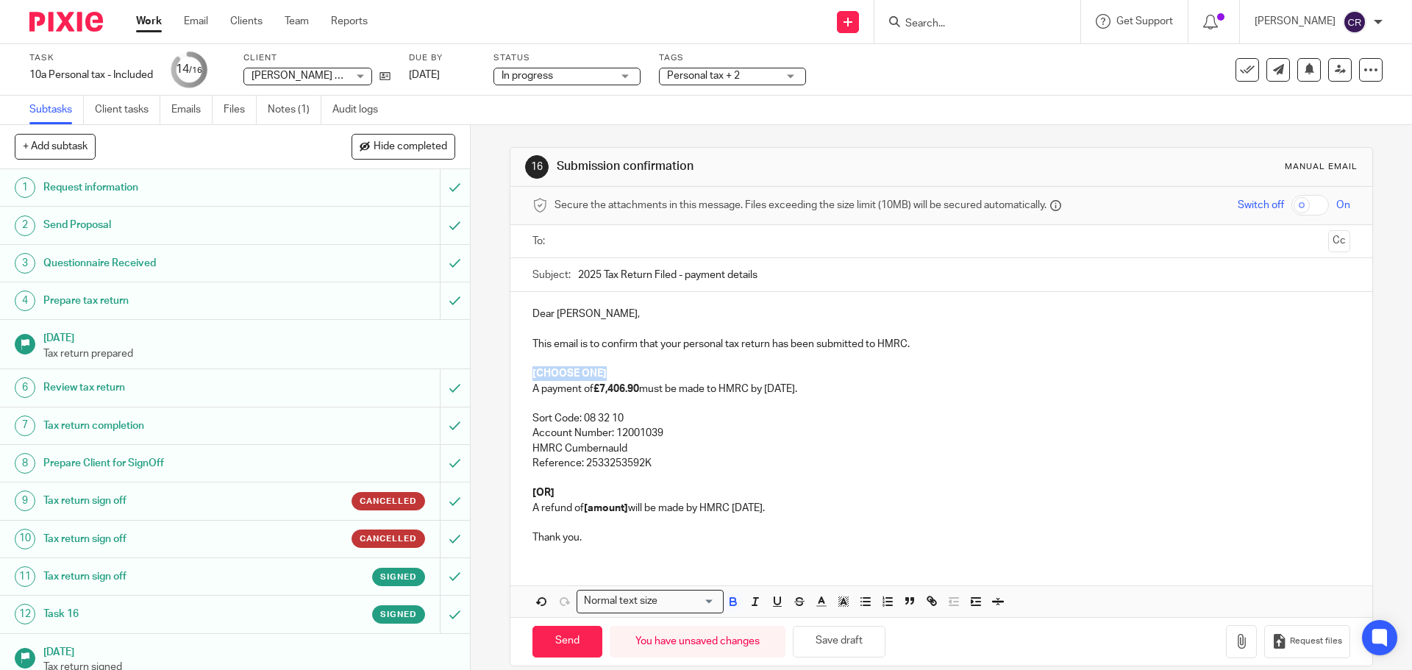
drag, startPoint x: 617, startPoint y: 376, endPoint x: 523, endPoint y: 379, distance: 94.2
click at [523, 379] on div "Dear [PERSON_NAME], This email is to confirm that your personal tax return has …" at bounding box center [940, 424] width 861 height 264
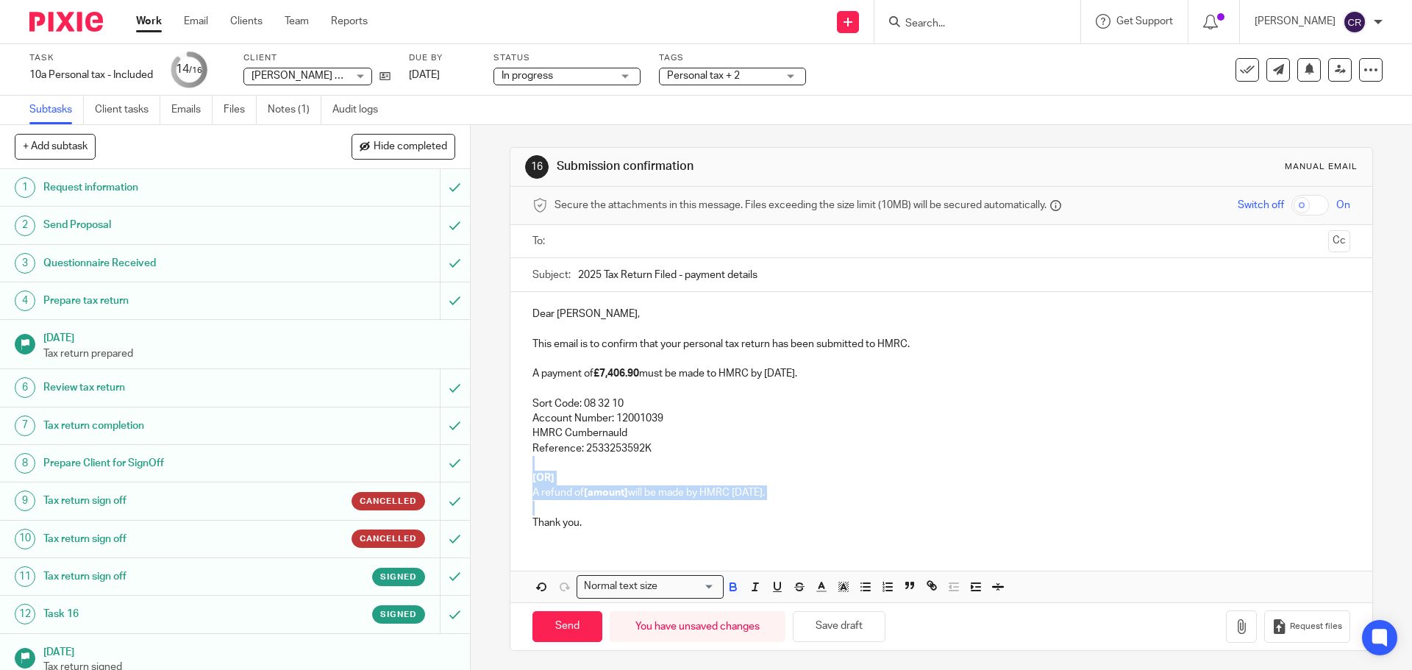
drag, startPoint x: 543, startPoint y: 510, endPoint x: 522, endPoint y: 469, distance: 45.4
click at [522, 469] on div "Dear [PERSON_NAME], This email is to confirm that your personal tax return has …" at bounding box center [940, 416] width 861 height 249
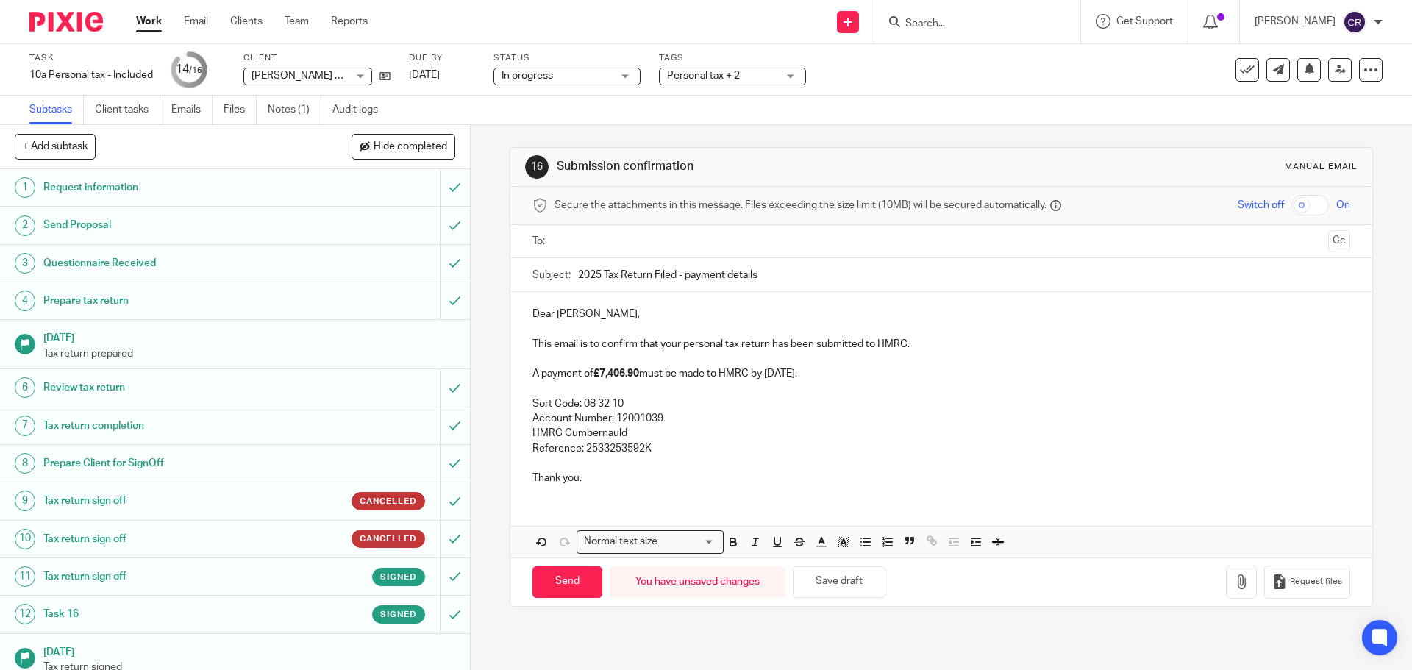
click at [638, 243] on input "text" at bounding box center [941, 241] width 762 height 17
drag, startPoint x: 646, startPoint y: 262, endPoint x: 669, endPoint y: 303, distance: 46.4
click at [571, 591] on input "Send" at bounding box center [567, 585] width 70 height 32
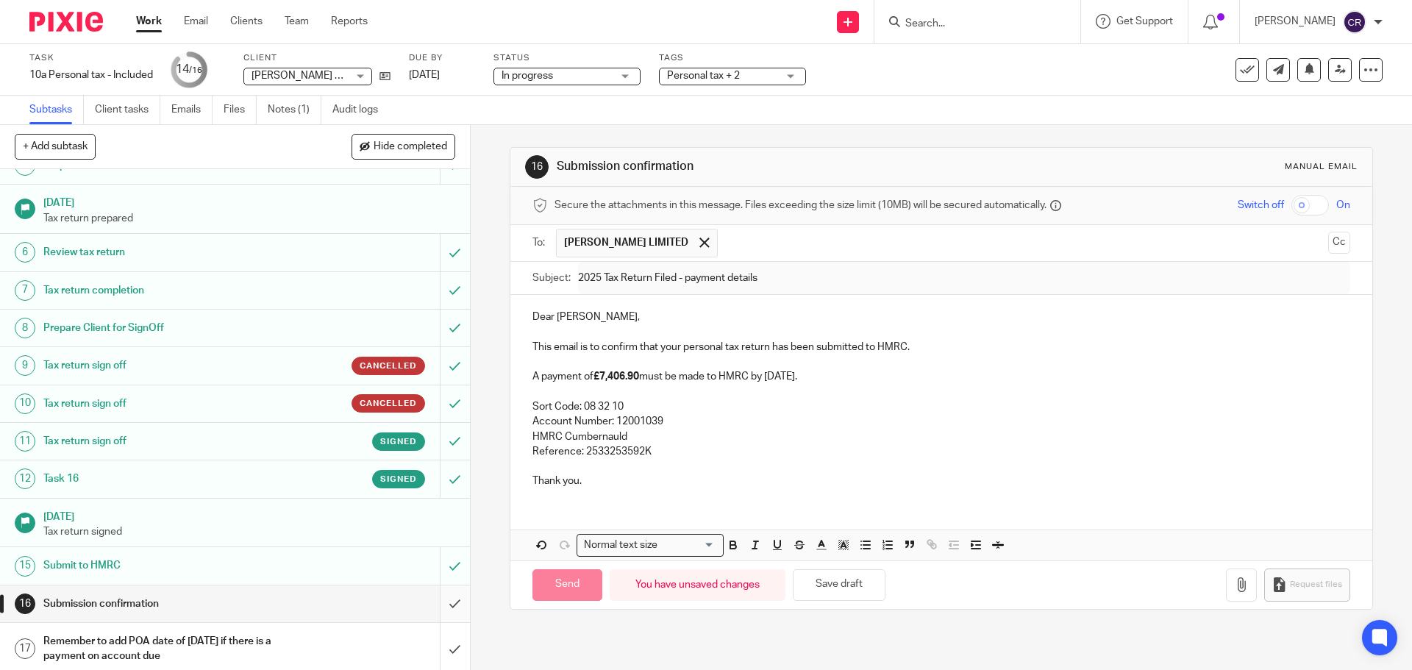
scroll to position [141, 0]
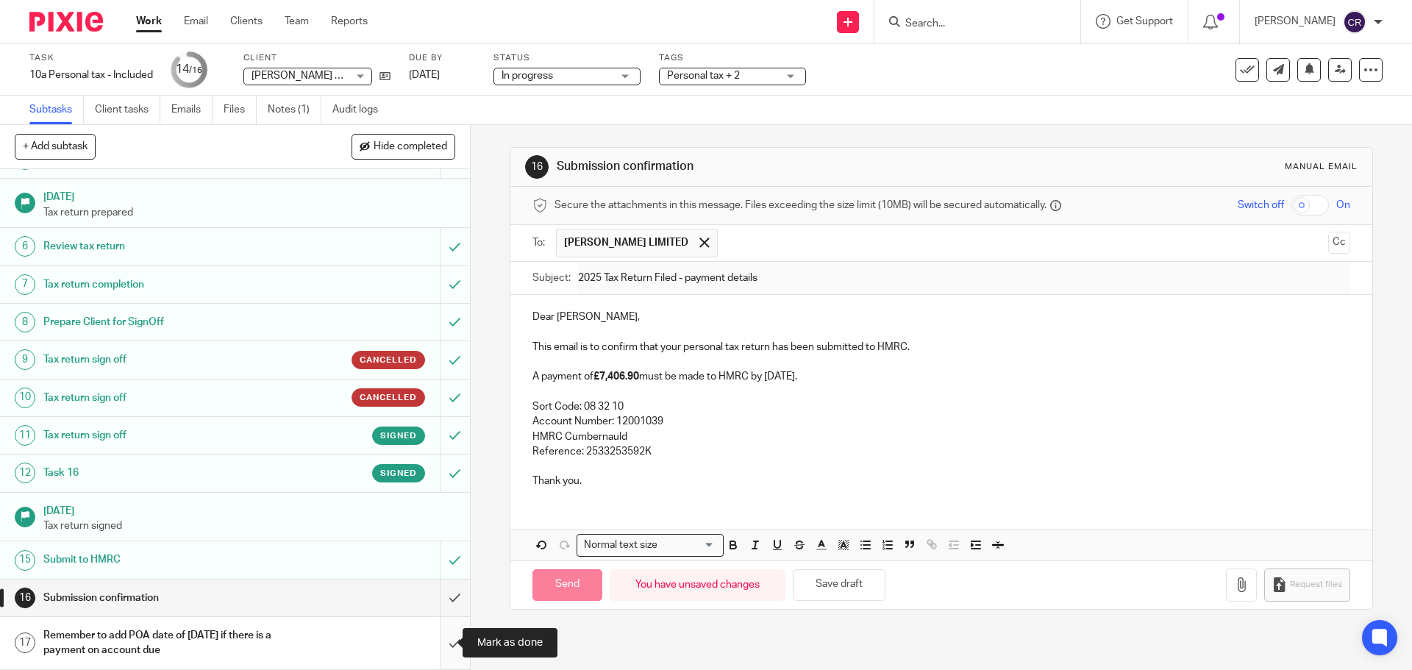
click at [440, 648] on input "submit" at bounding box center [235, 643] width 470 height 52
type input "Sent"
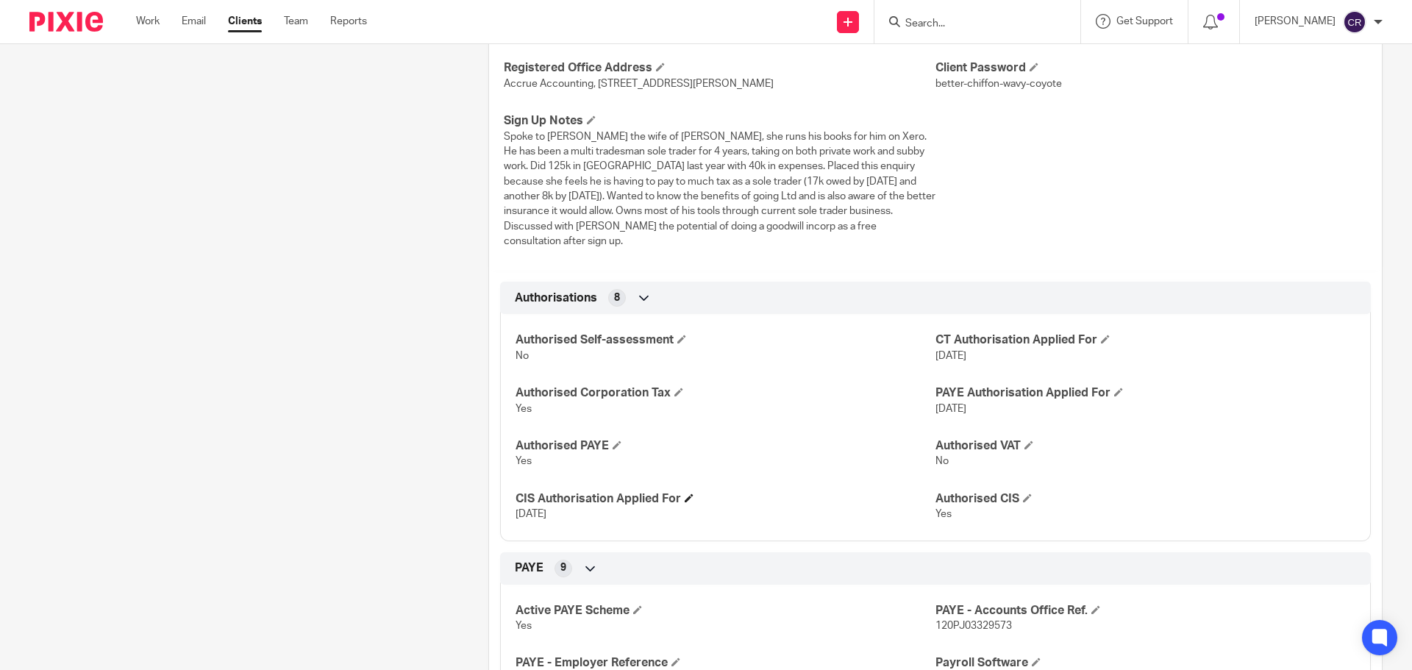
scroll to position [368, 0]
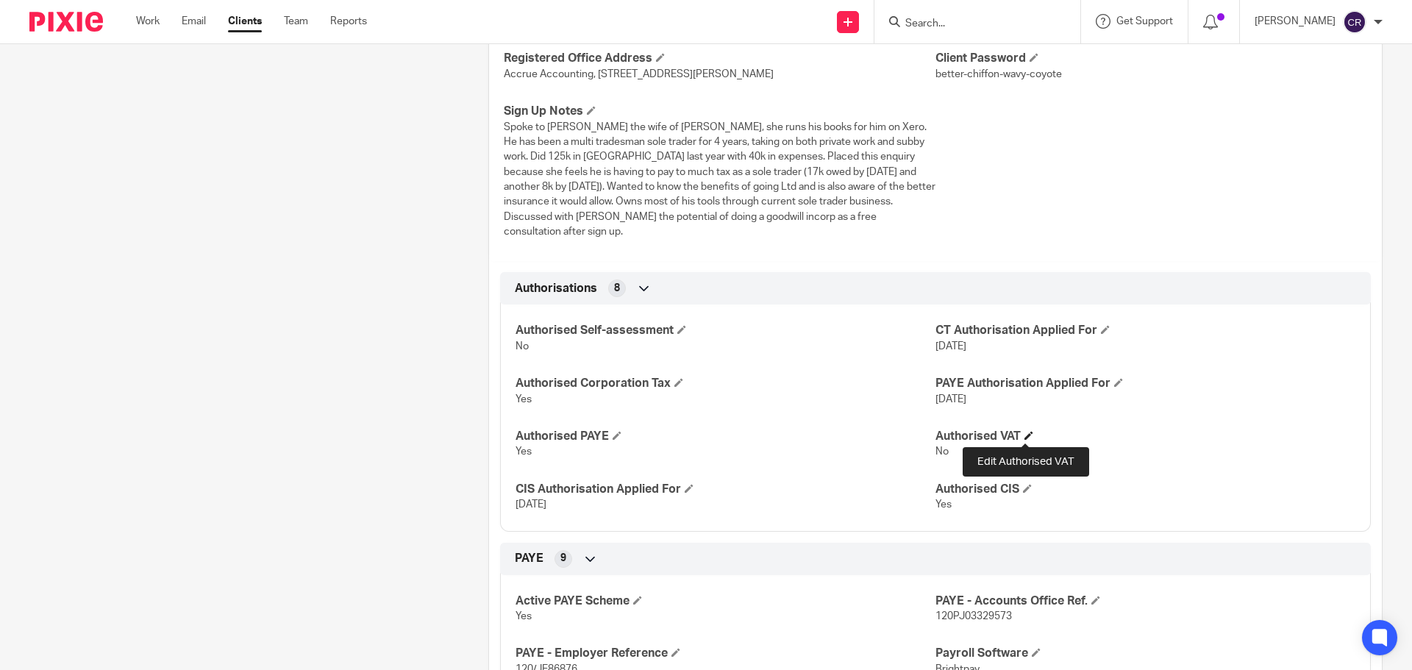
click at [1024, 435] on span at bounding box center [1028, 435] width 9 height 9
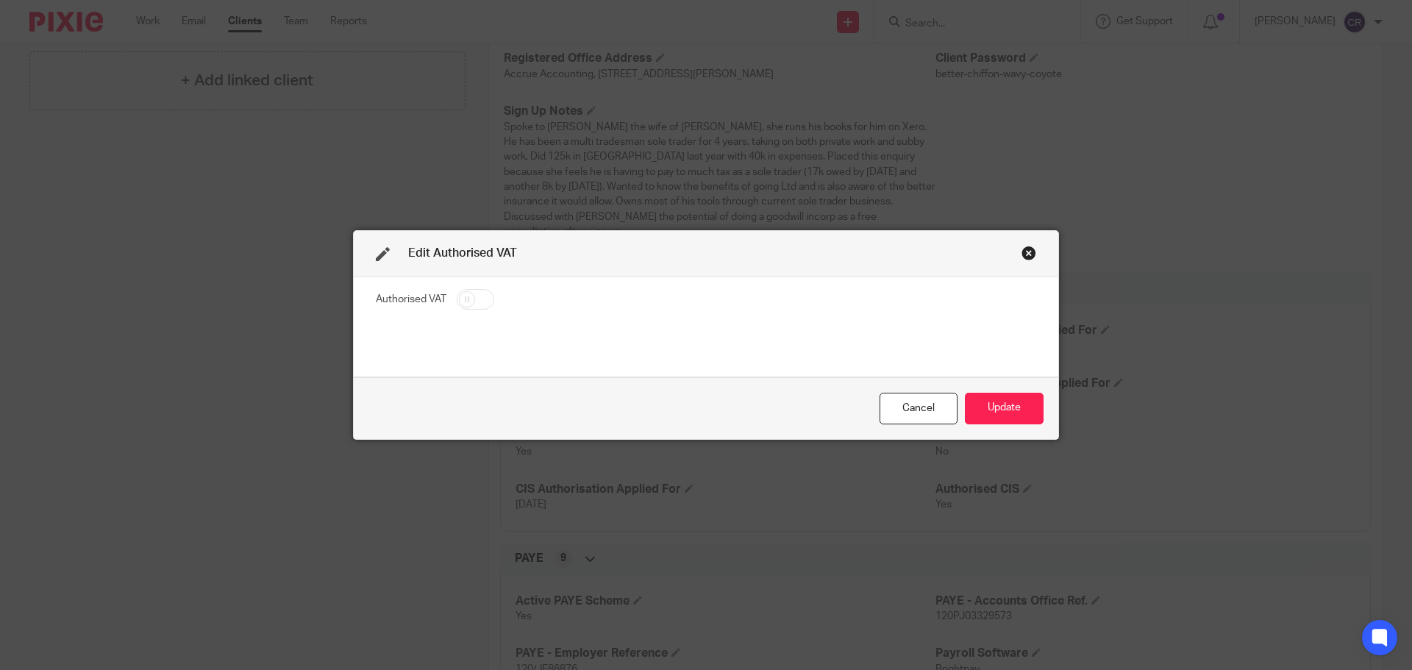
click at [462, 299] on input "checkbox" at bounding box center [475, 299] width 37 height 21
checkbox input "true"
click at [1015, 406] on button "Update" at bounding box center [1004, 409] width 79 height 32
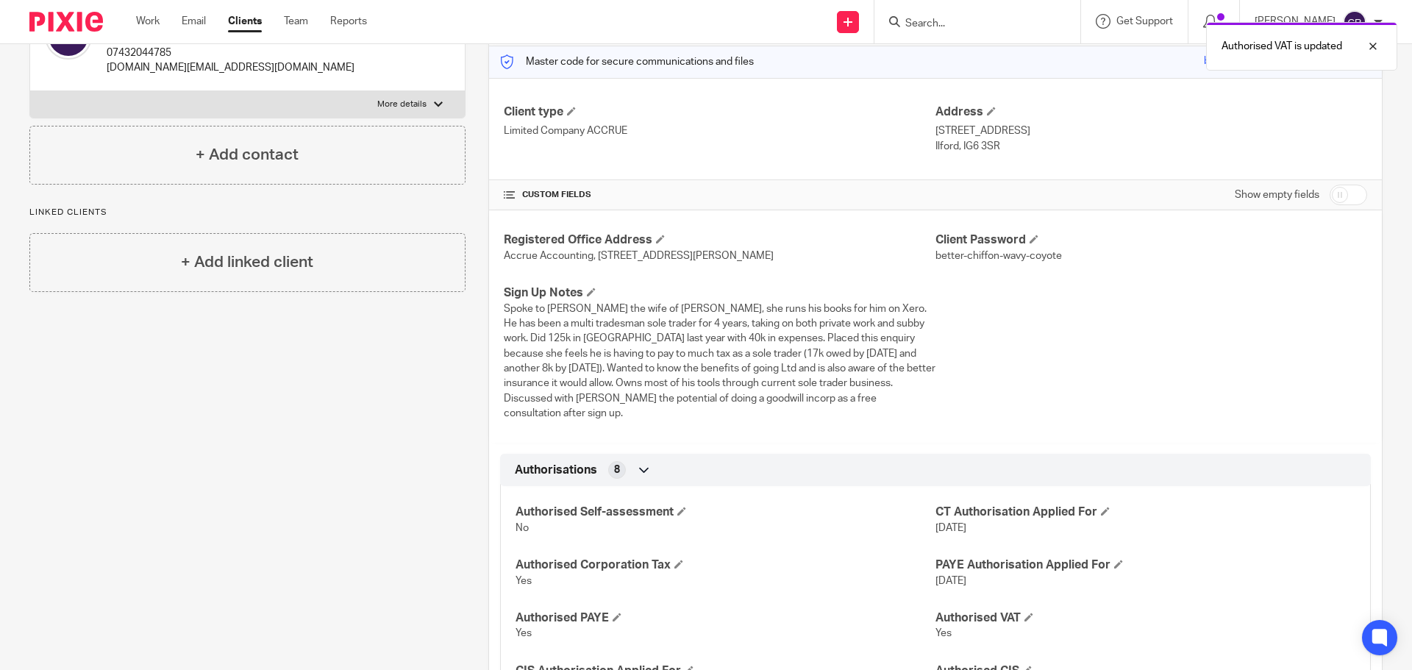
scroll to position [0, 0]
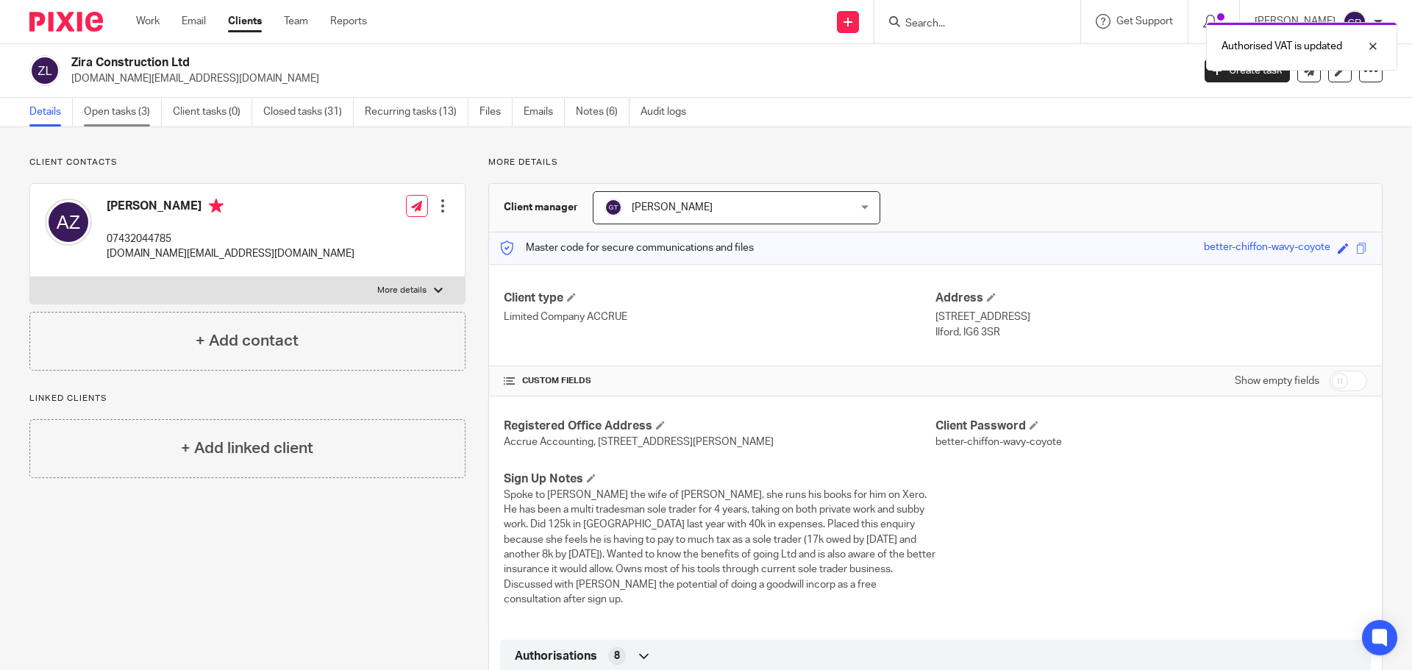
click at [143, 113] on link "Open tasks (3)" at bounding box center [123, 112] width 78 height 29
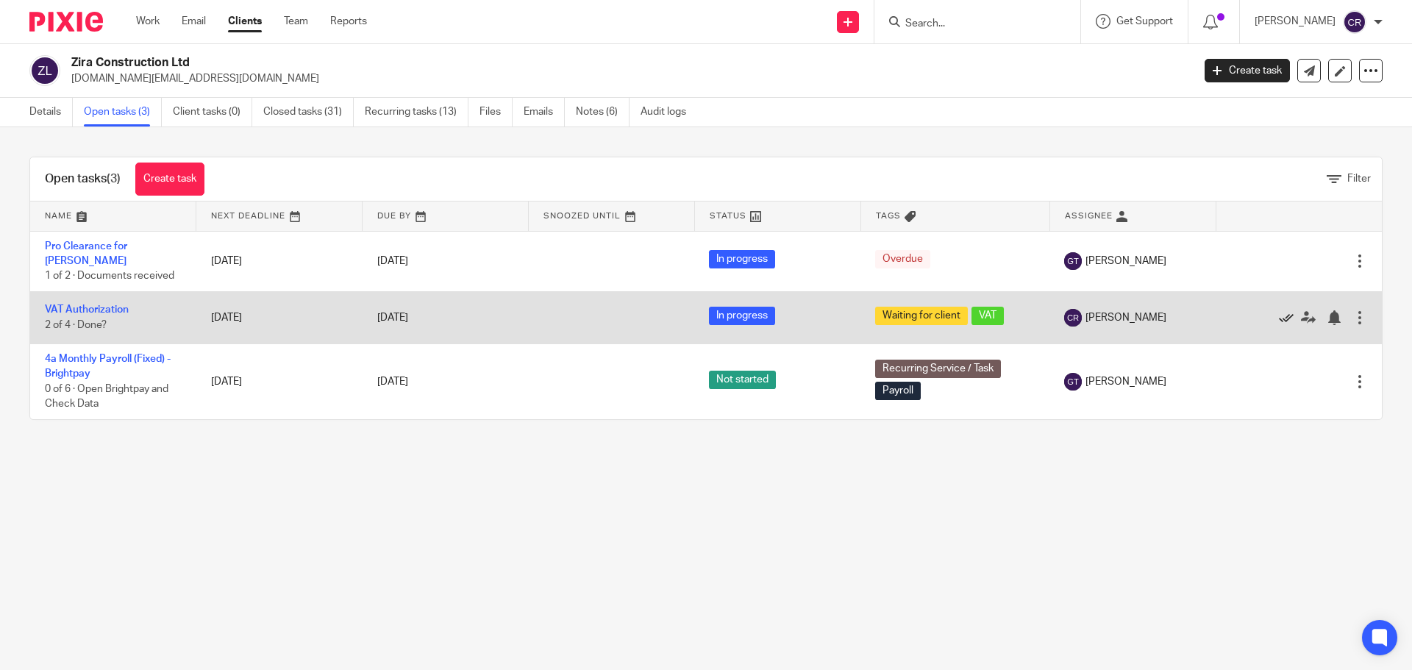
click at [1279, 311] on icon at bounding box center [1286, 317] width 15 height 15
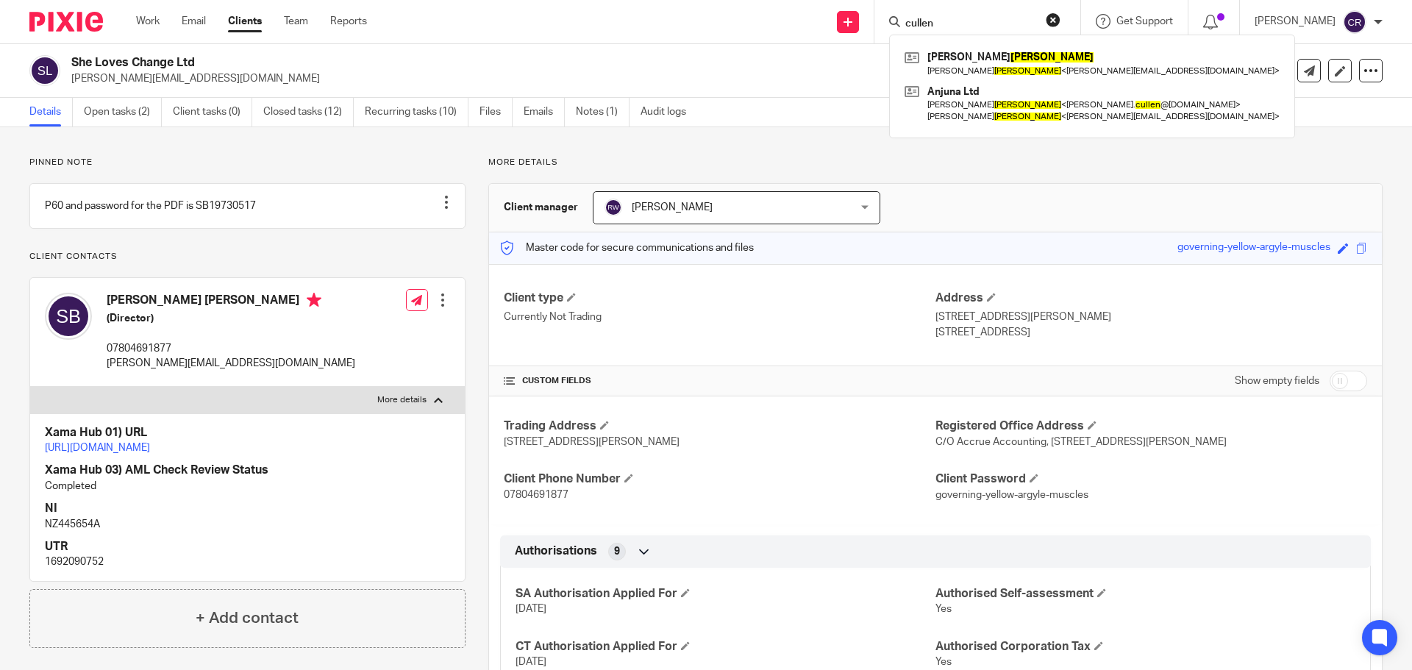
click at [1065, 10] on div "cullen Sarah Cullen Sarah Cullen < sarah@updogdowndog.net > Anjuna Ltd Anthony …" at bounding box center [977, 21] width 206 height 43
click at [1053, 15] on button "reset" at bounding box center [1053, 19] width 15 height 15
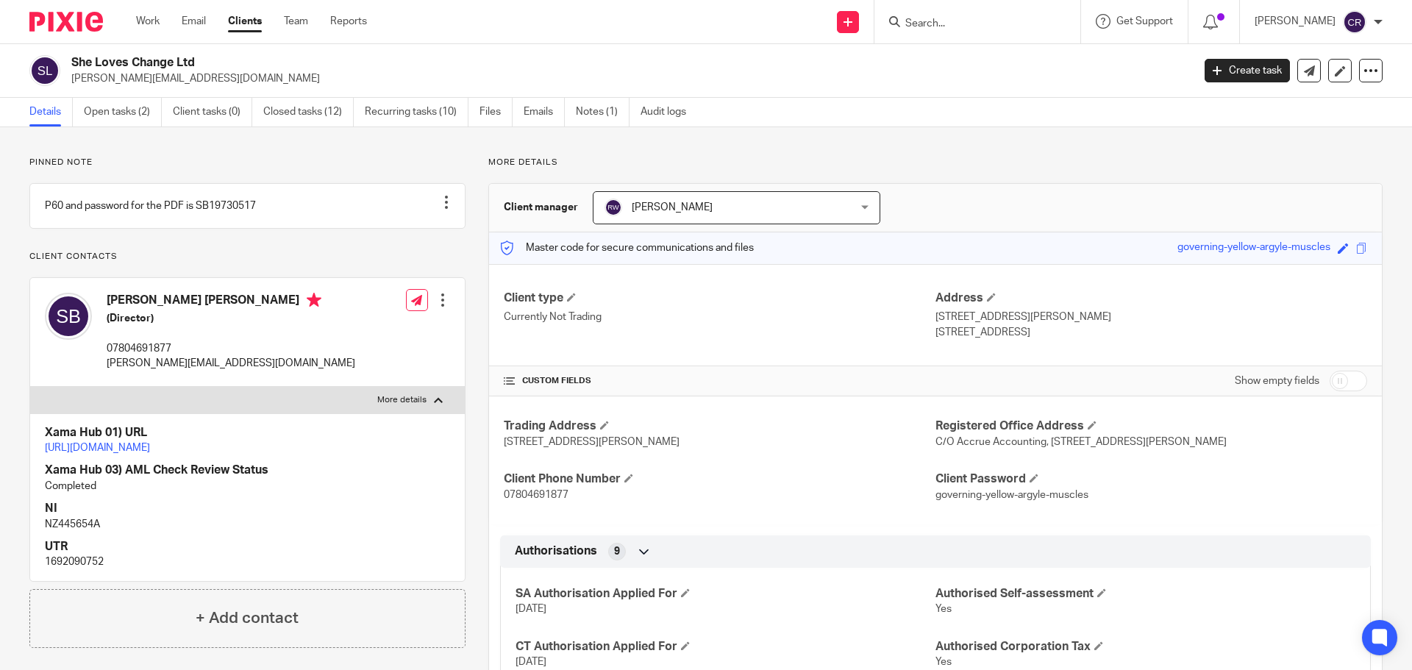
click at [940, 18] on input "Search" at bounding box center [970, 24] width 132 height 13
click at [949, 21] on input "Search" at bounding box center [970, 24] width 132 height 13
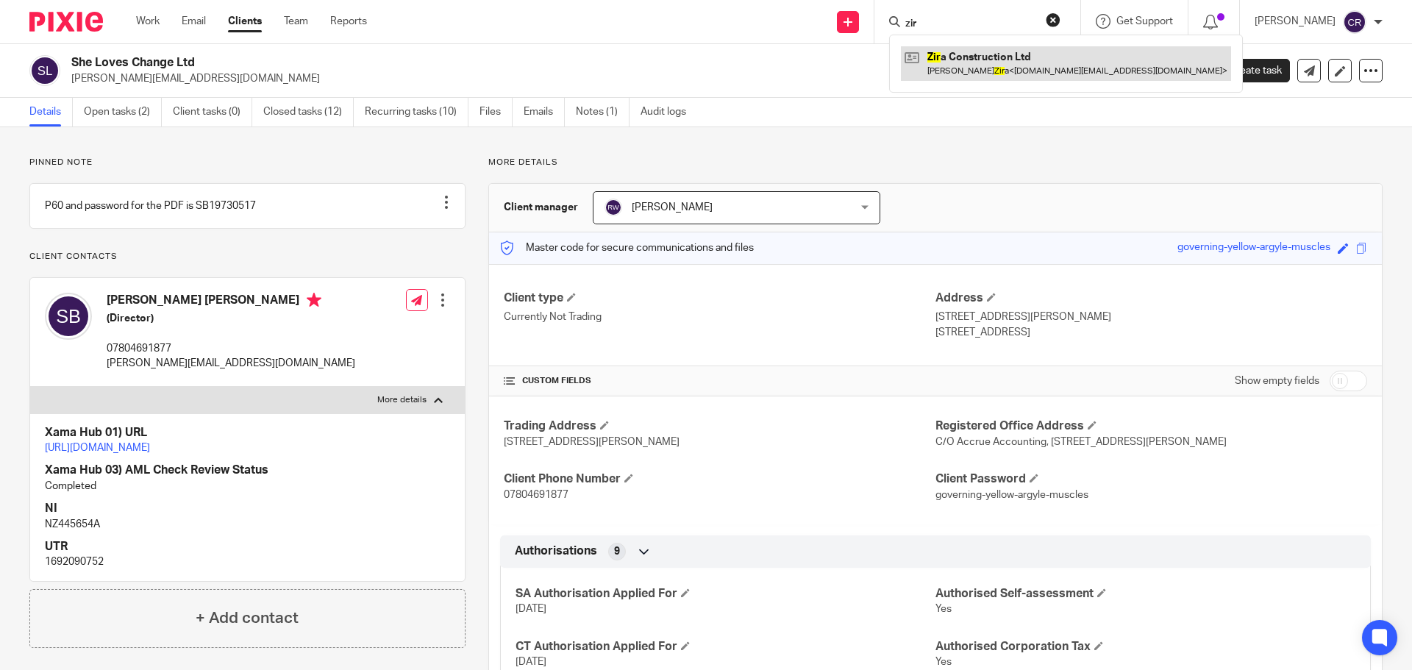
type input "zir"
click at [1038, 61] on link at bounding box center [1066, 63] width 330 height 34
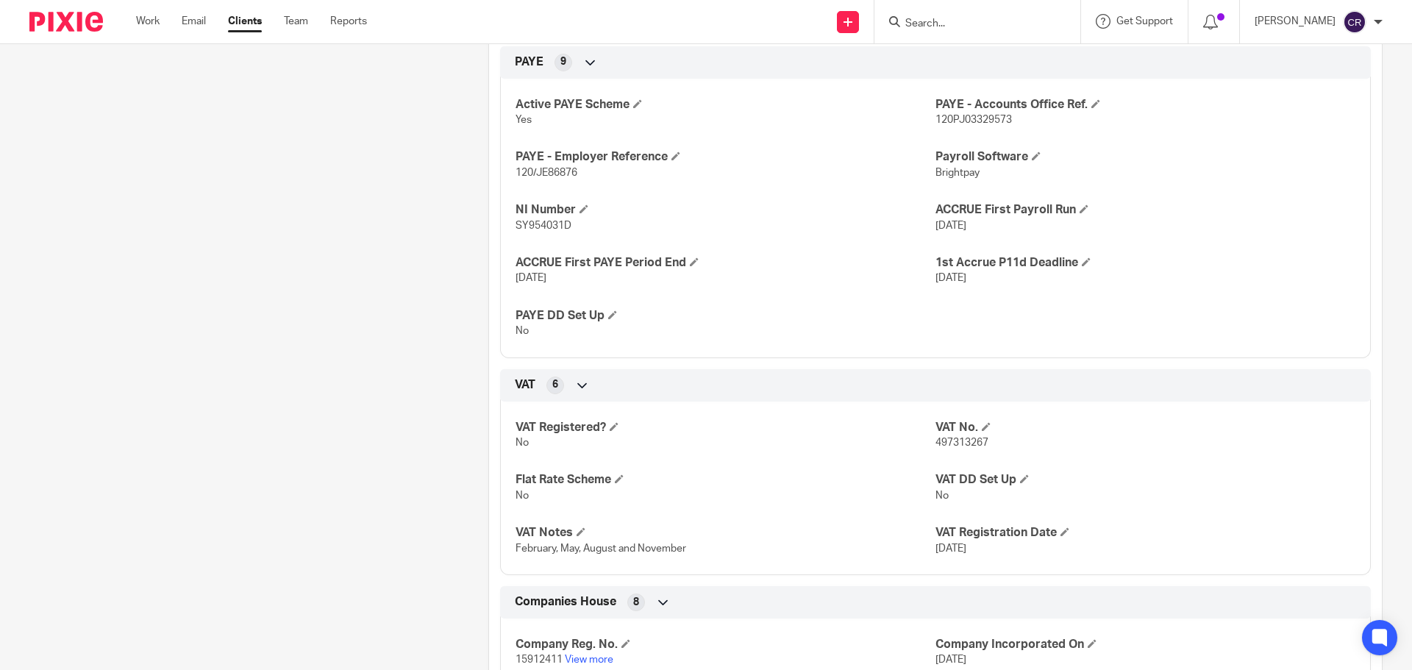
scroll to position [882, 0]
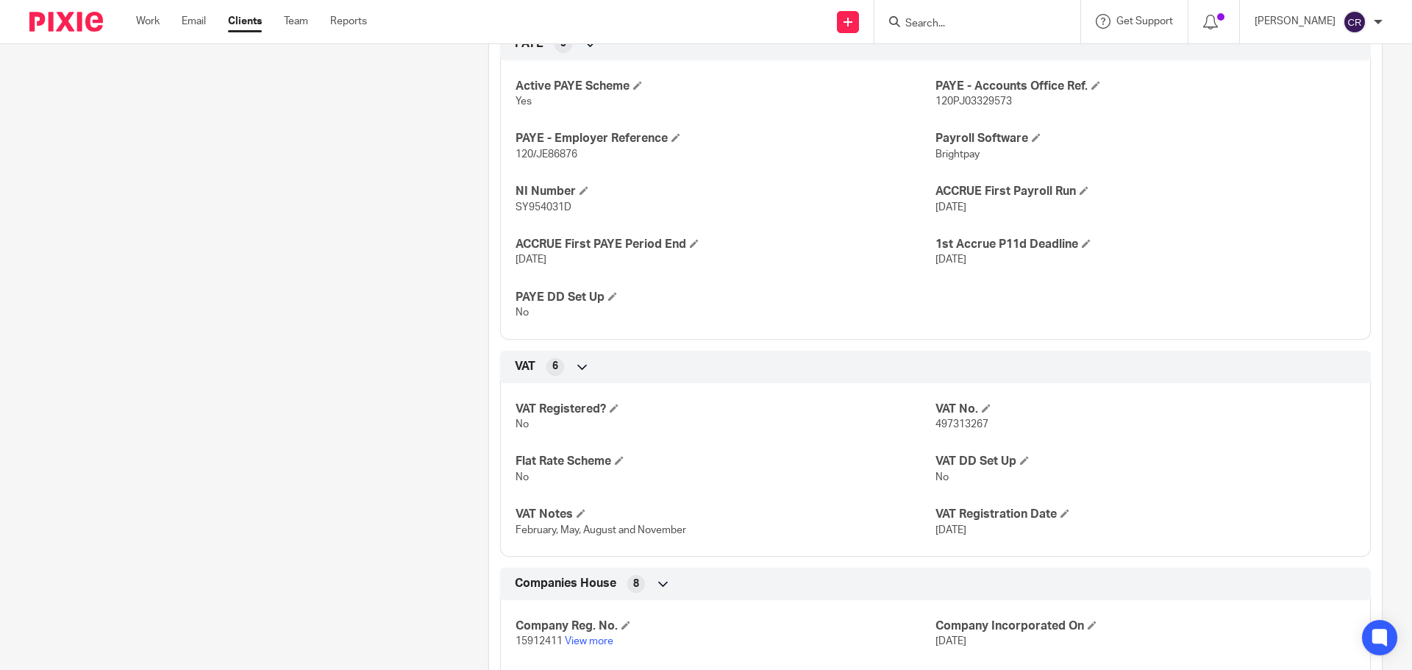
click at [970, 420] on span "497313267" at bounding box center [961, 424] width 53 height 10
copy span "497313267"
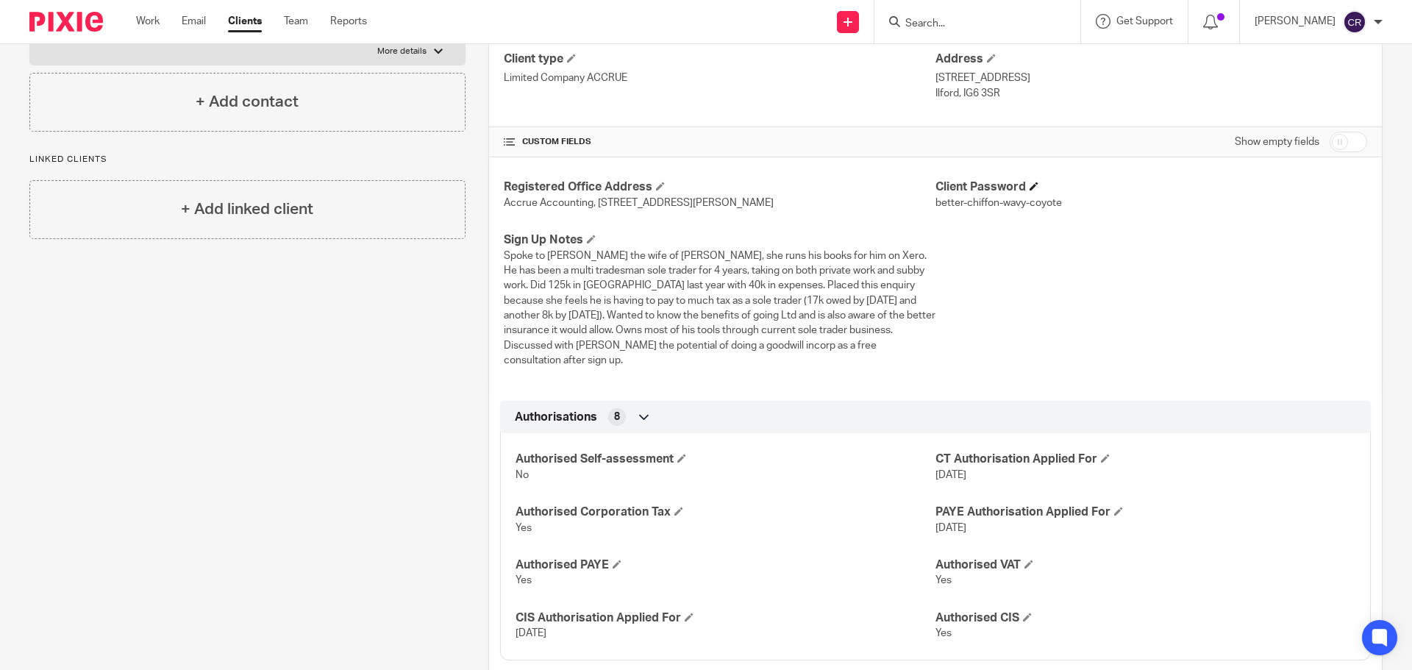
scroll to position [221, 0]
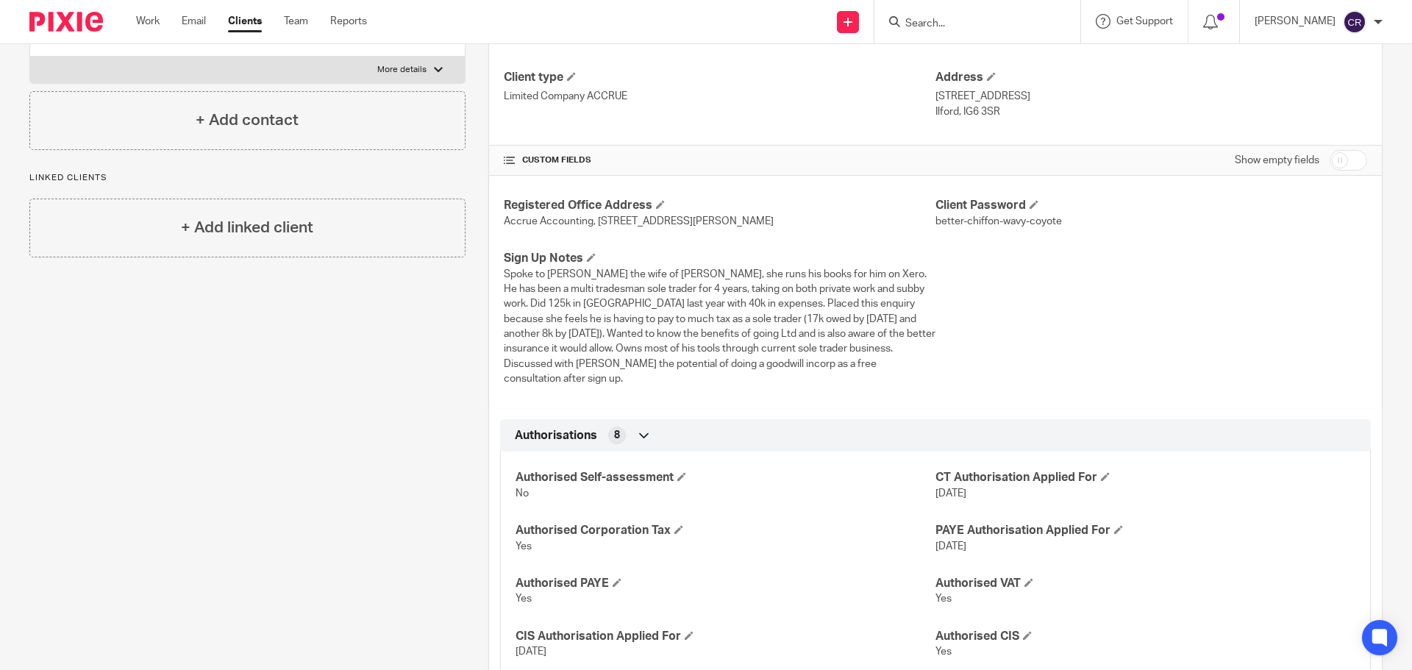
click at [1329, 162] on input "checkbox" at bounding box center [1347, 160] width 37 height 21
checkbox input "true"
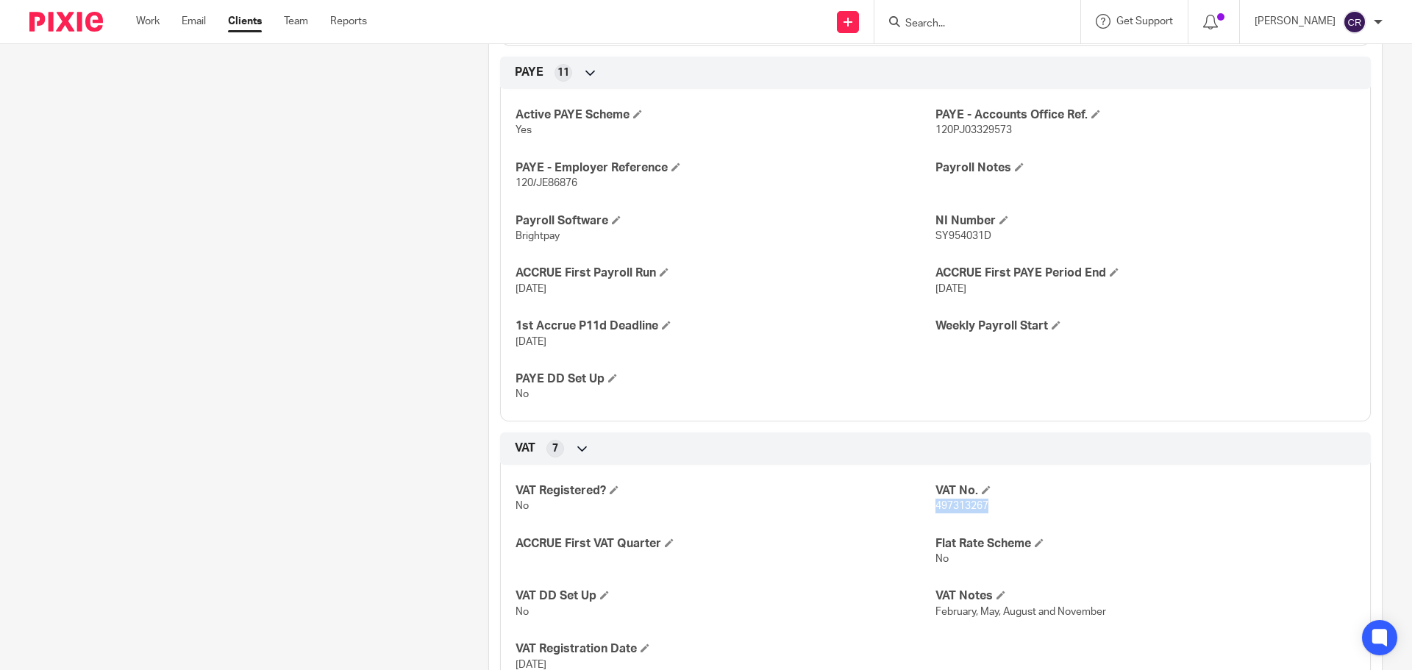
scroll to position [1250, 0]
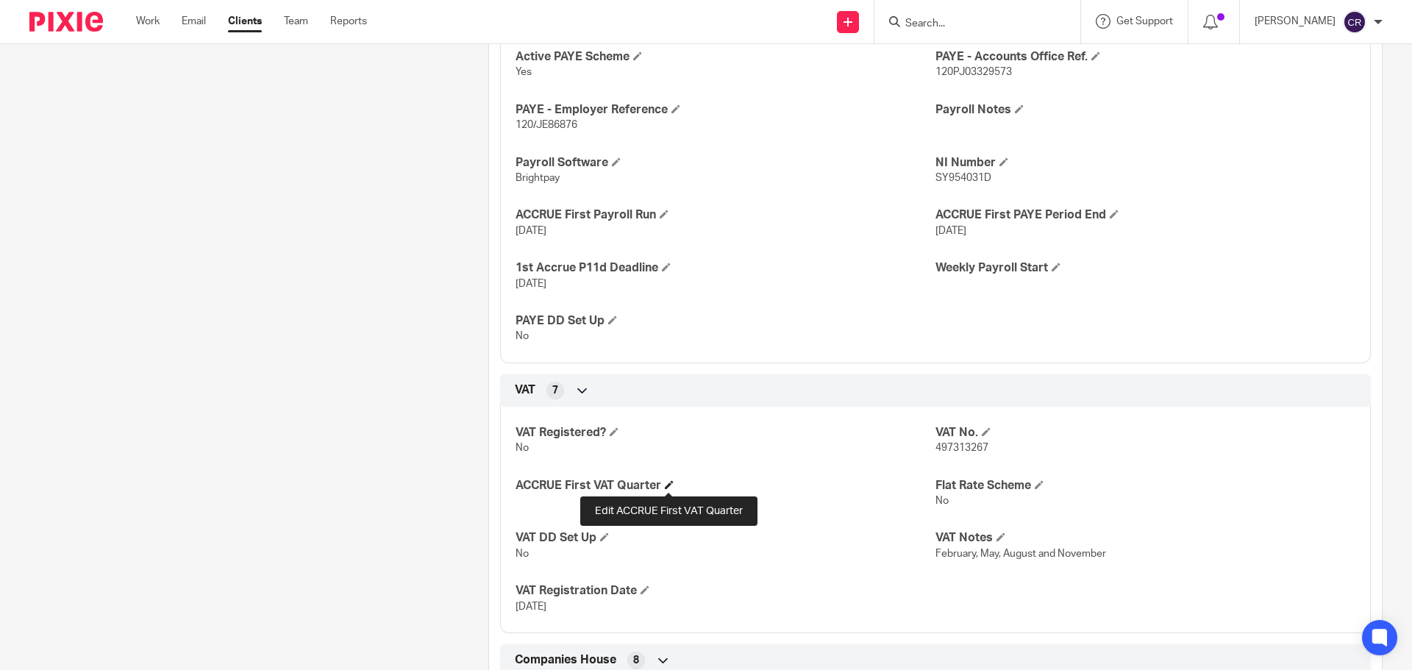
click at [668, 485] on span at bounding box center [669, 484] width 9 height 9
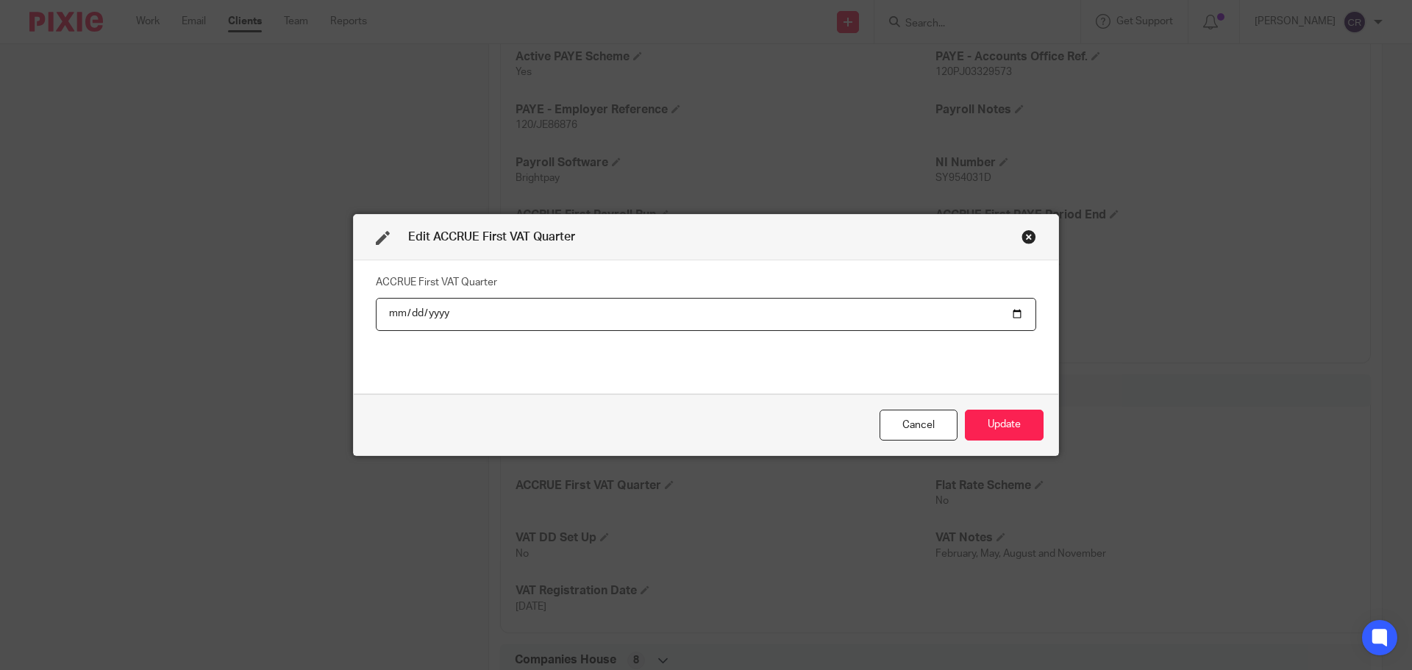
click at [1009, 316] on input "date" at bounding box center [706, 314] width 660 height 33
type input "[DATE]"
click at [991, 438] on button "Update" at bounding box center [1004, 426] width 79 height 32
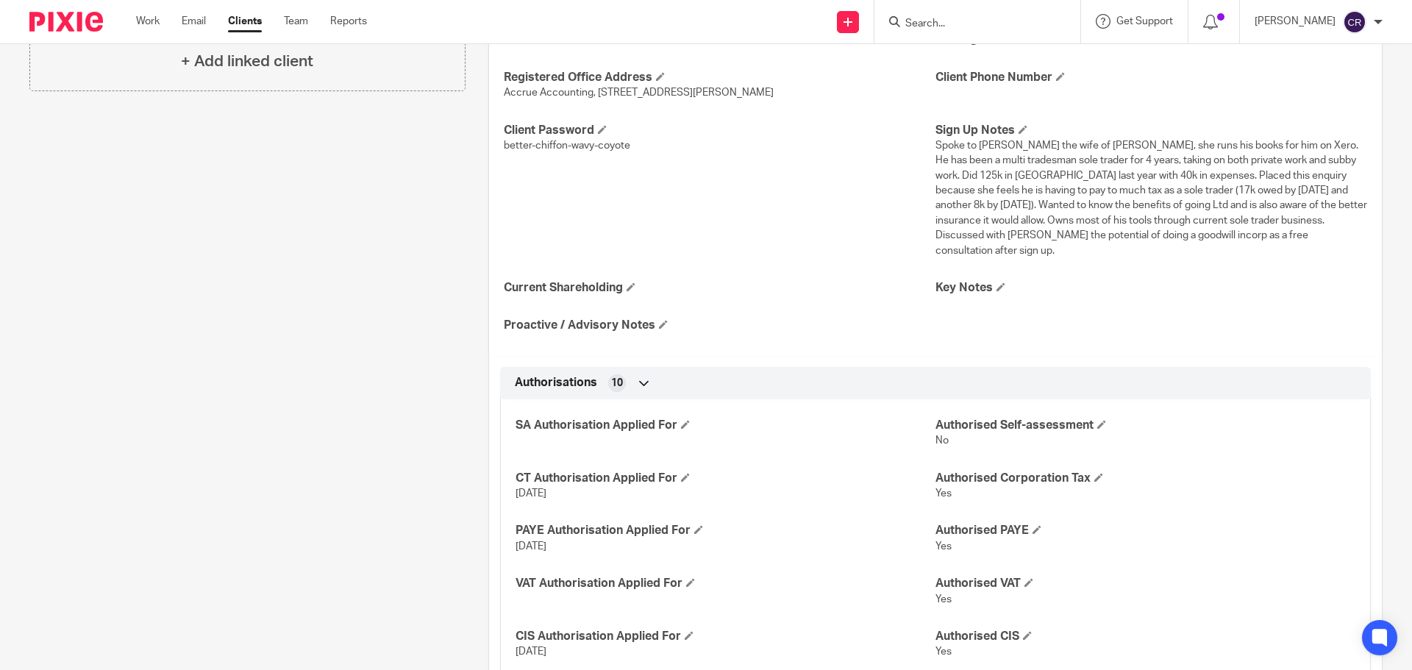
scroll to position [0, 0]
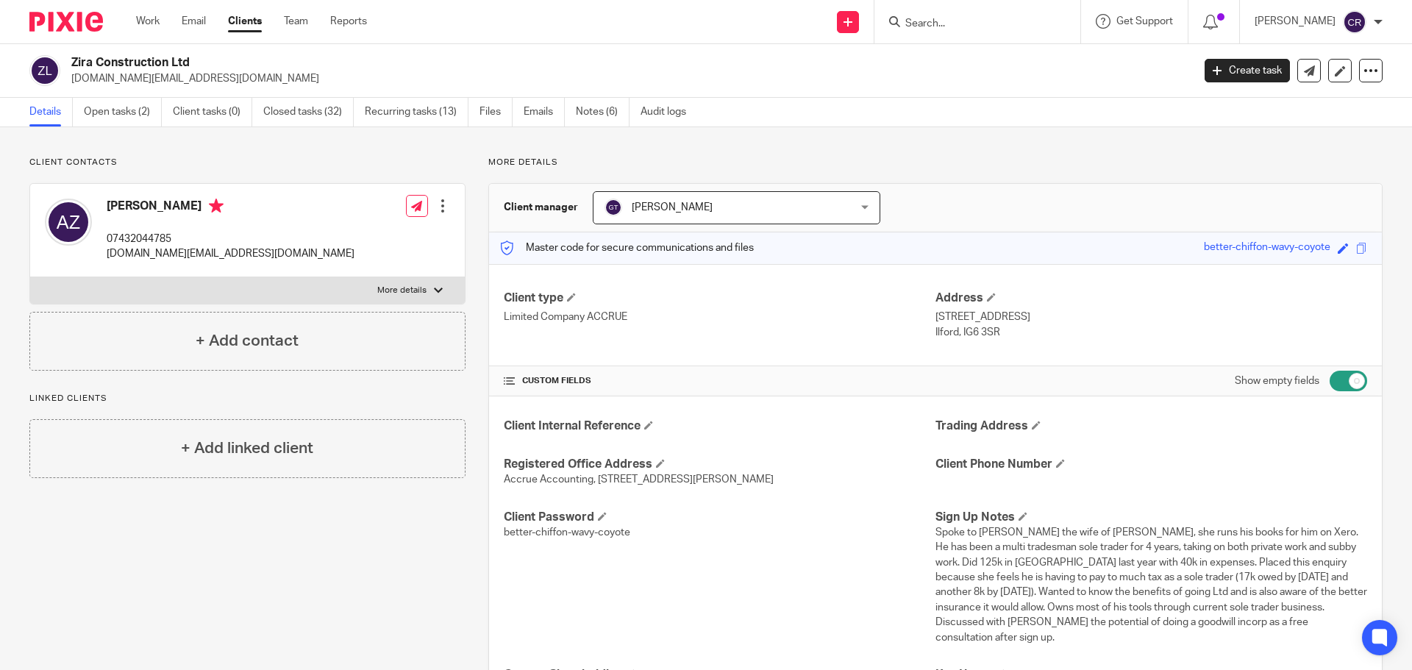
click at [956, 26] on input "Search" at bounding box center [970, 24] width 132 height 13
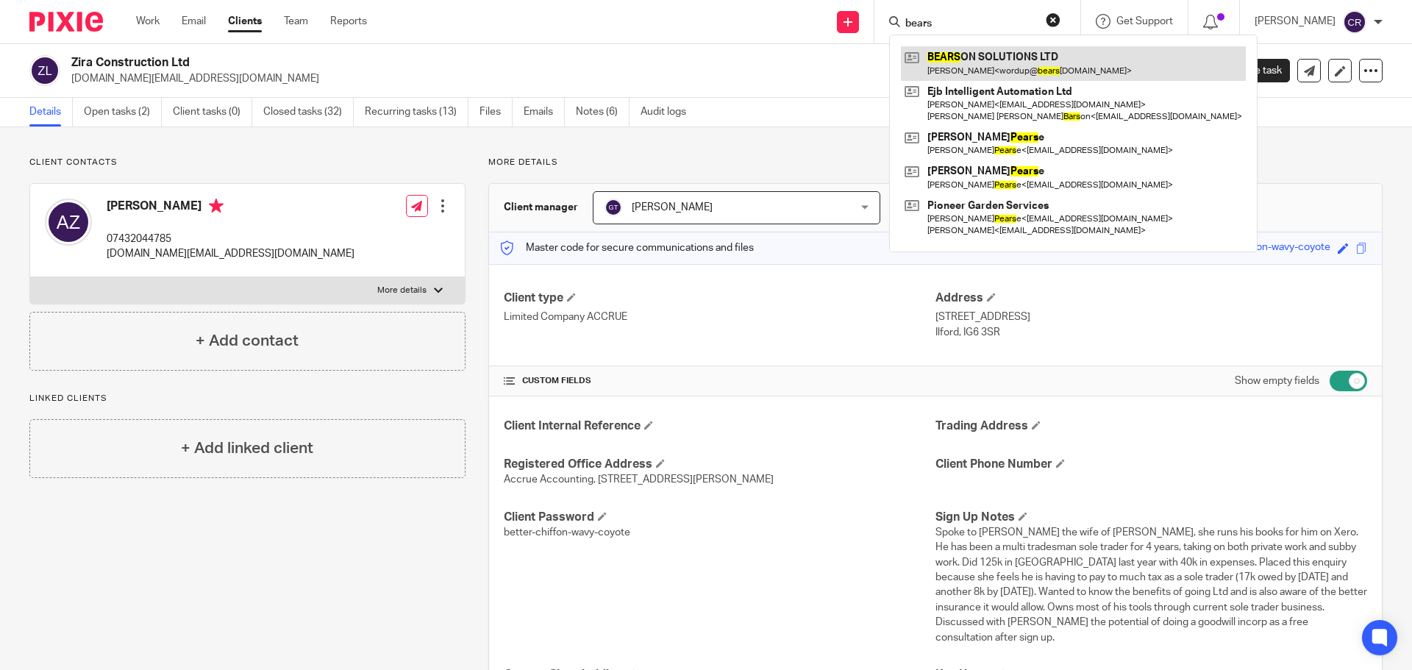
type input "bears"
click at [1001, 70] on link at bounding box center [1073, 63] width 345 height 34
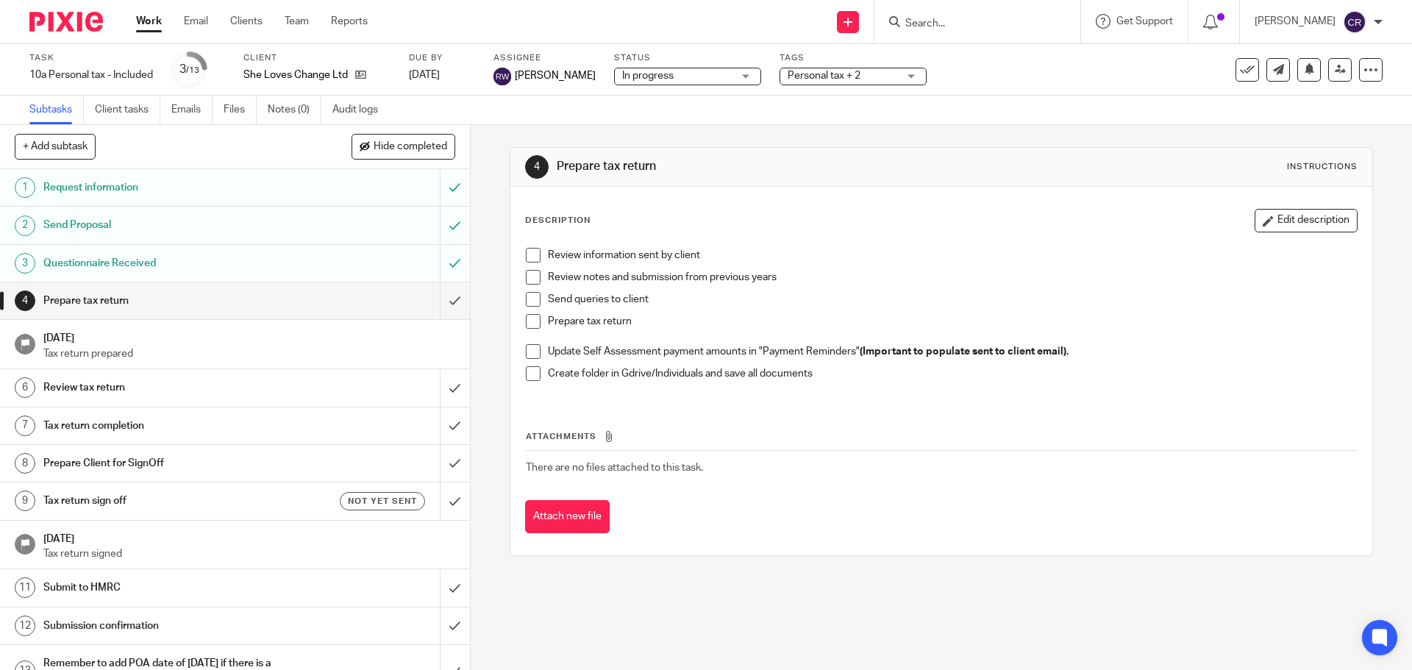
click at [820, 91] on div "Task 10a Personal tax - Included Save 10a Personal tax - Included 3 /13 Client …" at bounding box center [706, 69] width 1412 height 51
click at [824, 79] on span "Personal tax + 2" at bounding box center [823, 76] width 73 height 10
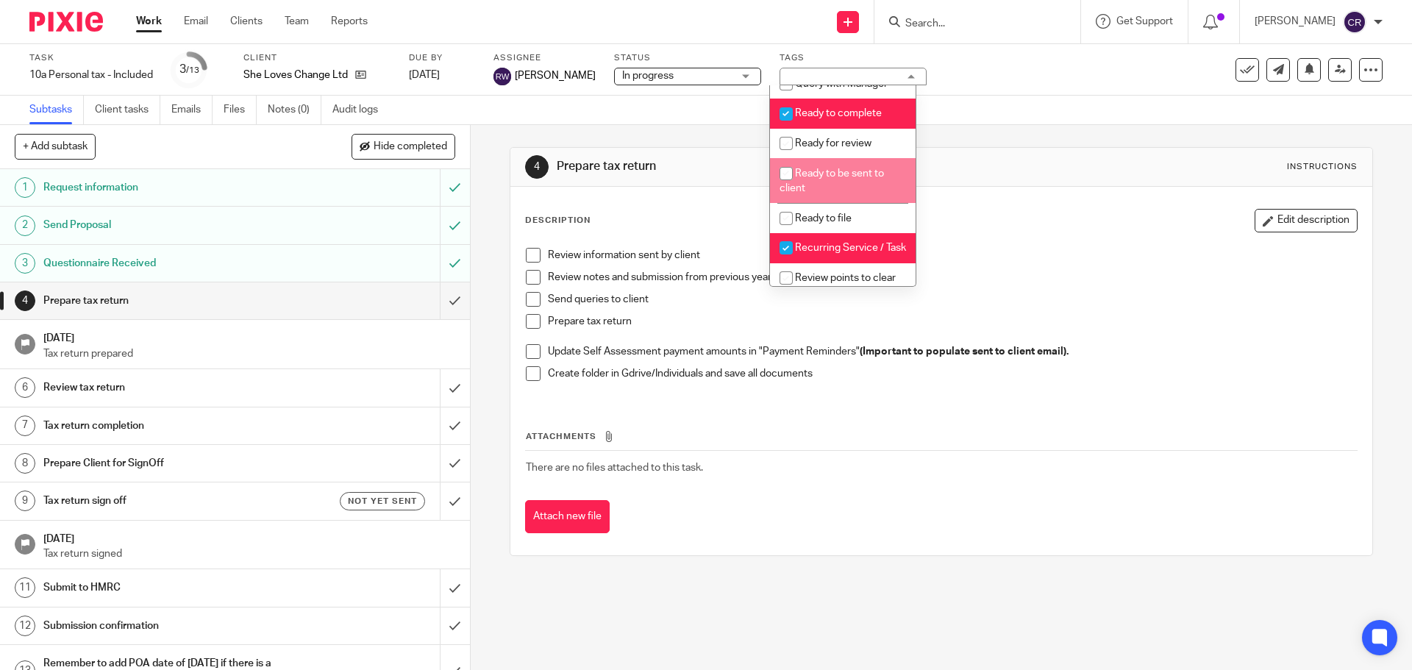
scroll to position [442, 0]
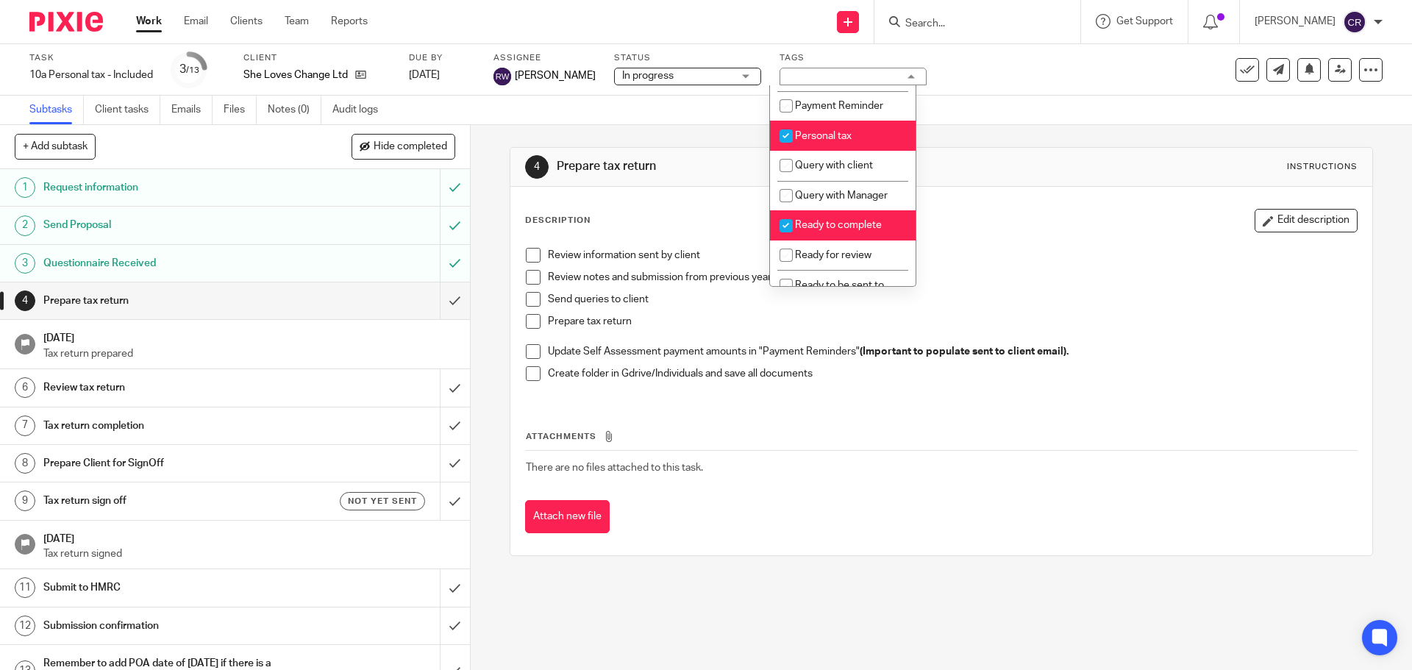
click at [853, 230] on span "Ready to complete" at bounding box center [838, 225] width 87 height 10
checkbox input "false"
drag, startPoint x: 846, startPoint y: 263, endPoint x: 1107, endPoint y: 302, distance: 263.9
click at [848, 263] on li "Ready for review" at bounding box center [843, 255] width 146 height 30
checkbox input "true"
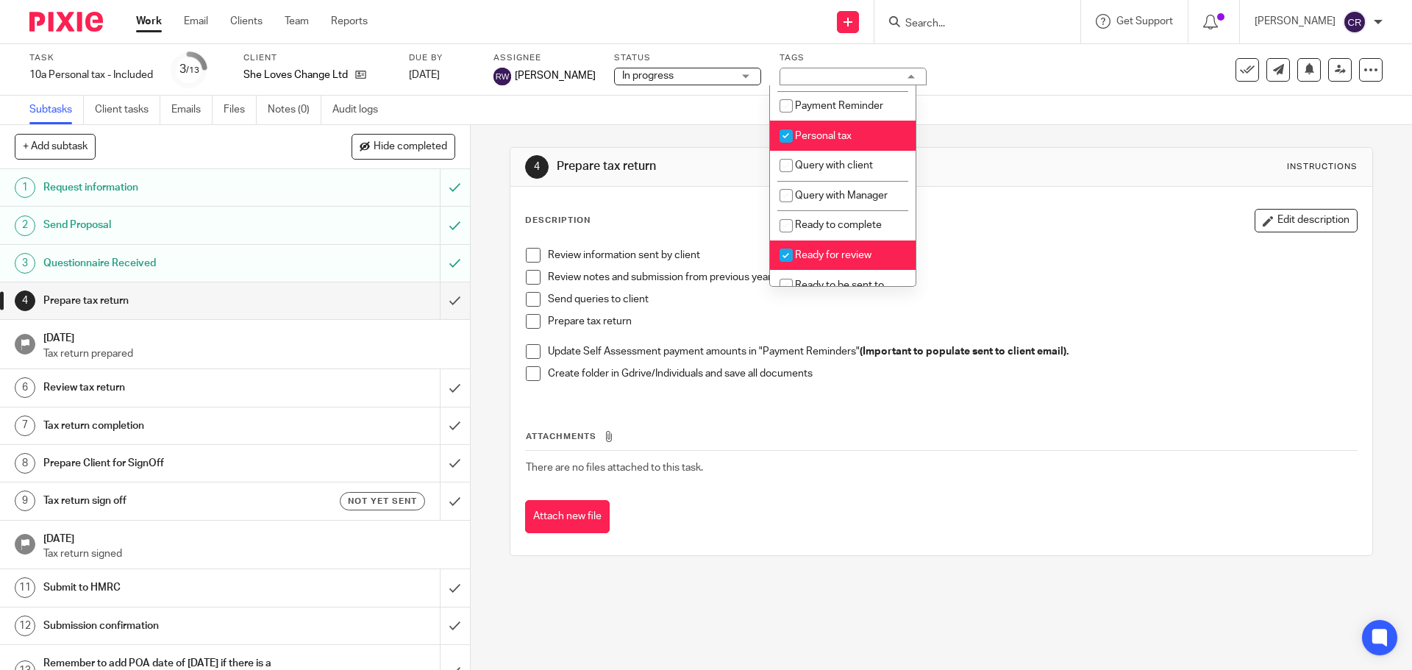
drag, startPoint x: 1108, startPoint y: 302, endPoint x: 1084, endPoint y: 302, distance: 23.5
click at [1084, 302] on p "Send queries to client" at bounding box center [952, 299] width 808 height 15
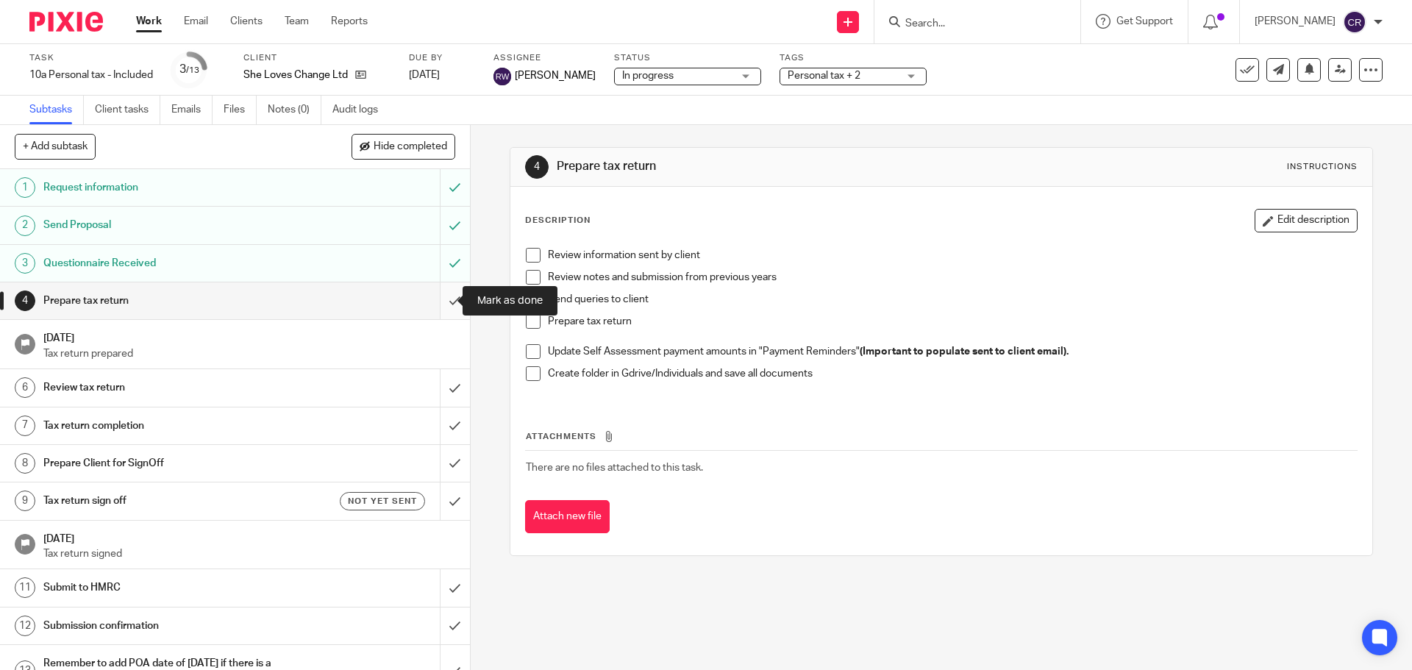
click at [448, 297] on input "submit" at bounding box center [235, 300] width 470 height 37
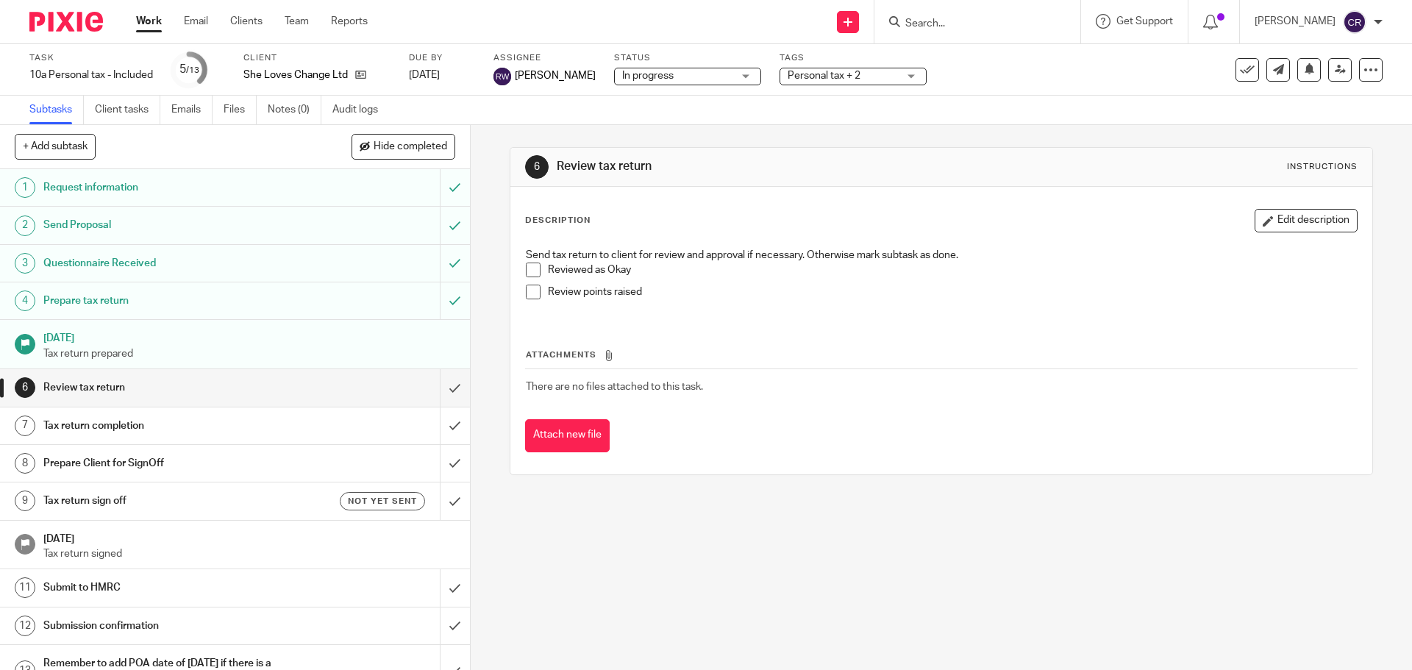
click at [935, 25] on input "Search" at bounding box center [970, 24] width 132 height 13
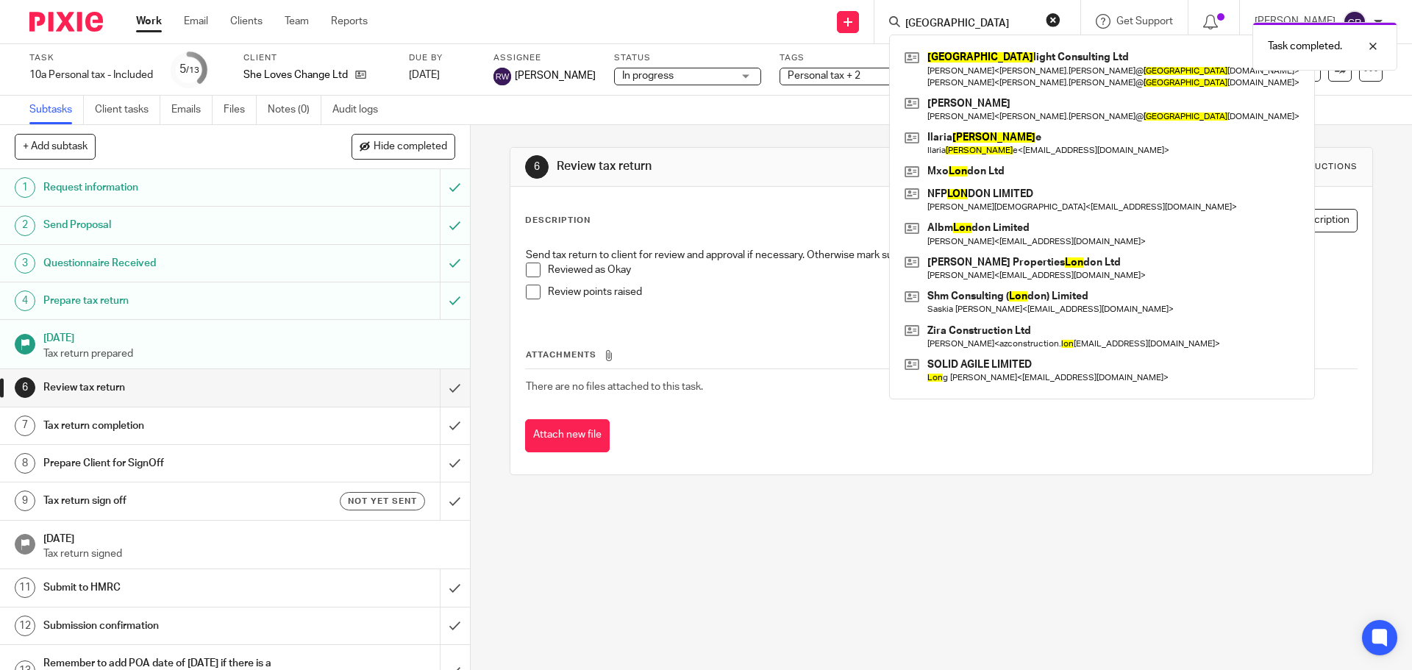
type input "lyon"
click at [976, 69] on div "Task completed." at bounding box center [1051, 43] width 691 height 56
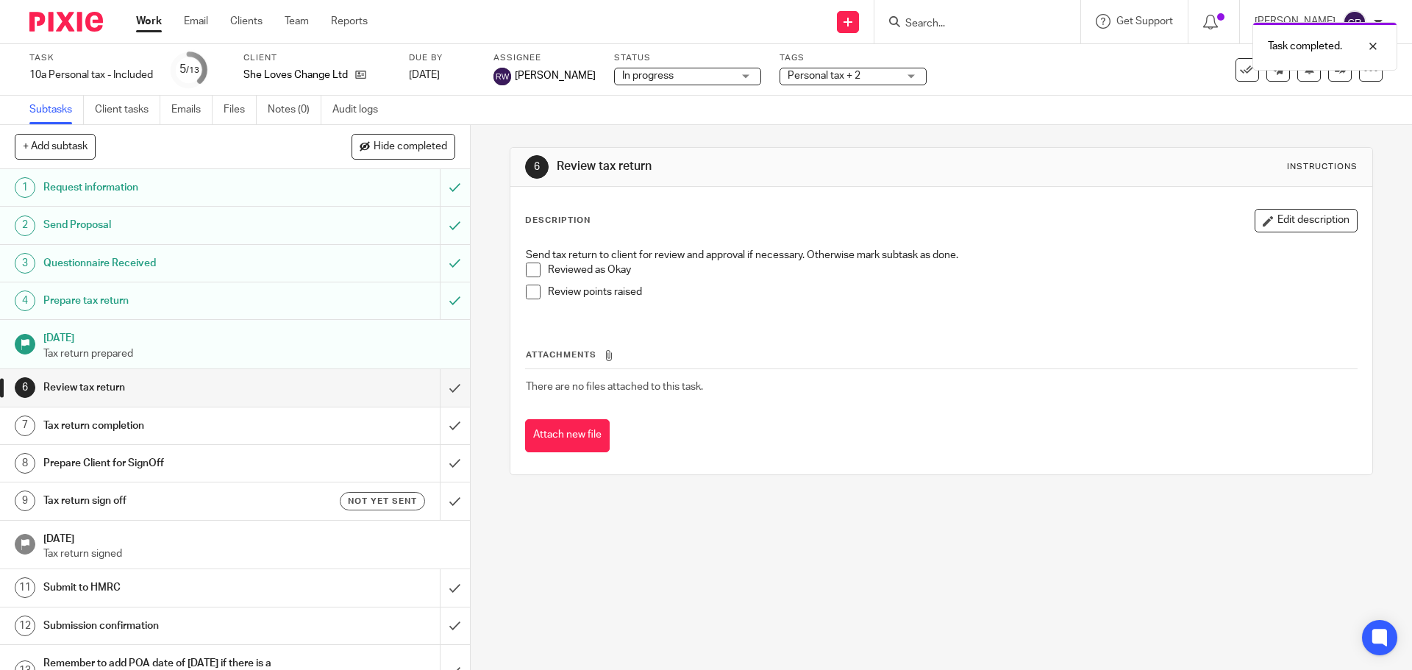
click at [942, 32] on div "Task completed." at bounding box center [1051, 43] width 691 height 56
click at [907, 19] on div "Task completed." at bounding box center [1051, 43] width 691 height 56
click at [1365, 48] on div at bounding box center [1362, 46] width 40 height 18
click at [938, 26] on input "Search" at bounding box center [970, 24] width 132 height 13
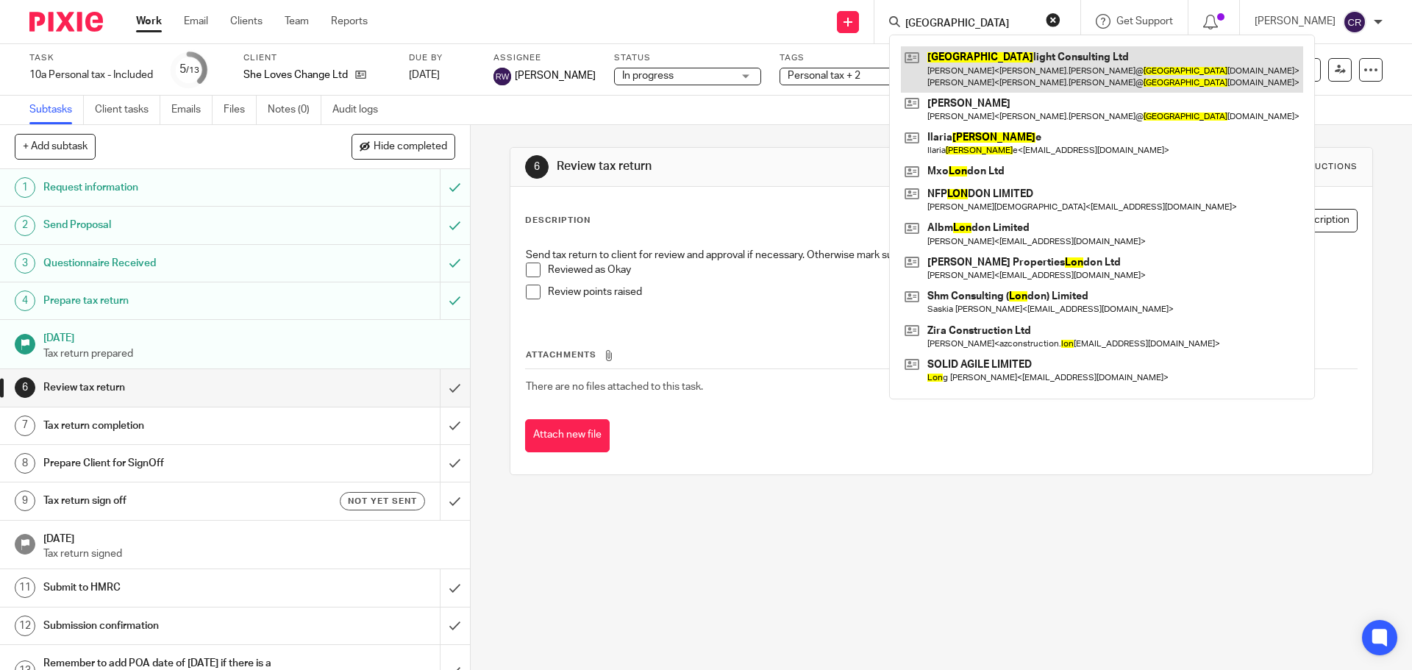
type input "lyon"
click at [938, 79] on link at bounding box center [1102, 69] width 402 height 46
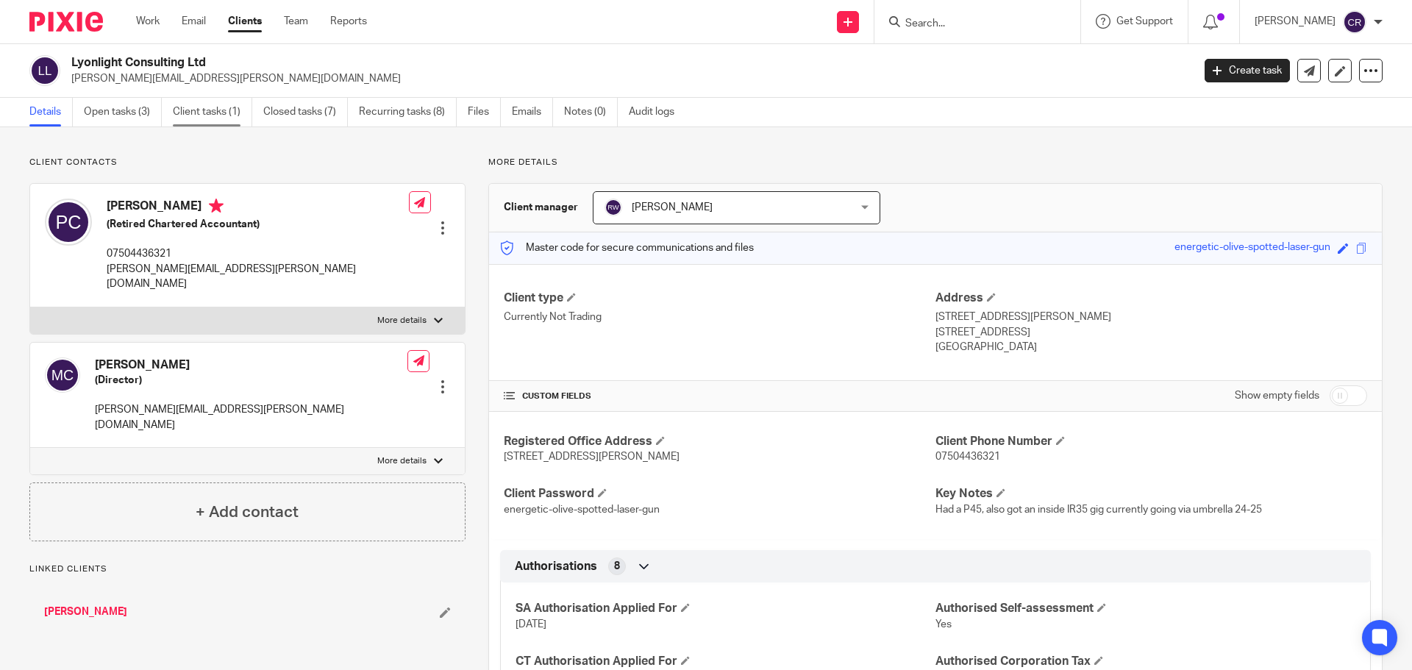
click at [183, 113] on link "Client tasks (1)" at bounding box center [212, 112] width 79 height 29
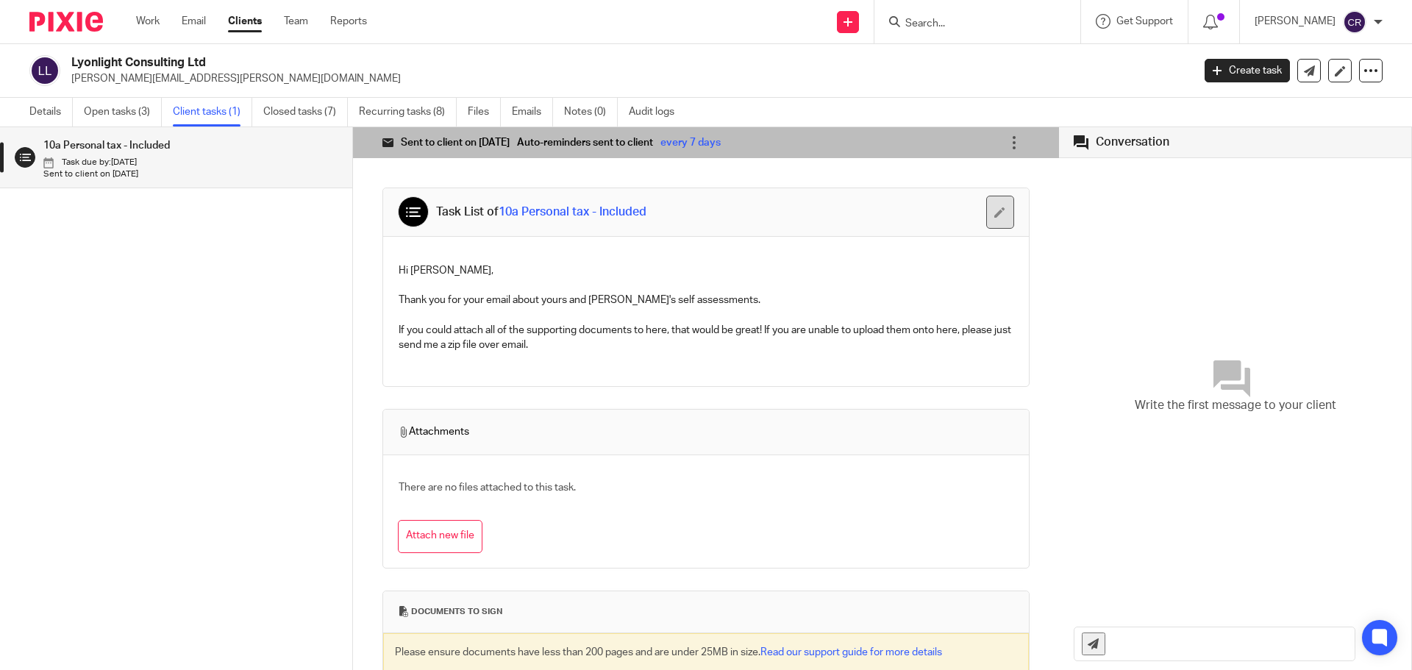
click at [986, 210] on button "button" at bounding box center [1000, 212] width 28 height 33
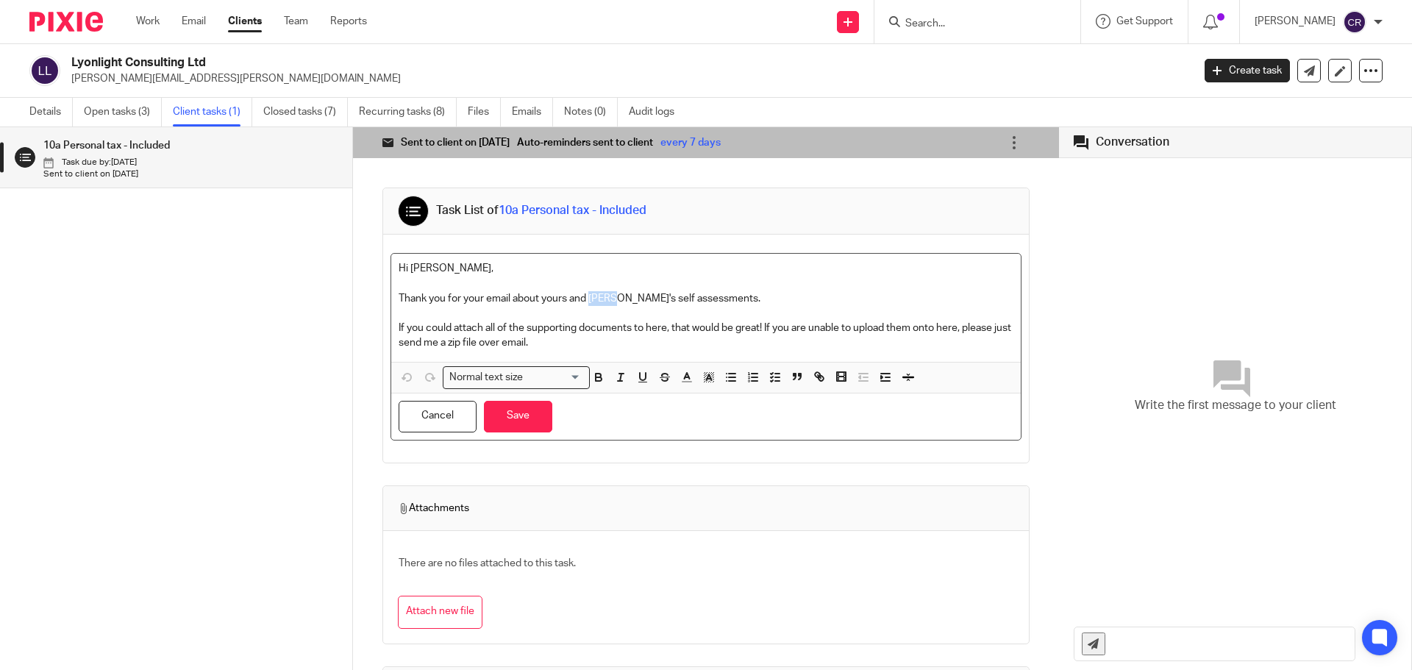
drag, startPoint x: 615, startPoint y: 296, endPoint x: 588, endPoint y: 295, distance: 26.5
click at [588, 295] on p "Thank you for your email about yours and Sarah's self assessments." at bounding box center [705, 298] width 615 height 15
click at [515, 412] on button "Save" at bounding box center [518, 417] width 68 height 32
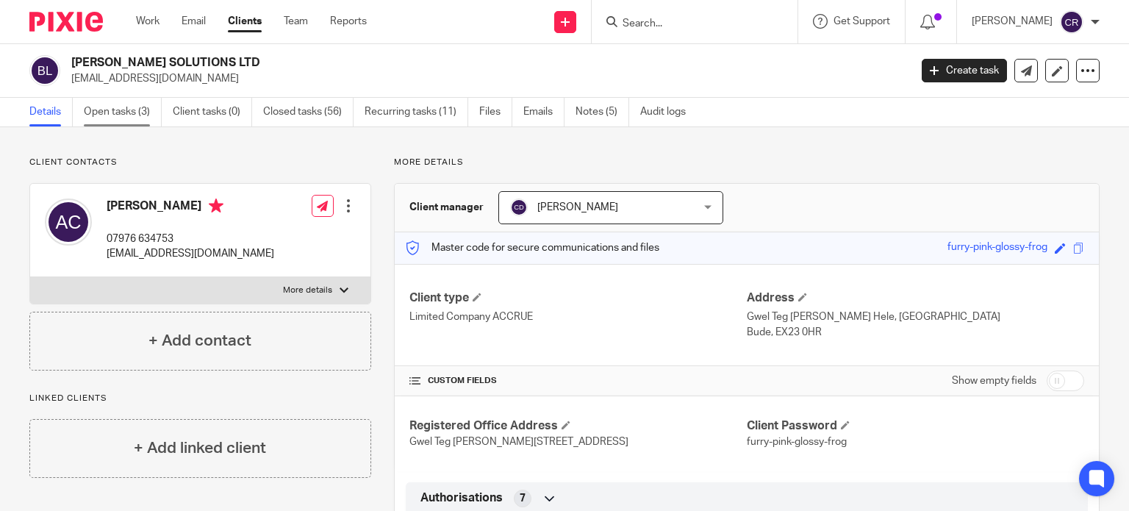
click at [144, 105] on link "Open tasks (3)" at bounding box center [123, 112] width 78 height 29
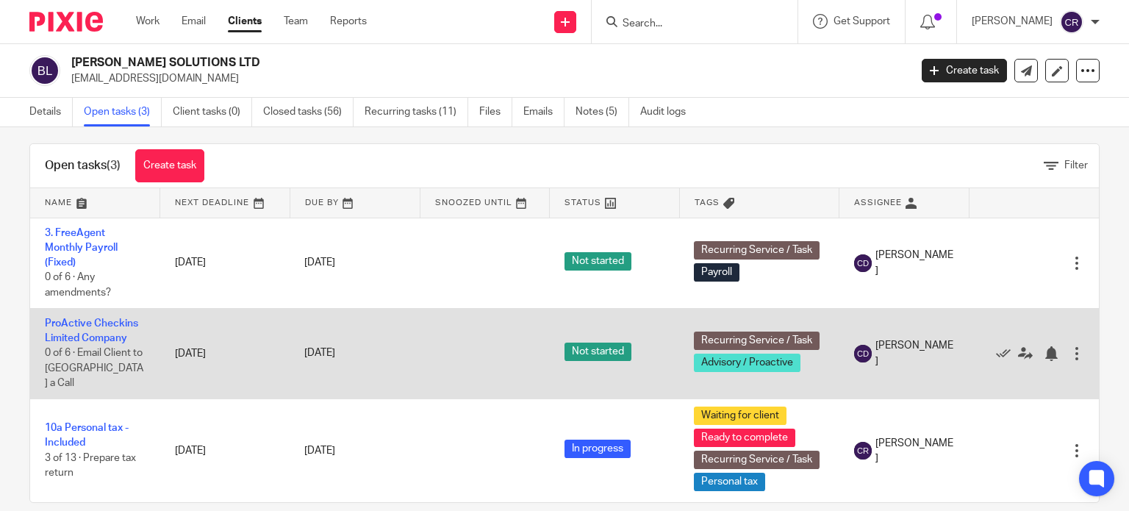
scroll to position [30, 0]
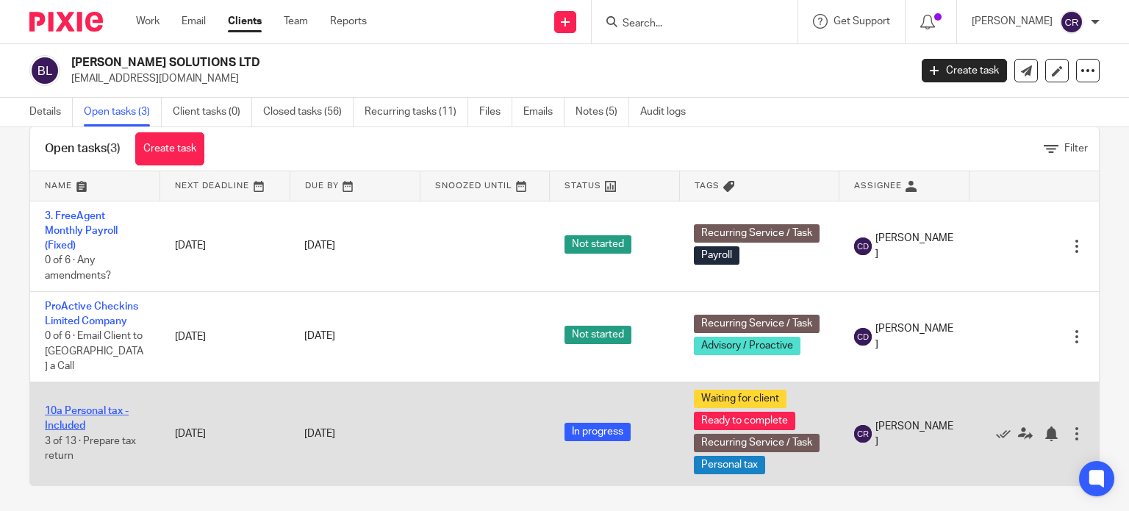
click at [76, 406] on link "10a Personal tax - Included" at bounding box center [87, 418] width 84 height 25
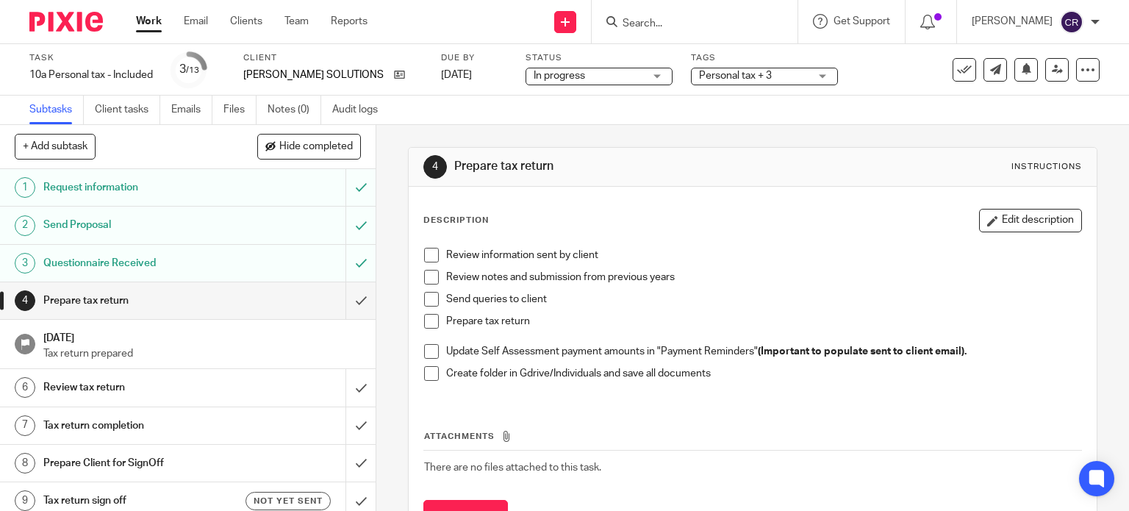
click at [699, 74] on span "Personal tax + 3" at bounding box center [735, 76] width 73 height 10
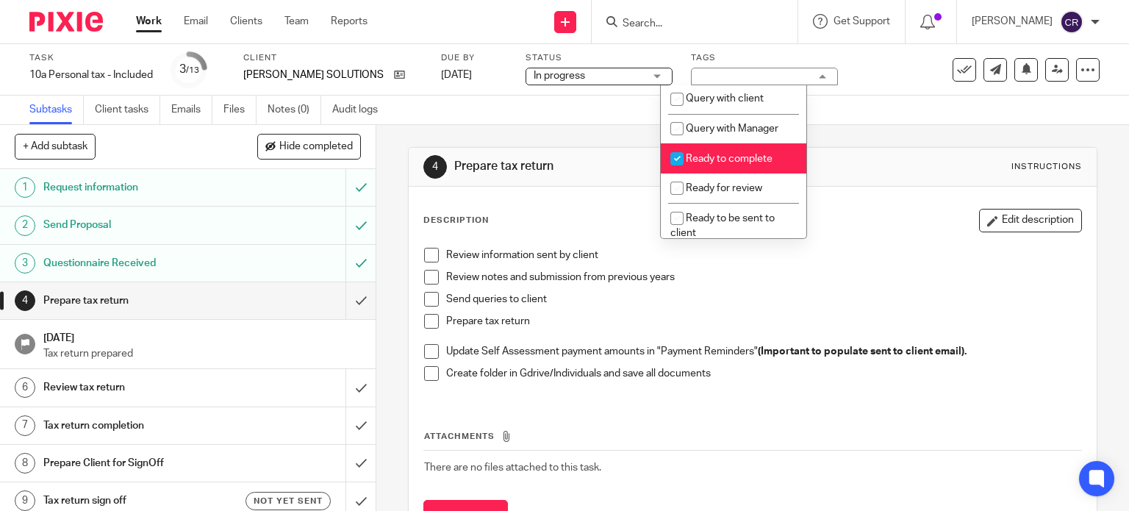
scroll to position [515, 0]
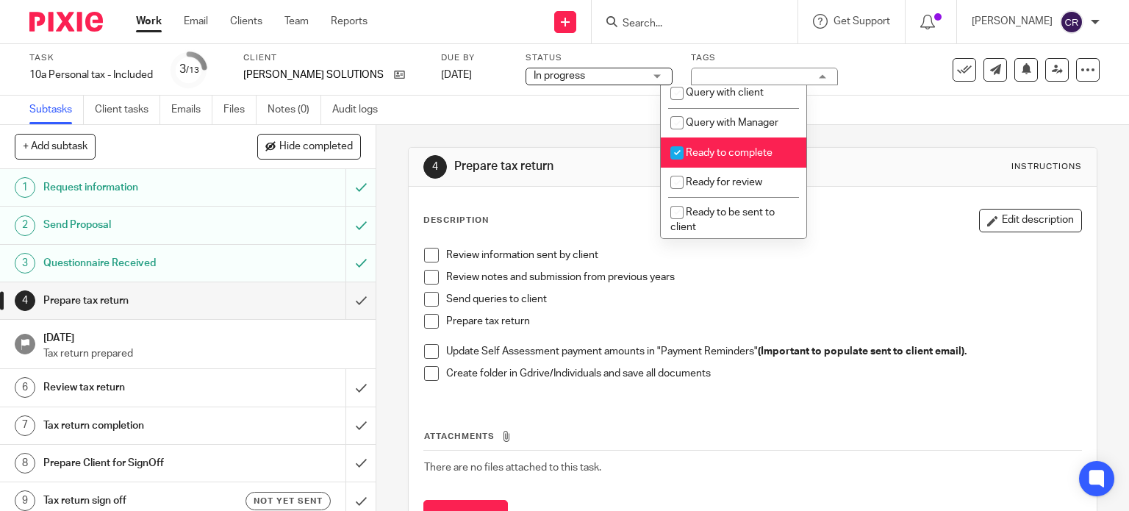
click at [744, 158] on span "Ready to complete" at bounding box center [729, 153] width 87 height 10
checkbox input "false"
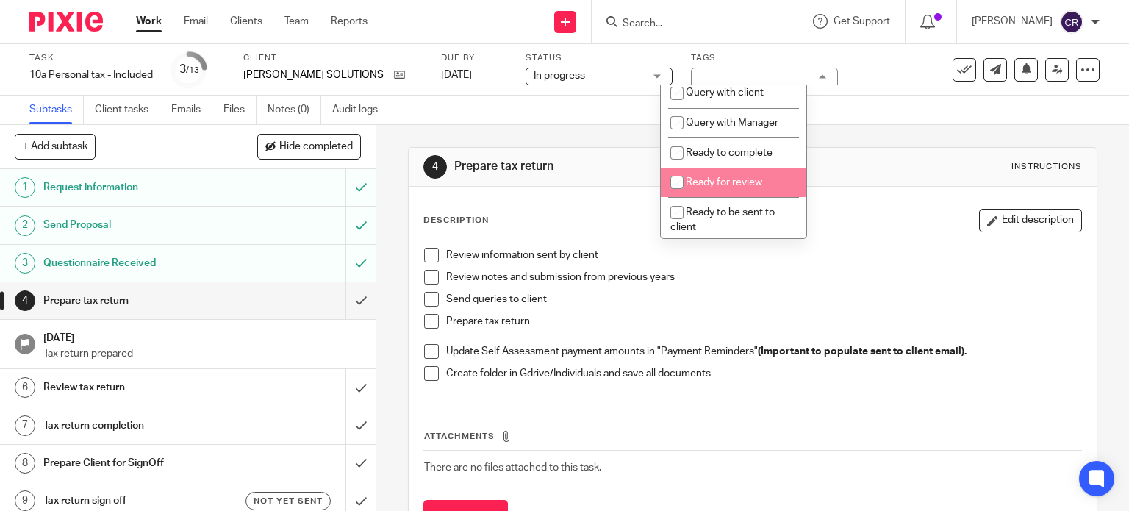
click at [739, 196] on li "Ready for review" at bounding box center [734, 183] width 146 height 30
checkbox input "true"
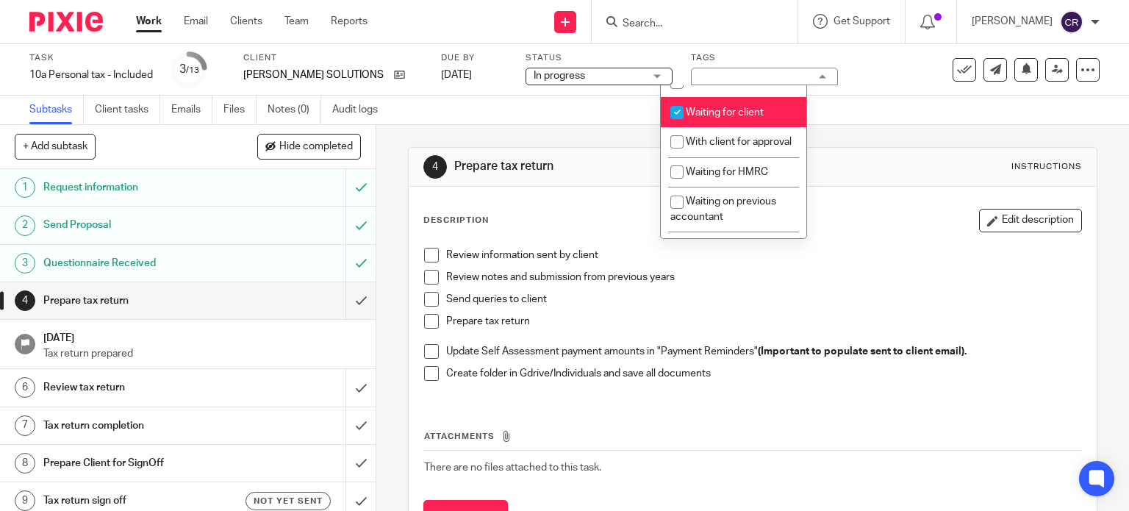
click at [744, 118] on span "Waiting for client" at bounding box center [725, 112] width 78 height 10
checkbox input "false"
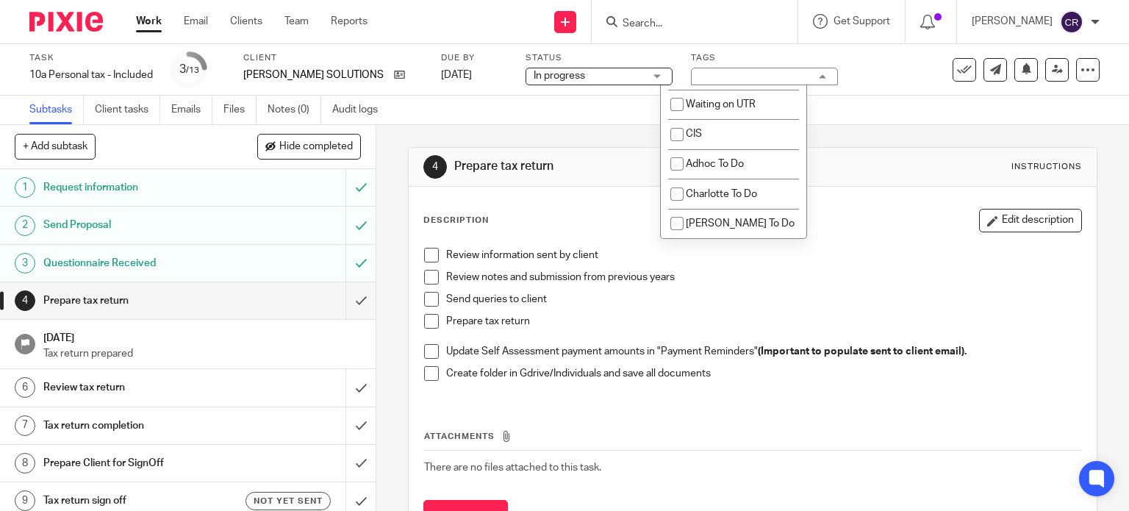
scroll to position [1388, 0]
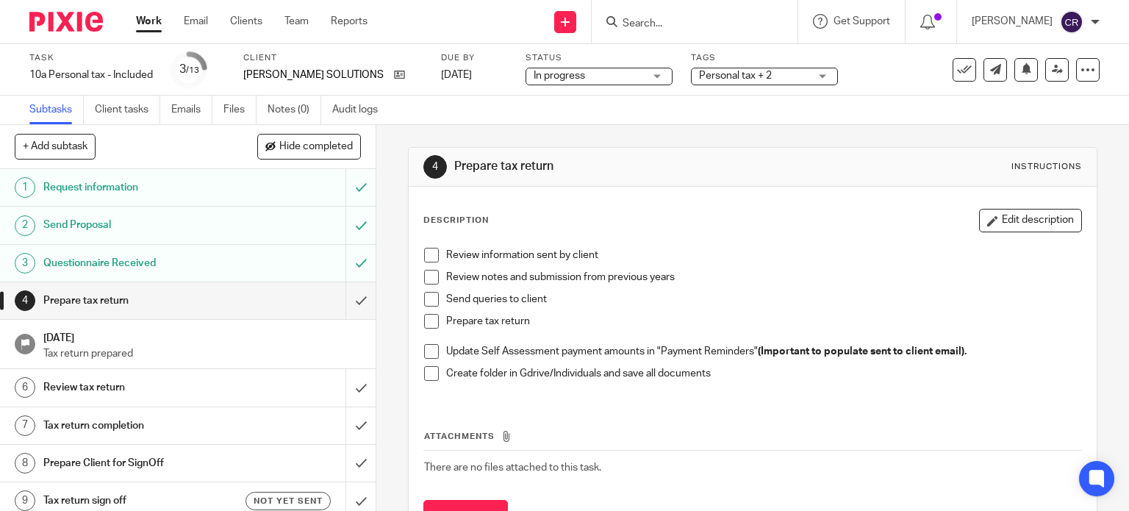
click at [848, 190] on div "Description Edit description Review information sent by client Review notes and…" at bounding box center [753, 371] width 689 height 368
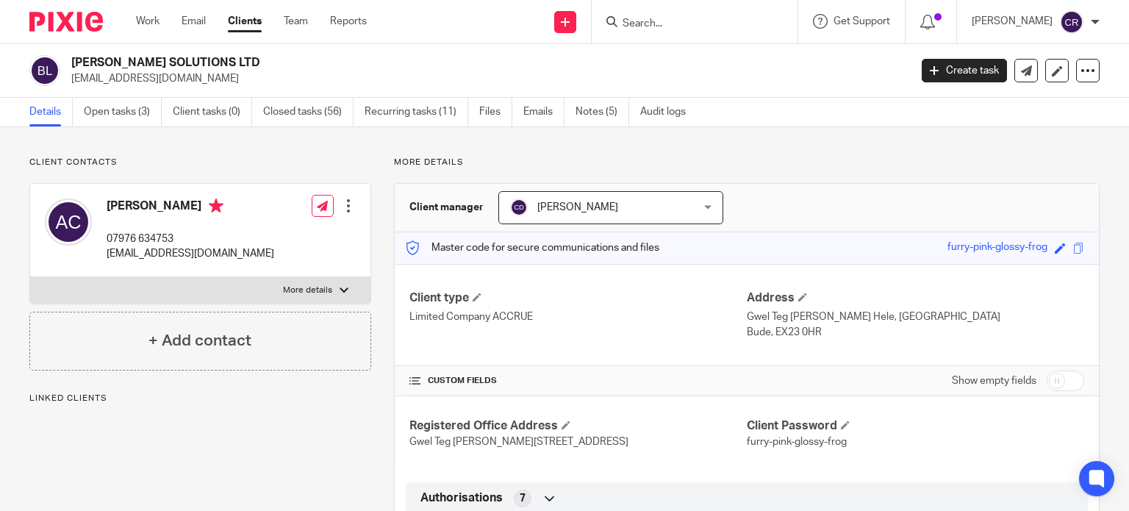
click at [1047, 383] on input "checkbox" at bounding box center [1065, 381] width 37 height 21
checkbox input "true"
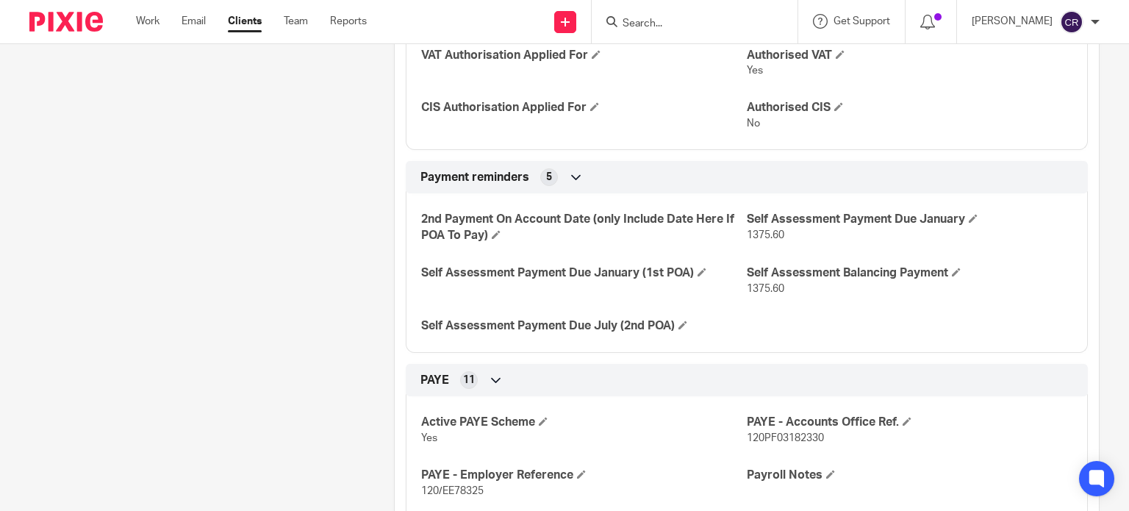
scroll to position [809, 0]
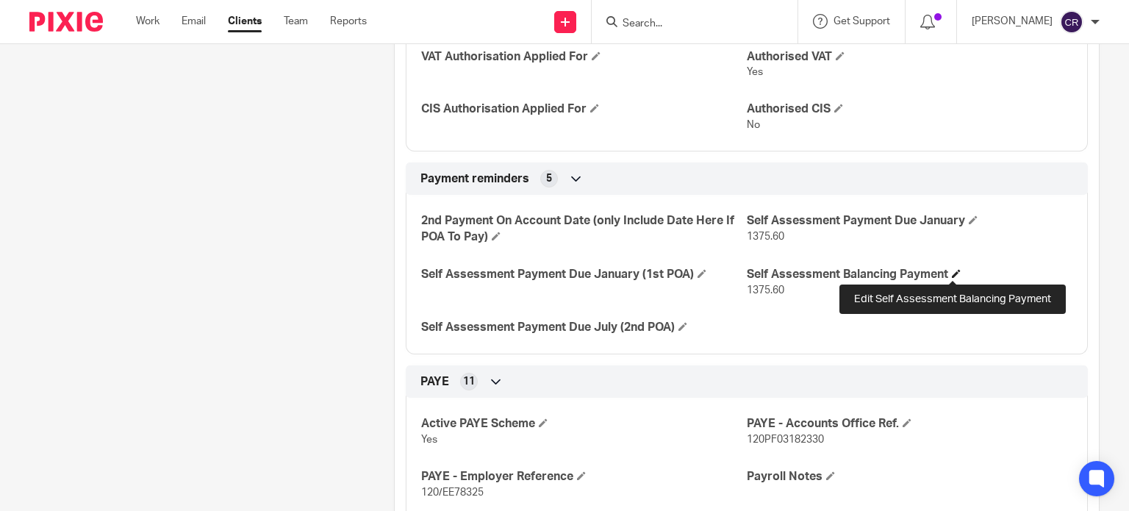
click at [952, 271] on span at bounding box center [956, 273] width 9 height 9
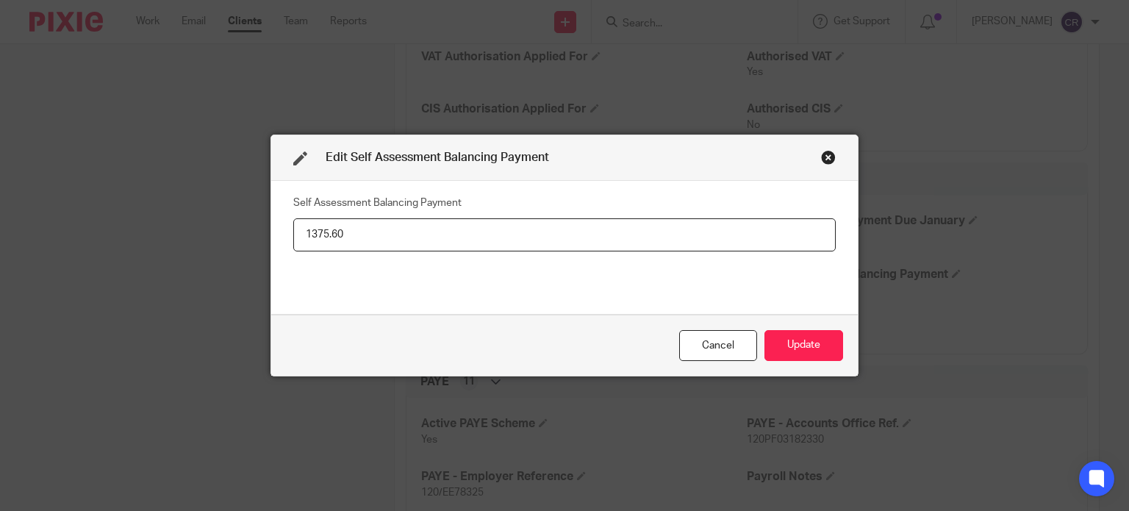
drag, startPoint x: 185, startPoint y: 239, endPoint x: 47, endPoint y: 244, distance: 137.6
click at [47, 244] on div "Edit Self Assessment Balancing Payment Self Assessment Balancing Payment 1375.6…" at bounding box center [564, 255] width 1129 height 511
type input "11,272.54"
click at [782, 346] on button "Update" at bounding box center [804, 346] width 79 height 32
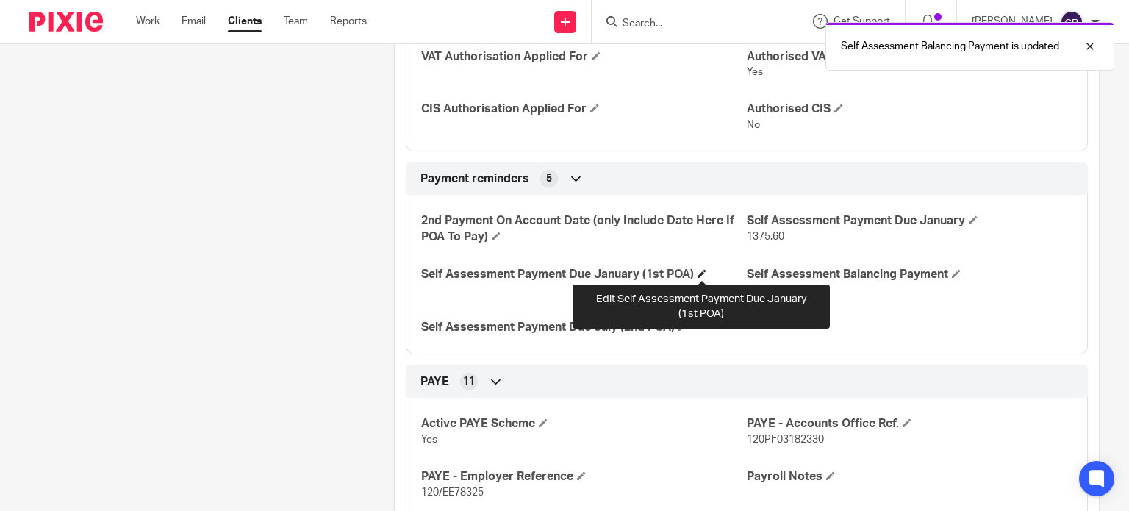
click at [700, 274] on span at bounding box center [702, 273] width 9 height 9
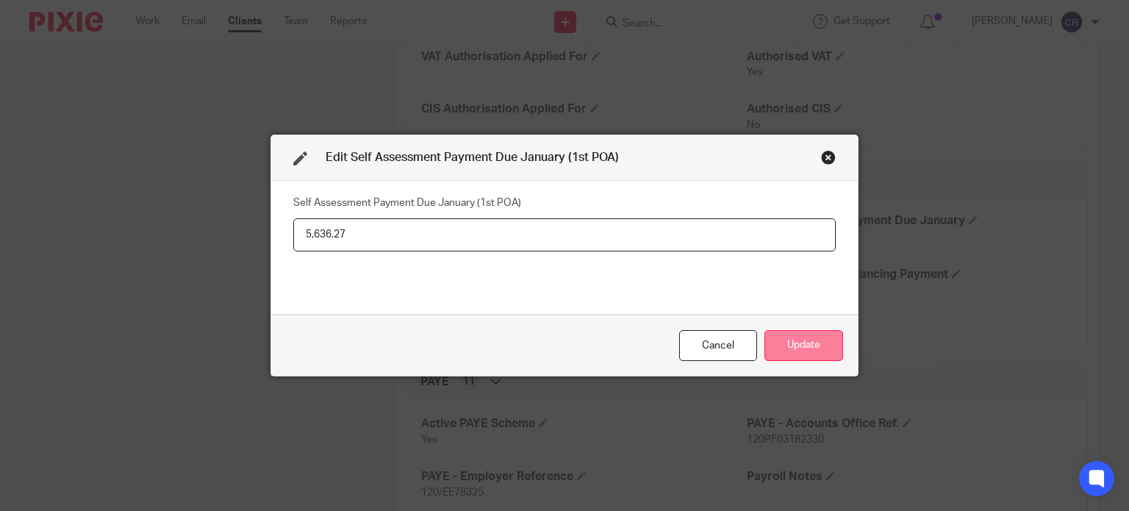
type input "5,636.27"
click at [779, 337] on button "Update" at bounding box center [804, 346] width 79 height 32
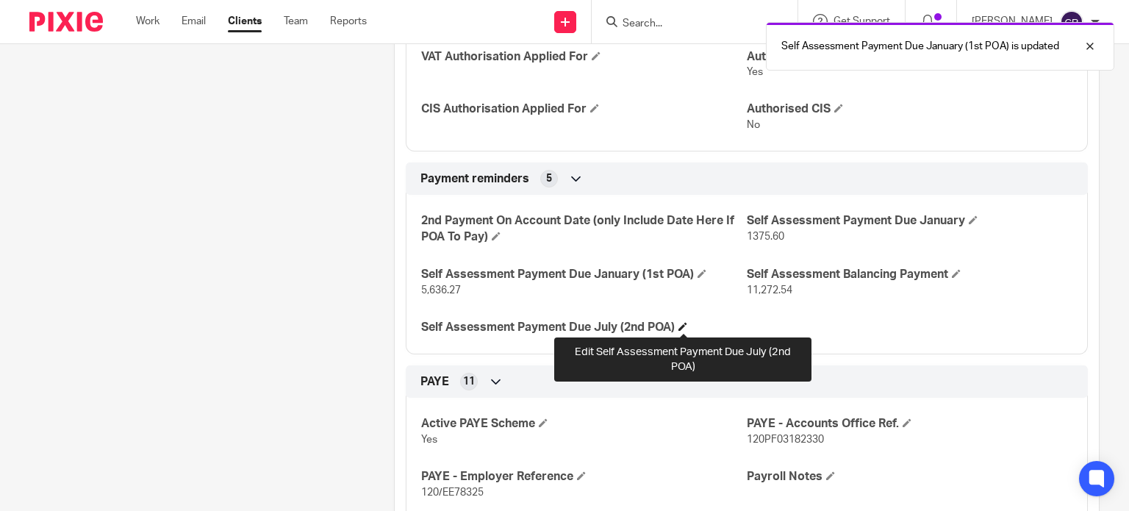
click at [679, 326] on span at bounding box center [683, 326] width 9 height 9
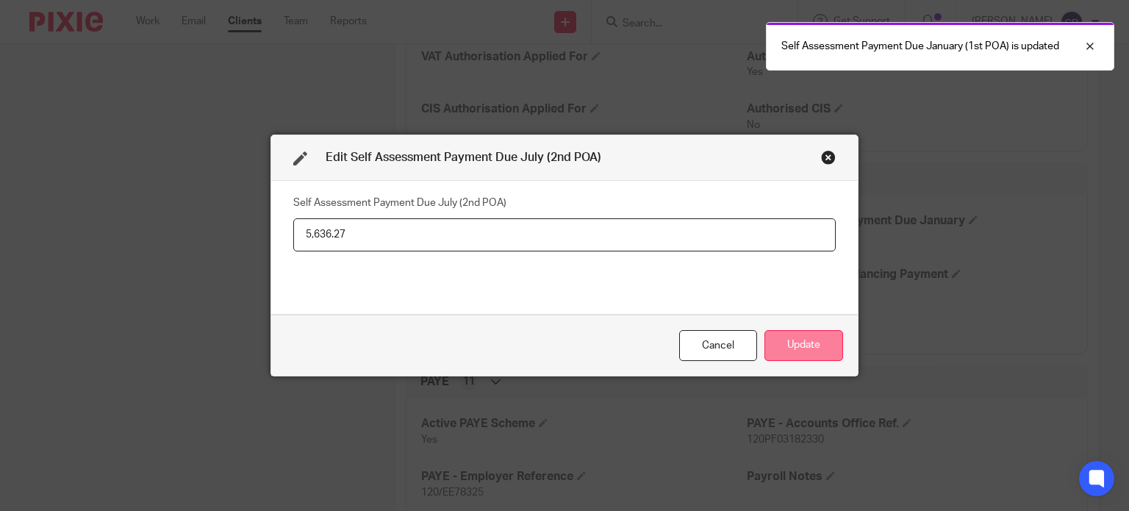
type input "5,636.27"
click at [787, 333] on button "Update" at bounding box center [804, 346] width 79 height 32
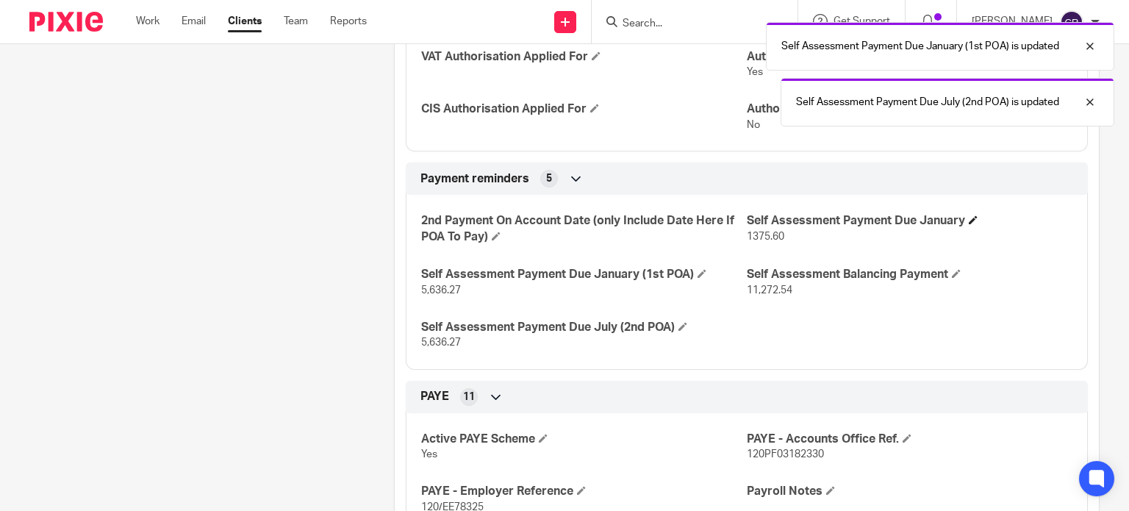
click at [964, 221] on h4 "Self Assessment Payment Due January" at bounding box center [910, 220] width 326 height 15
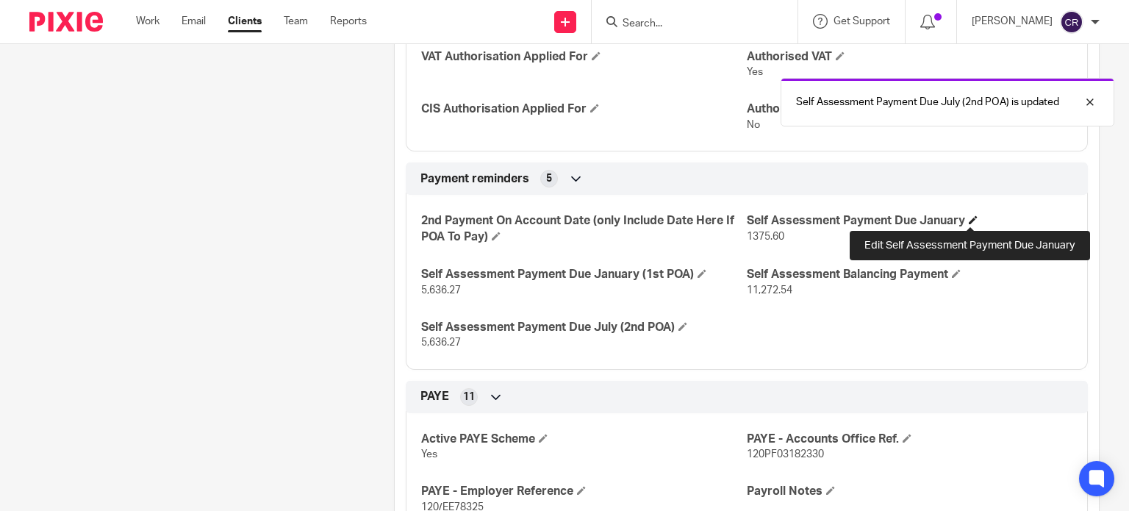
click at [969, 221] on span at bounding box center [973, 219] width 9 height 9
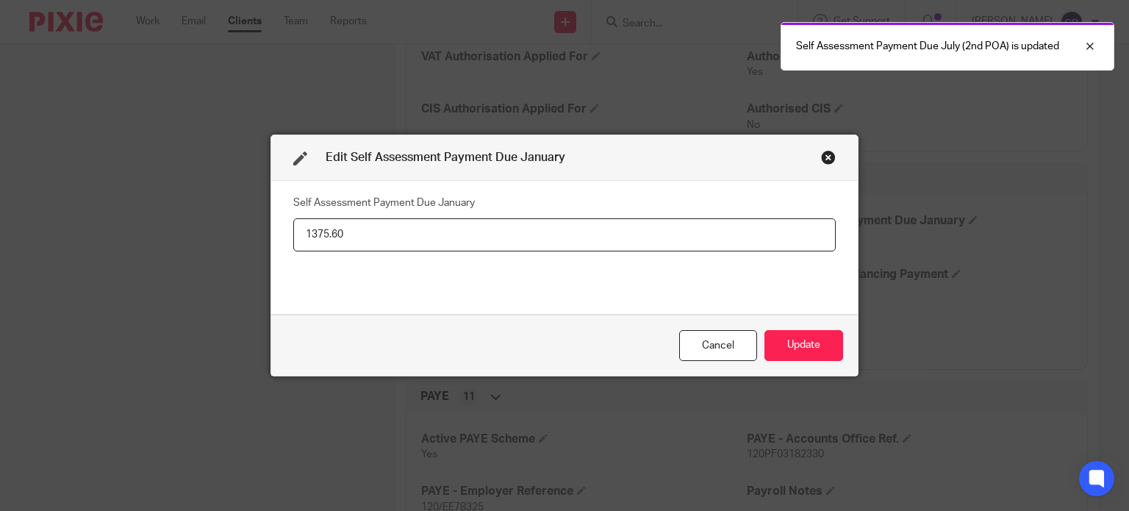
drag, startPoint x: 353, startPoint y: 229, endPoint x: 109, endPoint y: 229, distance: 244.1
click at [96, 229] on div "Edit Self Assessment Payment Due January Self Assessment Payment Due January 13…" at bounding box center [564, 255] width 1129 height 511
type input "16,908.81"
click at [809, 353] on button "Update" at bounding box center [804, 346] width 79 height 32
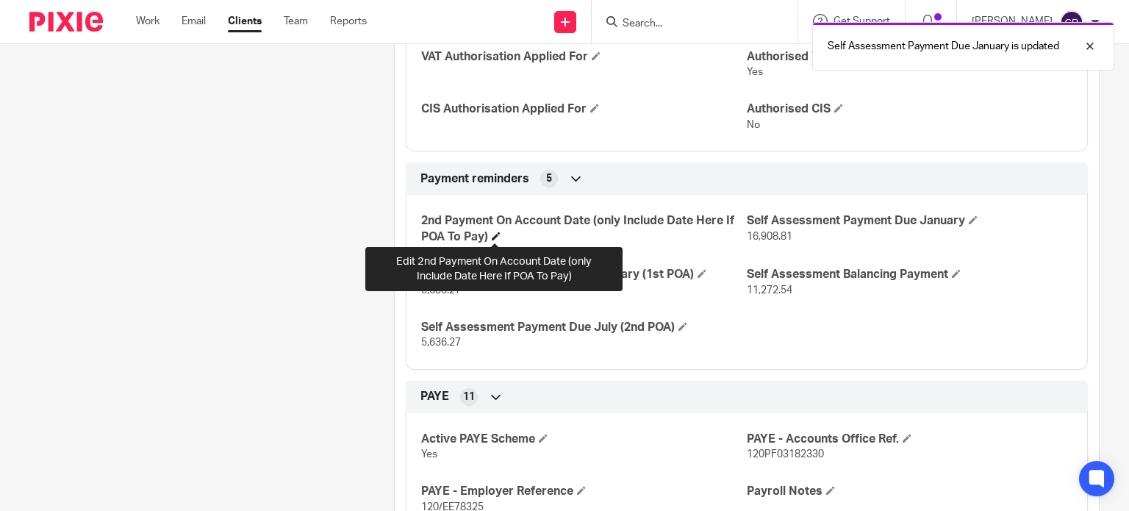
click at [494, 235] on span at bounding box center [496, 236] width 9 height 9
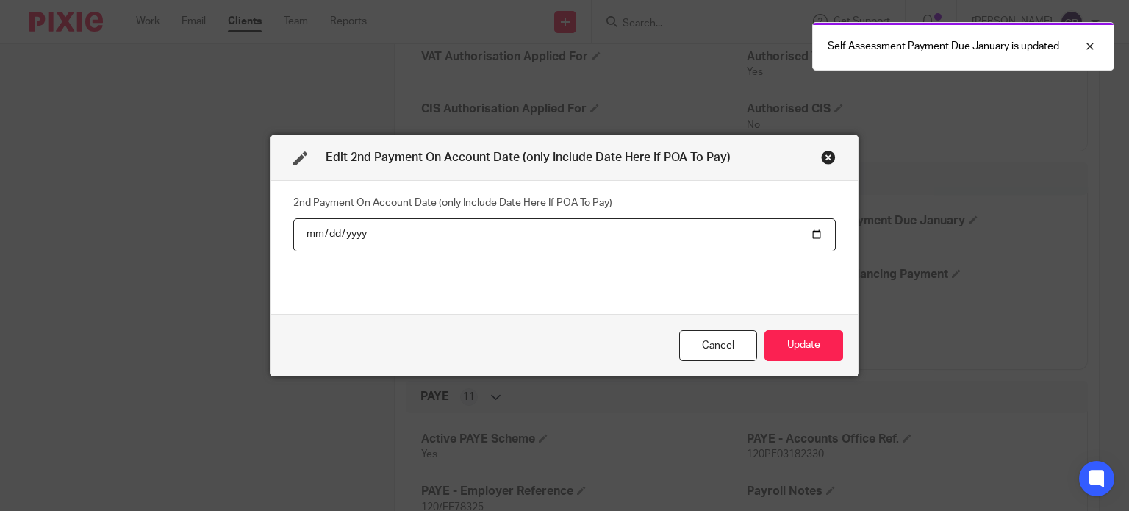
type input "20252-07-31"
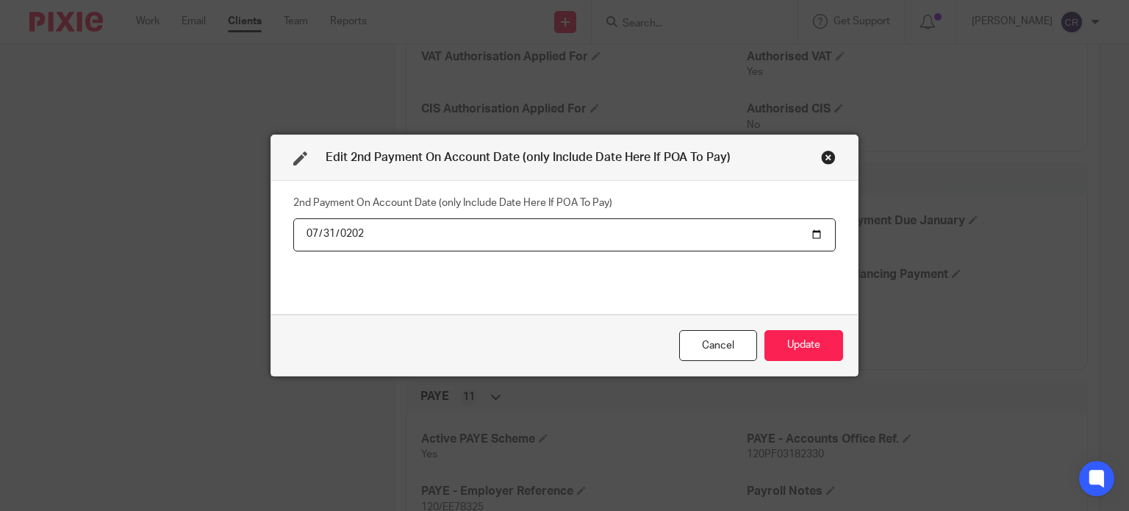
type input "2026-07-31"
click at [765, 330] on button "Update" at bounding box center [804, 346] width 79 height 32
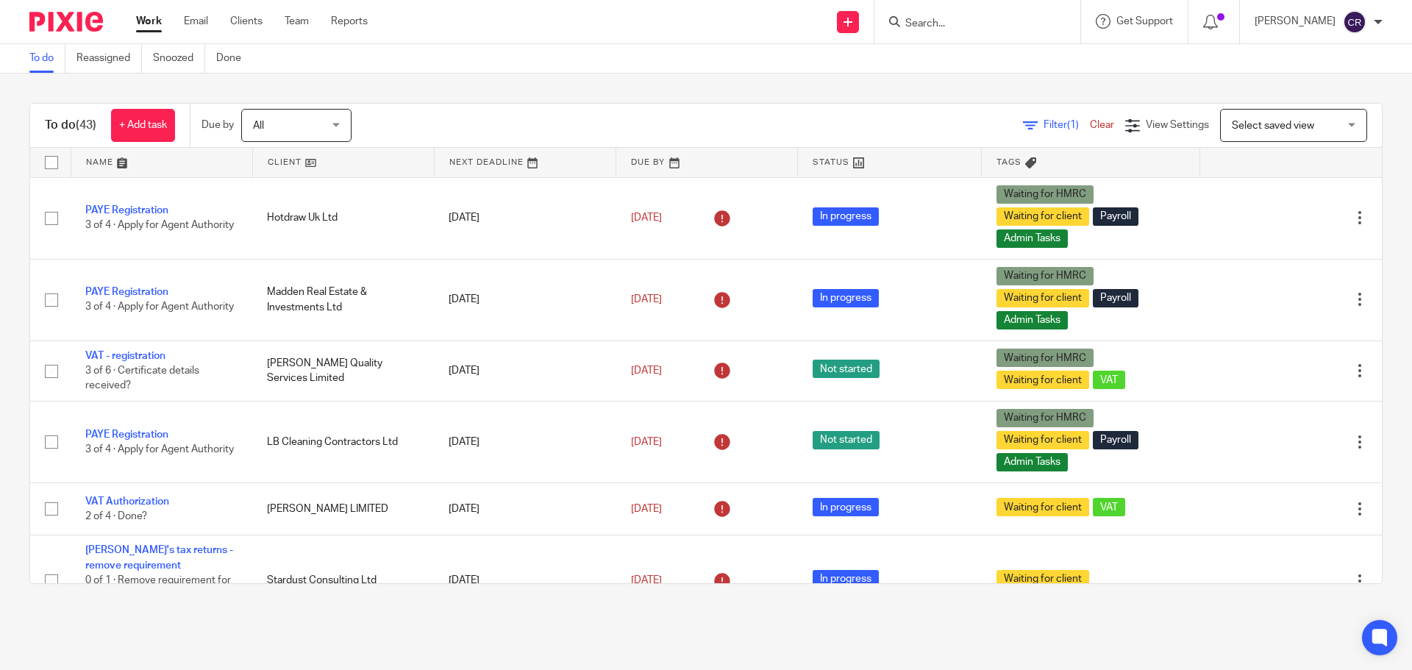
click at [957, 25] on input "Search" at bounding box center [970, 24] width 132 height 13
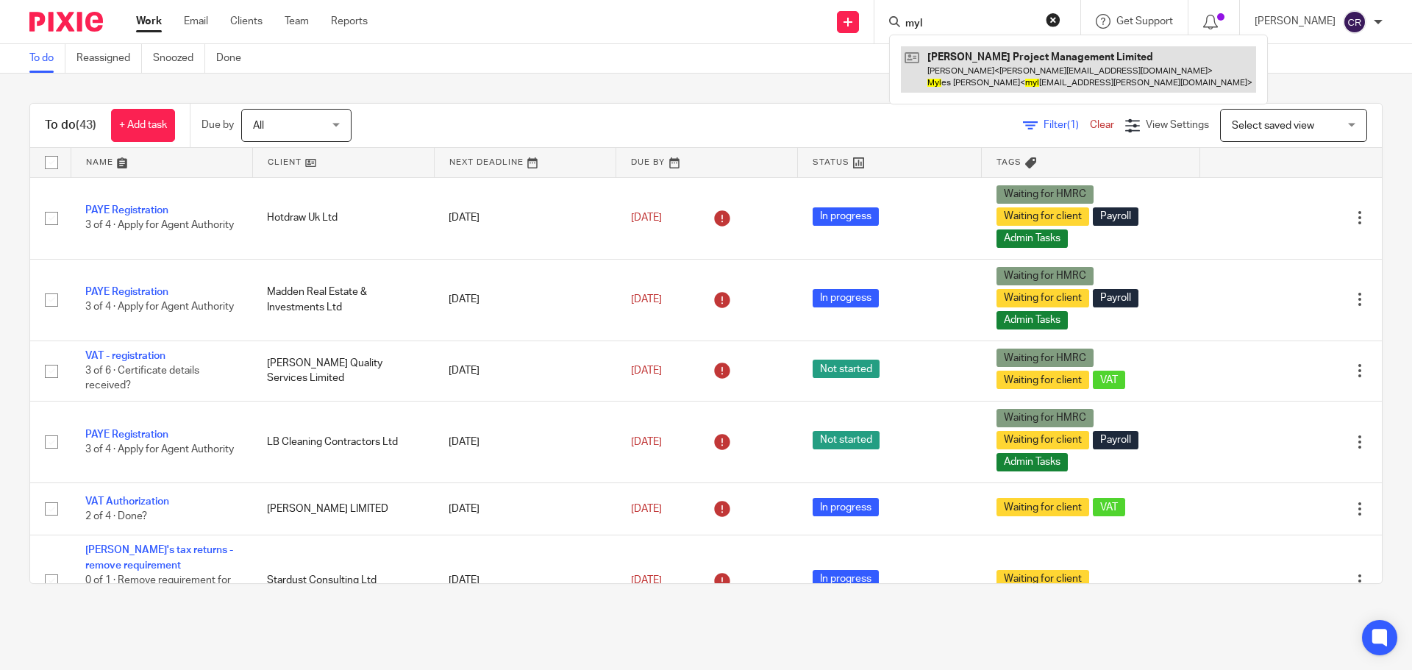
type input "myl"
click at [1023, 68] on link at bounding box center [1078, 69] width 355 height 46
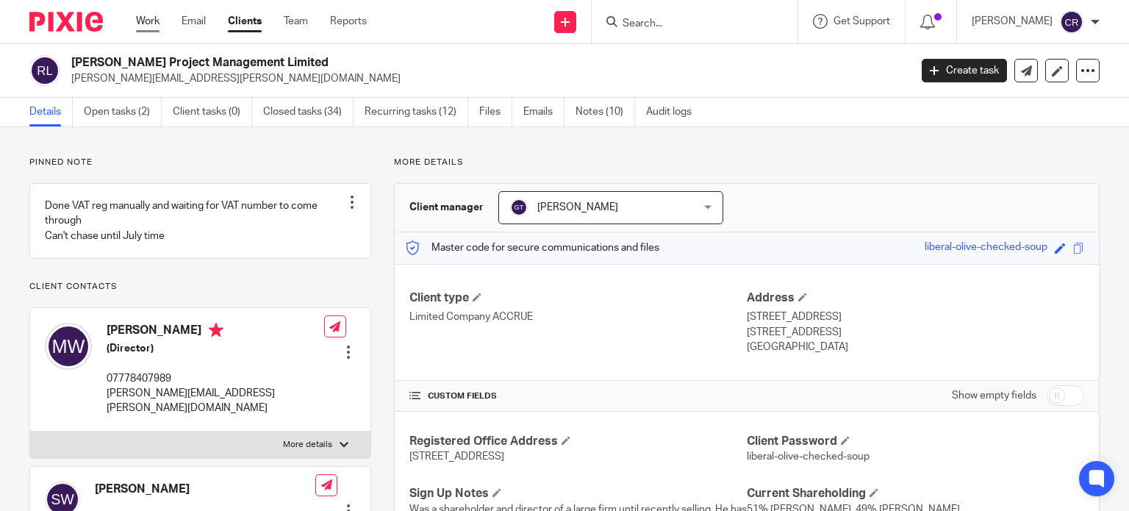
click at [147, 16] on link "Work" at bounding box center [148, 21] width 24 height 15
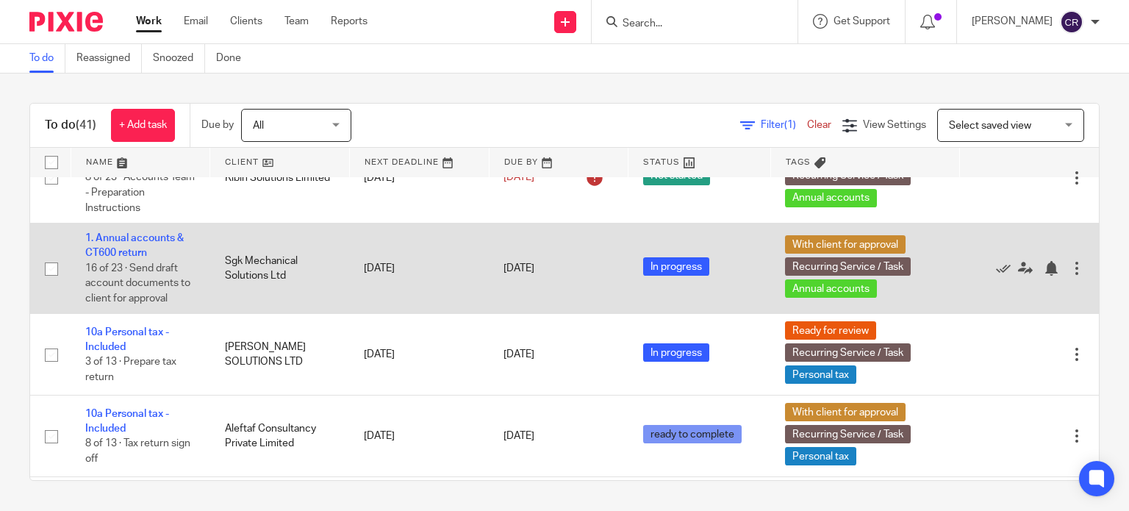
scroll to position [1103, 0]
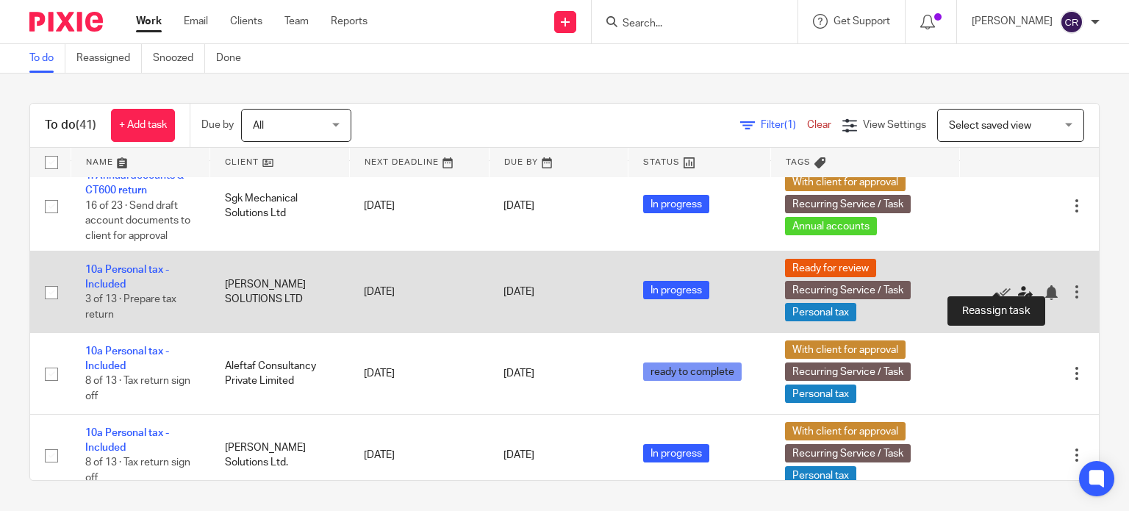
click at [1018, 285] on icon at bounding box center [1025, 292] width 15 height 15
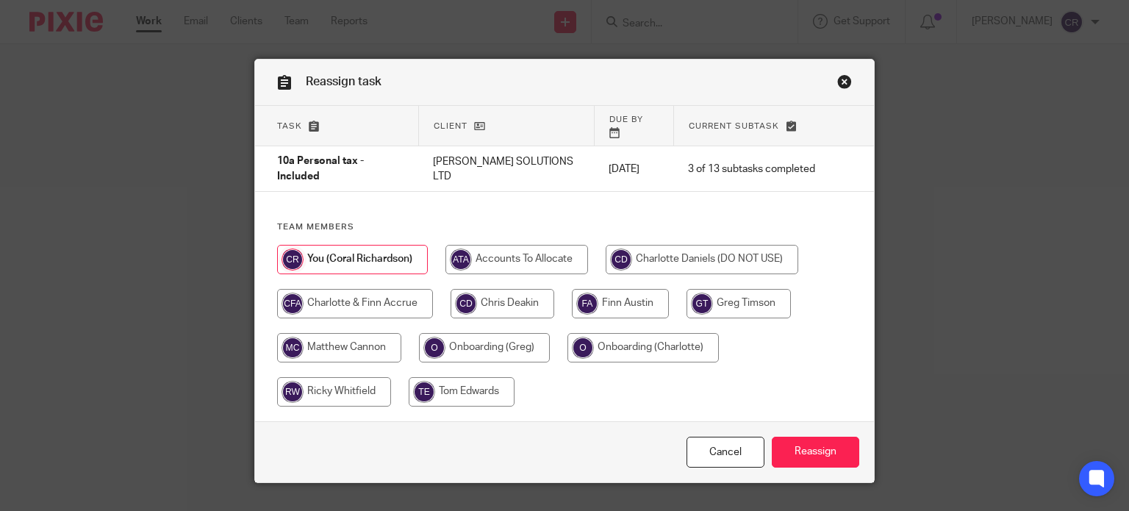
click at [518, 289] on input "radio" at bounding box center [503, 303] width 104 height 29
radio input "true"
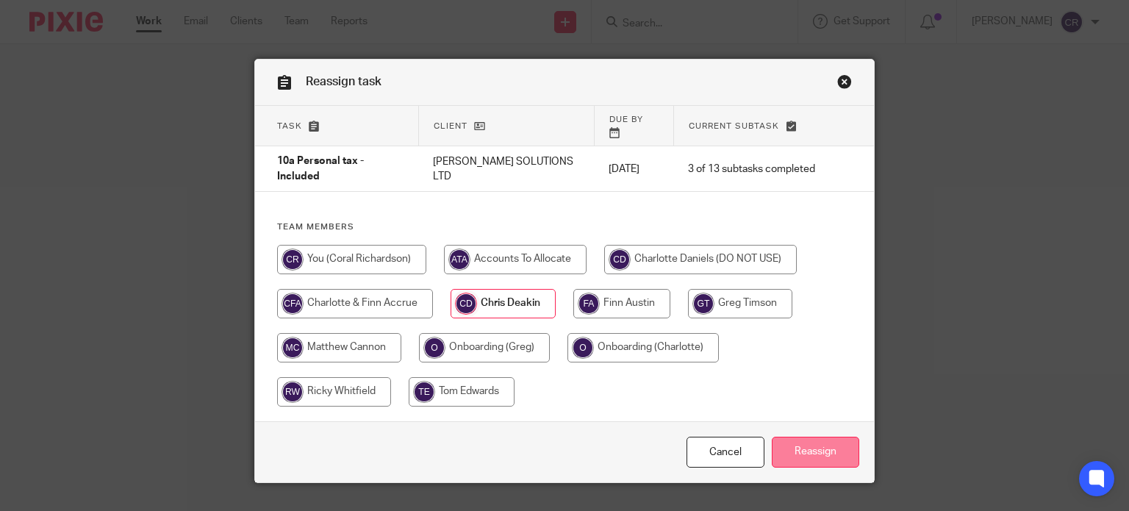
click at [804, 437] on input "Reassign" at bounding box center [815, 453] width 87 height 32
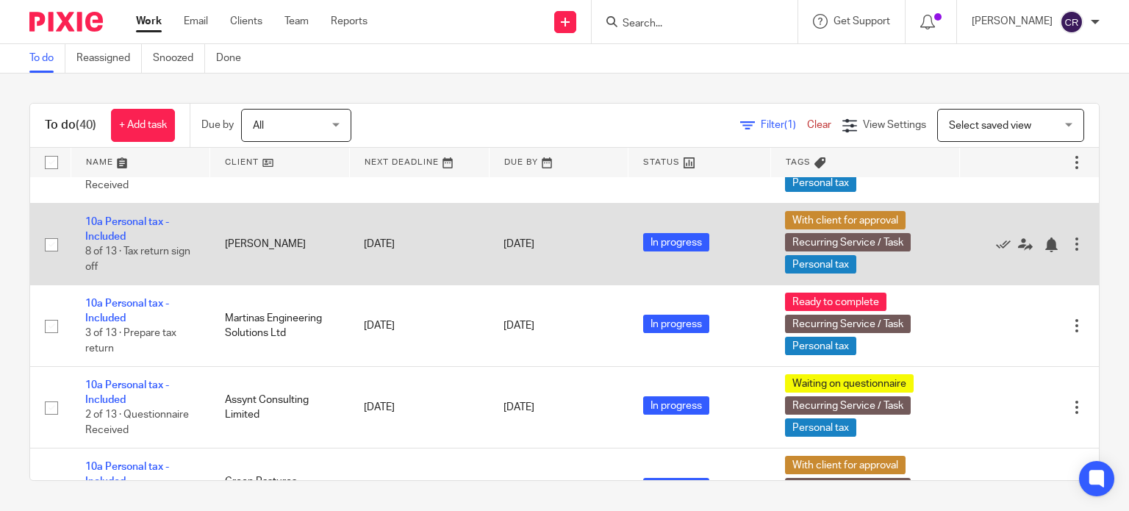
scroll to position [1397, 0]
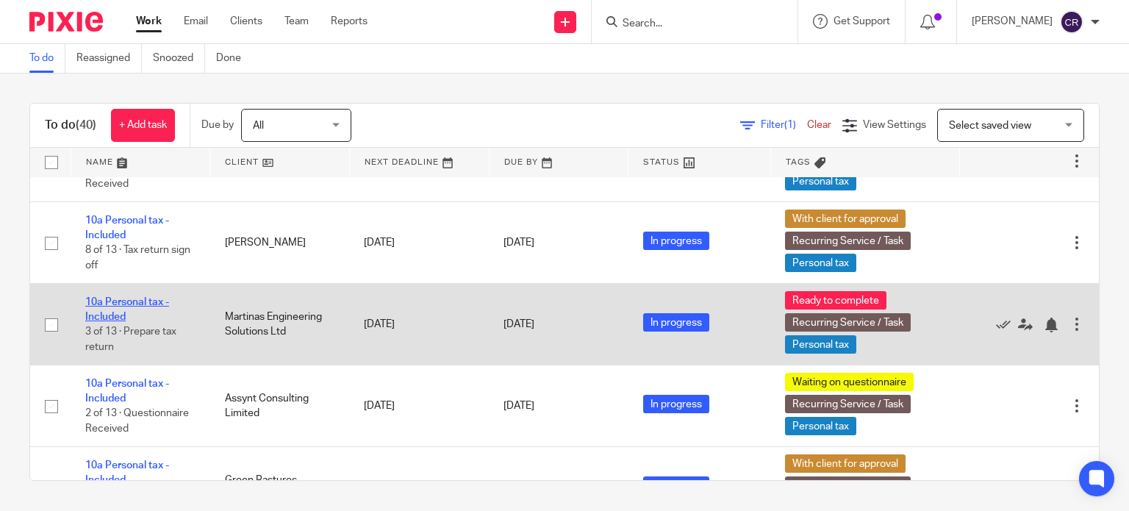
click at [109, 297] on link "10a Personal tax - Included" at bounding box center [127, 309] width 84 height 25
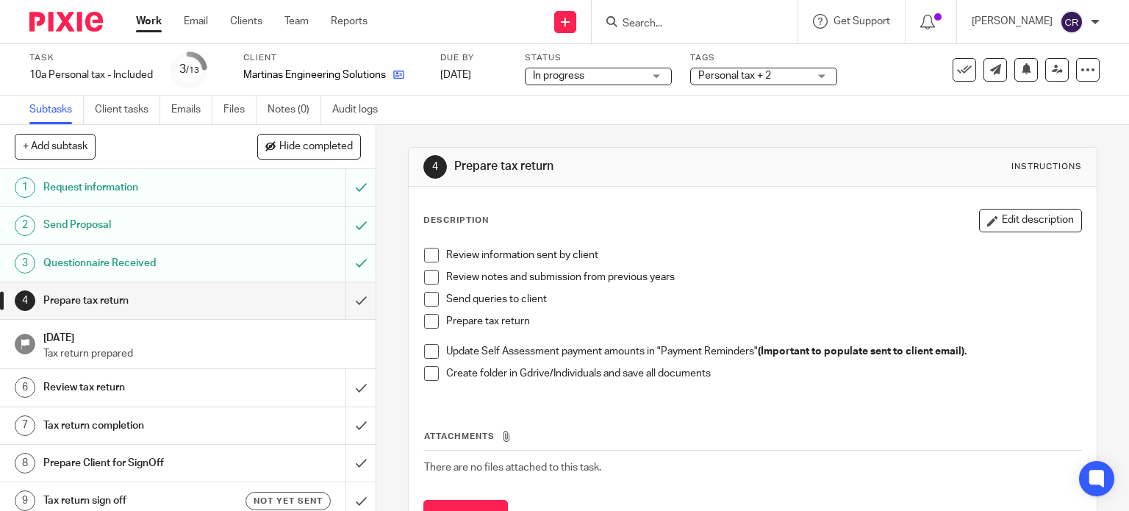
drag, startPoint x: 409, startPoint y: 74, endPoint x: 402, endPoint y: 78, distance: 7.6
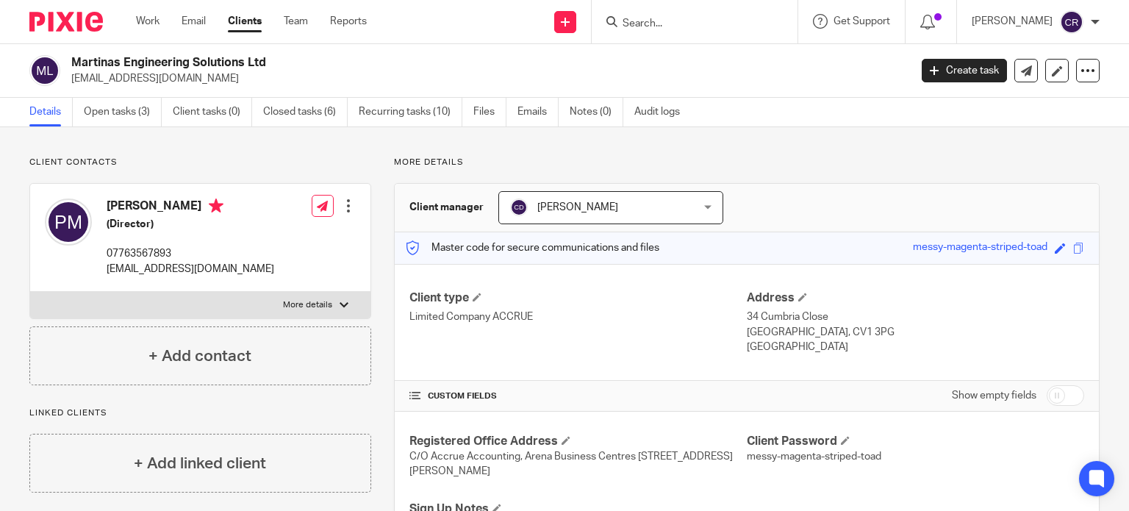
click at [123, 201] on h4 "[PERSON_NAME]" at bounding box center [191, 208] width 168 height 18
click at [121, 203] on h4 "Paulina Martinas" at bounding box center [191, 208] width 168 height 18
click at [121, 205] on h4 "Paulina Martinas" at bounding box center [191, 208] width 168 height 18
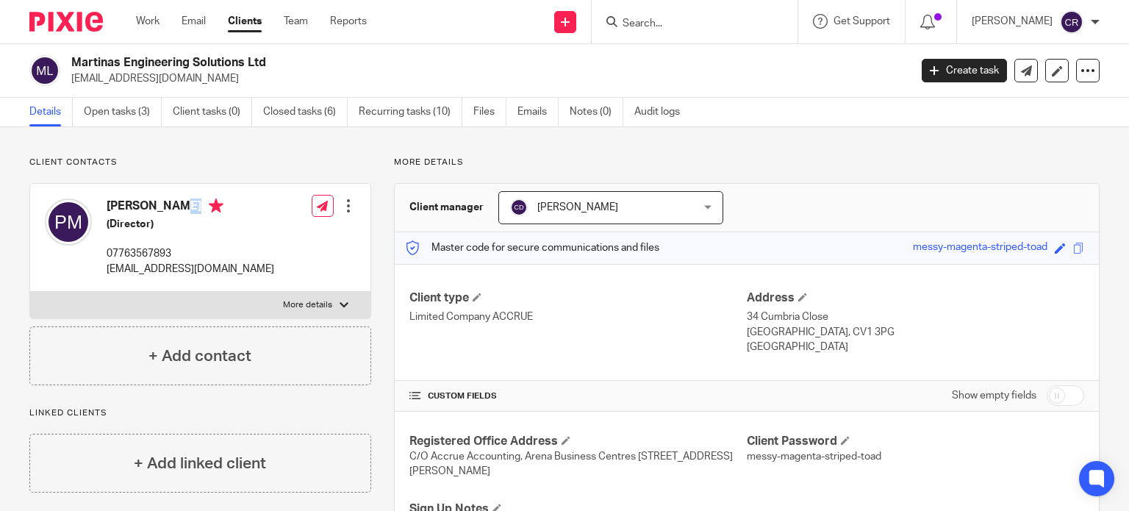
click at [210, 312] on label "More details" at bounding box center [200, 305] width 340 height 26
click at [30, 292] on input "More details" at bounding box center [29, 291] width 1 height 1
checkbox input "true"
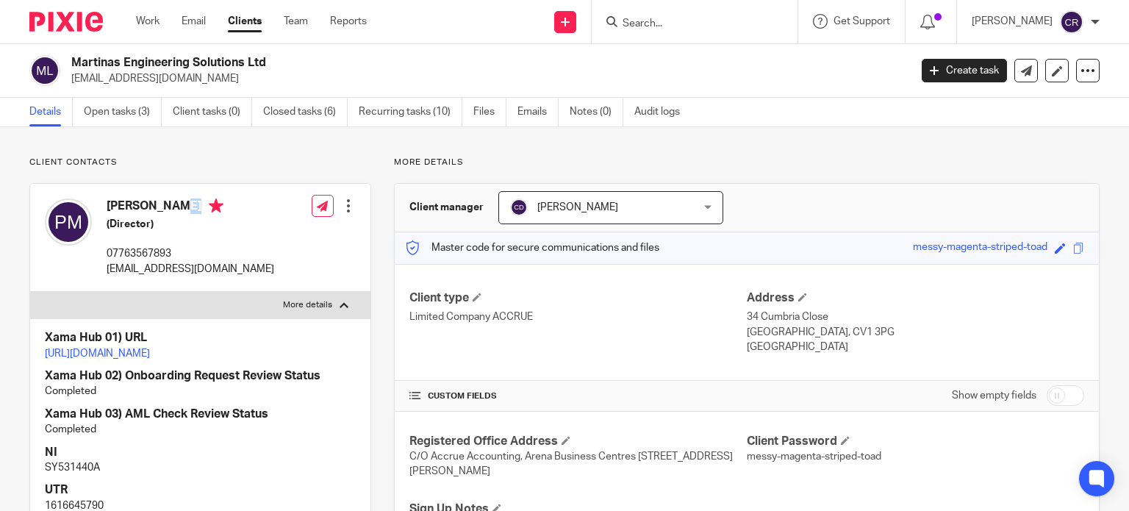
click at [150, 355] on link "https://platform.xamatech.com/portal/crm/clients/01407f00-2fdc-11f0-9b61-1dab77…" at bounding box center [97, 354] width 105 height 10
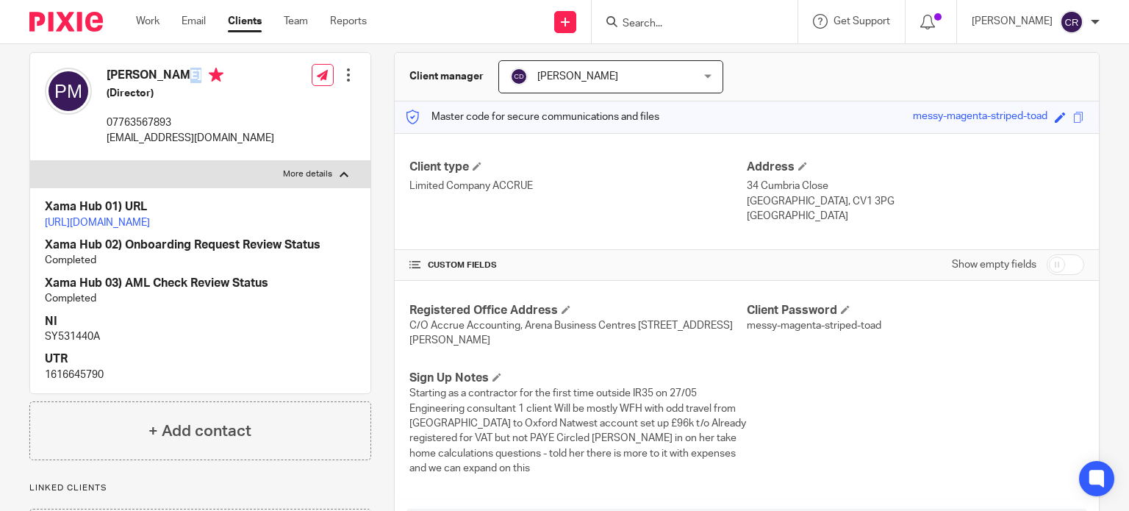
scroll to position [147, 0]
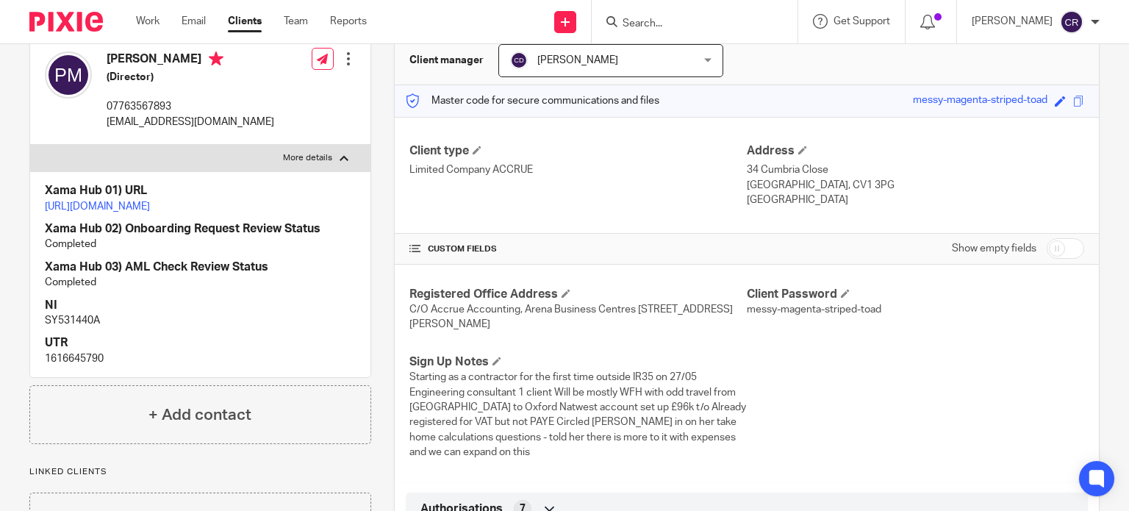
click at [79, 366] on p "1616645790" at bounding box center [200, 358] width 311 height 15
copy p "1616645790"
click at [63, 328] on p "SY531440A" at bounding box center [200, 320] width 311 height 15
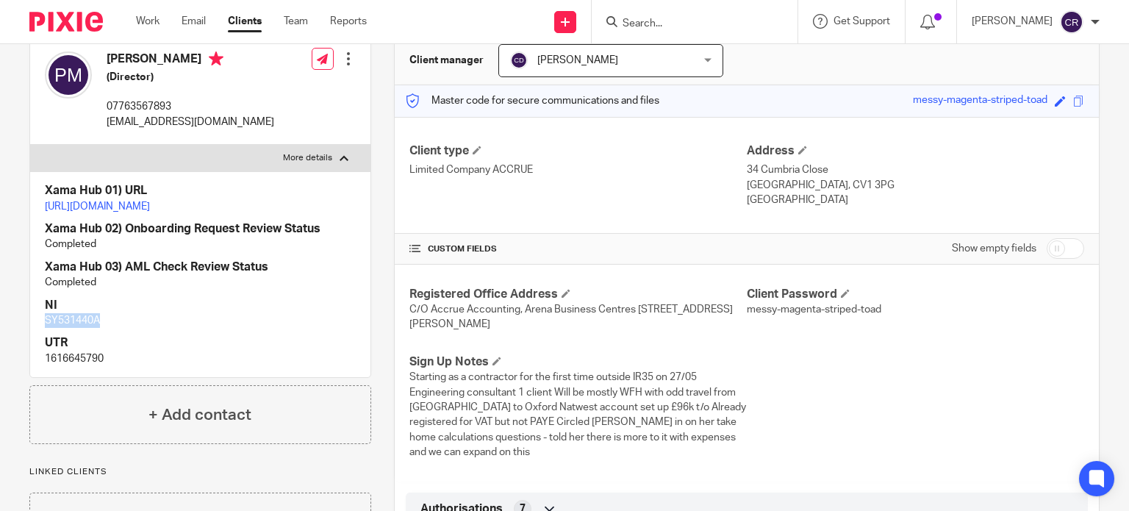
copy p "SY531440A"
drag, startPoint x: 781, startPoint y: 160, endPoint x: 773, endPoint y: 165, distance: 9.4
click at [779, 161] on div "Address 34 Cumbria Close Coventry, CV1 3PG England" at bounding box center [915, 175] width 337 height 65
click at [771, 167] on p "34 Cumbria Close" at bounding box center [915, 169] width 337 height 15
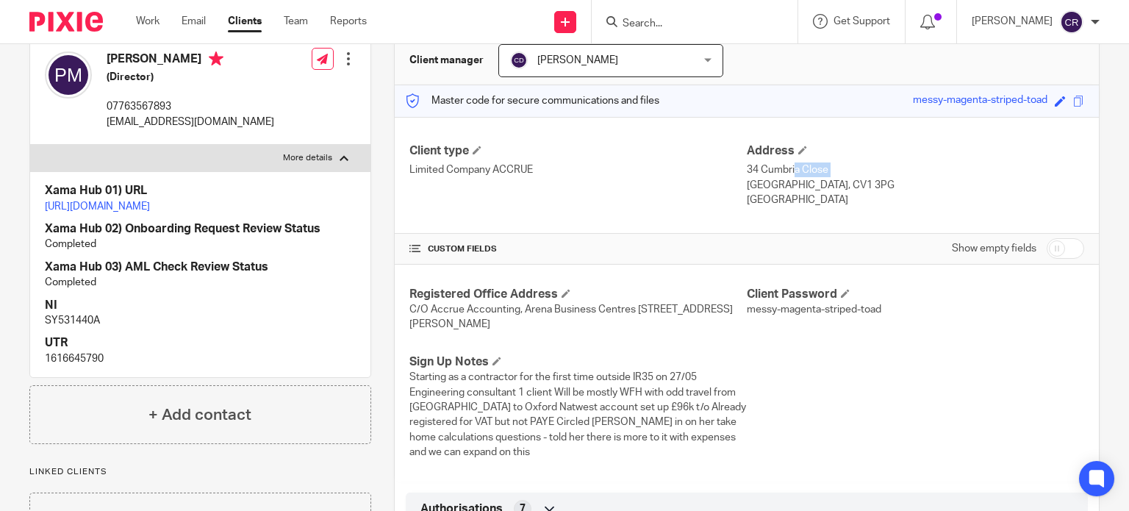
click at [771, 167] on p "34 Cumbria Close" at bounding box center [915, 169] width 337 height 15
copy div "34 Cumbria Close"
click at [759, 179] on p "Coventry, CV1 3PG" at bounding box center [915, 185] width 337 height 15
copy p "Coventry"
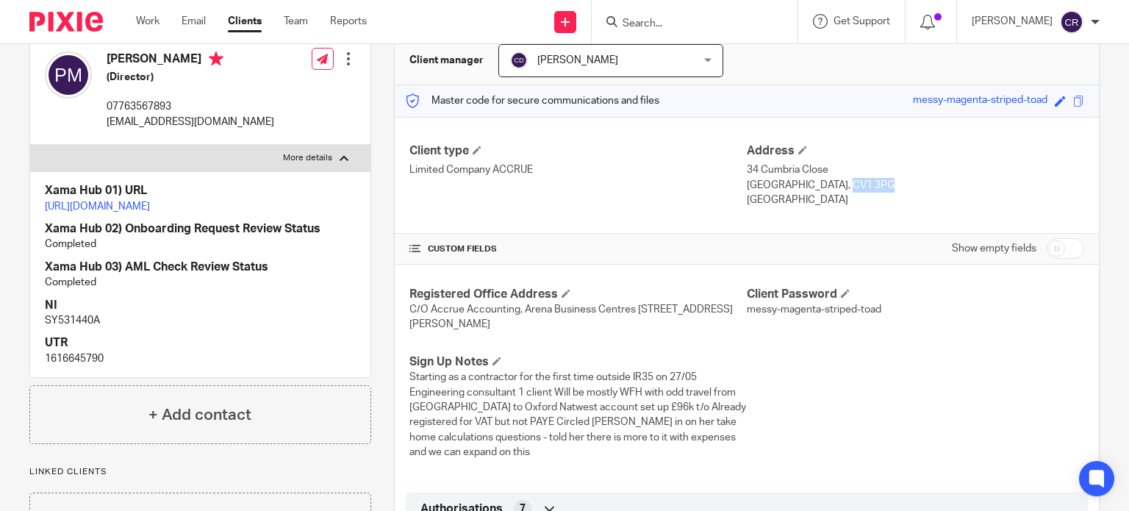
drag, startPoint x: 838, startPoint y: 183, endPoint x: 787, endPoint y: 187, distance: 51.7
click at [787, 187] on p "Coventry, CV1 3PG" at bounding box center [915, 185] width 337 height 15
copy p "CV1 3PG"
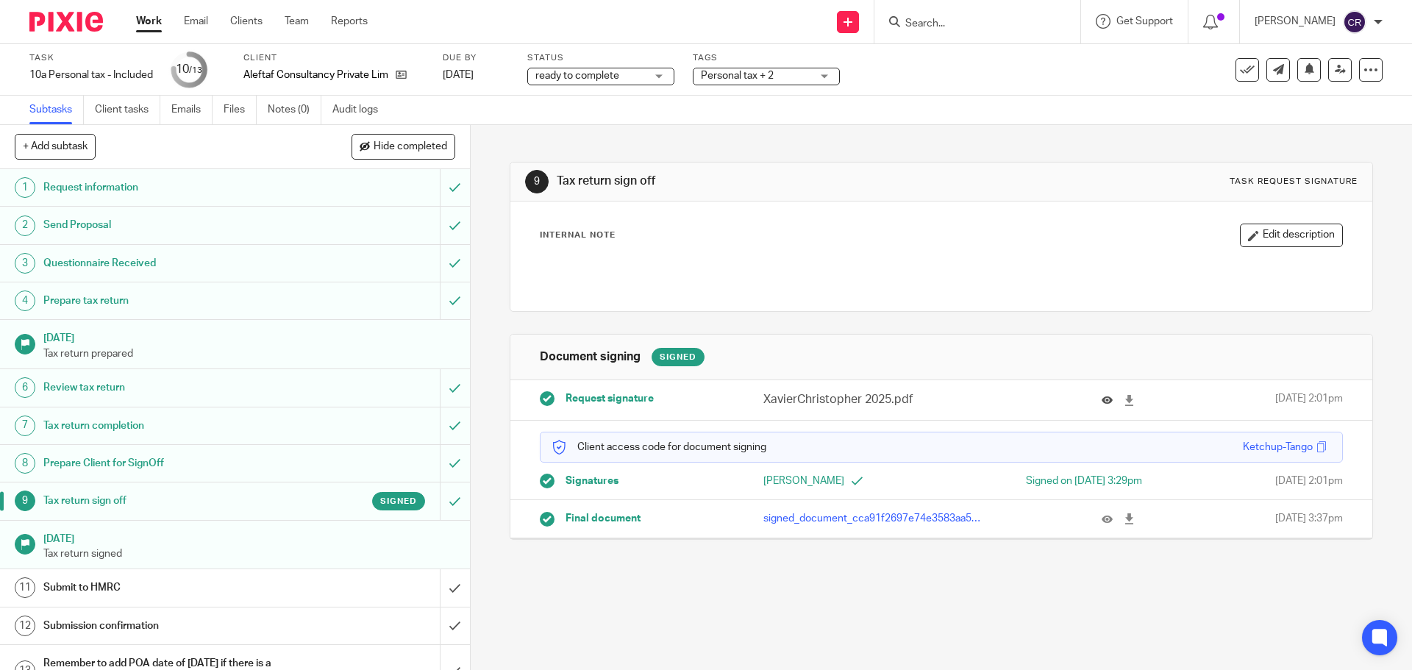
click at [1101, 402] on button at bounding box center [1112, 400] width 22 height 11
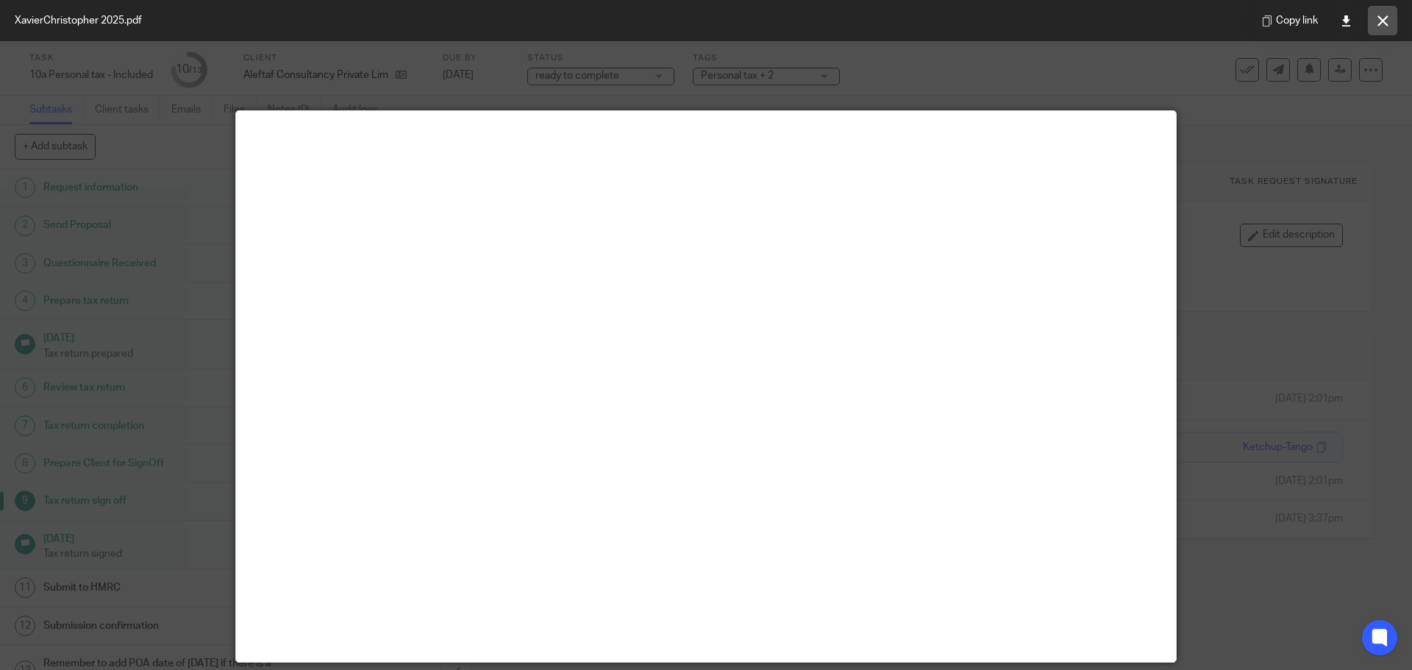
click at [1129, 19] on icon at bounding box center [1382, 20] width 11 height 11
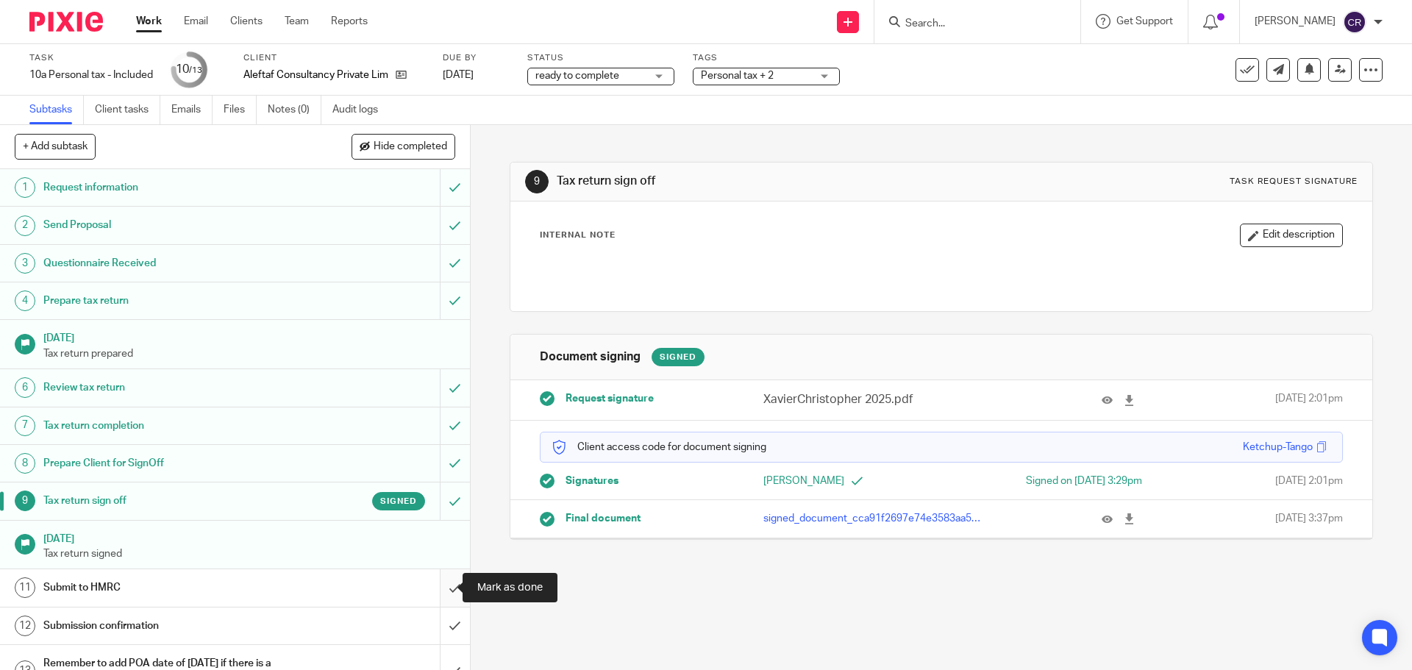
click at [435, 510] on input "submit" at bounding box center [235, 587] width 470 height 37
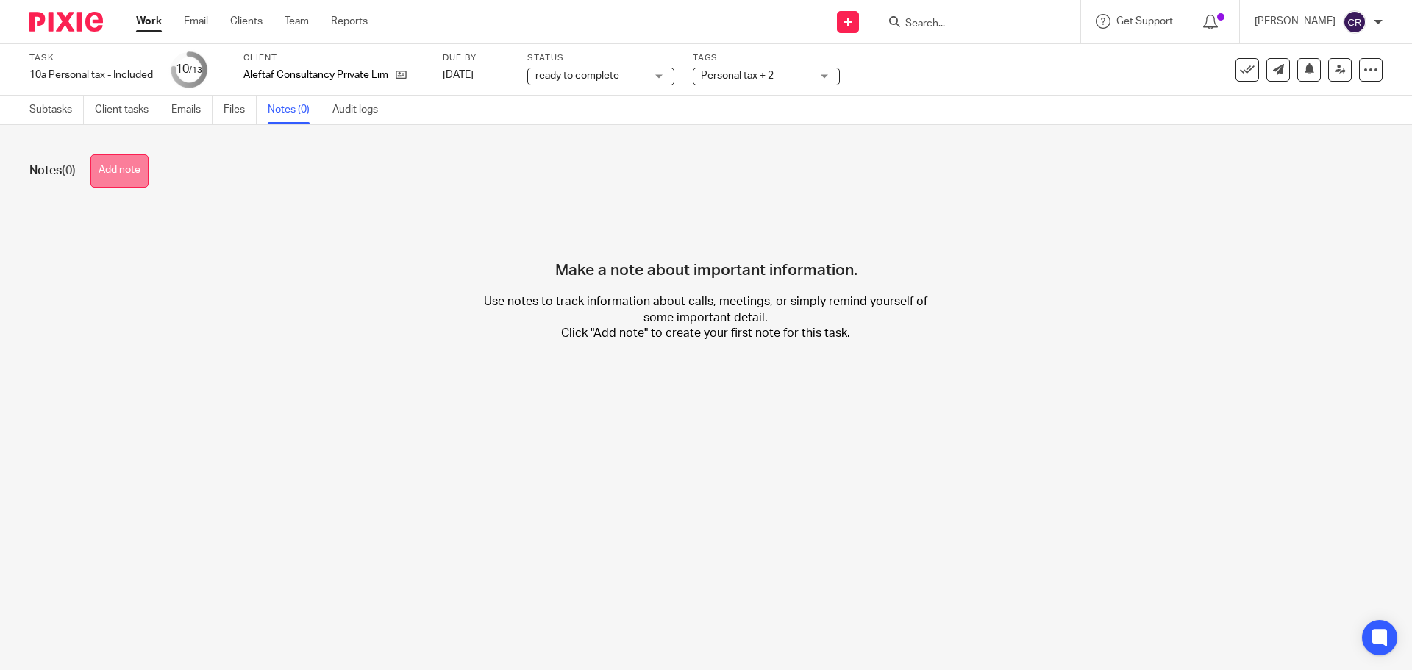
click at [135, 170] on button "Add note" at bounding box center [119, 170] width 58 height 33
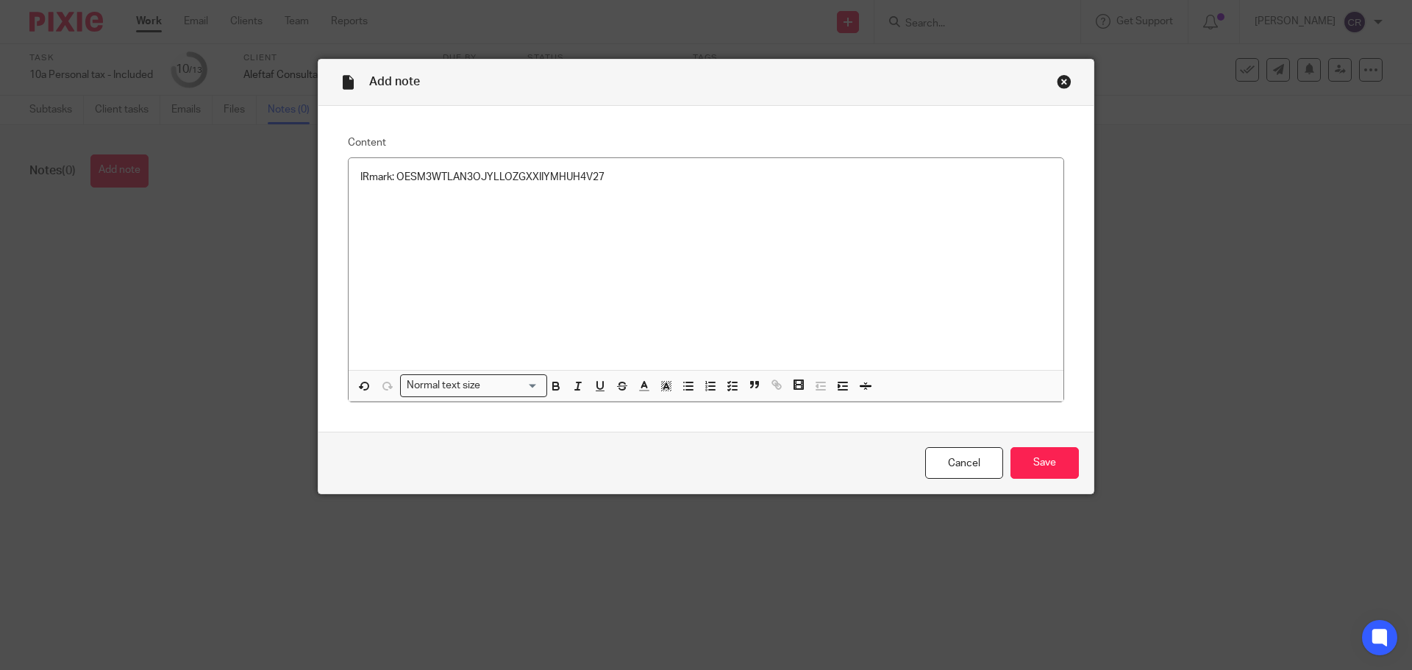
click at [1048, 443] on div "Cancel Save" at bounding box center [705, 463] width 775 height 62
click at [1050, 456] on input "Save" at bounding box center [1044, 463] width 68 height 32
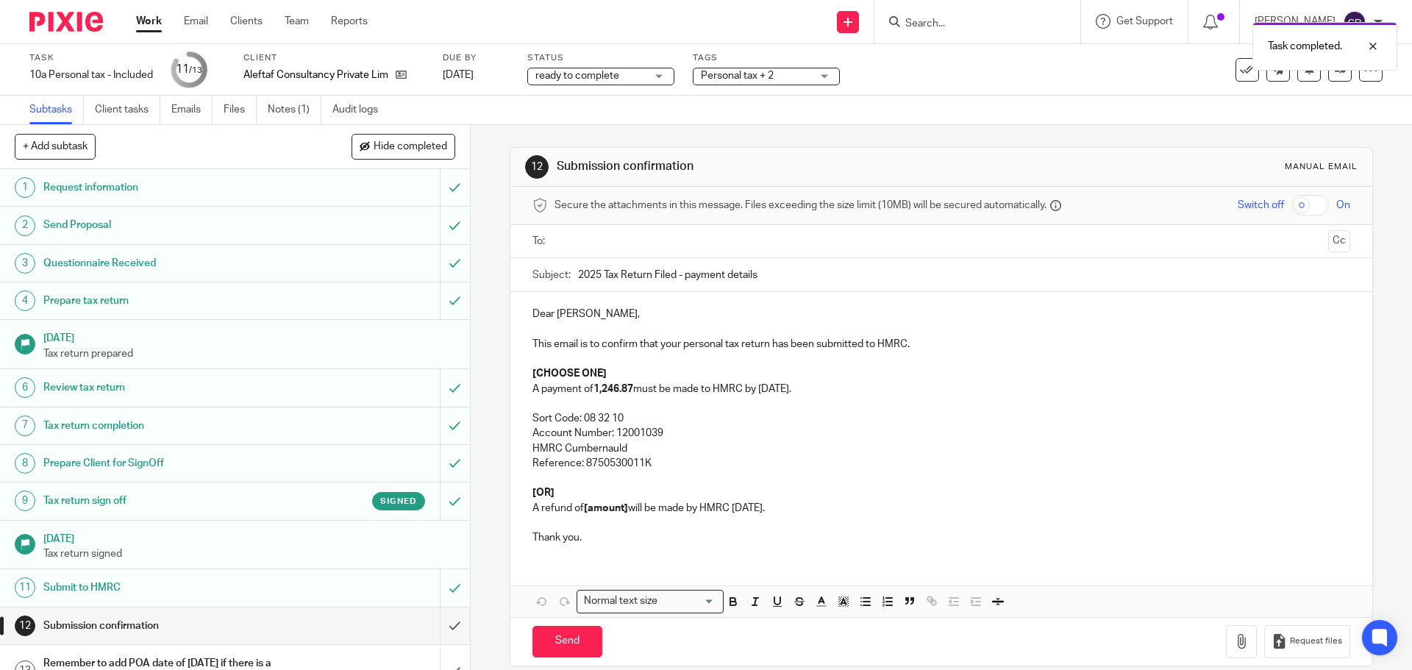
click at [634, 236] on input "text" at bounding box center [941, 241] width 762 height 17
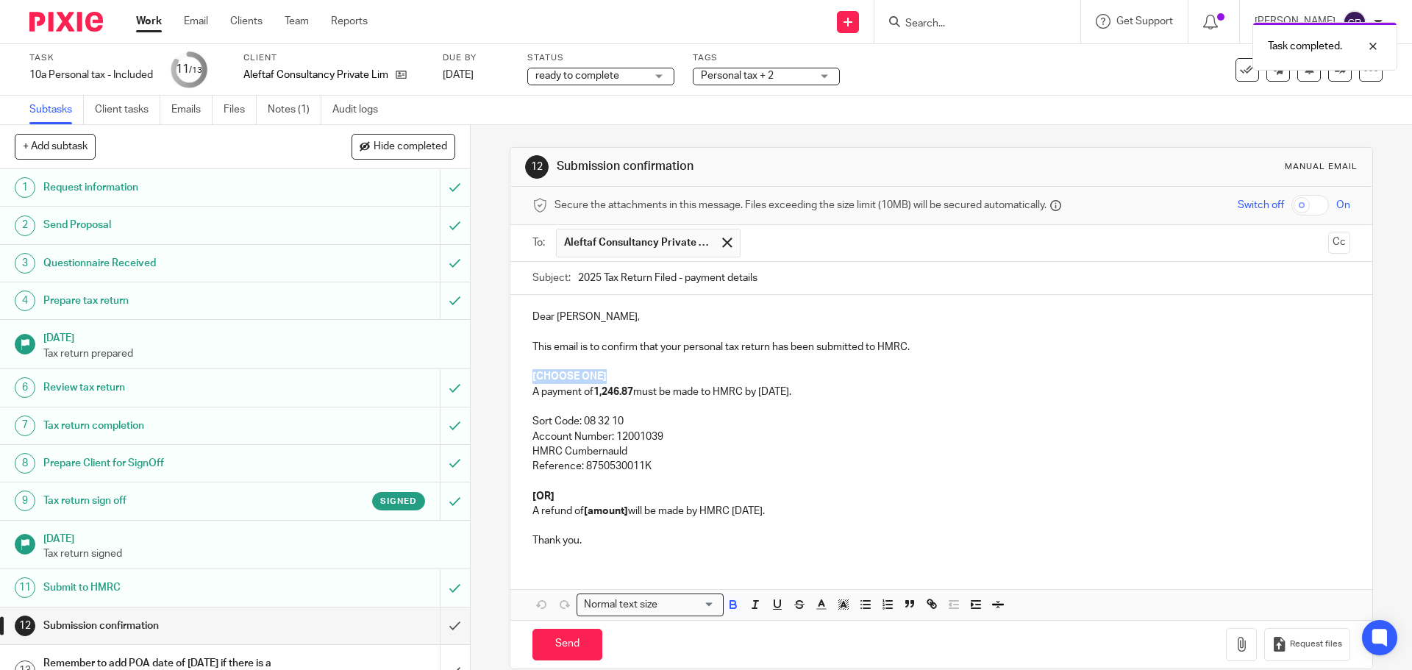
drag, startPoint x: 618, startPoint y: 371, endPoint x: 528, endPoint y: 376, distance: 90.5
click at [532, 376] on p "[CHOOSE ONE]" at bounding box center [940, 376] width 817 height 15
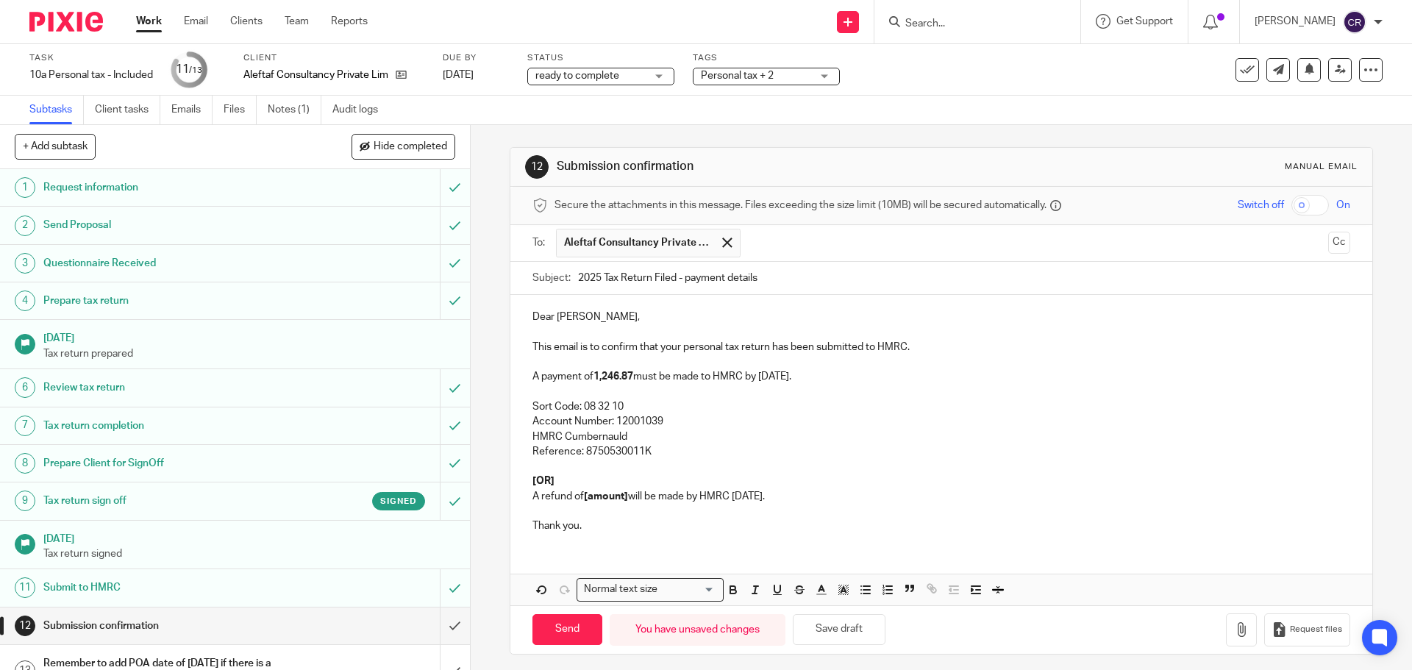
click at [593, 375] on strong "1,246.87" at bounding box center [613, 376] width 40 height 10
drag, startPoint x: 623, startPoint y: 496, endPoint x: 585, endPoint y: 495, distance: 38.2
click at [585, 495] on strong "[amount]" at bounding box center [606, 496] width 44 height 10
drag, startPoint x: 626, startPoint y: 498, endPoint x: 582, endPoint y: 498, distance: 44.8
click at [582, 498] on p "A refund of [amount] will be made by HMRC within 12 weeks." at bounding box center [940, 496] width 817 height 15
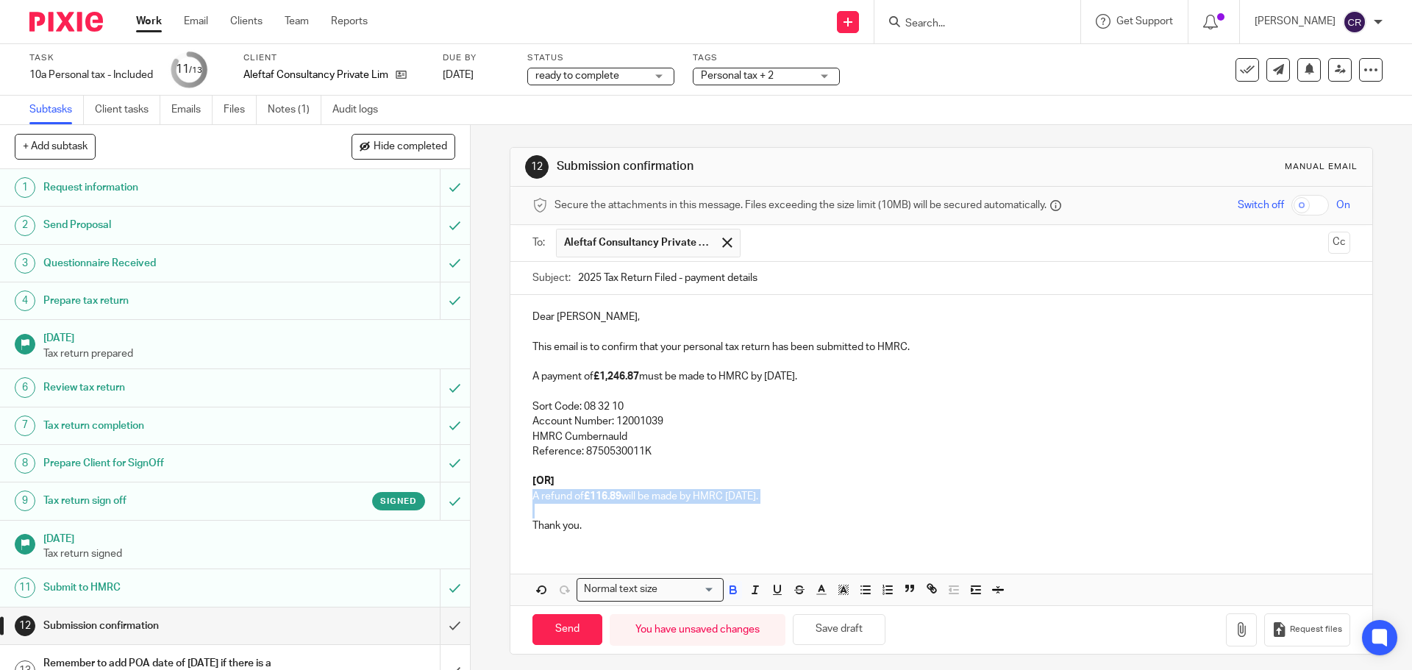
drag, startPoint x: 546, startPoint y: 504, endPoint x: 523, endPoint y: 498, distance: 23.5
click at [523, 498] on div "Dear Christopher, This email is to confirm that your personal tax return has be…" at bounding box center [940, 419] width 861 height 249
copy p "A refund of £116.89 will be made by HMRC within 12 weeks."
click at [933, 349] on p "This email is to confirm that your personal tax return has been submitted to HM…" at bounding box center [940, 347] width 817 height 15
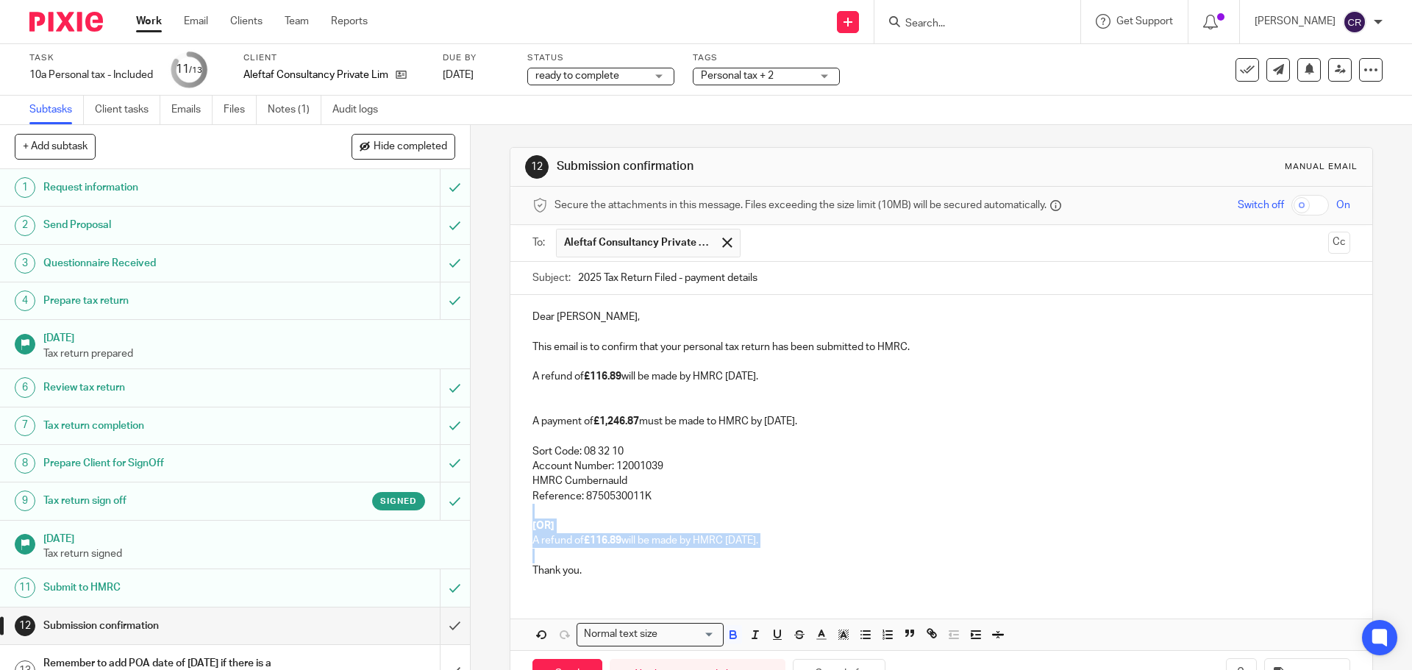
drag, startPoint x: 546, startPoint y: 554, endPoint x: 528, endPoint y: 516, distance: 41.8
click at [528, 516] on div "Dear Christopher, This email is to confirm that your personal tax return has be…" at bounding box center [940, 442] width 861 height 294
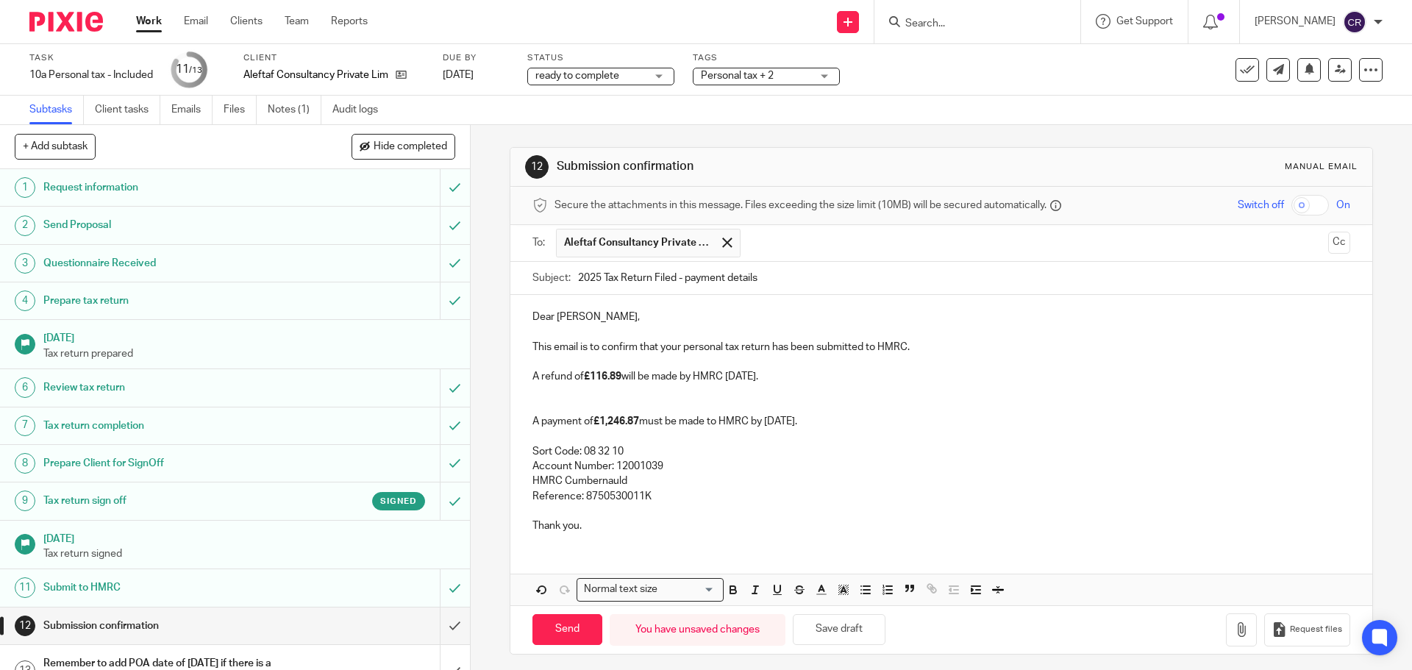
click at [816, 423] on p "A payment of £1,246.87 must be made to HMRC by 31 January." at bounding box center [940, 421] width 817 height 15
click at [607, 404] on p at bounding box center [940, 406] width 817 height 15
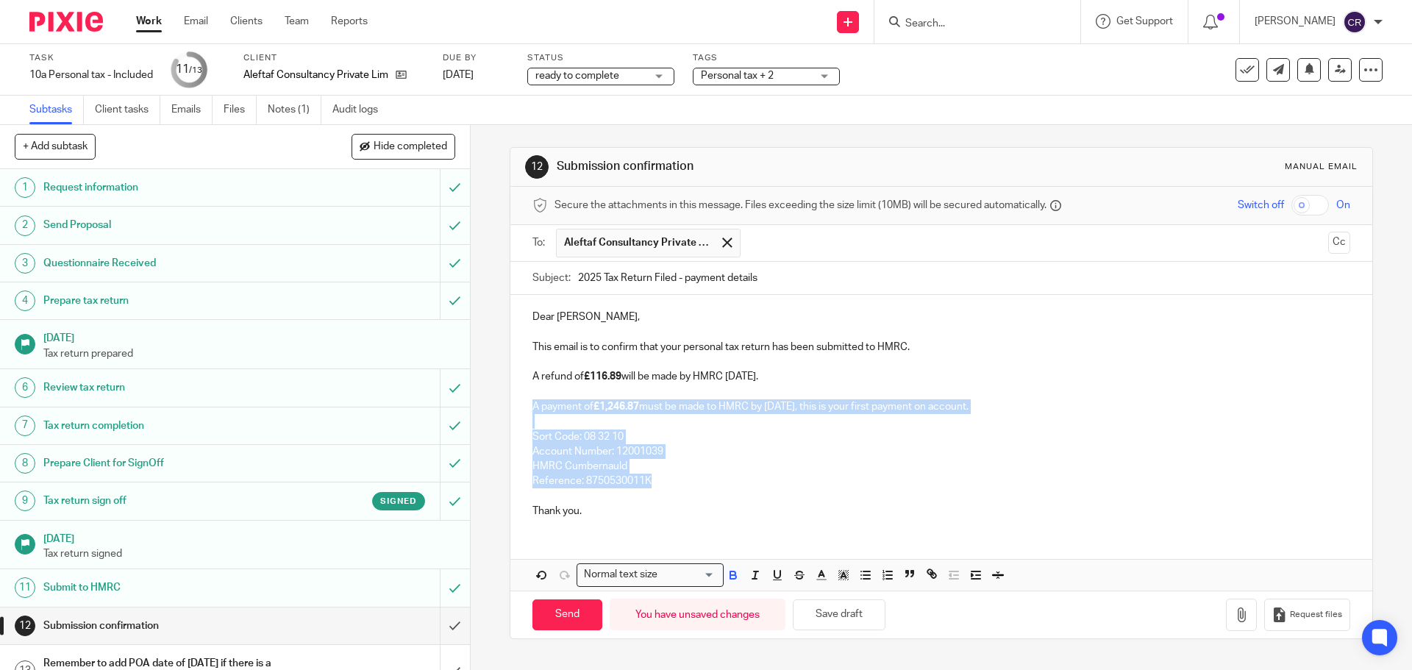
drag, startPoint x: 660, startPoint y: 482, endPoint x: 526, endPoint y: 404, distance: 155.2
click at [526, 404] on div "Dear Christopher, This email is to confirm that your personal tax return has be…" at bounding box center [940, 412] width 861 height 235
copy div "A payment of £1,246.87 must be made to HMRC by 31 January 2026, this is your fi…"
click at [685, 483] on p "Reference: 8750530011K" at bounding box center [940, 480] width 817 height 15
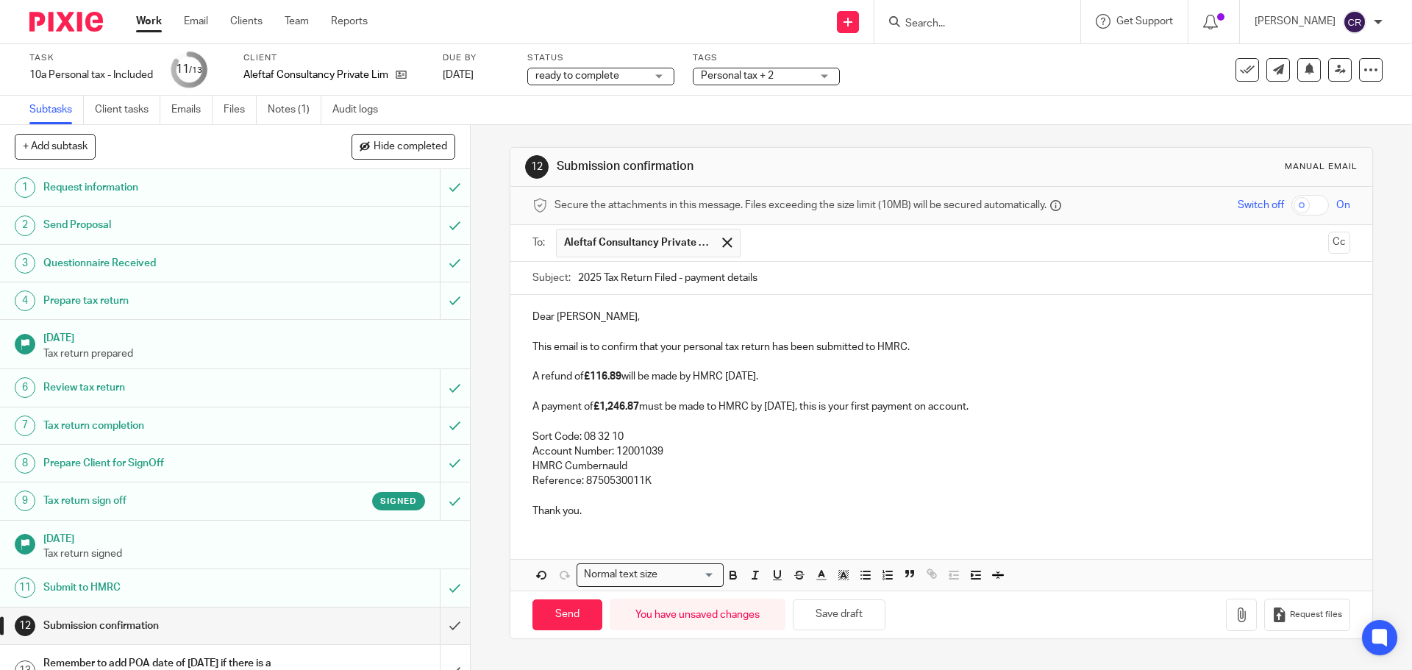
click at [1035, 402] on p "A payment of £1,246.87 must be made to HMRC by 31 January 2026, this is your fi…" at bounding box center [940, 406] width 817 height 15
click at [681, 490] on p at bounding box center [940, 496] width 817 height 15
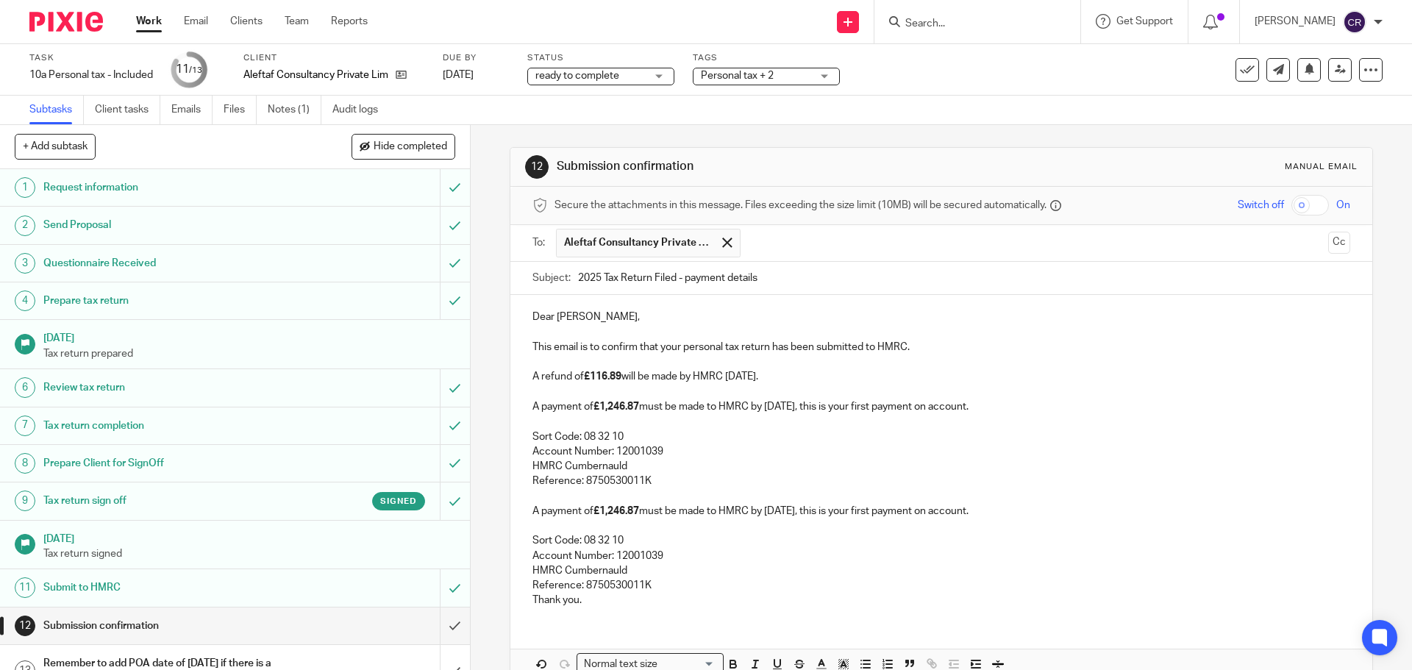
click at [534, 515] on p "A payment of £1,246.87 must be made to HMRC by 31 January 2026, this is your fi…" at bounding box center [940, 511] width 817 height 15
click at [670, 512] on strong "£1,246.87" at bounding box center [647, 511] width 46 height 10
click at [835, 510] on p "Another payment of £1,246.88 must be made to HMRC by 31 January 2026, this is y…" at bounding box center [940, 511] width 817 height 15
click at [918, 507] on p "Another payment of £1,246.88 must be made to HMRC by 31 July 2026, this is your…" at bounding box center [940, 511] width 817 height 15
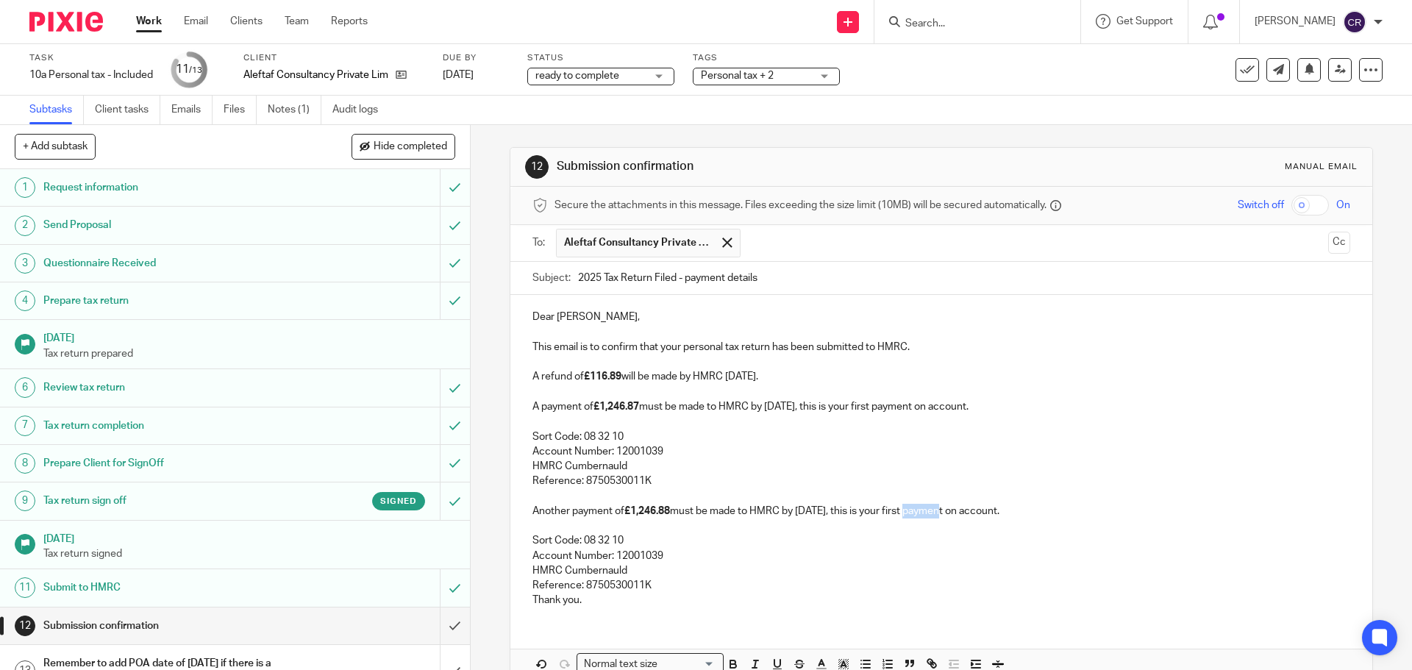
click at [918, 507] on p "Another payment of £1,246.88 must be made to HMRC by 31 July 2026, this is your…" at bounding box center [940, 511] width 817 height 15
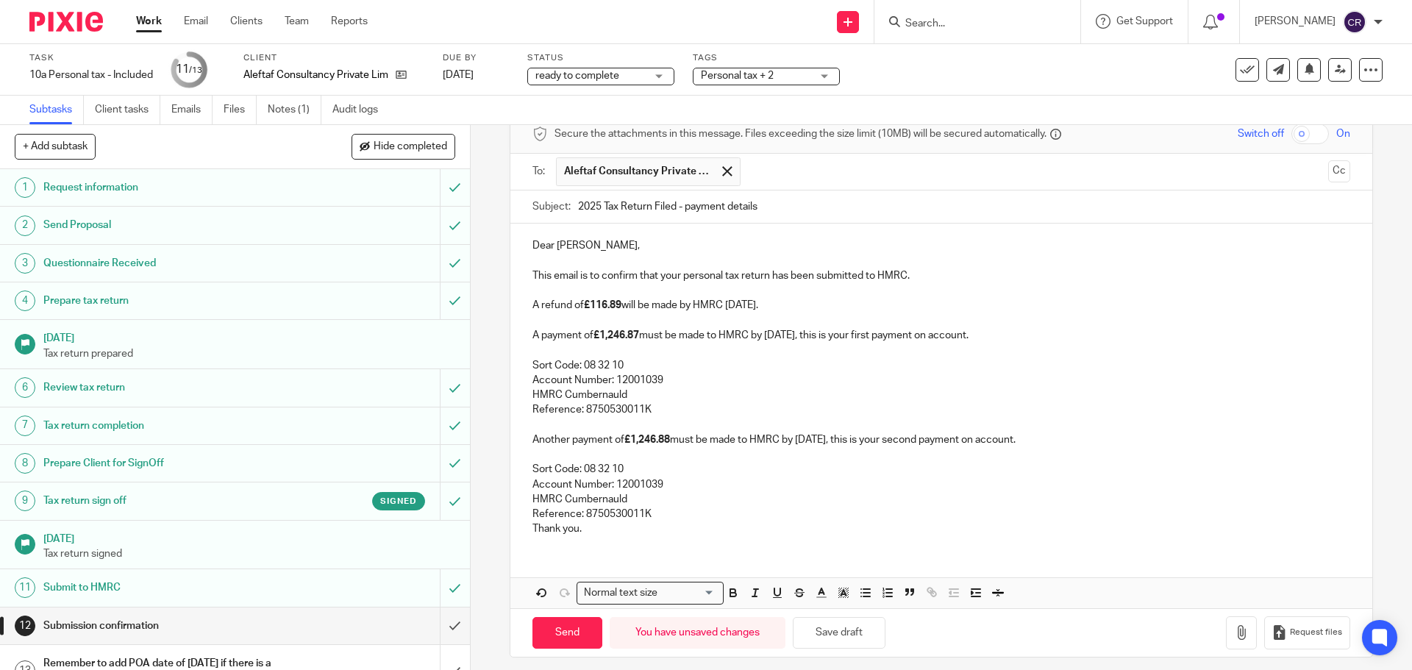
scroll to position [74, 0]
click at [669, 518] on p "Reference: 8750530011K" at bounding box center [940, 511] width 817 height 15
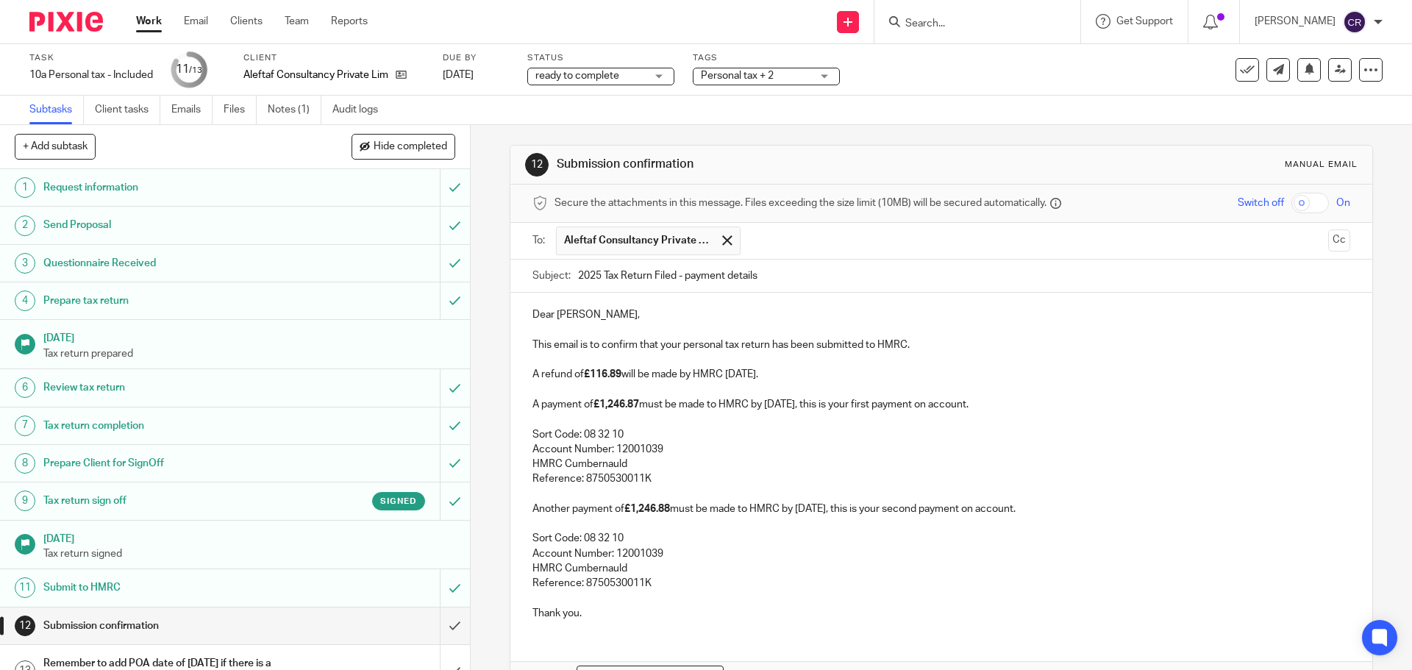
scroll to position [0, 0]
click at [546, 423] on p at bounding box center [940, 421] width 817 height 15
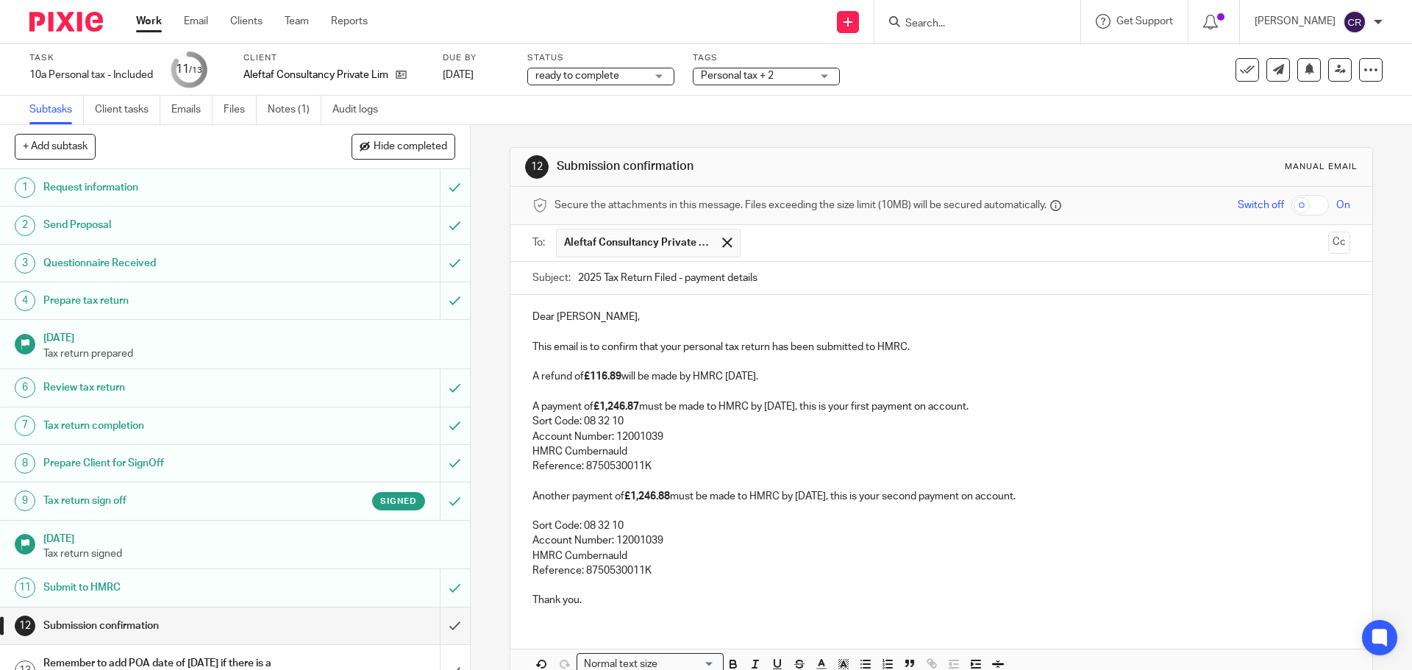
click at [553, 505] on p at bounding box center [940, 511] width 817 height 15
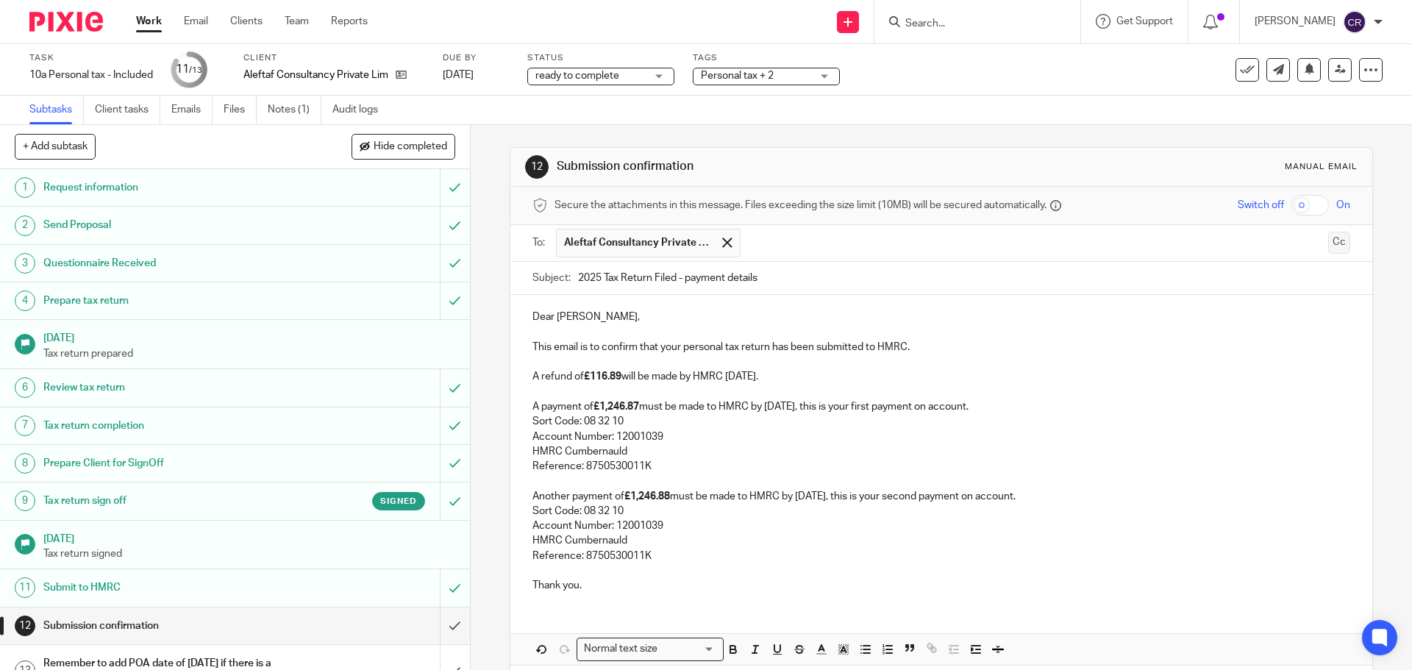
click at [1328, 250] on button "Cc" at bounding box center [1339, 243] width 22 height 22
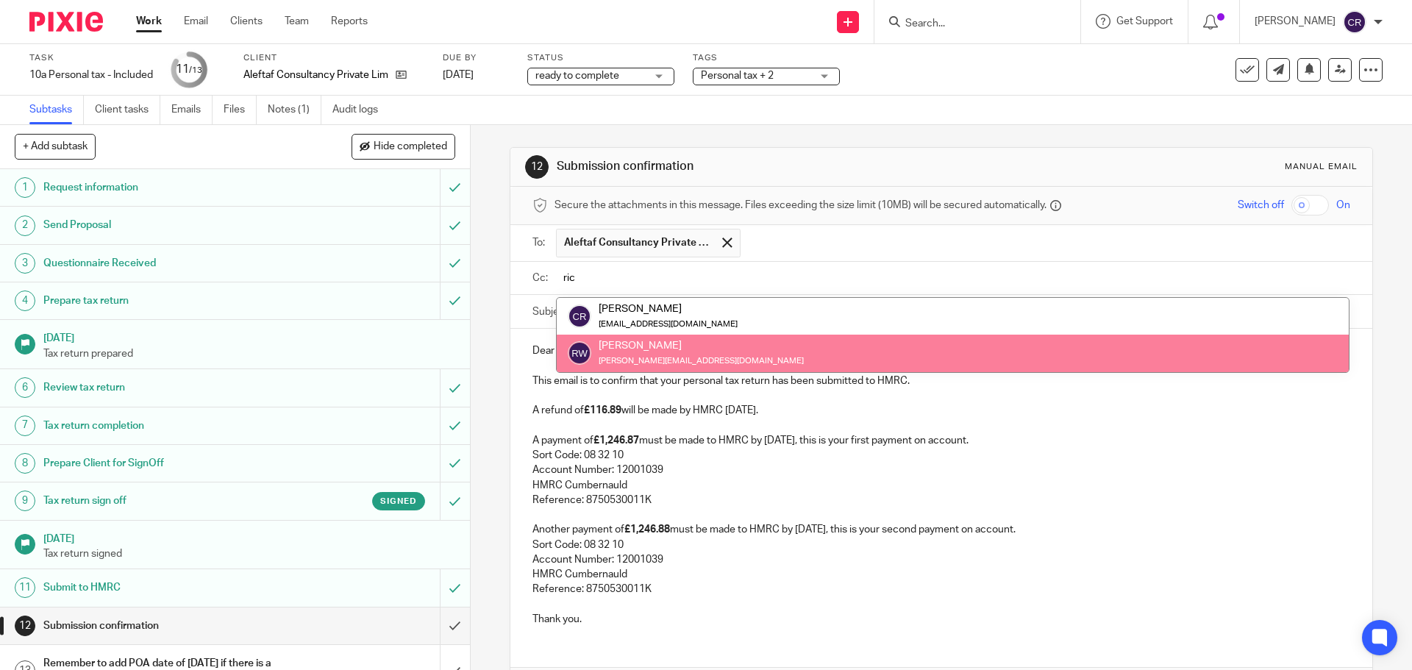
type input "ric"
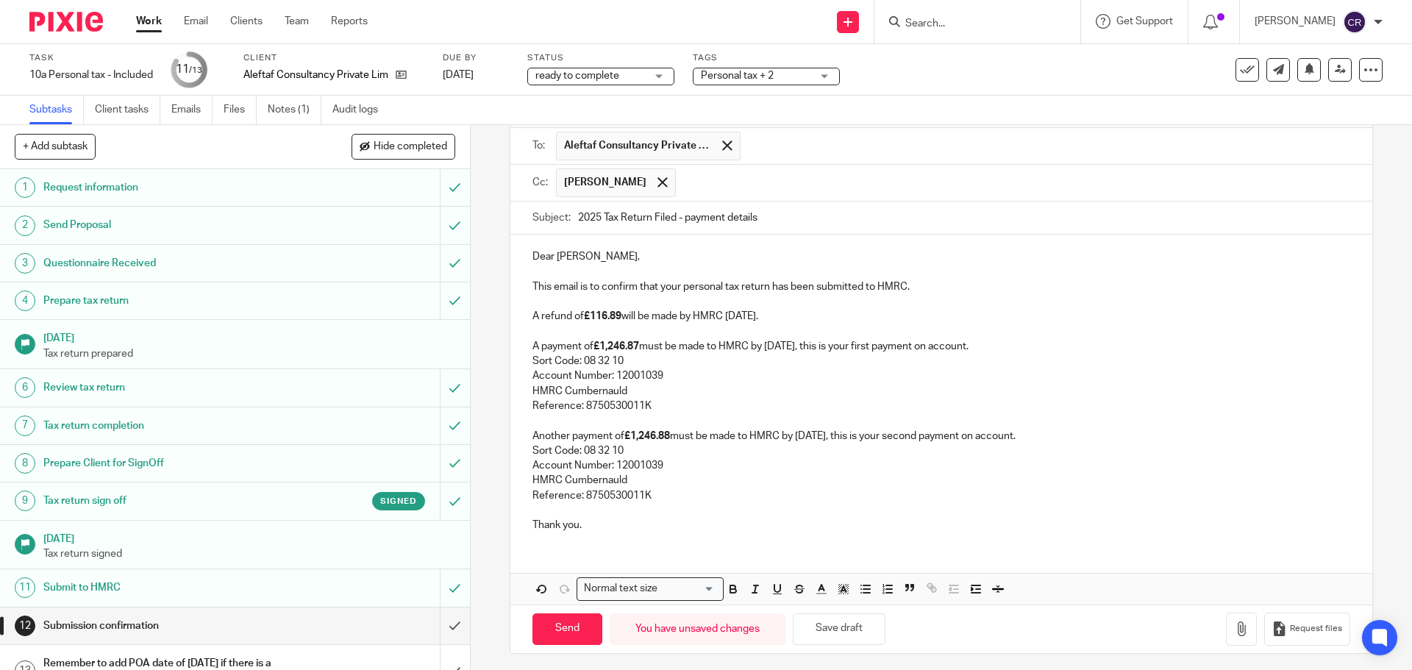
scroll to position [103, 0]
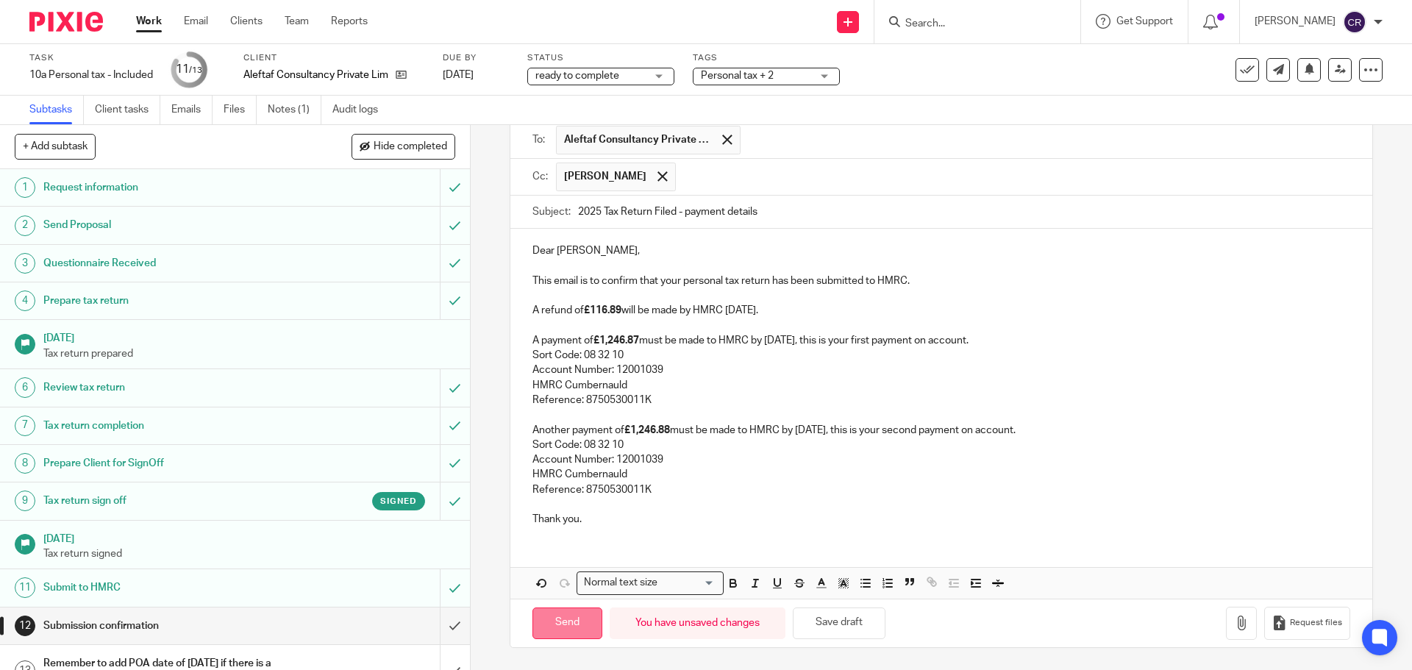
click at [587, 611] on input "Send" at bounding box center [567, 623] width 70 height 32
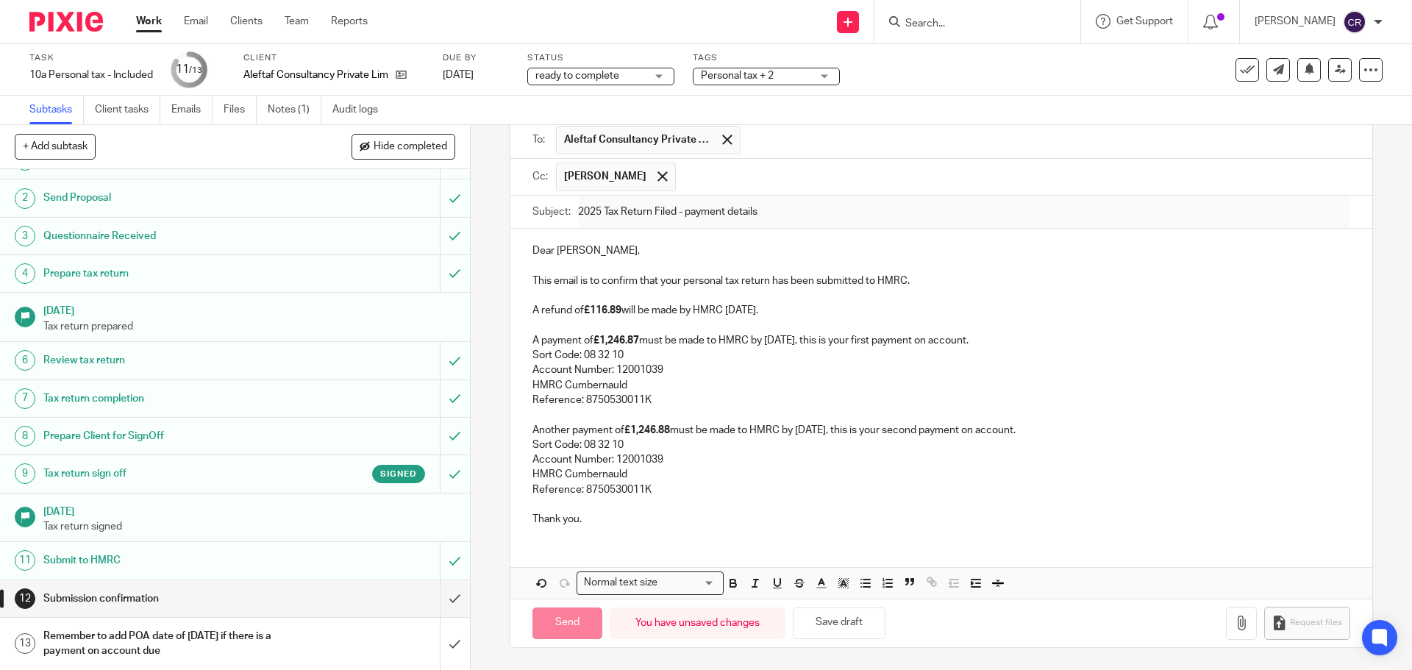
scroll to position [28, 0]
type input "Sent"
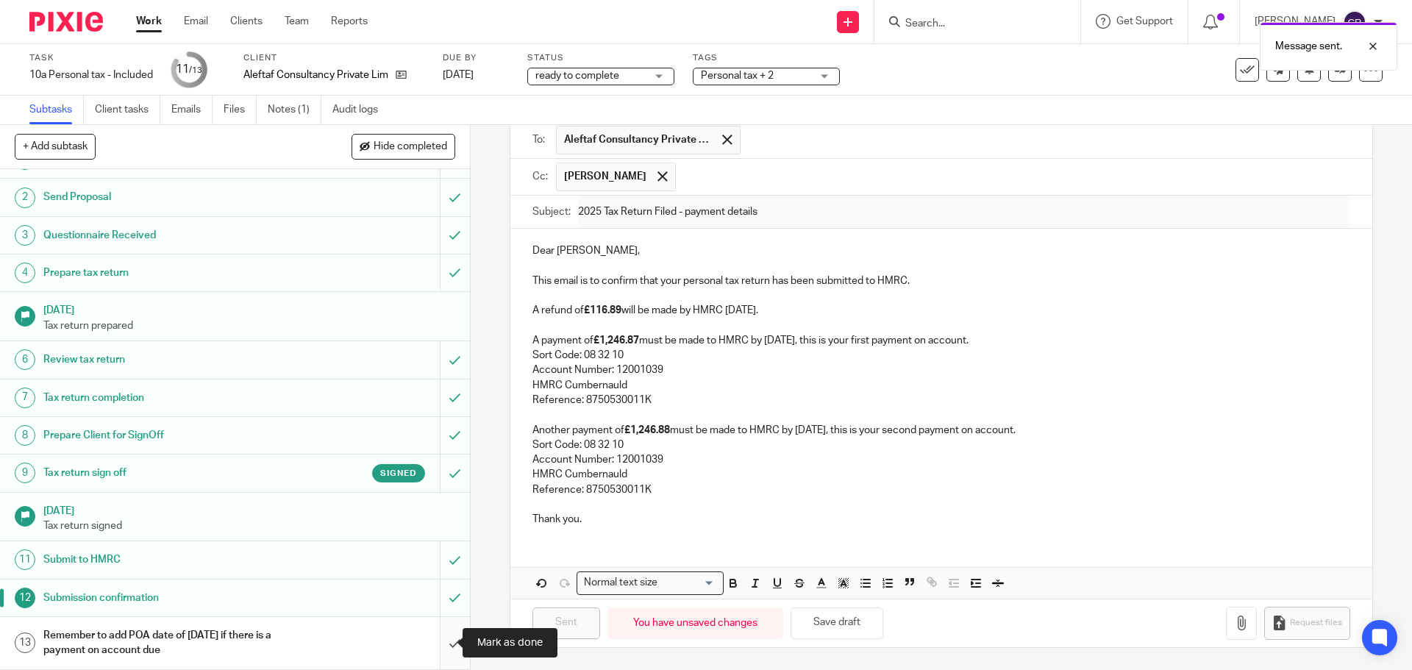
click at [437, 648] on input "submit" at bounding box center [235, 643] width 470 height 52
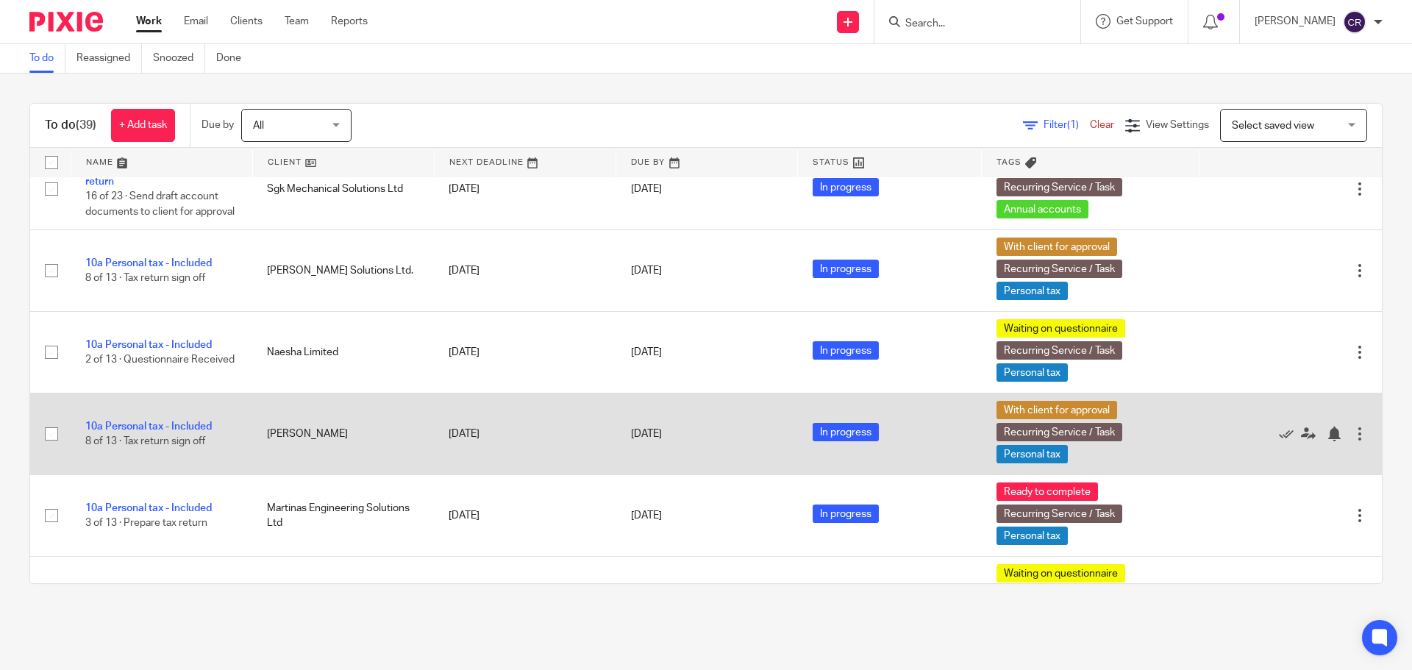
scroll to position [956, 0]
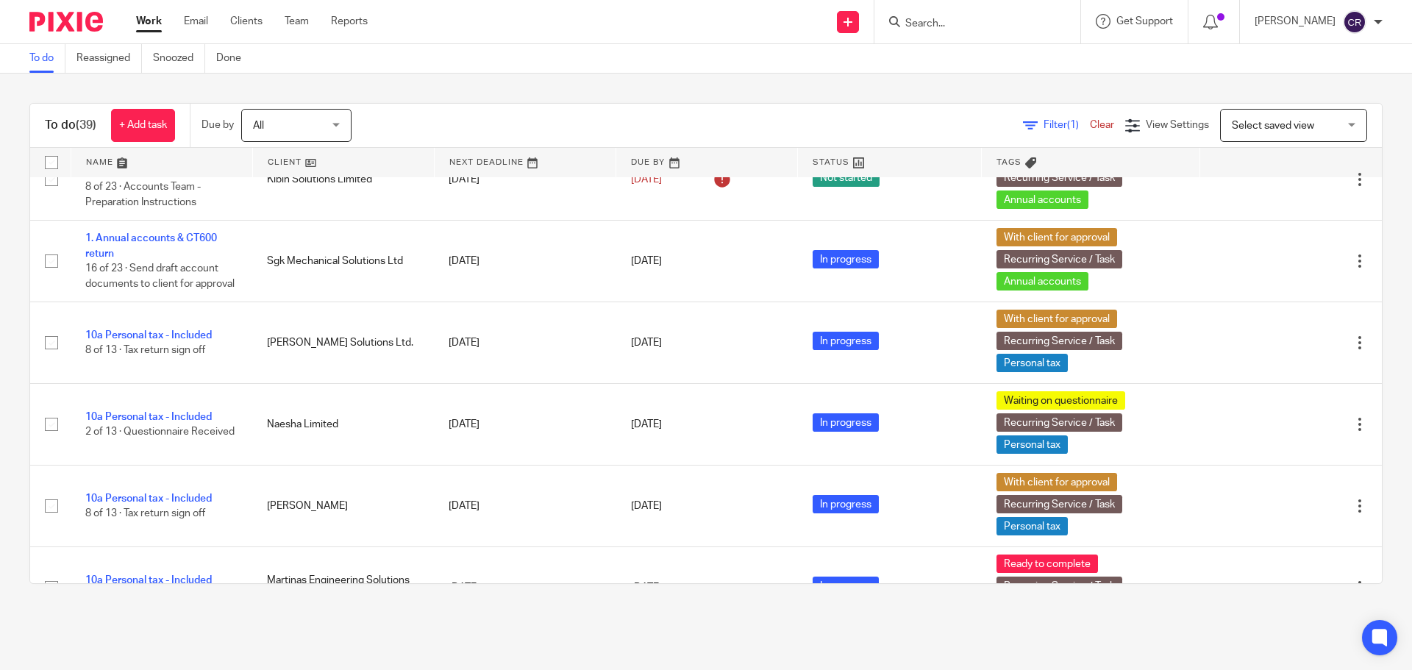
click at [991, 26] on input "Search" at bounding box center [970, 24] width 132 height 13
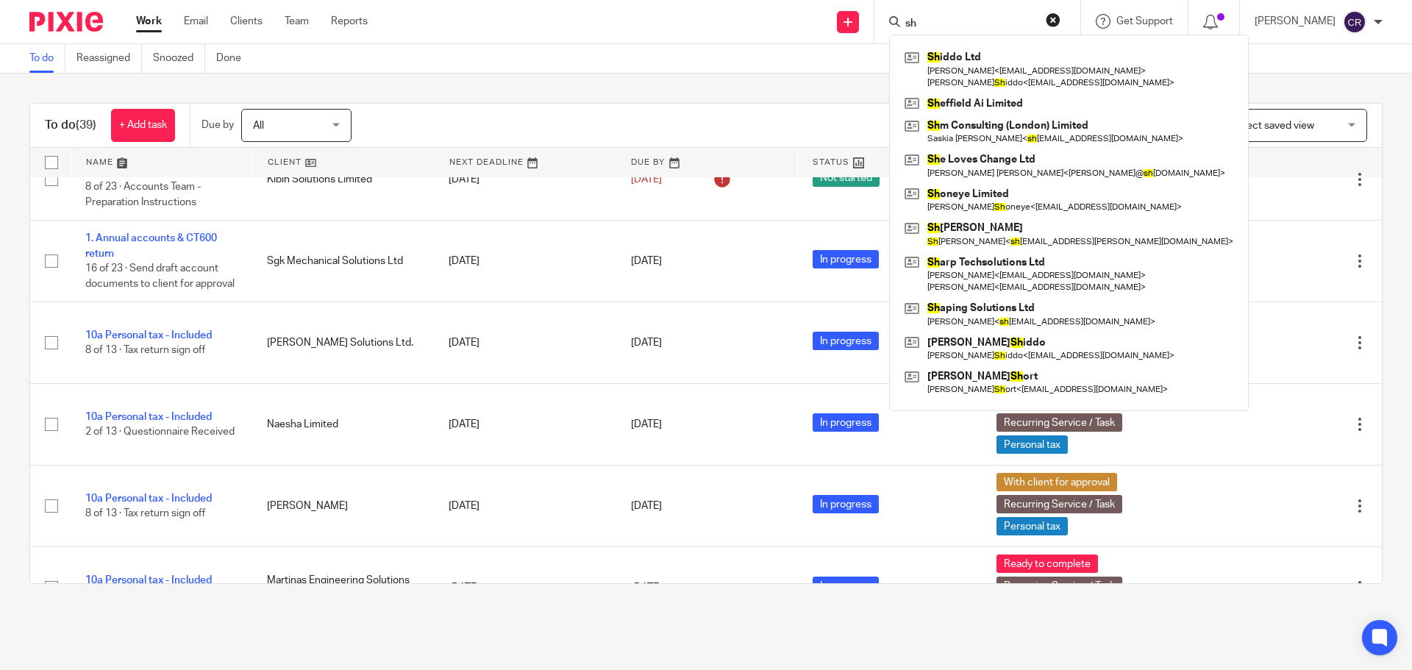
type input "s"
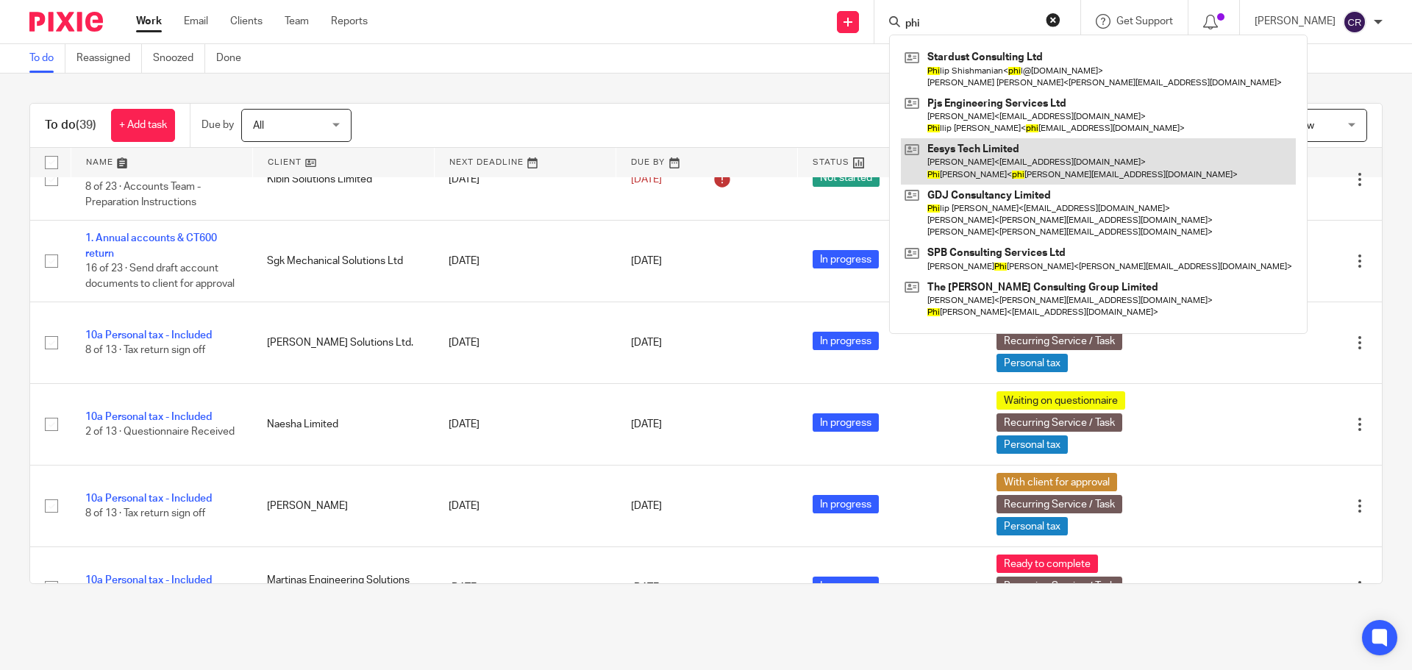
type input "phi"
click at [1072, 165] on link at bounding box center [1098, 161] width 395 height 46
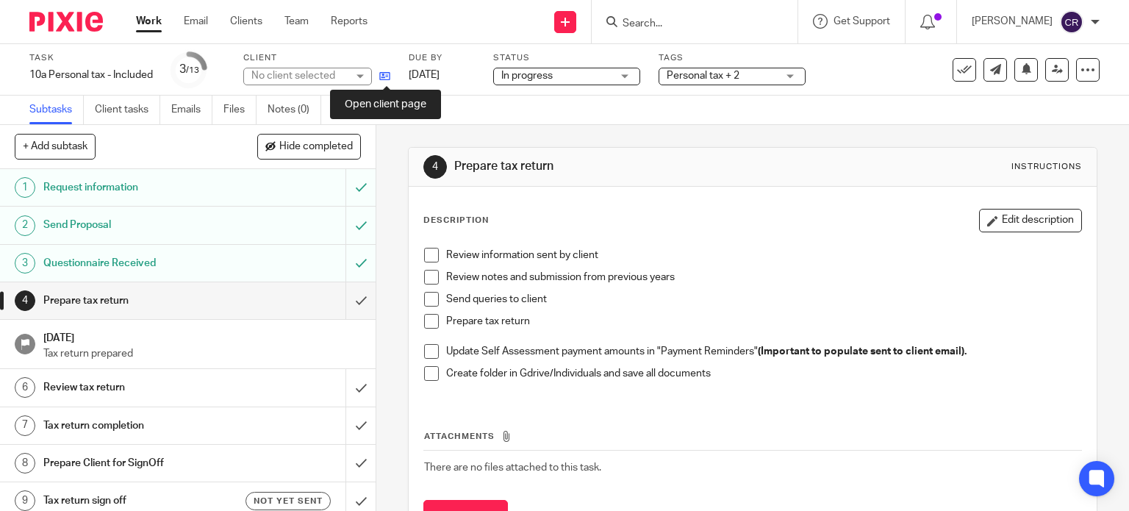
click at [385, 79] on icon at bounding box center [384, 76] width 11 height 11
click at [756, 72] on span "Personal tax + 2" at bounding box center [722, 75] width 110 height 15
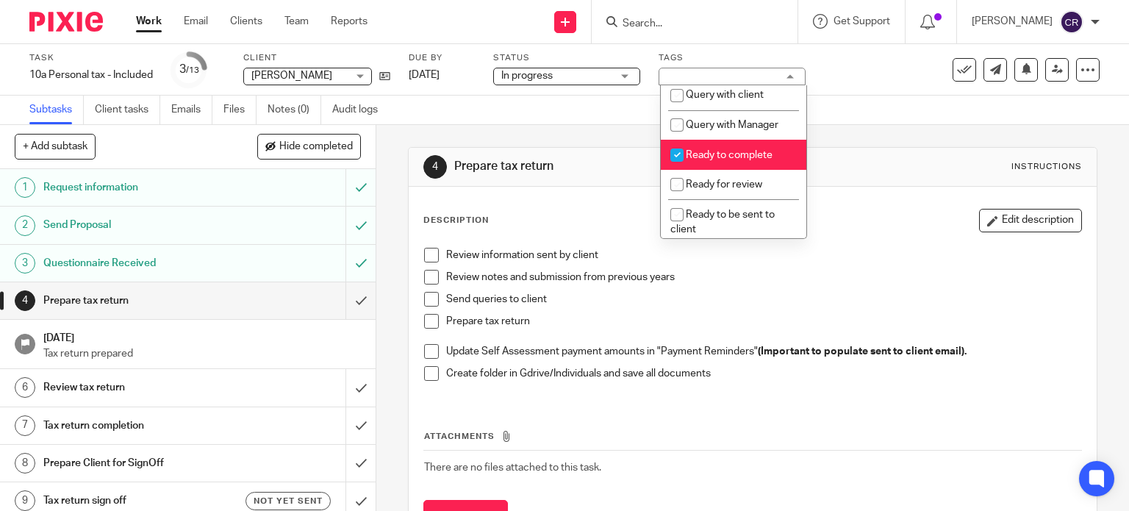
scroll to position [515, 0]
click at [743, 158] on span "Ready to complete" at bounding box center [729, 153] width 87 height 10
checkbox input "false"
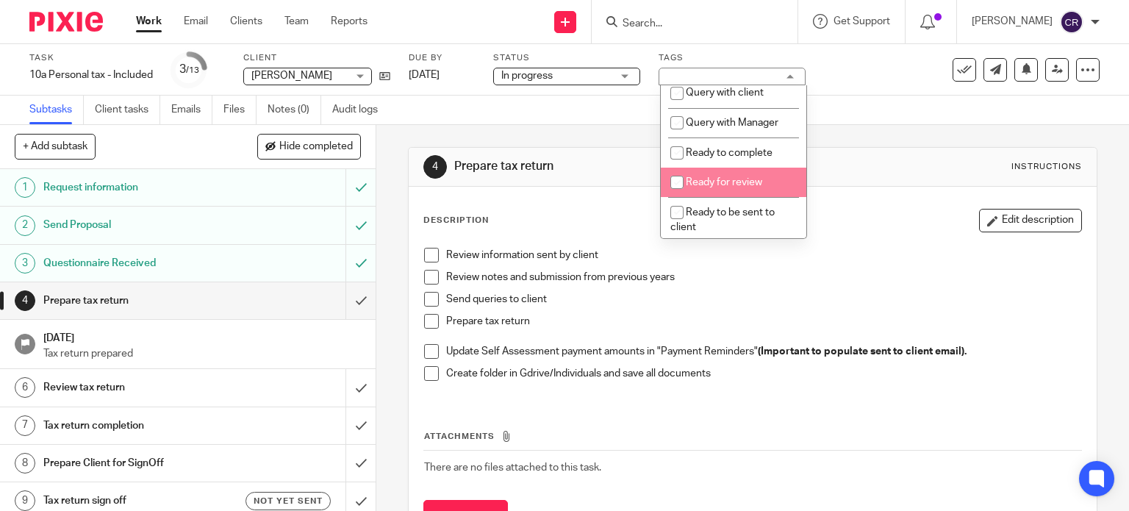
click at [735, 198] on li "Ready for review" at bounding box center [734, 183] width 146 height 30
checkbox input "true"
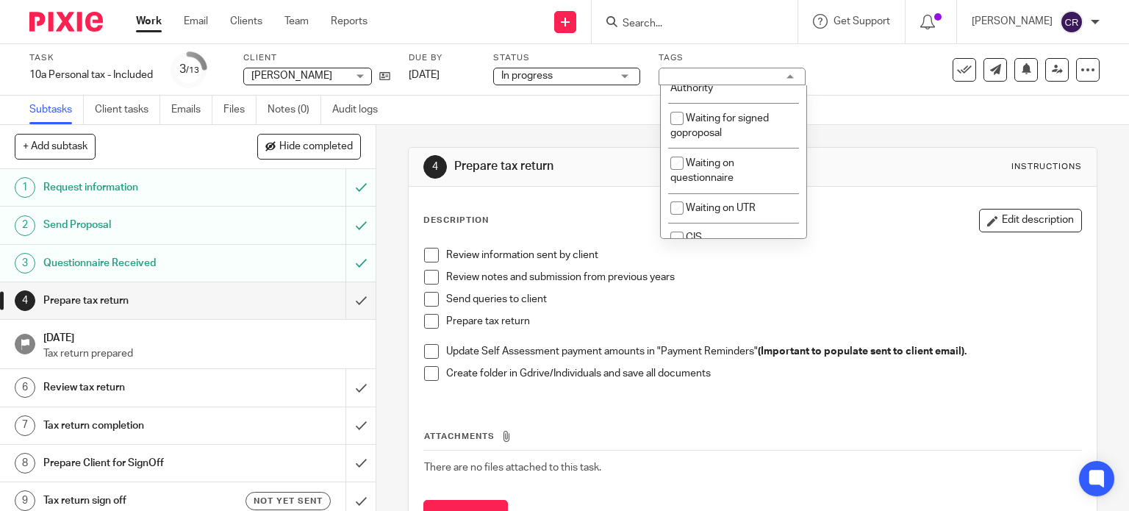
scroll to position [1388, 0]
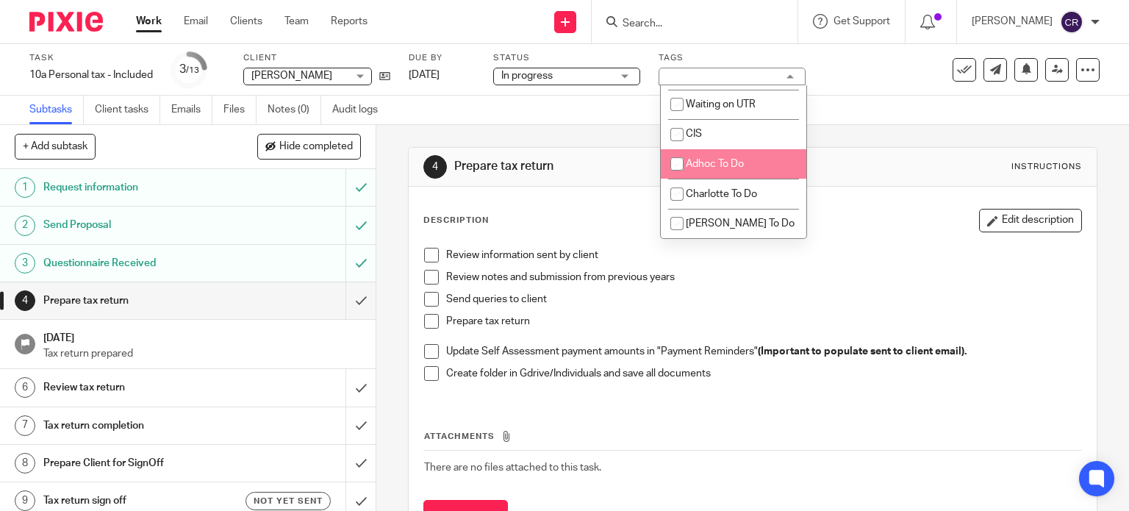
click at [879, 162] on div "4 Prepare tax return Instructions" at bounding box center [753, 167] width 660 height 24
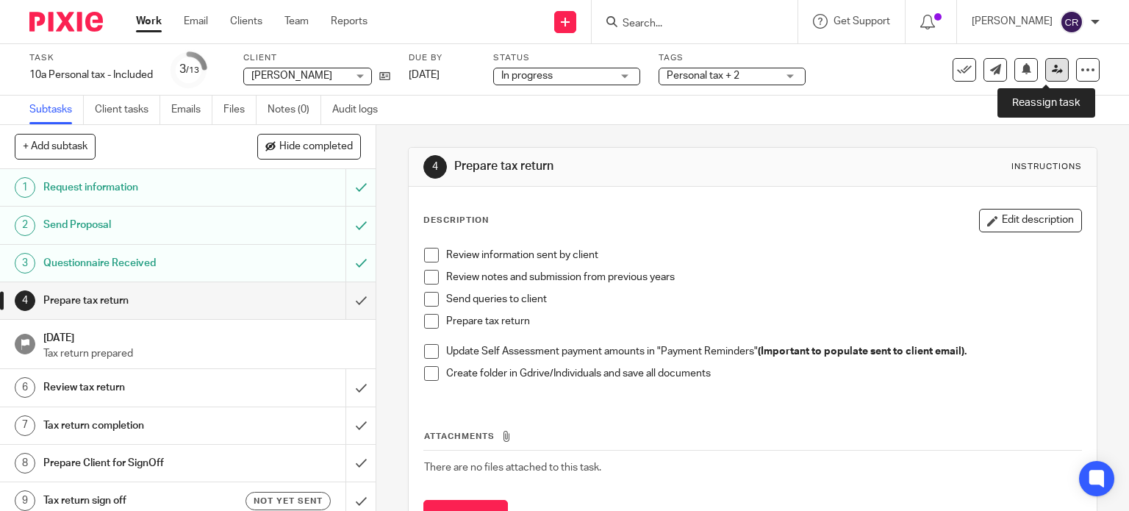
click at [1053, 73] on link at bounding box center [1058, 70] width 24 height 24
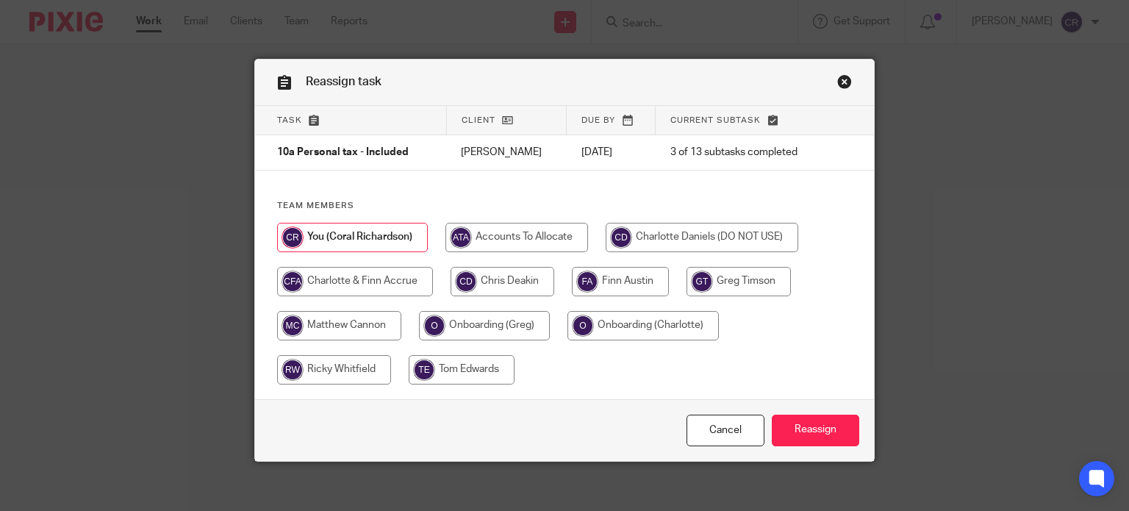
drag, startPoint x: 742, startPoint y: 284, endPoint x: 766, endPoint y: 337, distance: 58.9
click at [743, 284] on input "radio" at bounding box center [739, 281] width 104 height 29
radio input "true"
click at [826, 413] on div "Cancel Reassign" at bounding box center [565, 430] width 620 height 62
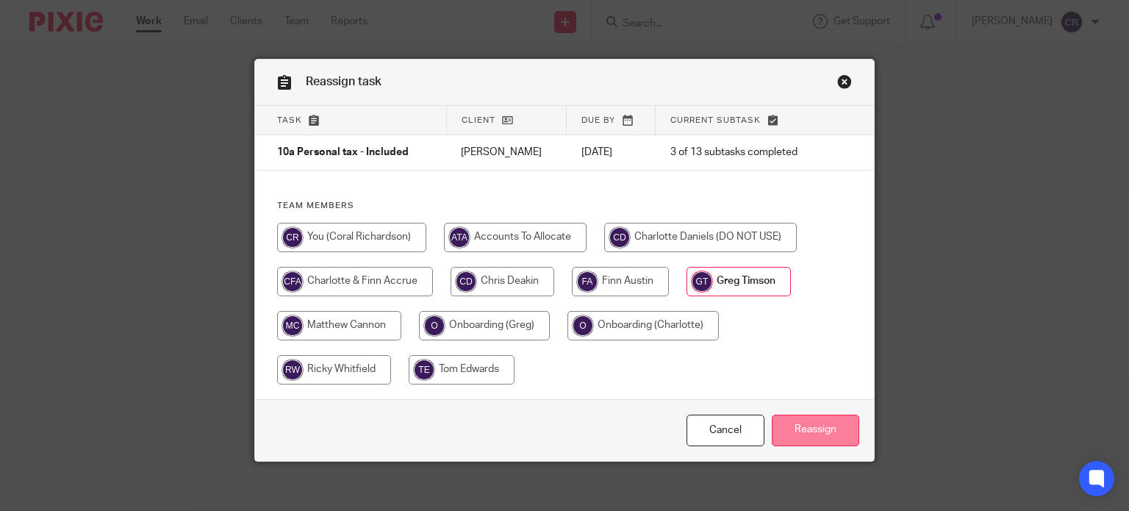
click at [824, 426] on input "Reassign" at bounding box center [815, 431] width 87 height 32
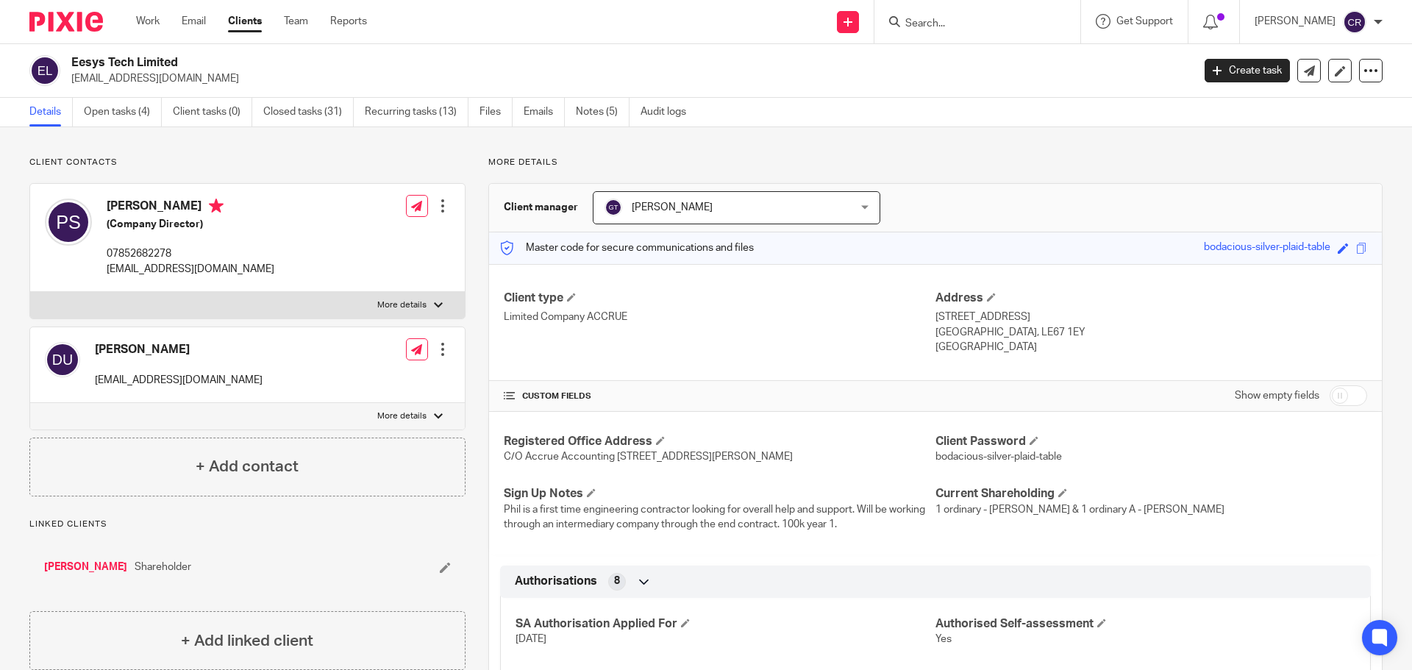
drag, startPoint x: 1026, startPoint y: 336, endPoint x: 973, endPoint y: 330, distance: 53.3
click at [973, 330] on p "[GEOGRAPHIC_DATA], LE67 1EY" at bounding box center [1151, 332] width 432 height 15
copy p "LE67 1EY"
click at [941, 18] on input "Search" at bounding box center [970, 24] width 132 height 13
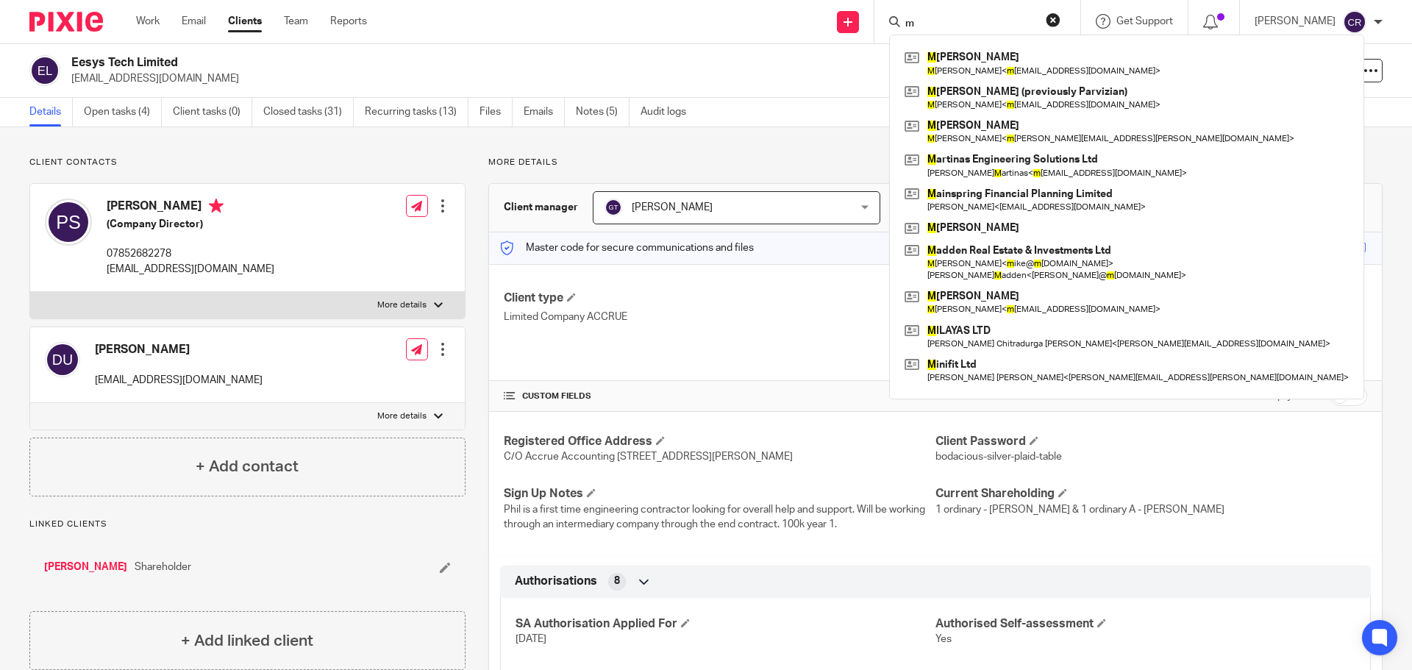
type input "m"
click at [723, 122] on div "Details Open tasks (4) Client tasks (0) Closed tasks (31) Recurring tasks (13) …" at bounding box center [361, 112] width 723 height 29
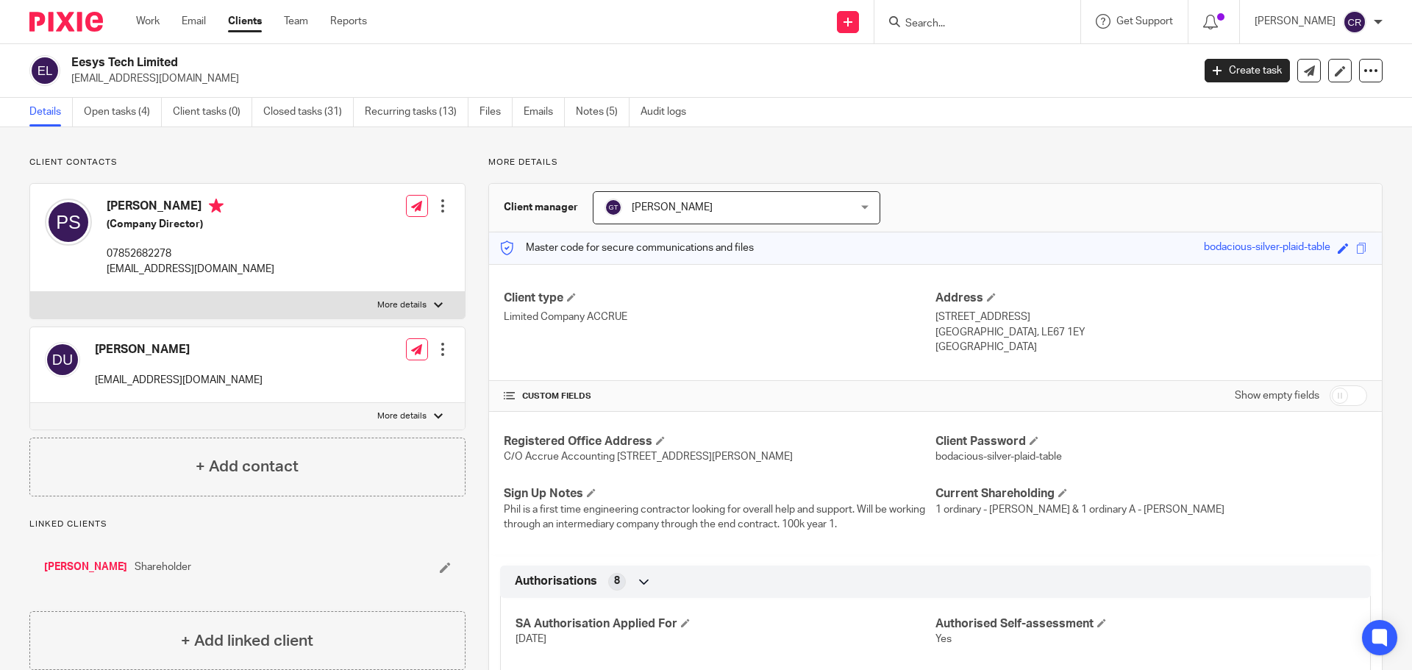
click at [998, 23] on input "Search" at bounding box center [970, 24] width 132 height 13
click at [150, 26] on link "Work" at bounding box center [148, 21] width 24 height 15
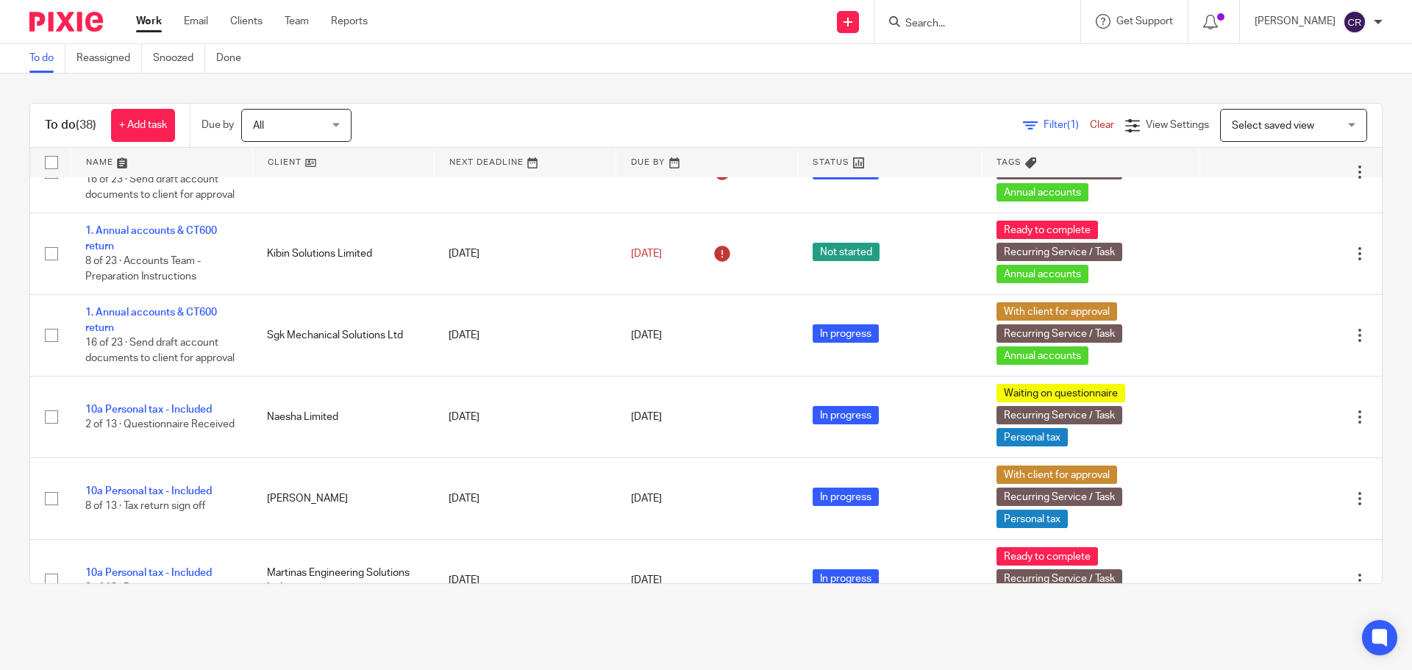
scroll to position [882, 0]
